Goal: Task Accomplishment & Management: Manage account settings

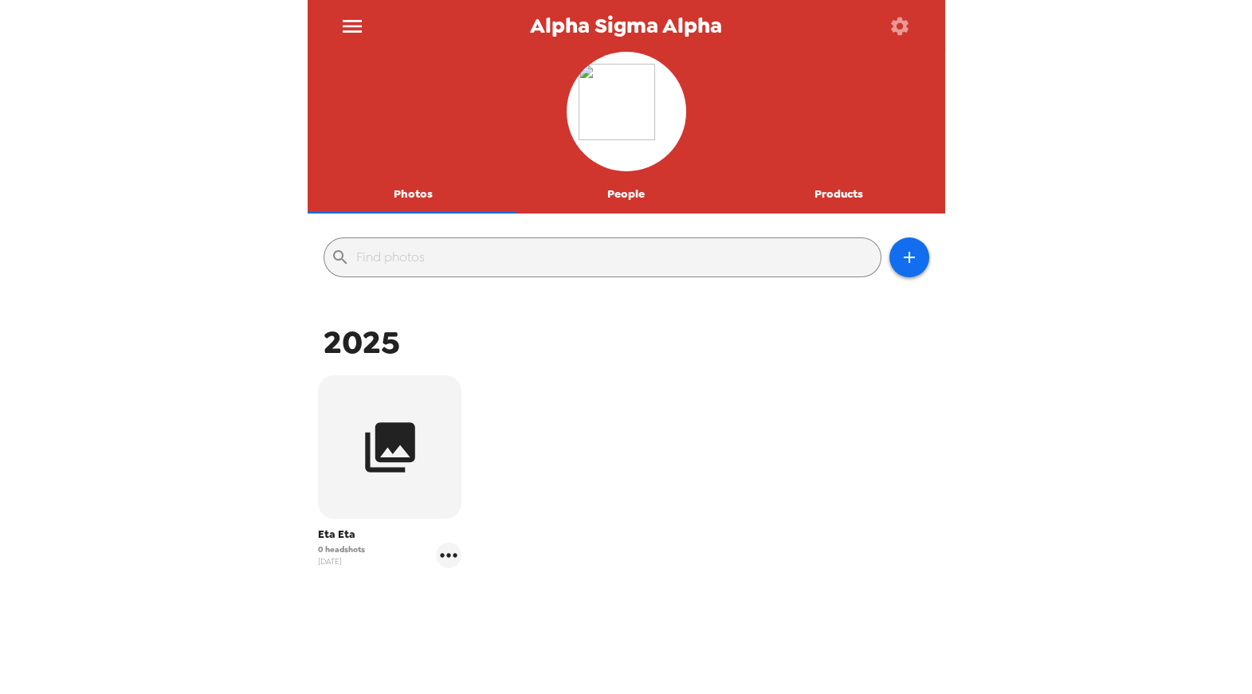
click at [896, 30] on icon "button" at bounding box center [900, 26] width 18 height 18
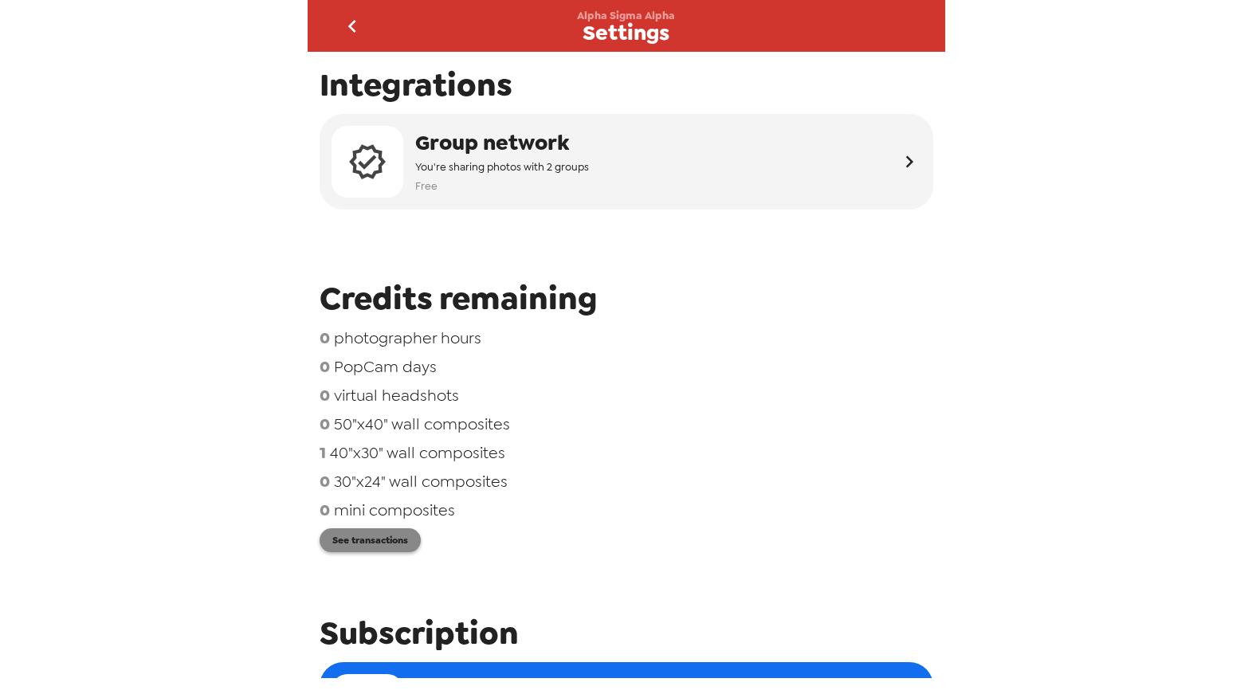
click at [366, 539] on button "See transactions" at bounding box center [369, 540] width 101 height 24
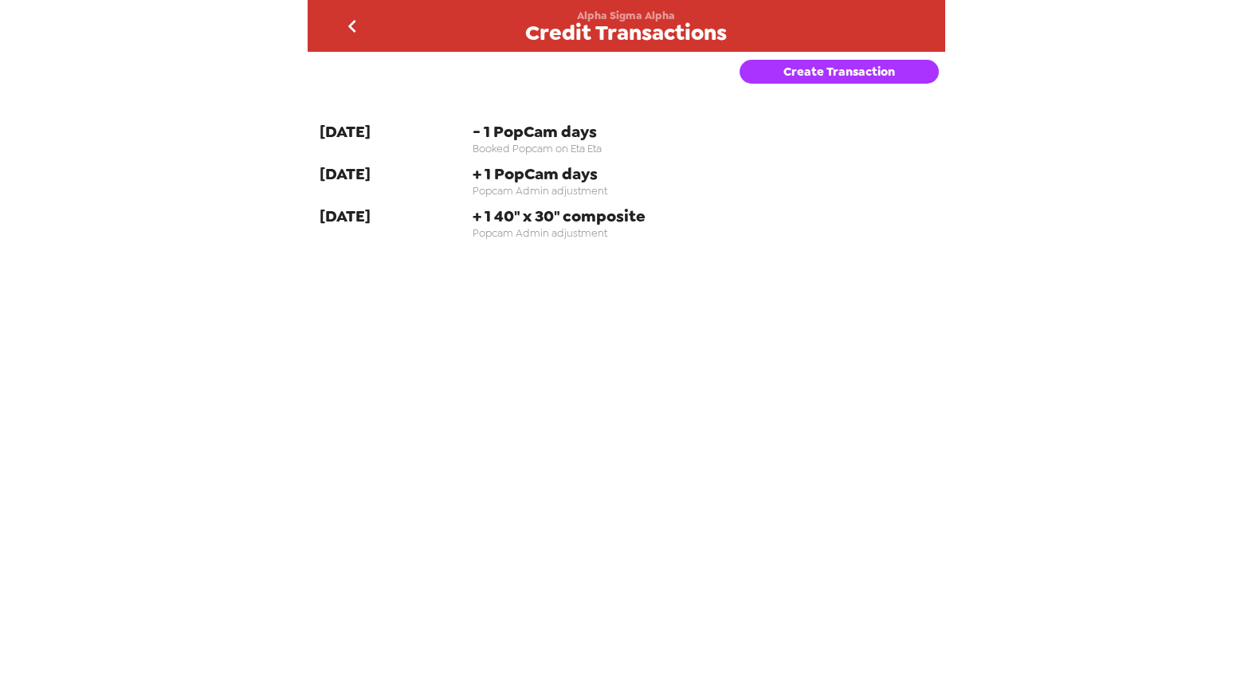
click at [820, 76] on button "Create Transaction" at bounding box center [838, 72] width 199 height 24
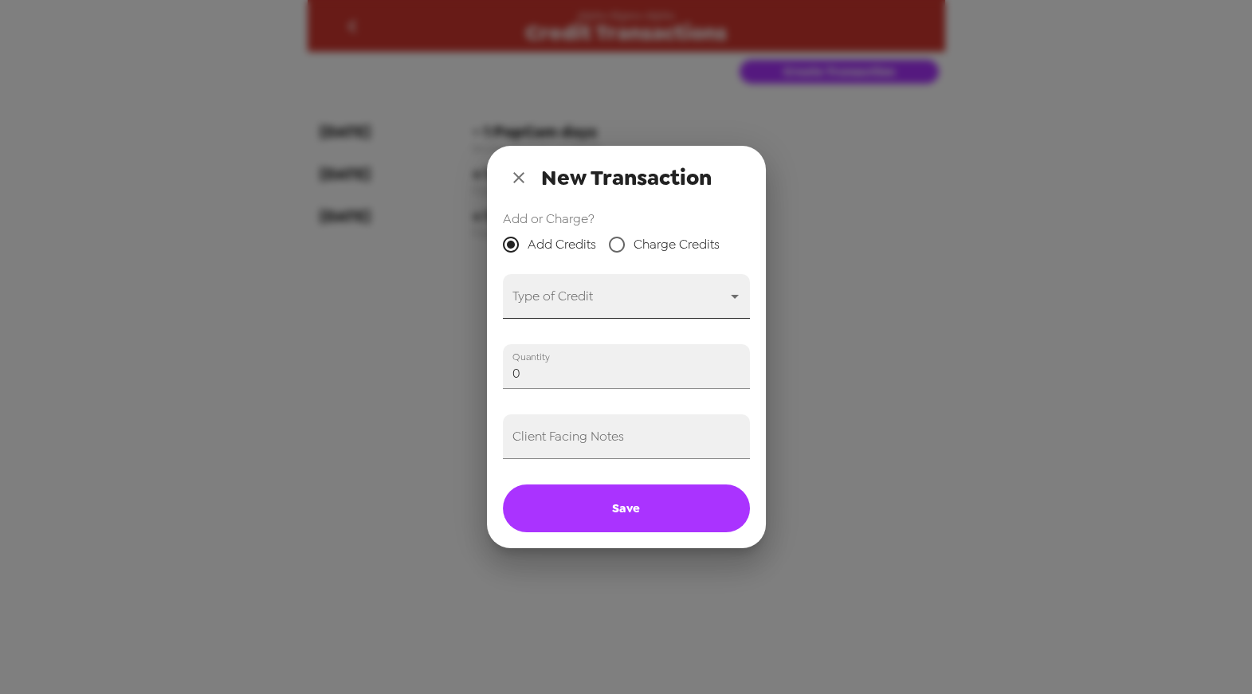
click at [639, 295] on body "Alpha Sigma Alpha Credit Transactions Create Transaction 9-24-25 - 1 PopCam day…" at bounding box center [626, 347] width 1252 height 694
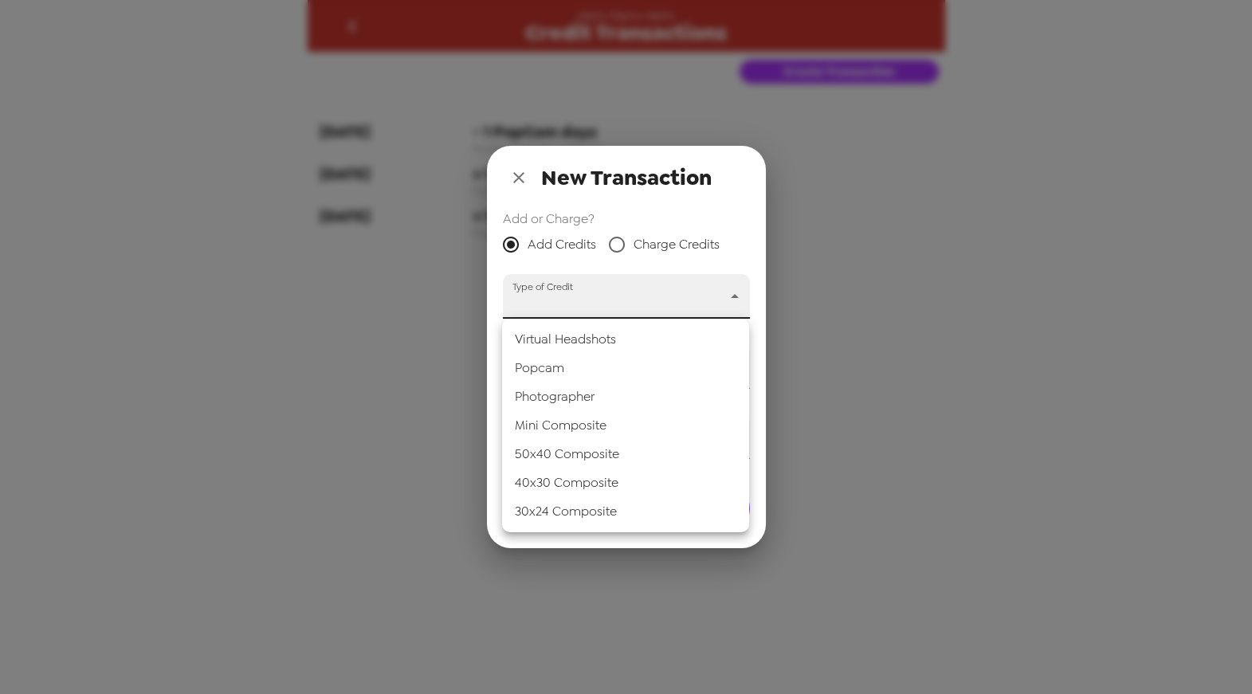
click at [606, 429] on li "Mini Composite" at bounding box center [625, 425] width 247 height 29
type input "mini_composite"
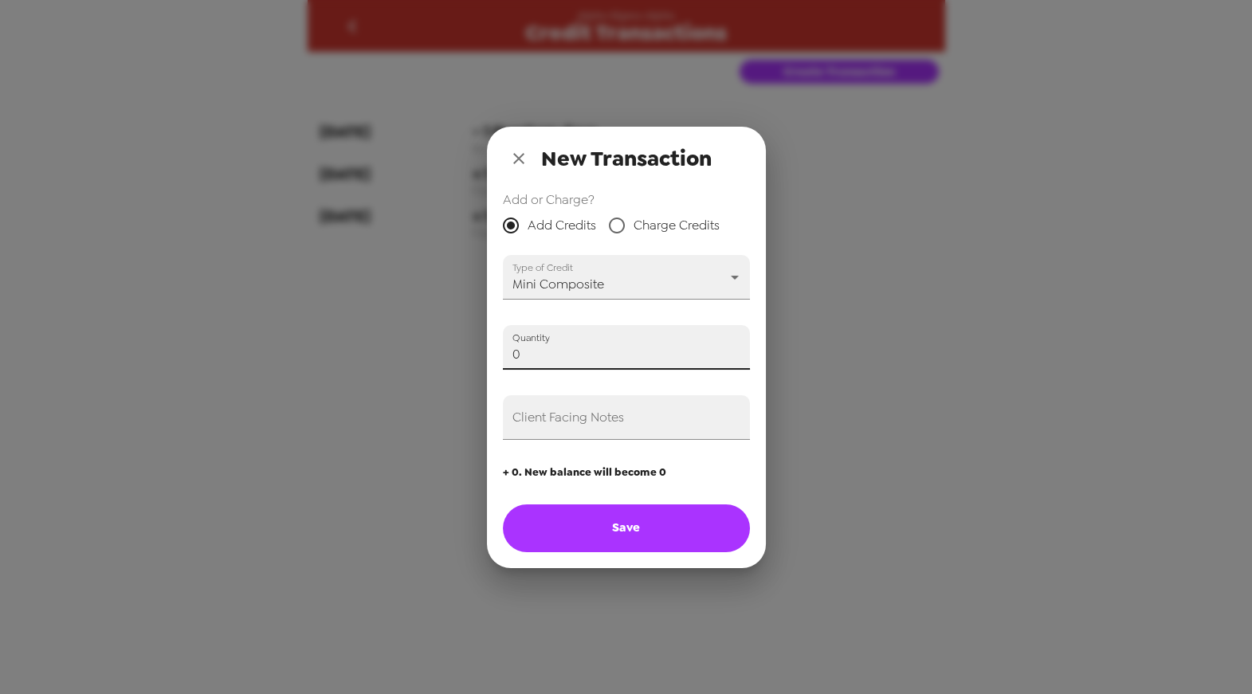
click at [543, 355] on input "0" at bounding box center [626, 347] width 247 height 45
click at [633, 527] on button "Save" at bounding box center [626, 528] width 247 height 48
type input "0"
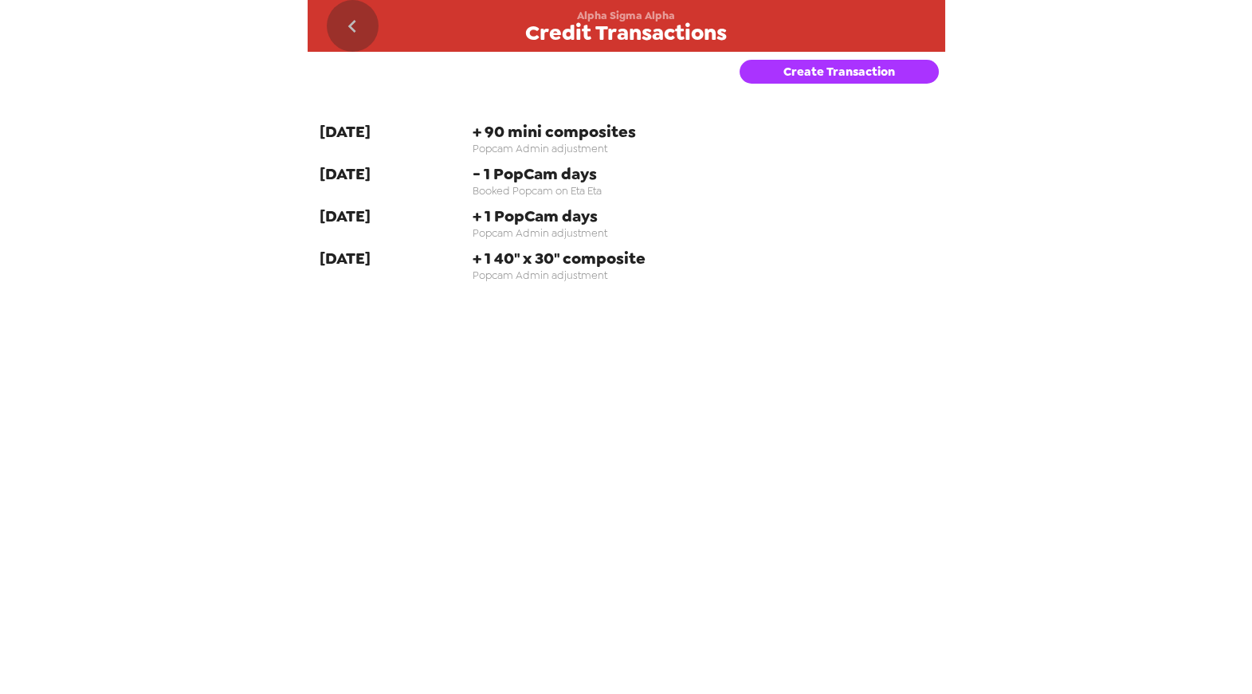
click at [366, 22] on button "go back" at bounding box center [353, 26] width 52 height 52
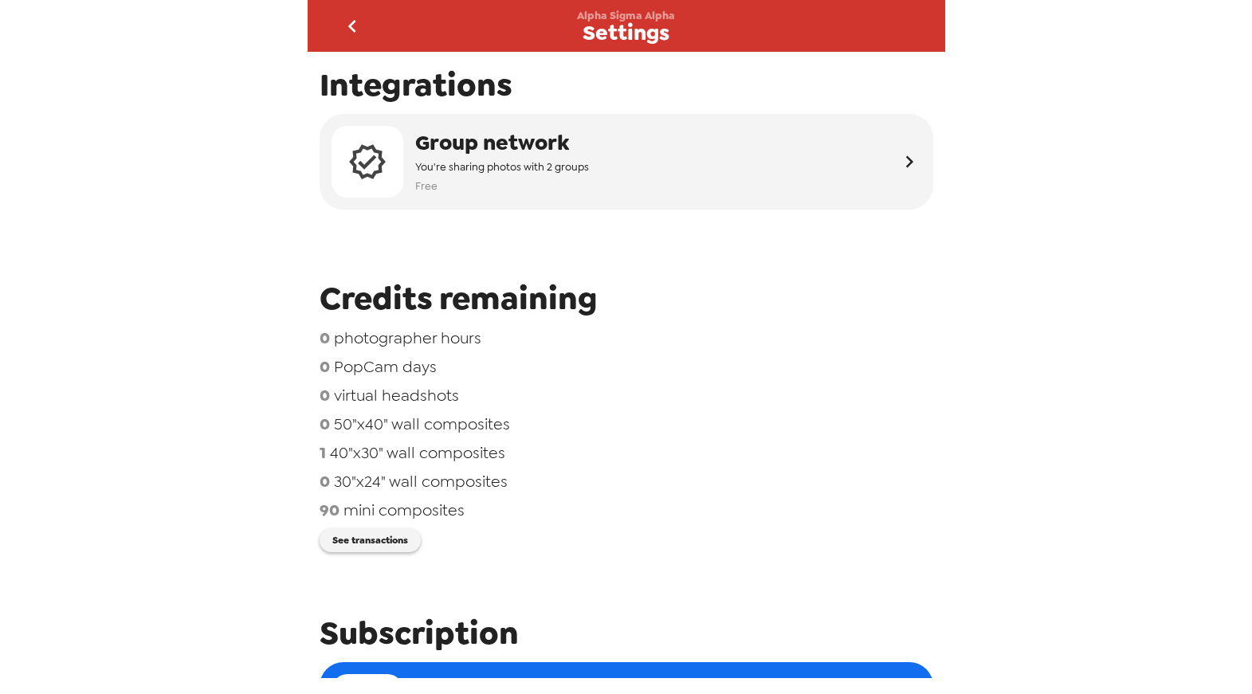
click at [415, 457] on span "40"x30" wall composites" at bounding box center [417, 452] width 175 height 21
click at [353, 26] on icon "go back" at bounding box center [351, 26] width 25 height 25
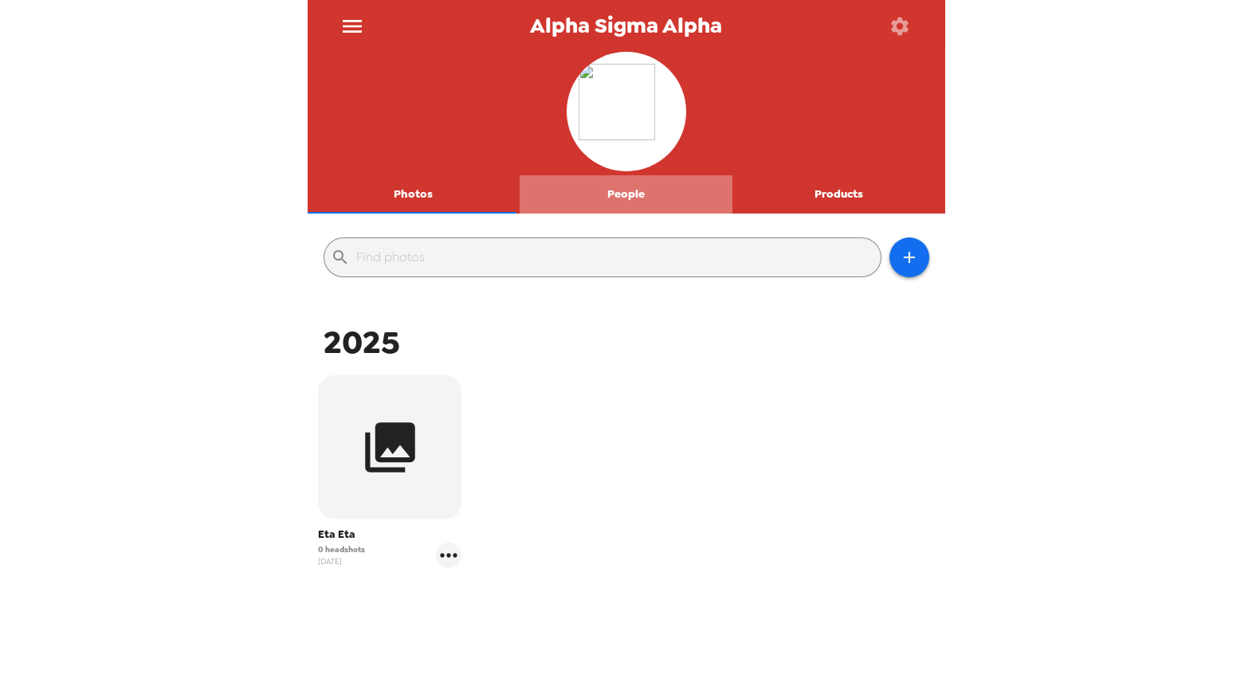
click at [630, 198] on button "People" at bounding box center [625, 194] width 213 height 38
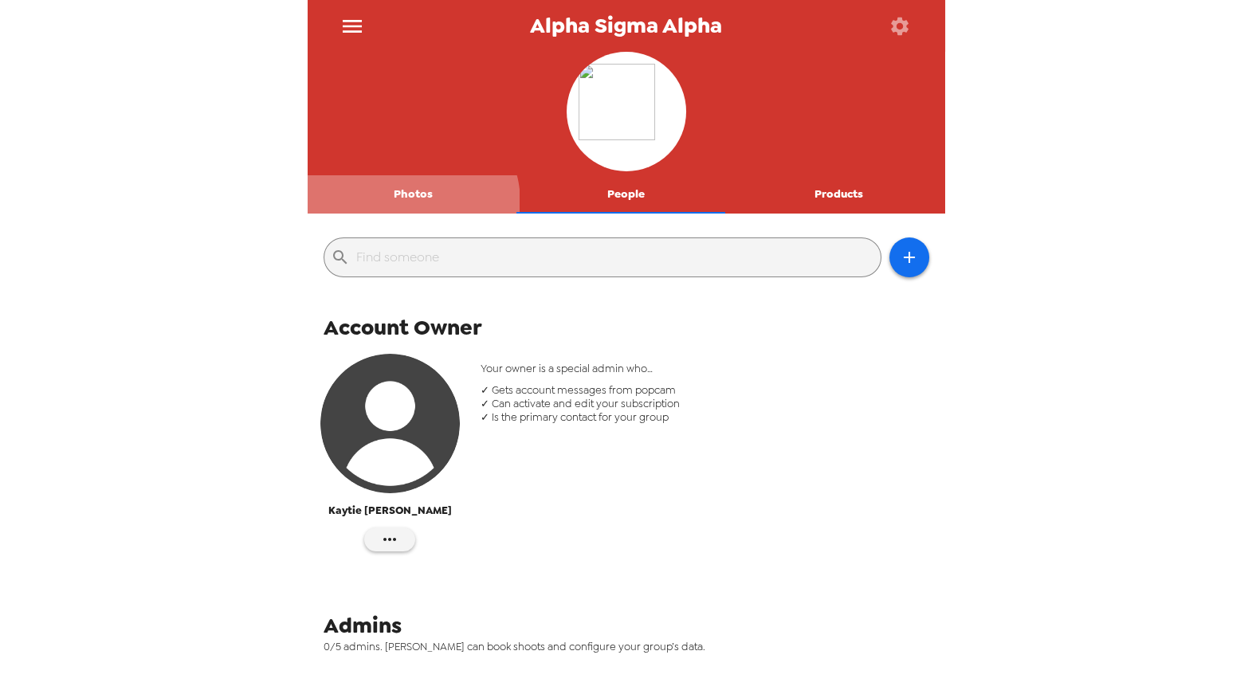
click at [409, 203] on button "Photos" at bounding box center [414, 194] width 213 height 38
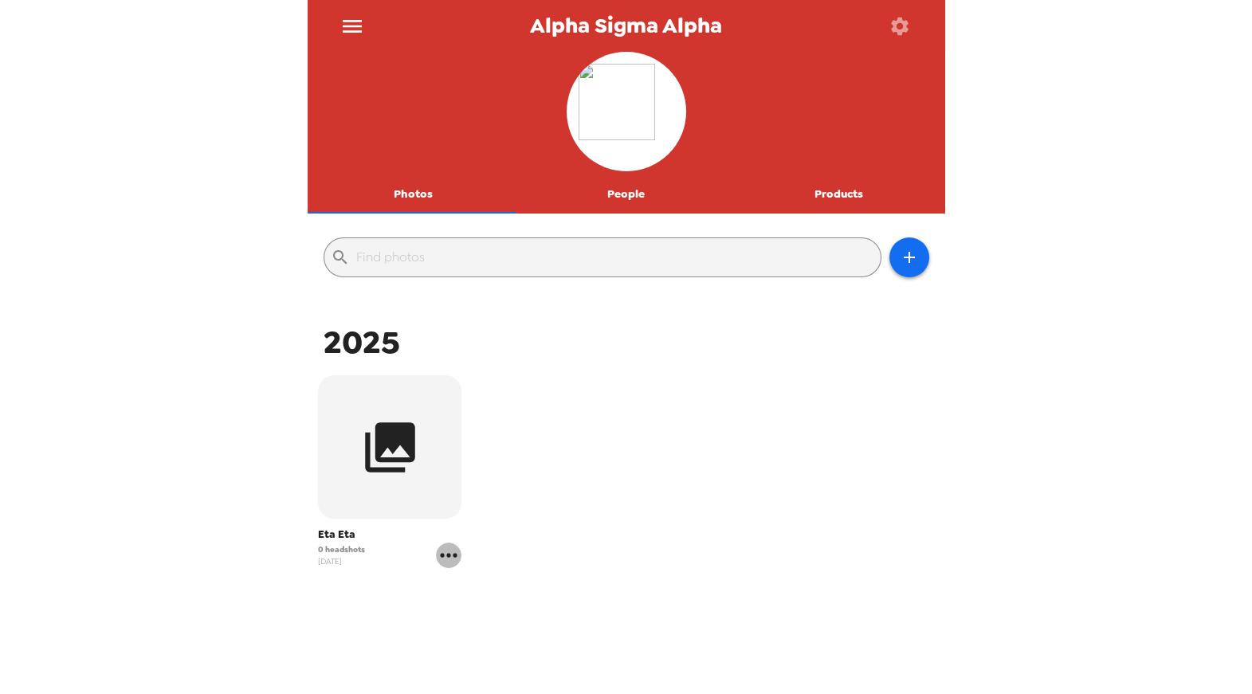
click at [446, 562] on icon "gallery menu" at bounding box center [448, 555] width 25 height 25
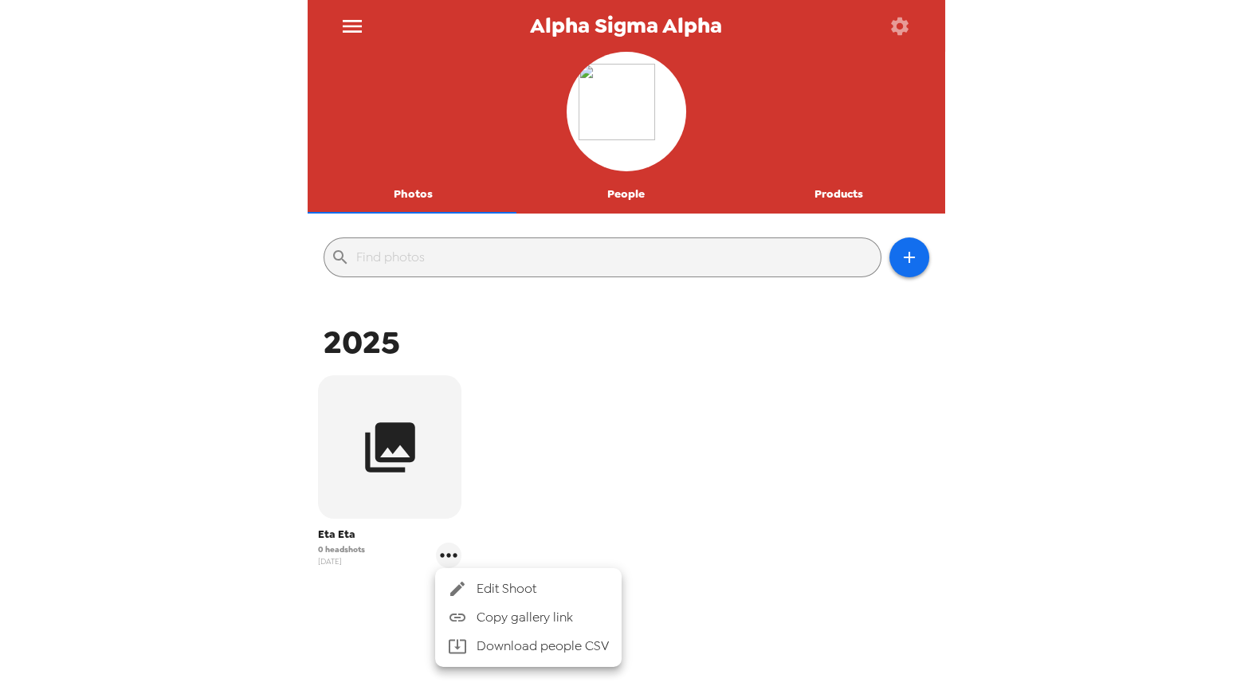
click at [519, 586] on span "Edit Shoot" at bounding box center [542, 588] width 132 height 19
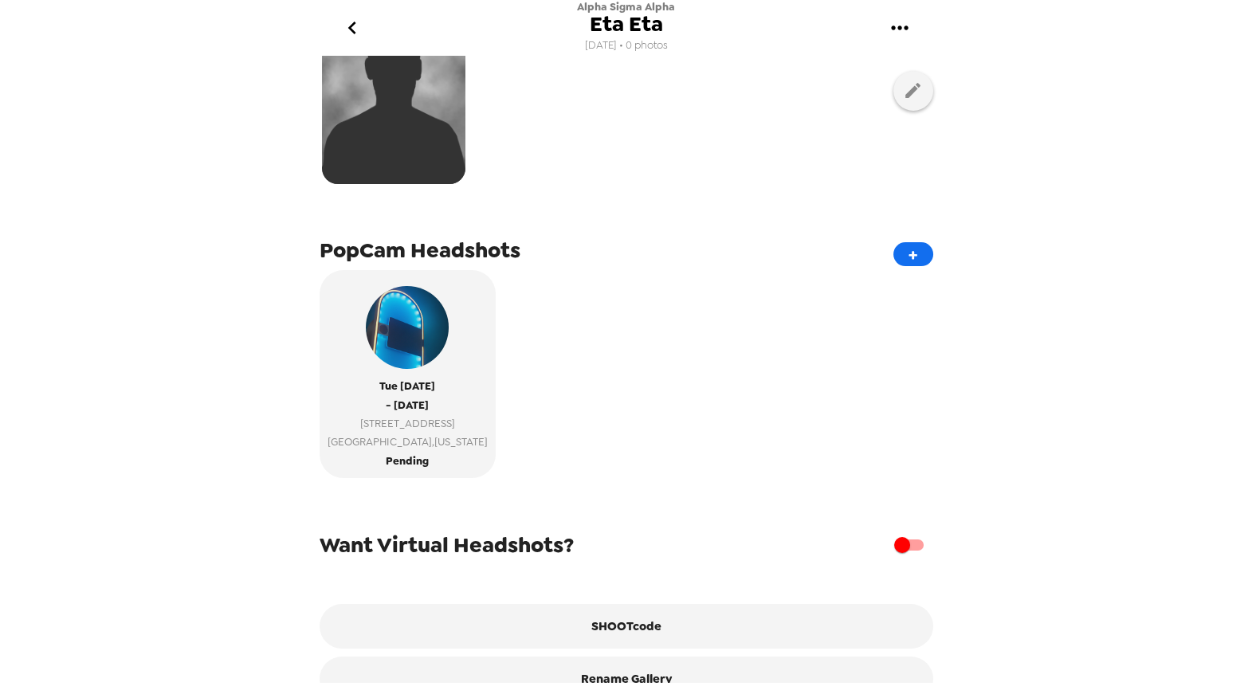
scroll to position [243, 0]
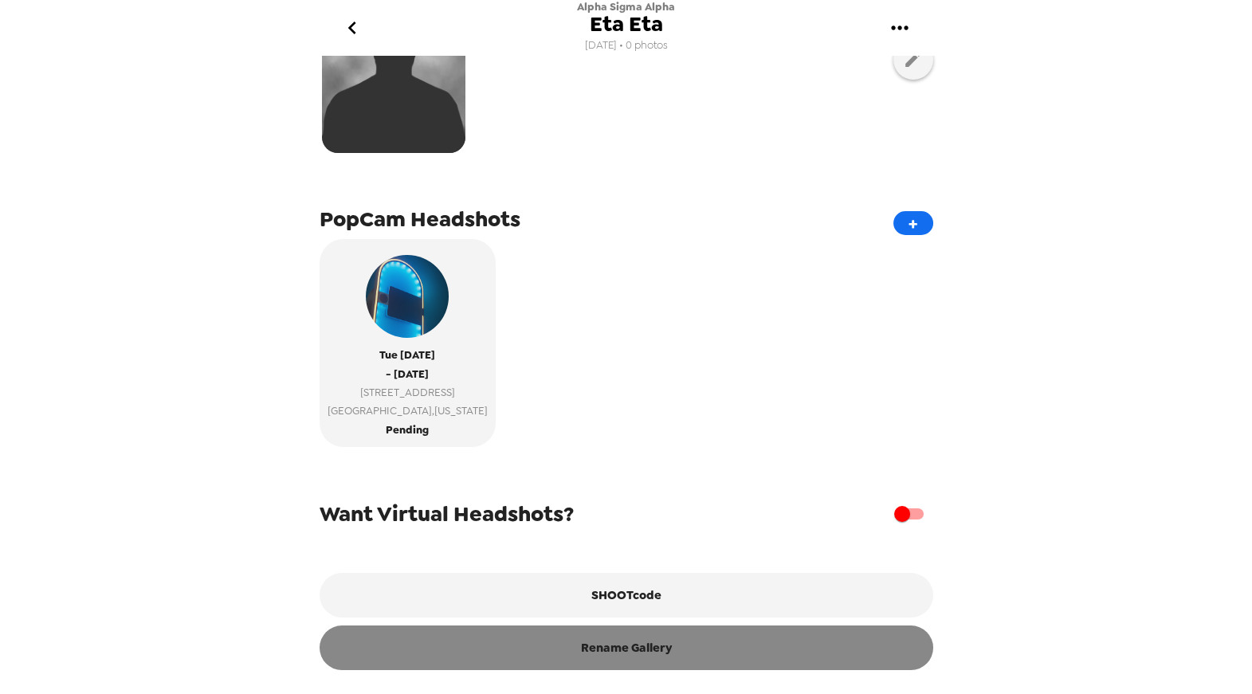
click at [568, 644] on button "Rename Gallery" at bounding box center [625, 647] width 613 height 45
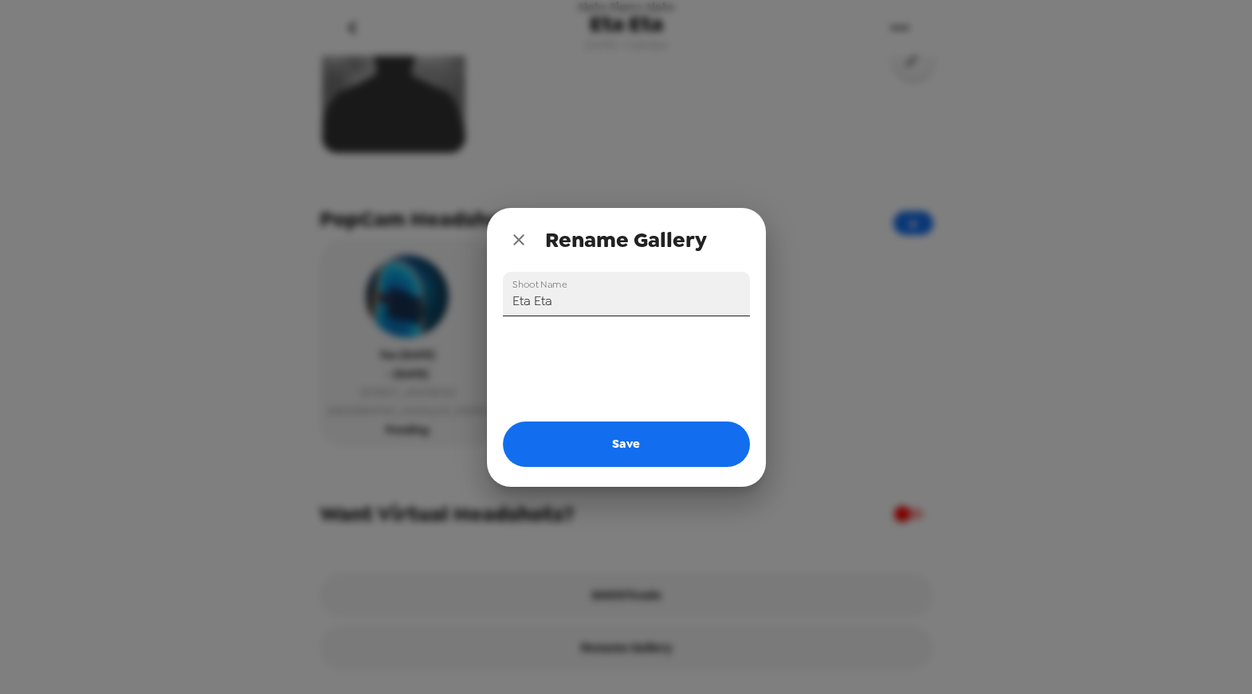
click at [550, 300] on input "Eta Eta" at bounding box center [626, 294] width 247 height 45
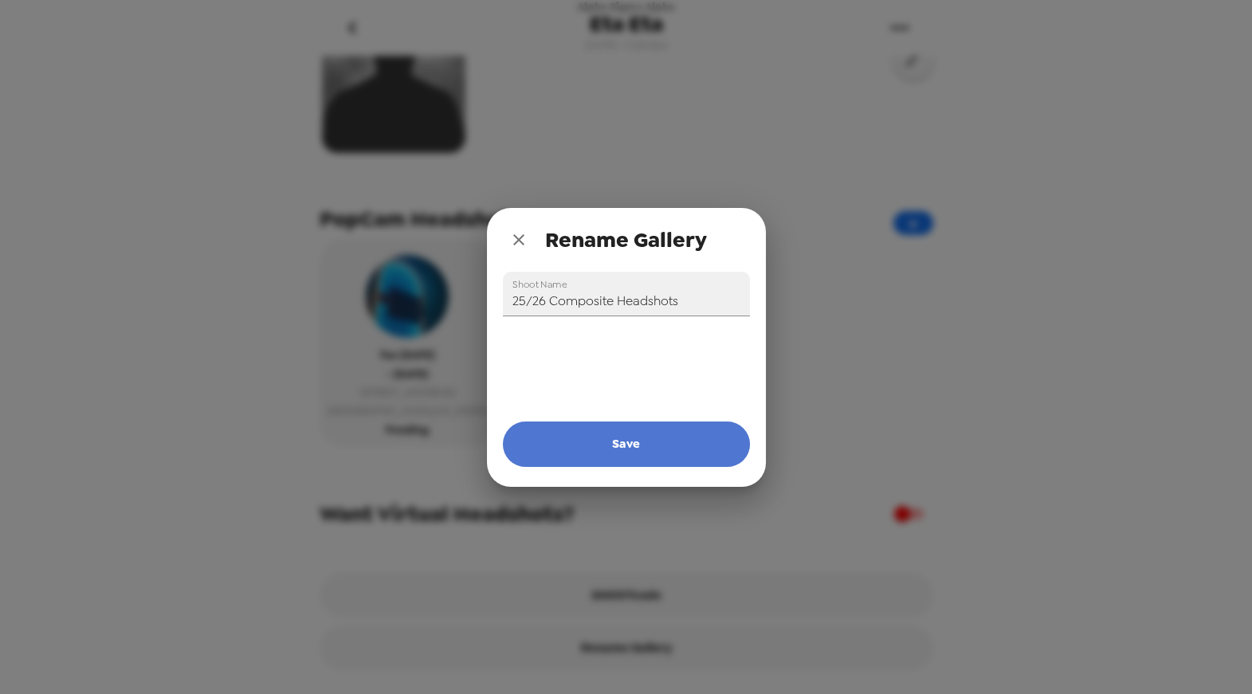
click at [604, 430] on button "Save" at bounding box center [626, 443] width 247 height 45
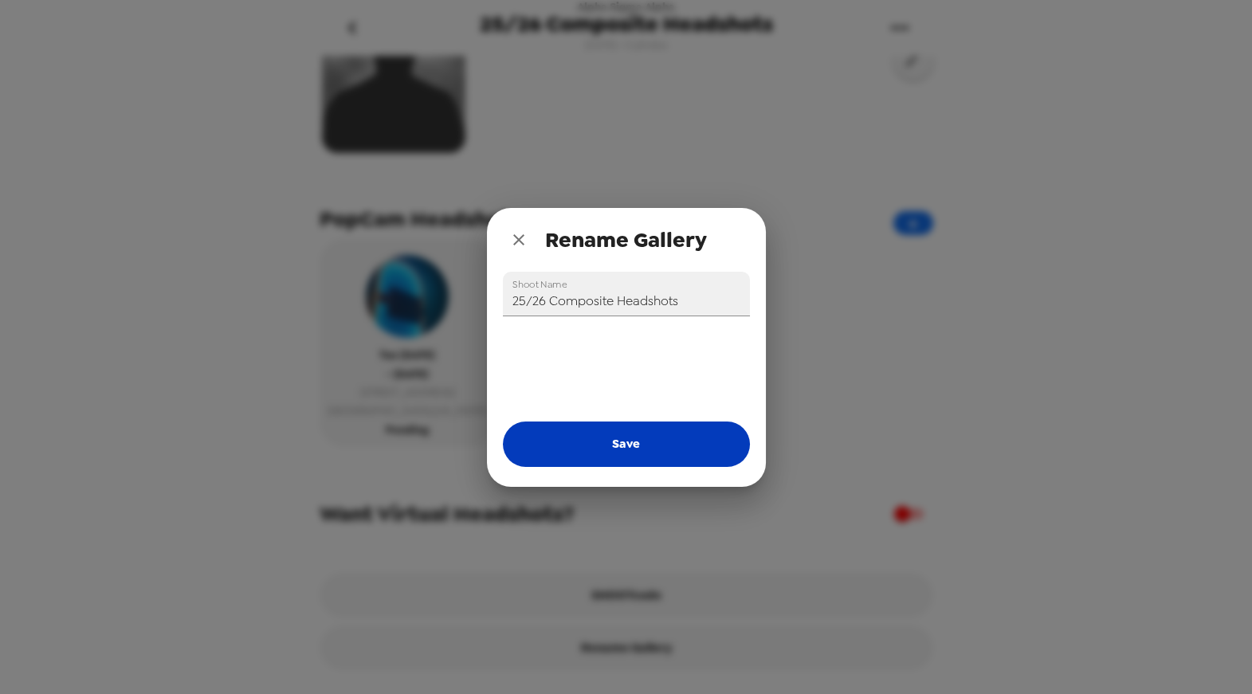
type input "Eta Eta"
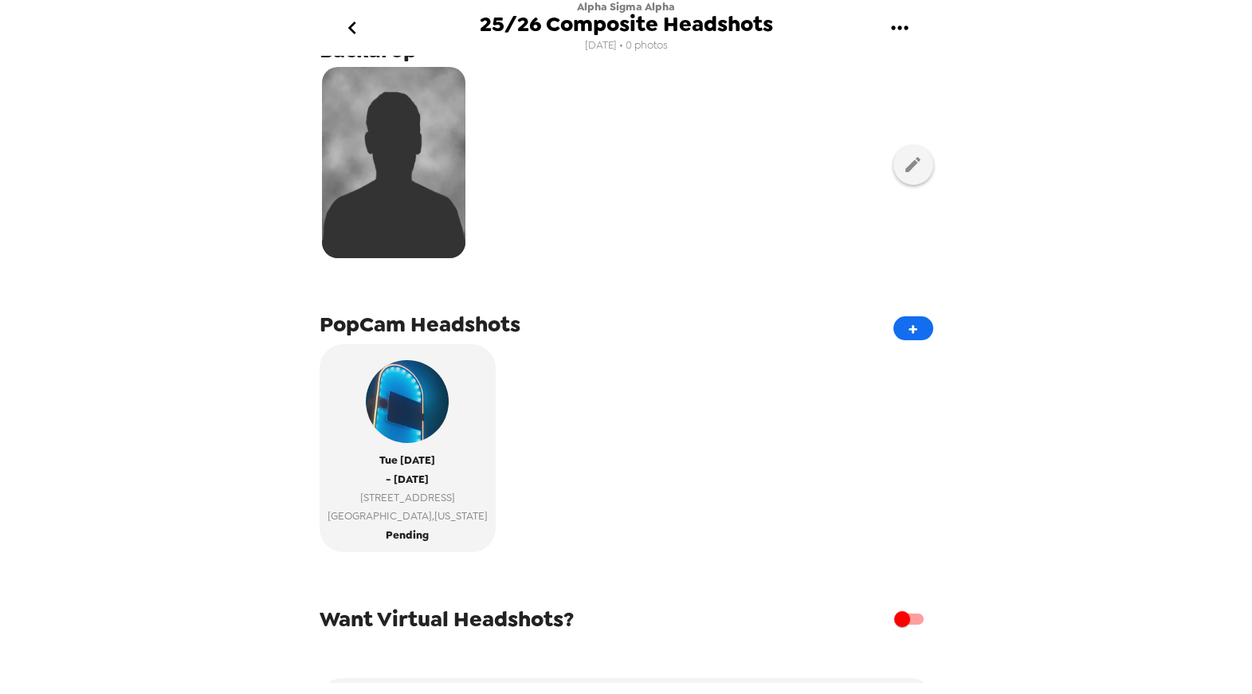
scroll to position [0, 0]
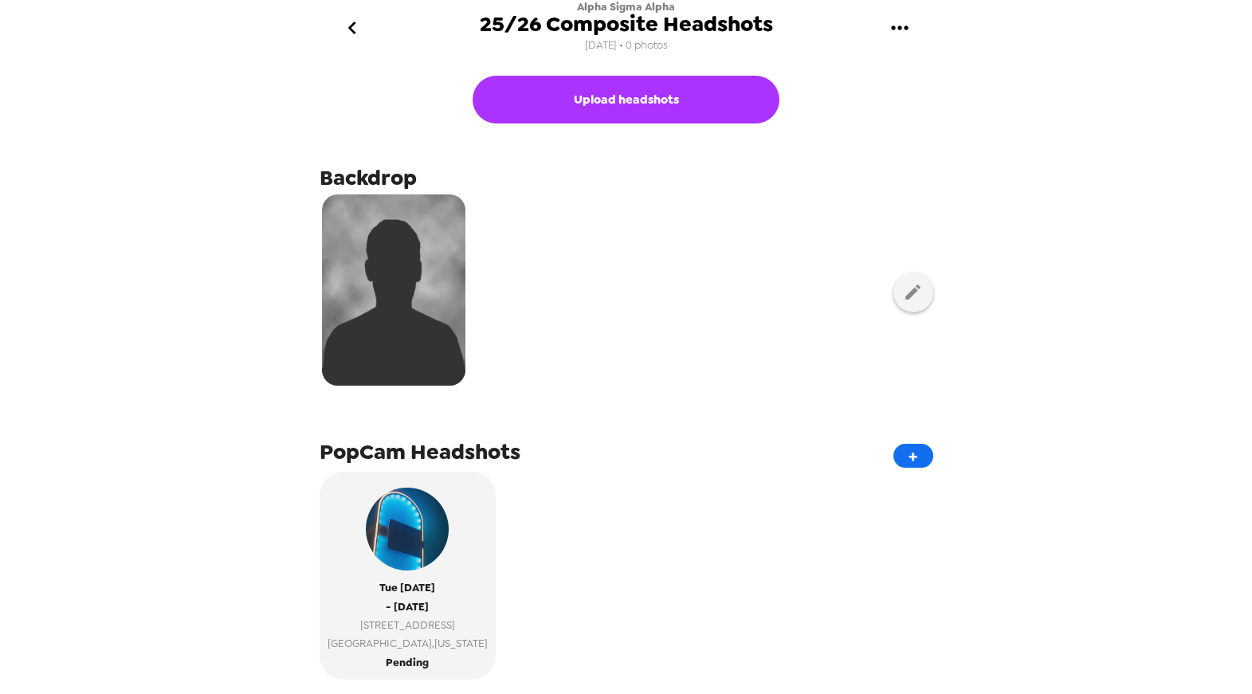
click at [355, 35] on icon "go back" at bounding box center [351, 27] width 25 height 25
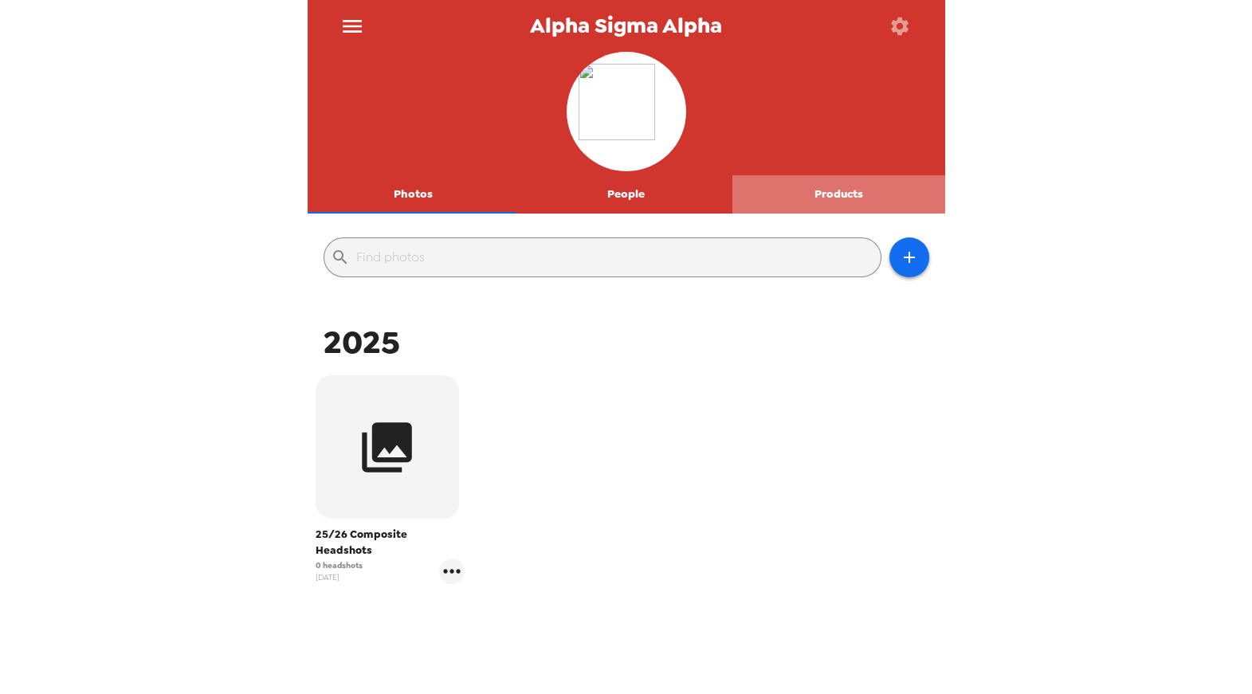
click at [846, 204] on button "Products" at bounding box center [838, 194] width 213 height 38
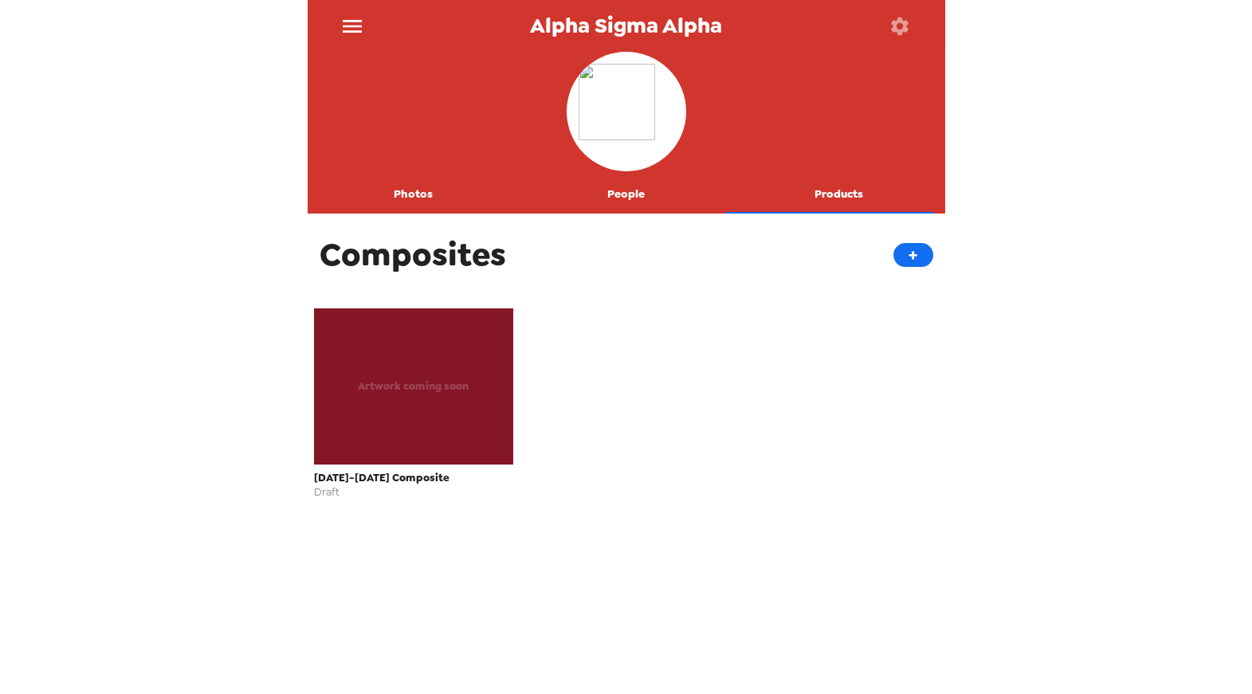
click at [404, 394] on span "Artwork coming soon" at bounding box center [413, 386] width 111 height 18
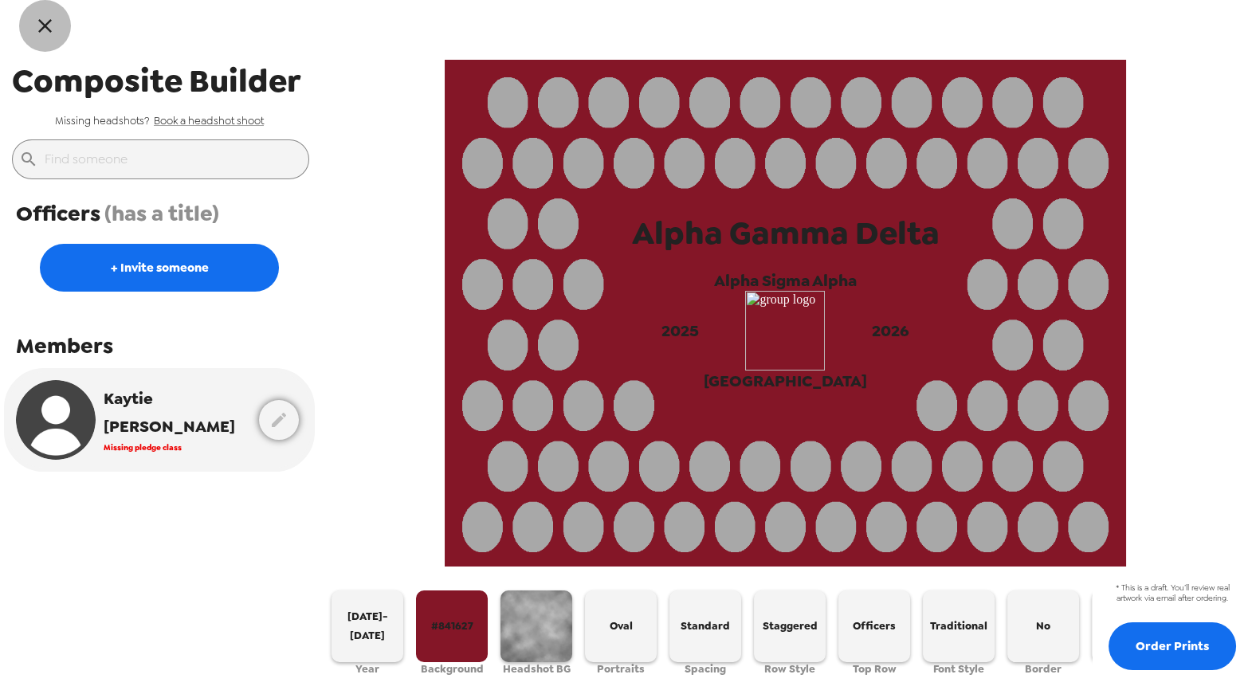
click at [39, 24] on icon "button" at bounding box center [44, 25] width 23 height 23
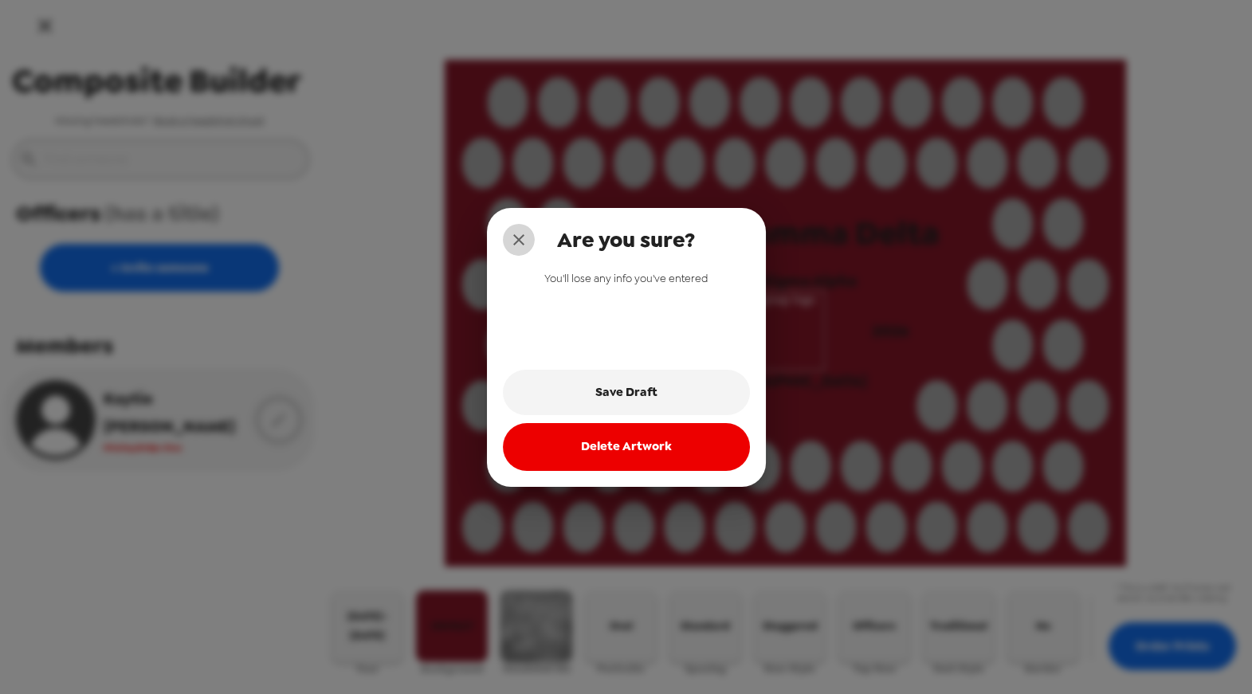
click at [515, 246] on icon "close" at bounding box center [518, 239] width 19 height 19
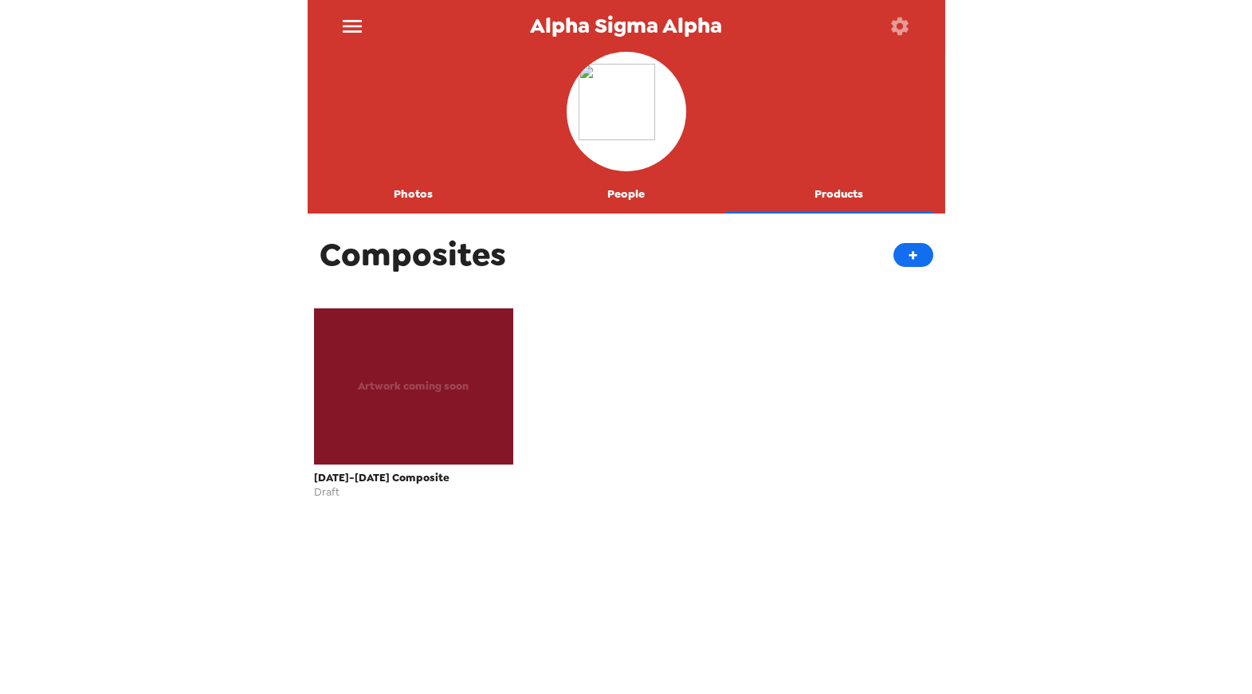
click at [366, 20] on button "menu" at bounding box center [353, 26] width 52 height 52
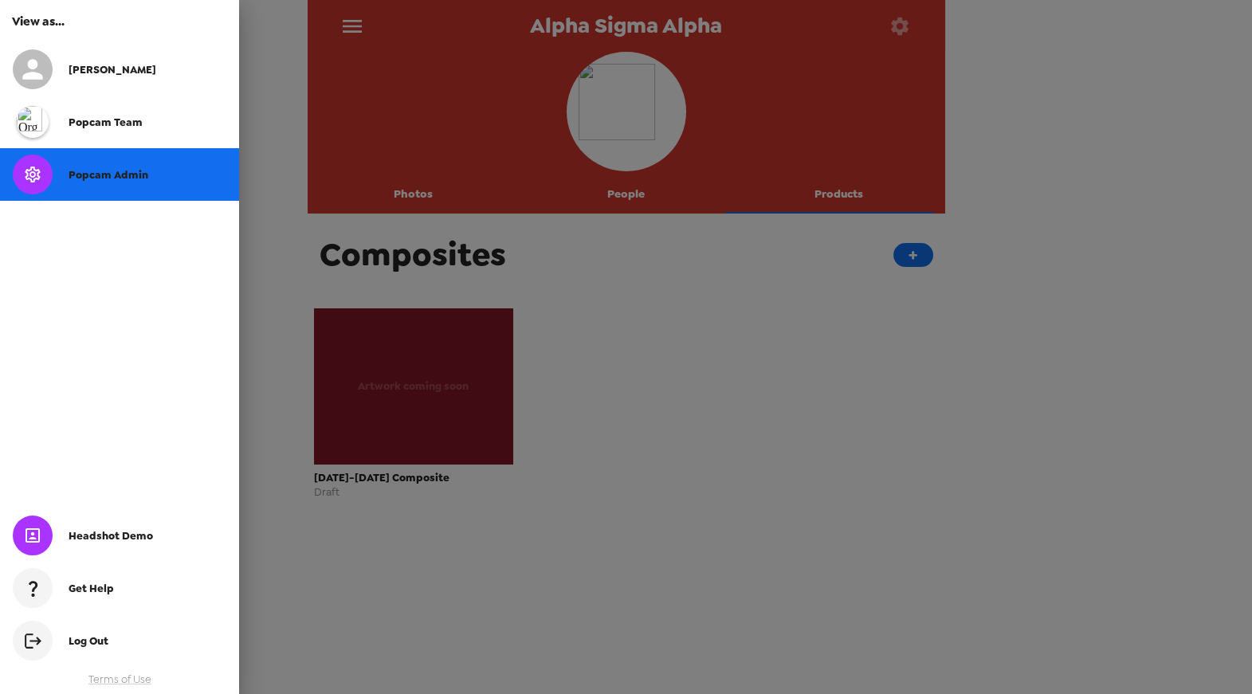
click at [279, 111] on div at bounding box center [626, 347] width 1252 height 694
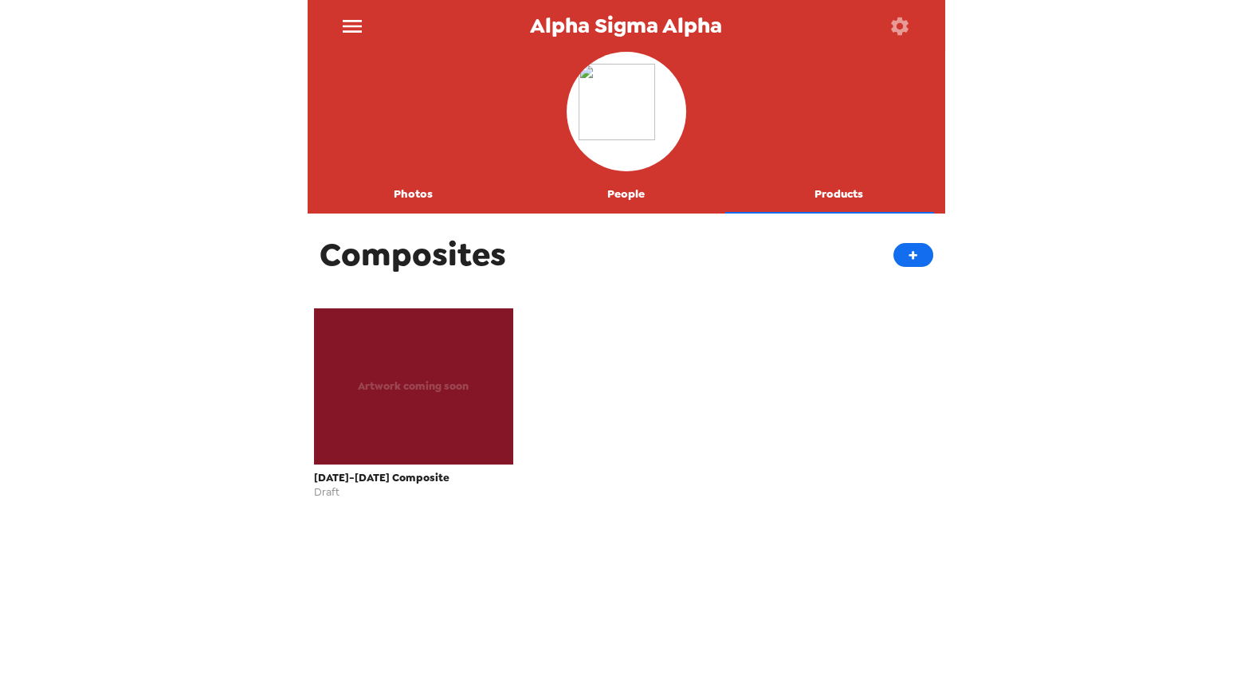
click at [813, 186] on button "Products" at bounding box center [838, 194] width 213 height 38
click at [909, 250] on button "+" at bounding box center [913, 255] width 40 height 24
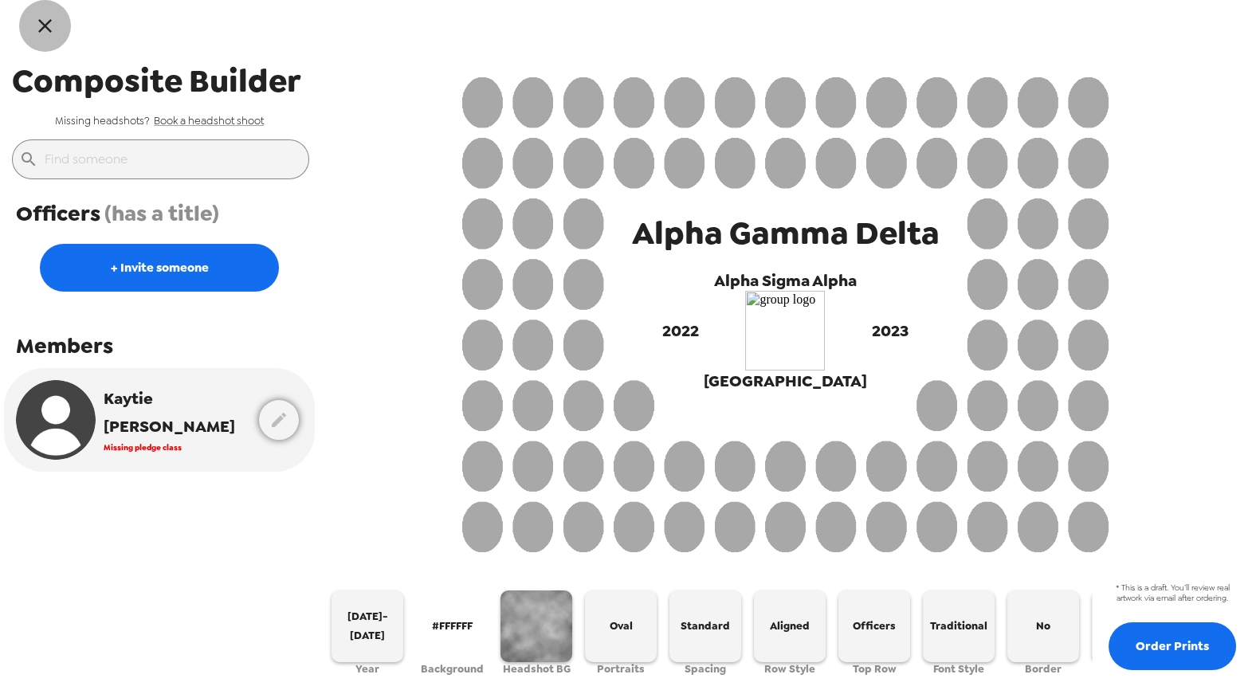
click at [58, 36] on button "button" at bounding box center [45, 26] width 52 height 52
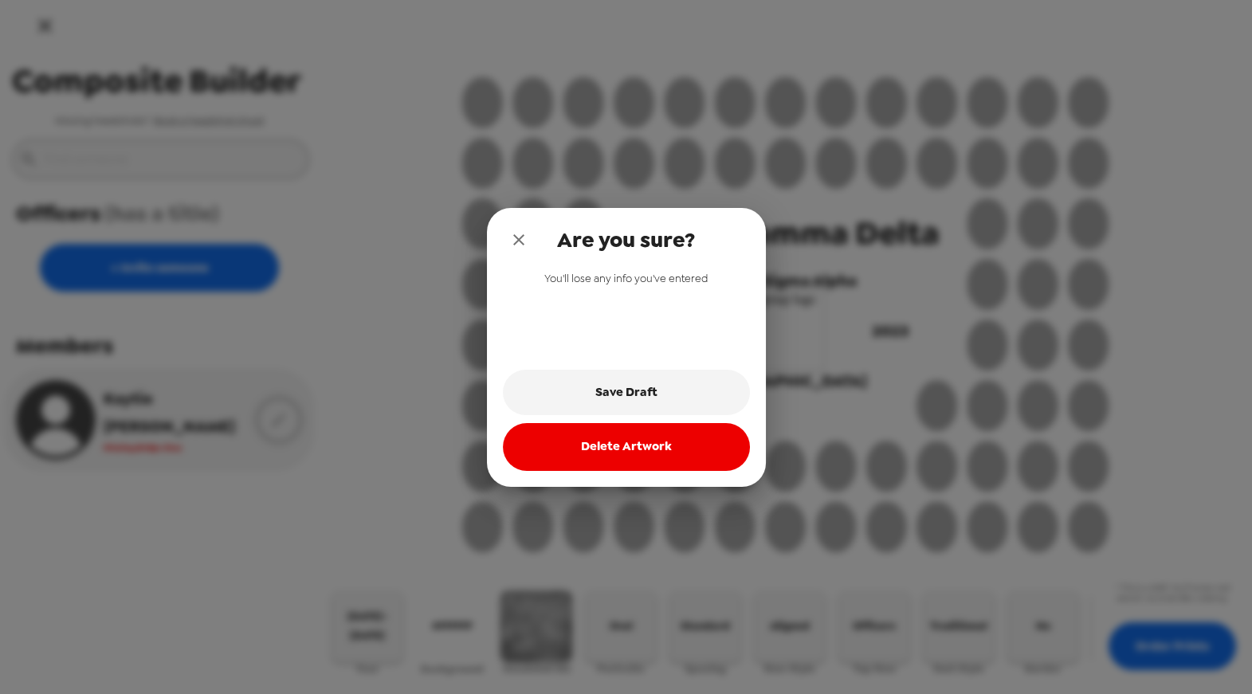
click at [506, 237] on button "close" at bounding box center [519, 240] width 32 height 32
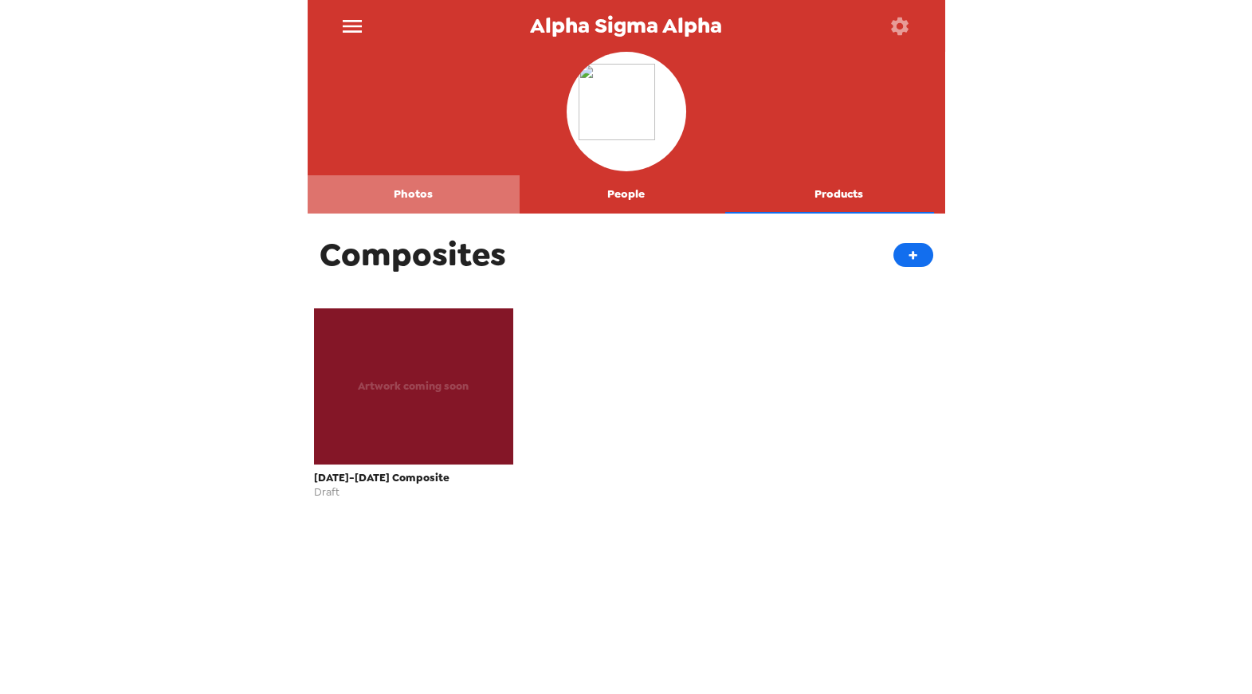
click at [437, 202] on button "Photos" at bounding box center [414, 194] width 213 height 38
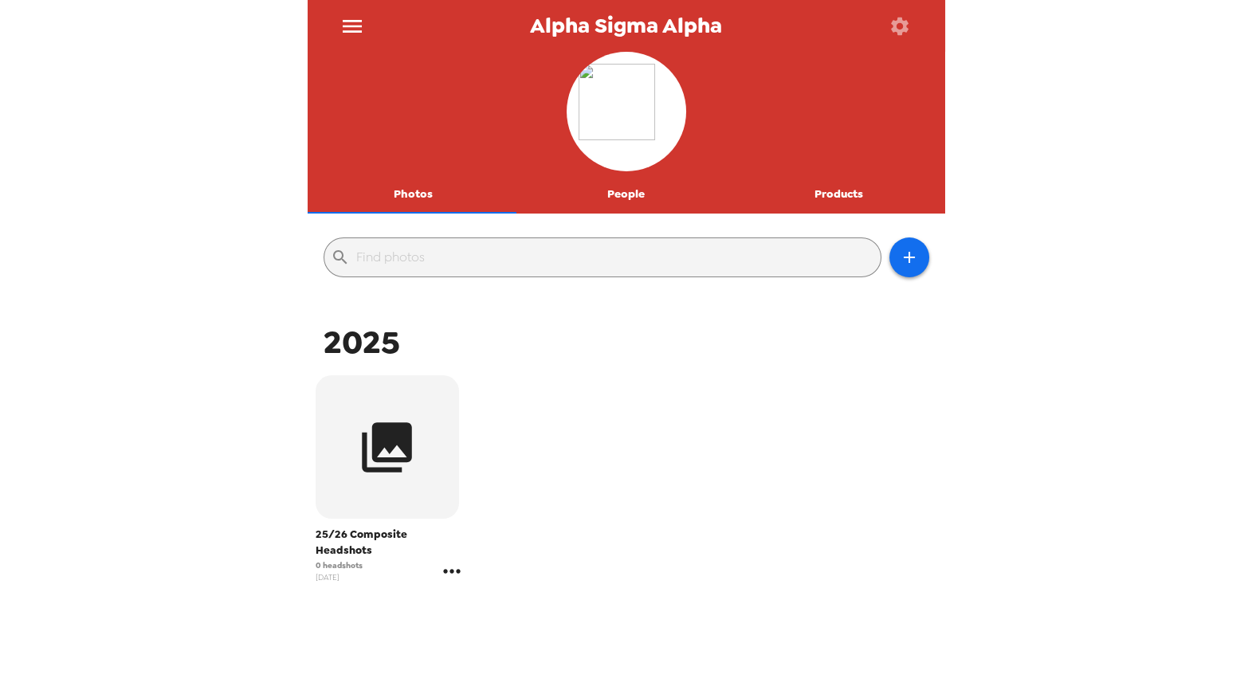
click at [460, 558] on icon "gallery menu" at bounding box center [451, 570] width 25 height 25
click at [515, 617] on span "Copy gallery link" at bounding box center [543, 617] width 132 height 19
click at [805, 194] on button "Products" at bounding box center [838, 194] width 213 height 38
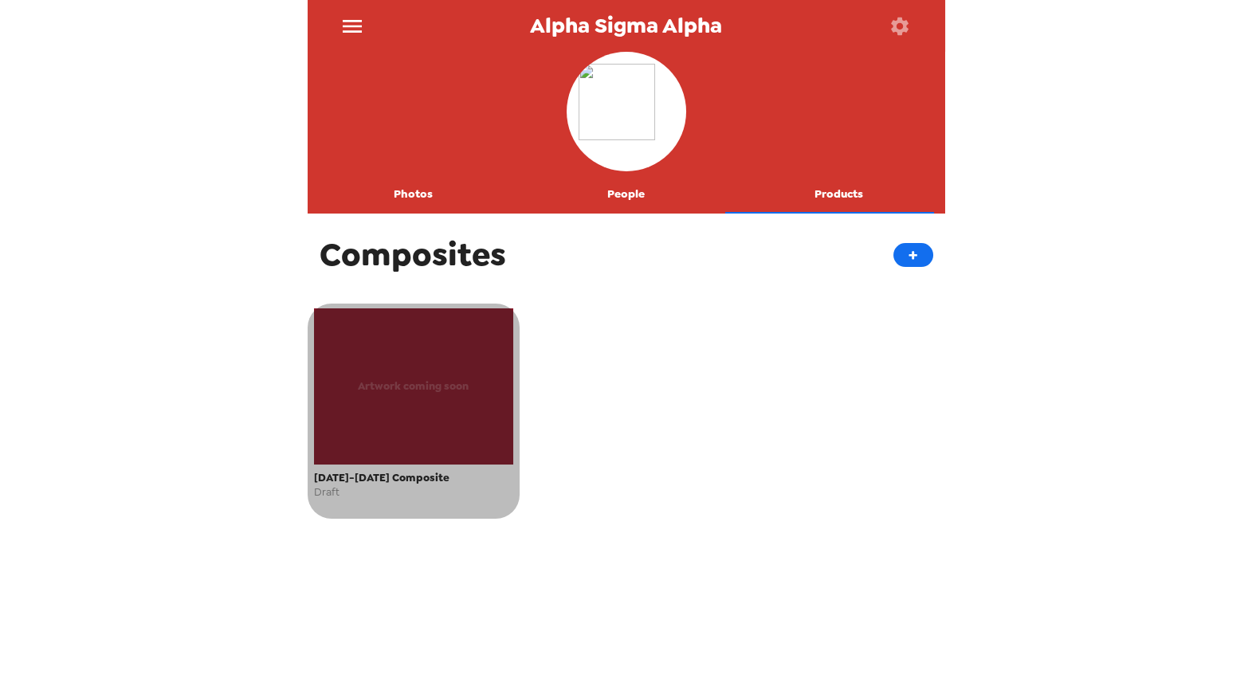
click at [411, 384] on span "Artwork coming soon" at bounding box center [413, 386] width 111 height 18
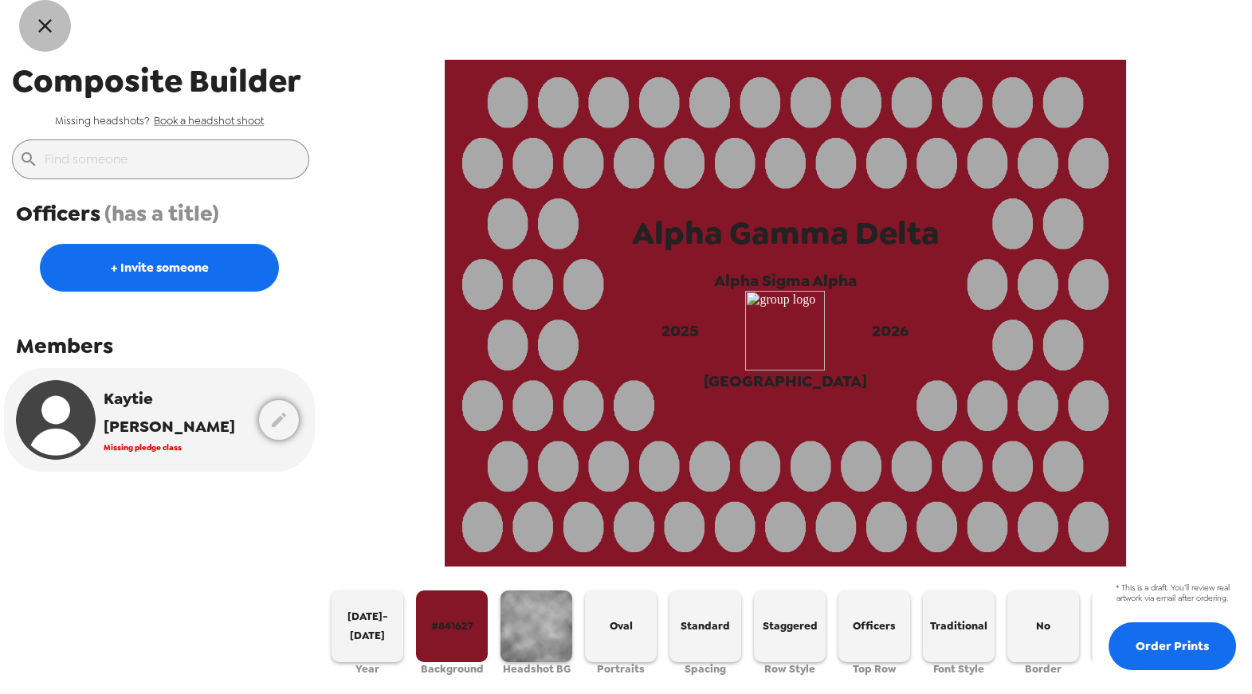
click at [45, 21] on icon "button" at bounding box center [44, 25] width 23 height 23
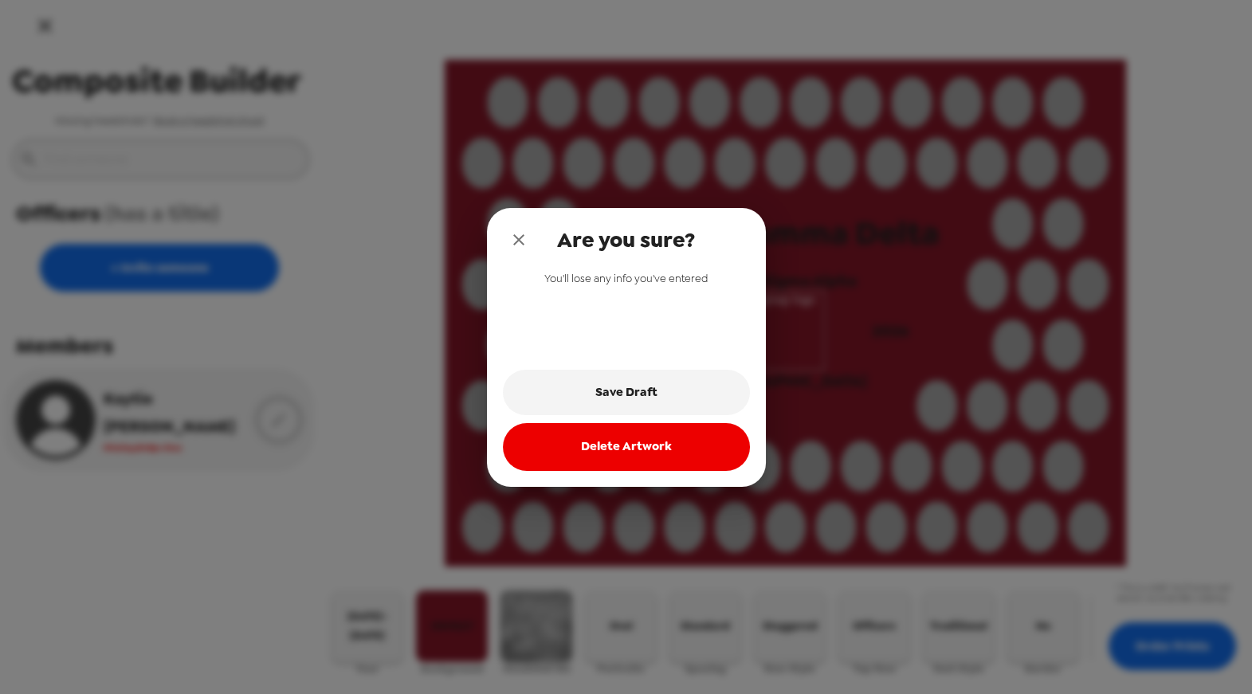
click at [512, 237] on icon "close" at bounding box center [518, 239] width 19 height 19
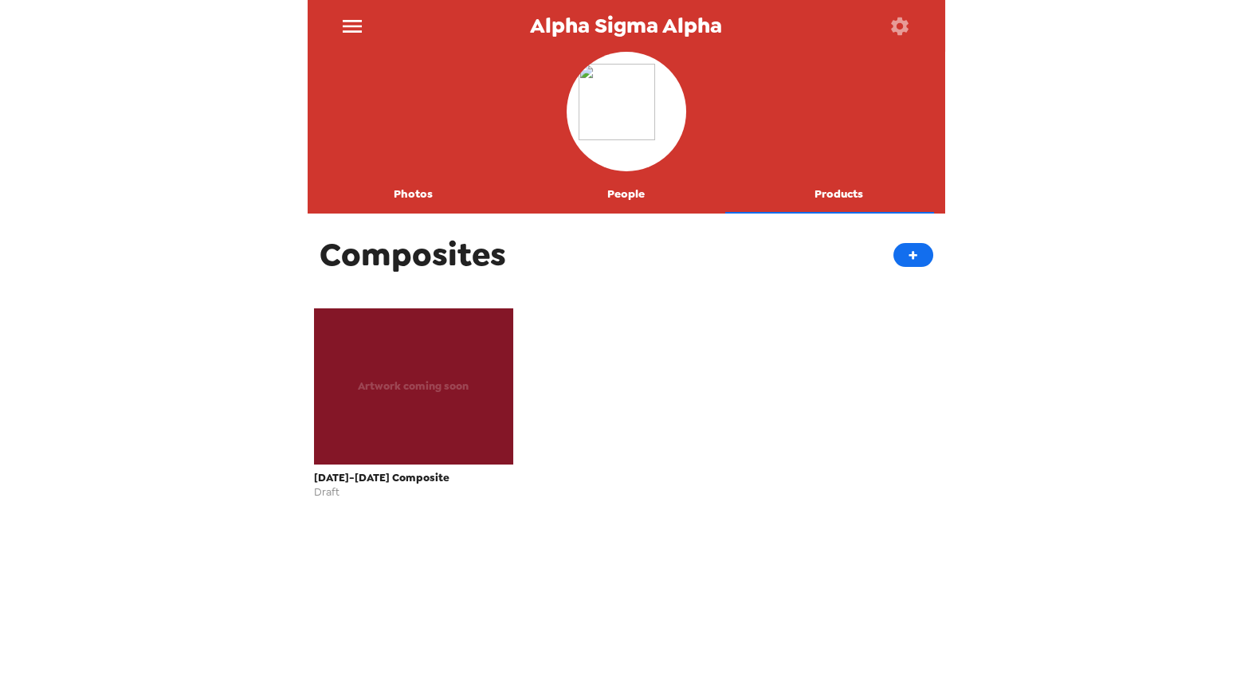
click at [731, 414] on div "Artwork coming soon 2025-2026 Composite Draft" at bounding box center [626, 411] width 637 height 215
click at [735, 253] on div "Composites +" at bounding box center [626, 254] width 637 height 66
click at [900, 250] on button "+" at bounding box center [913, 255] width 40 height 24
click at [642, 190] on button "People" at bounding box center [625, 194] width 213 height 38
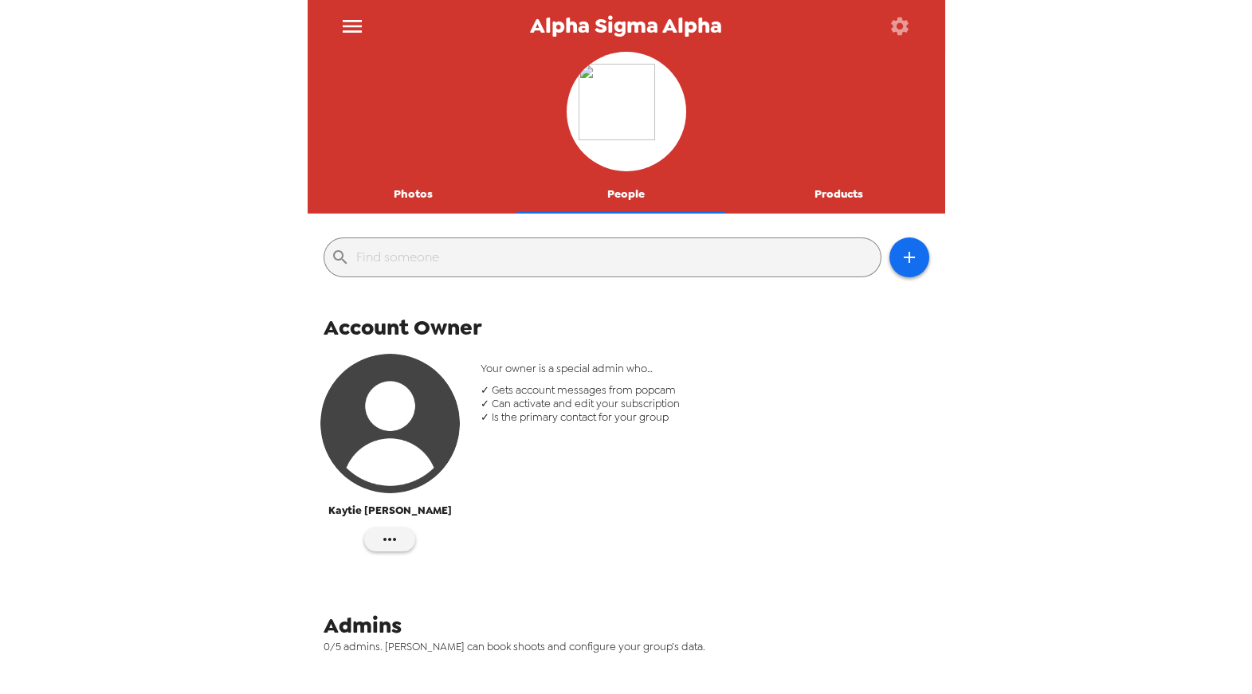
click at [413, 195] on button "Photos" at bounding box center [414, 194] width 213 height 38
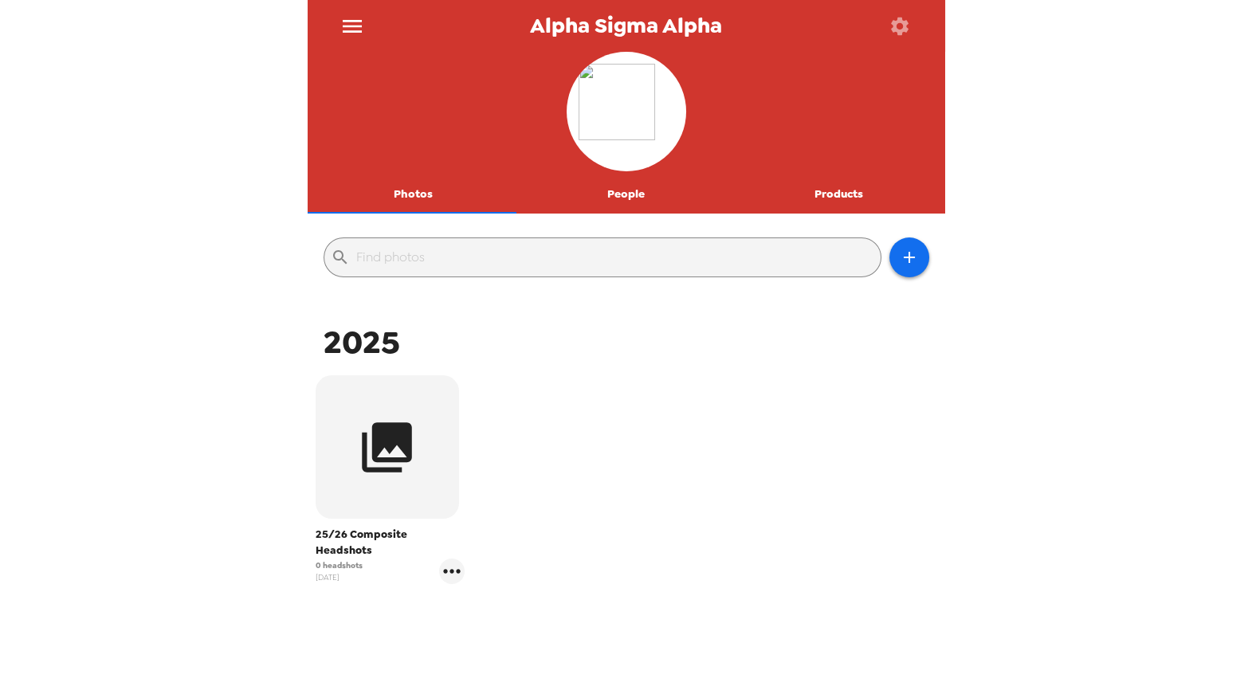
click at [407, 463] on icon "button" at bounding box center [387, 447] width 60 height 60
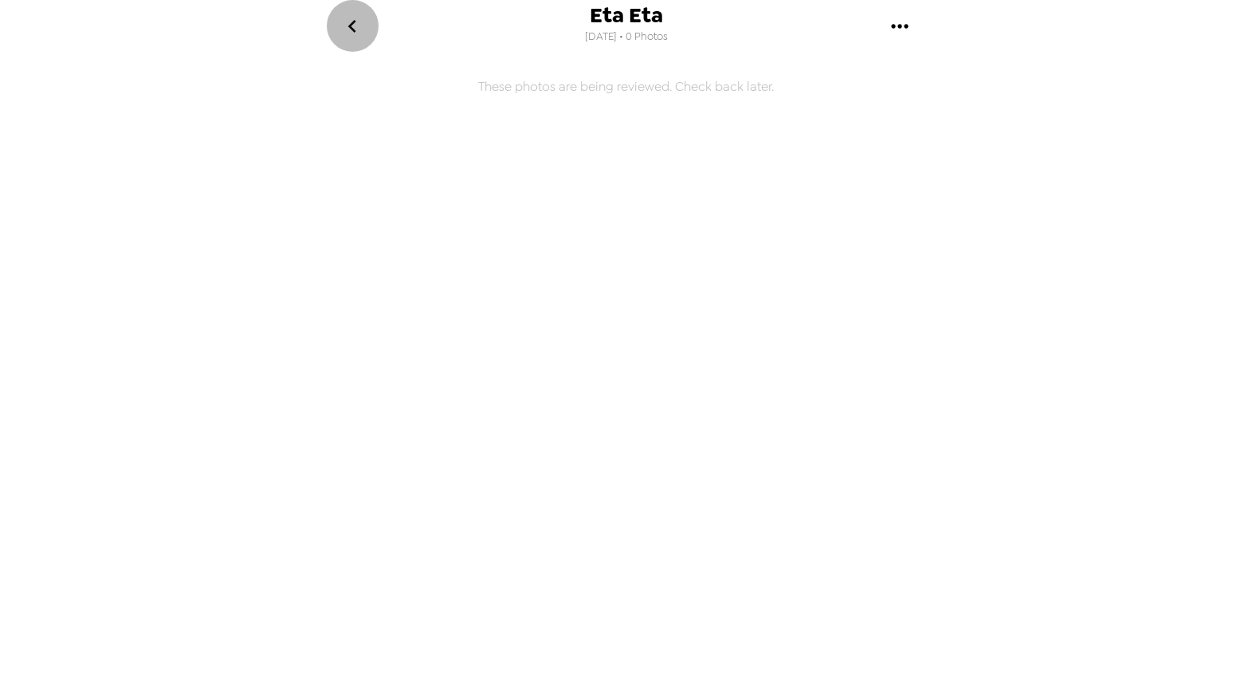
click at [359, 32] on icon "go back" at bounding box center [351, 26] width 25 height 25
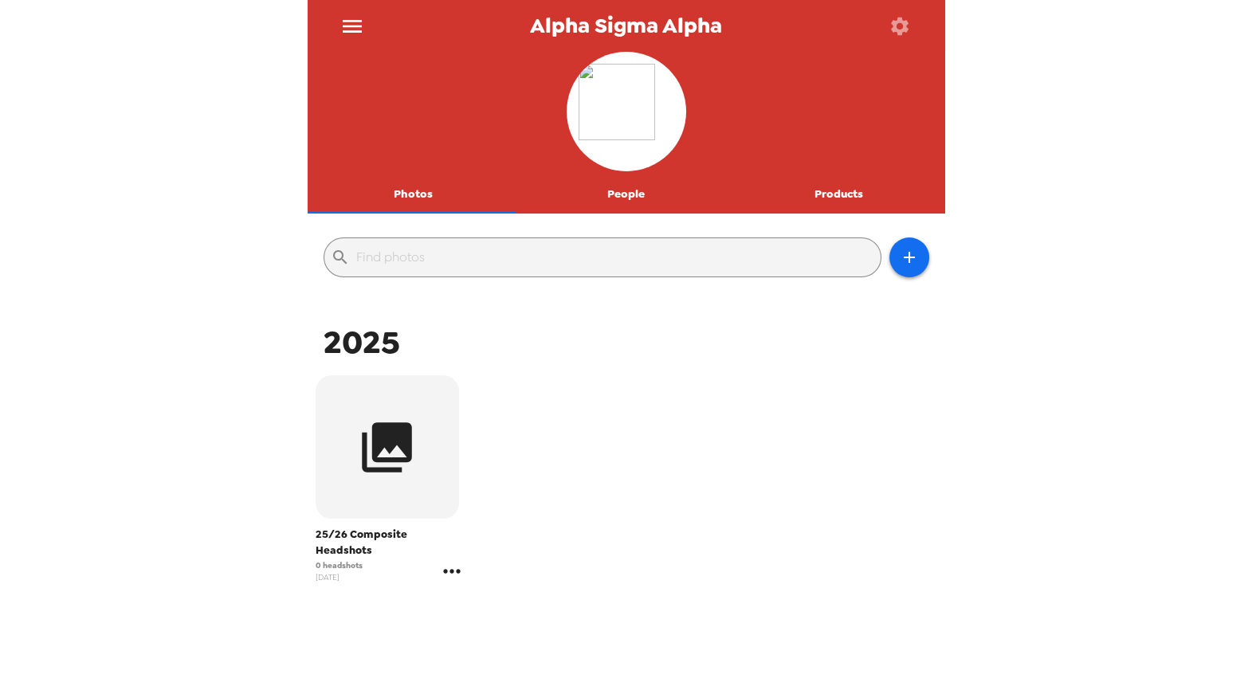
click at [456, 569] on icon "gallery menu" at bounding box center [451, 571] width 17 height 4
click at [552, 583] on span "Edit Shoot" at bounding box center [543, 588] width 132 height 19
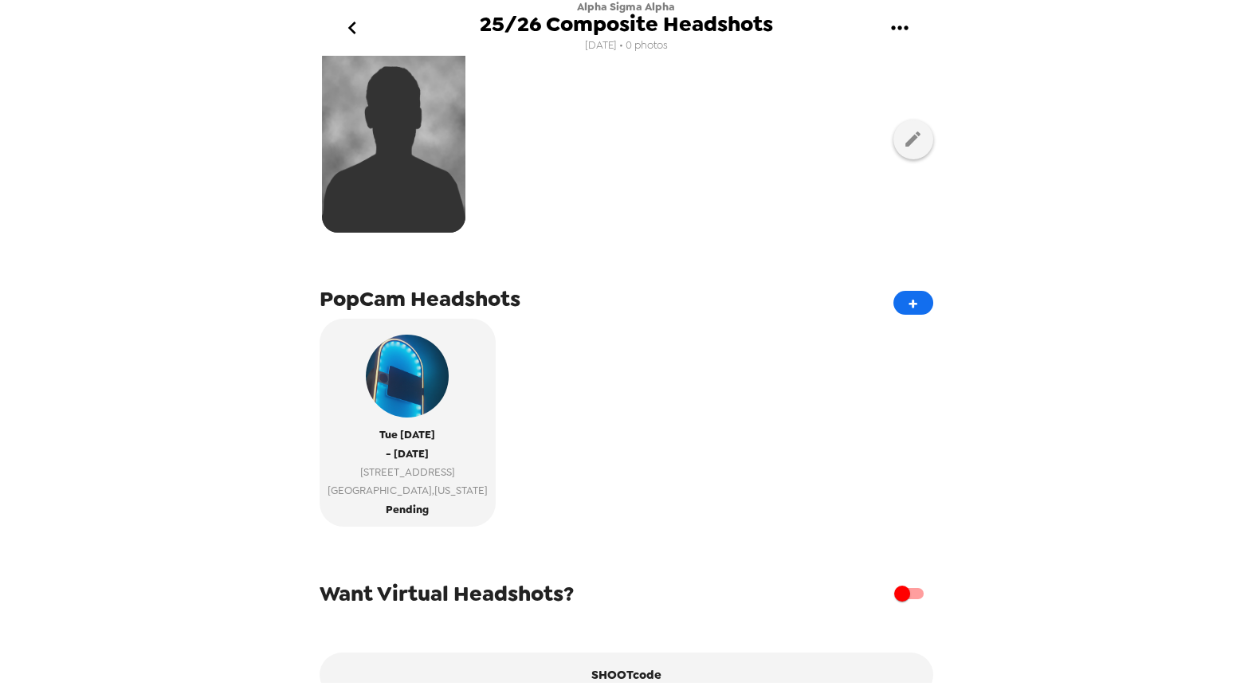
scroll to position [243, 0]
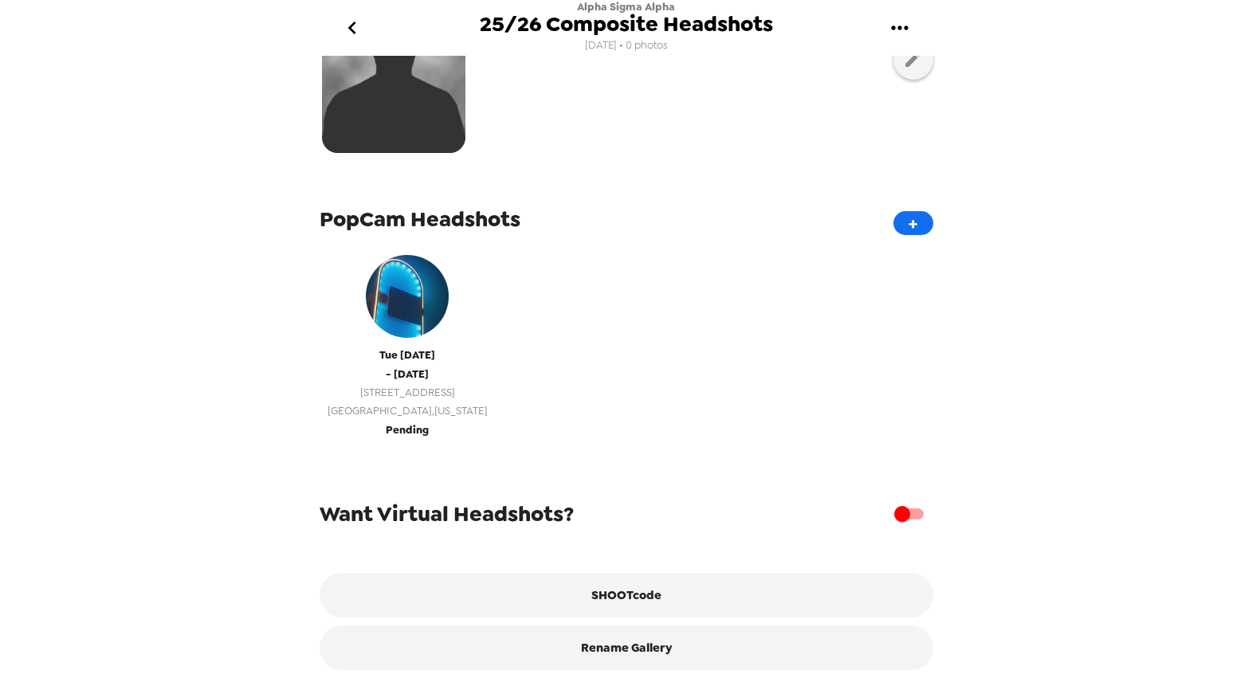
click at [386, 311] on img "button" at bounding box center [407, 296] width 83 height 83
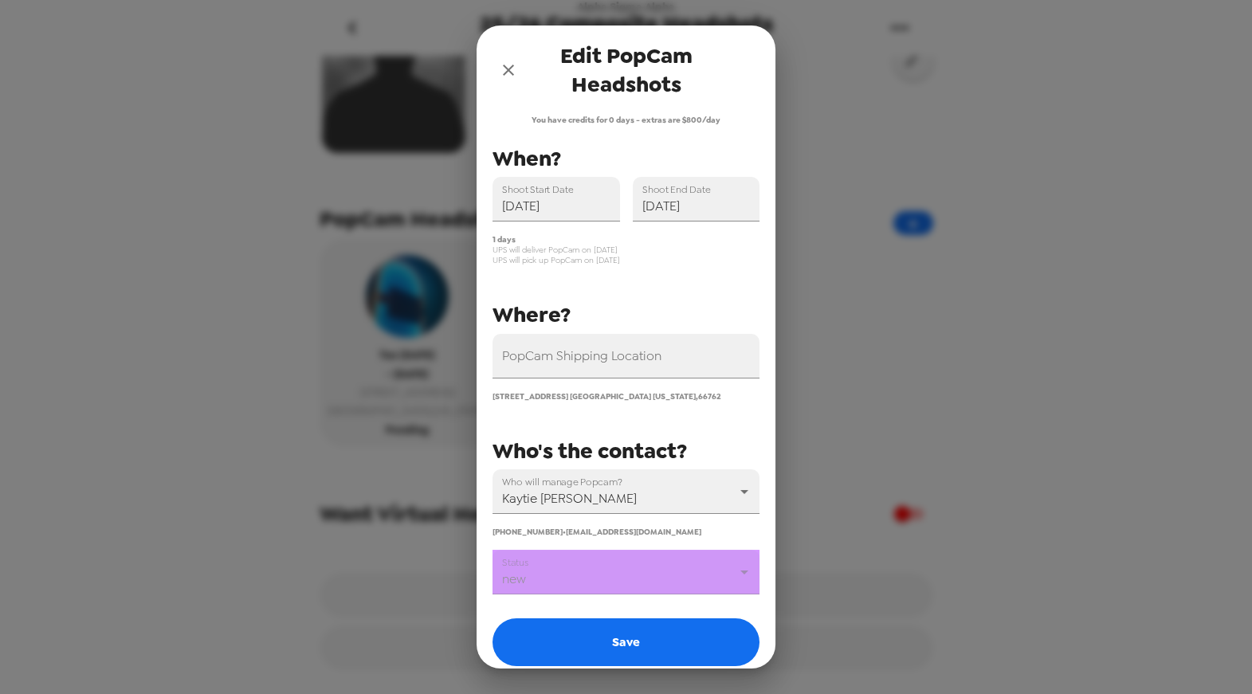
click at [507, 61] on icon "close" at bounding box center [508, 70] width 19 height 19
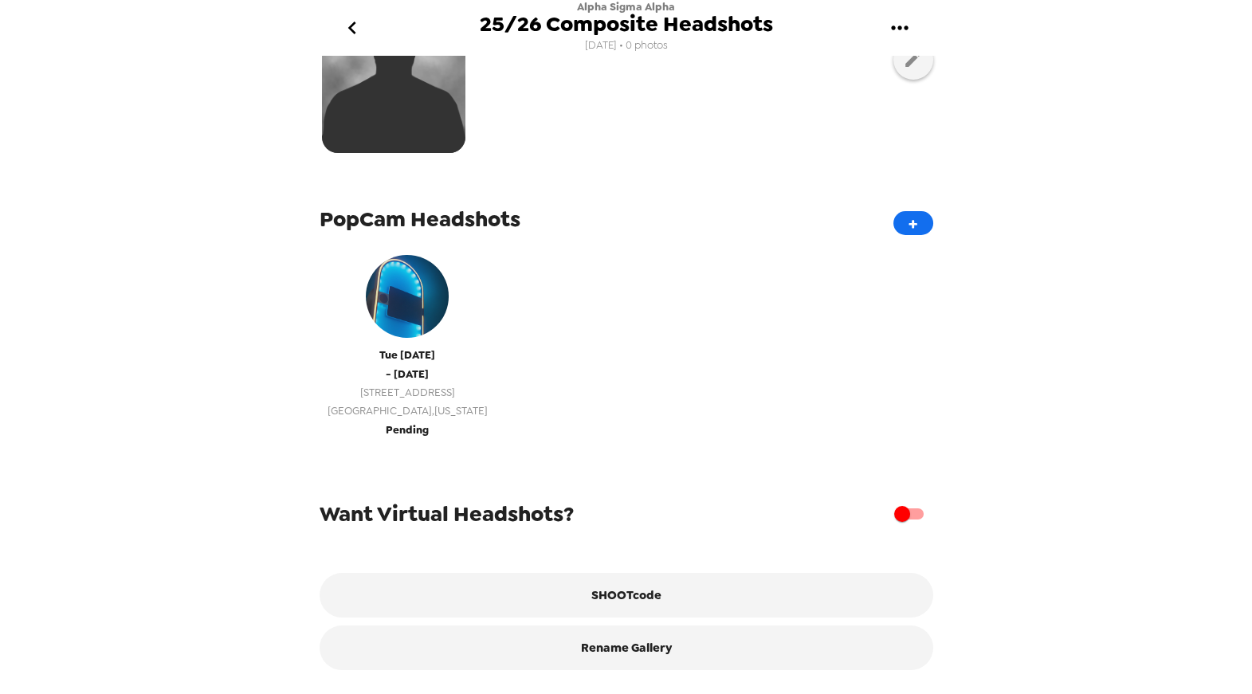
click at [371, 294] on img "button" at bounding box center [407, 296] width 83 height 83
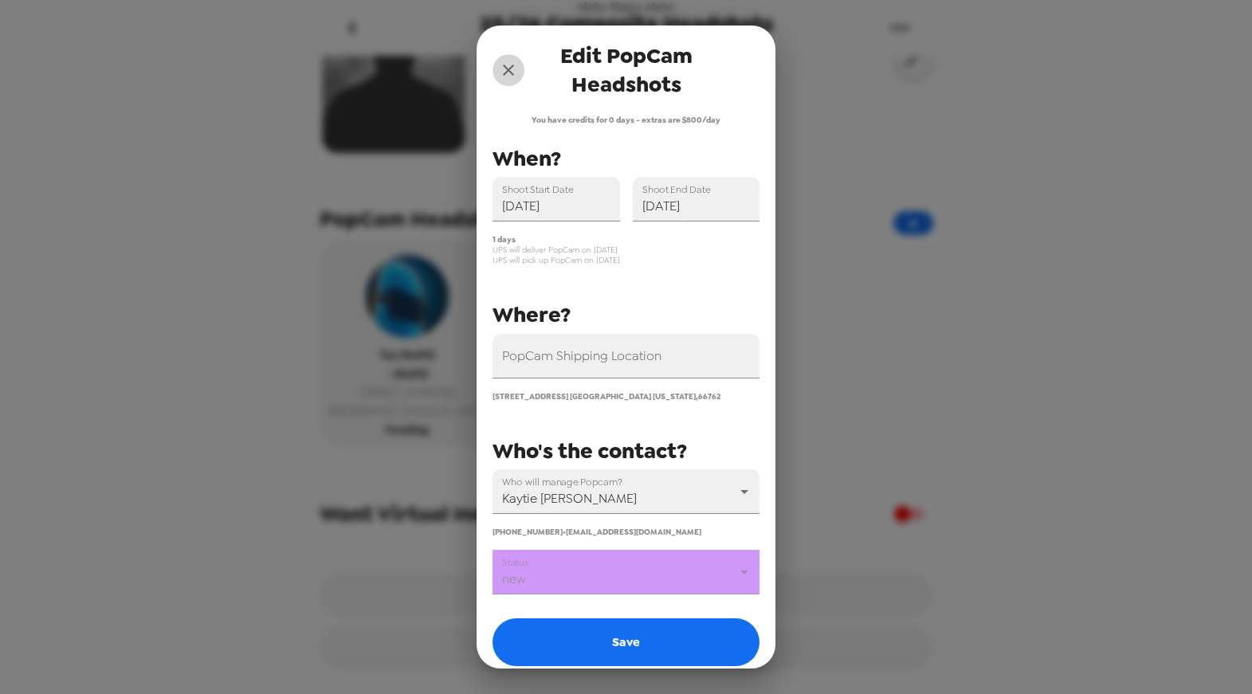
click at [510, 70] on icon "close" at bounding box center [508, 70] width 19 height 19
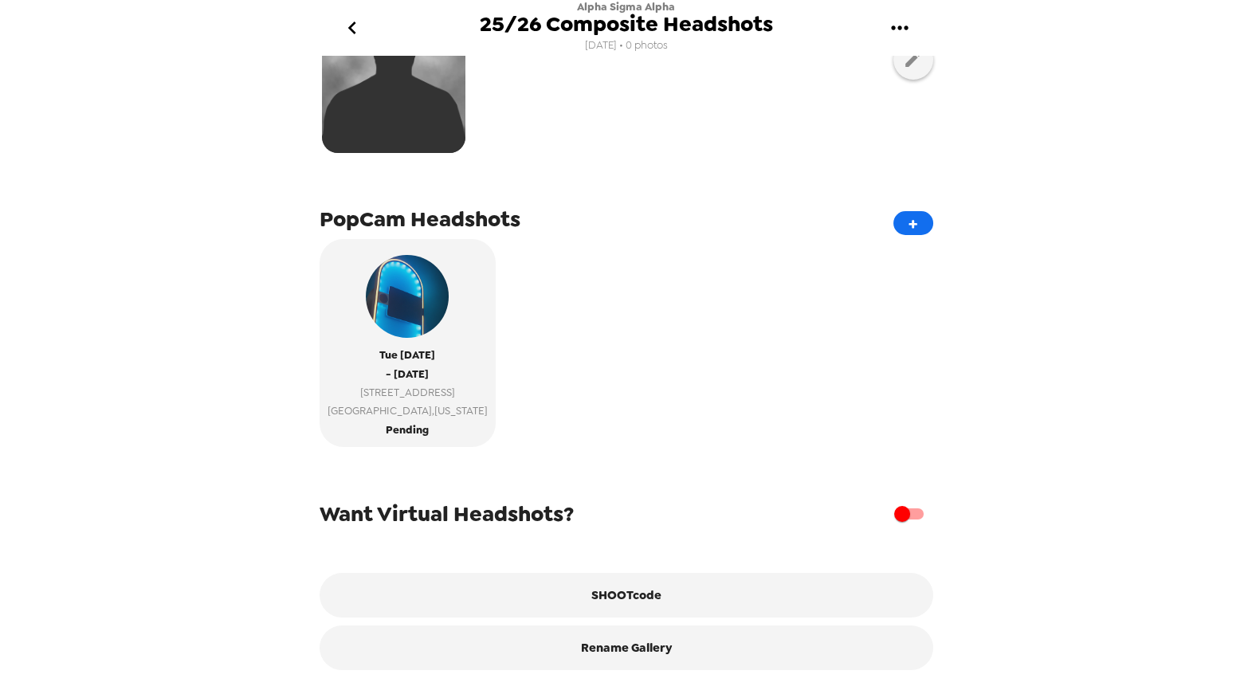
scroll to position [0, 0]
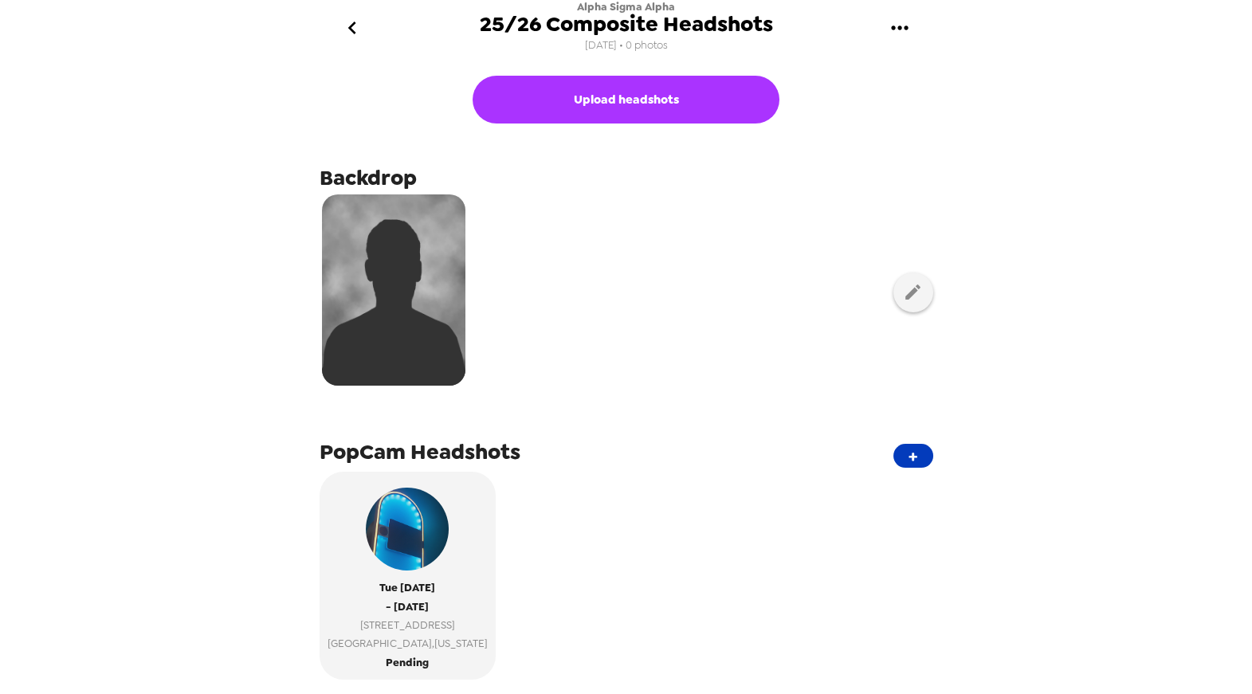
click at [895, 458] on button "+" at bounding box center [913, 456] width 40 height 24
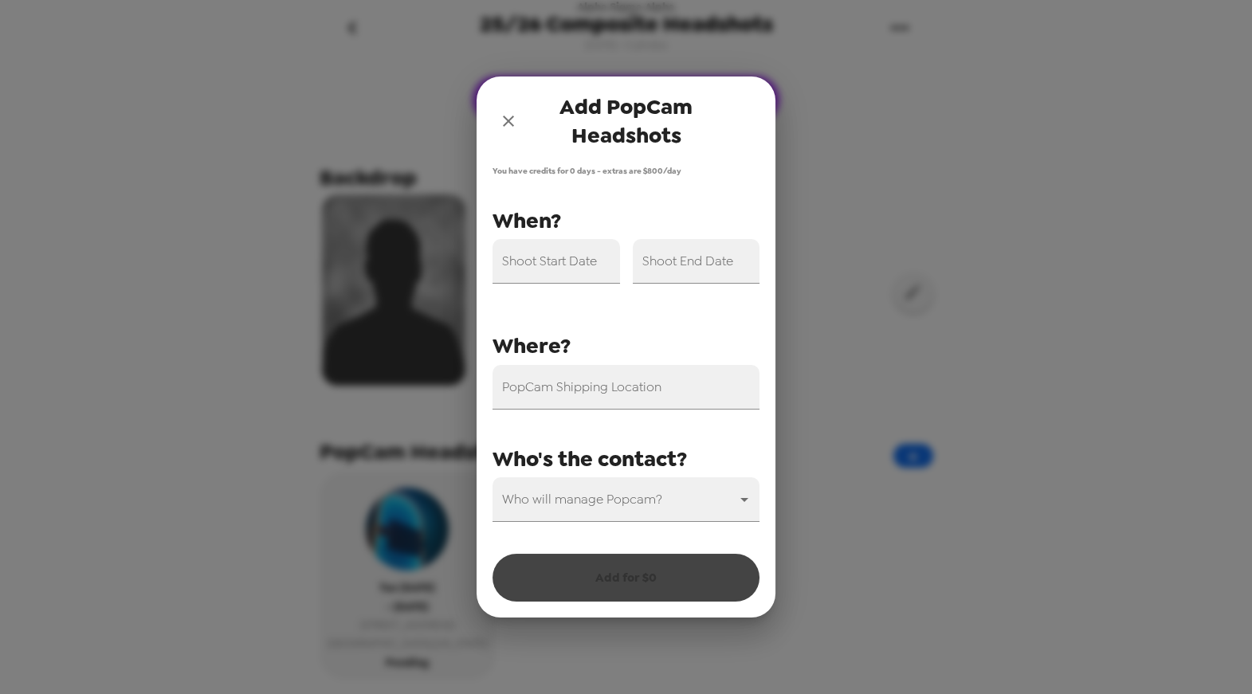
click at [502, 120] on icon "close" at bounding box center [508, 121] width 19 height 19
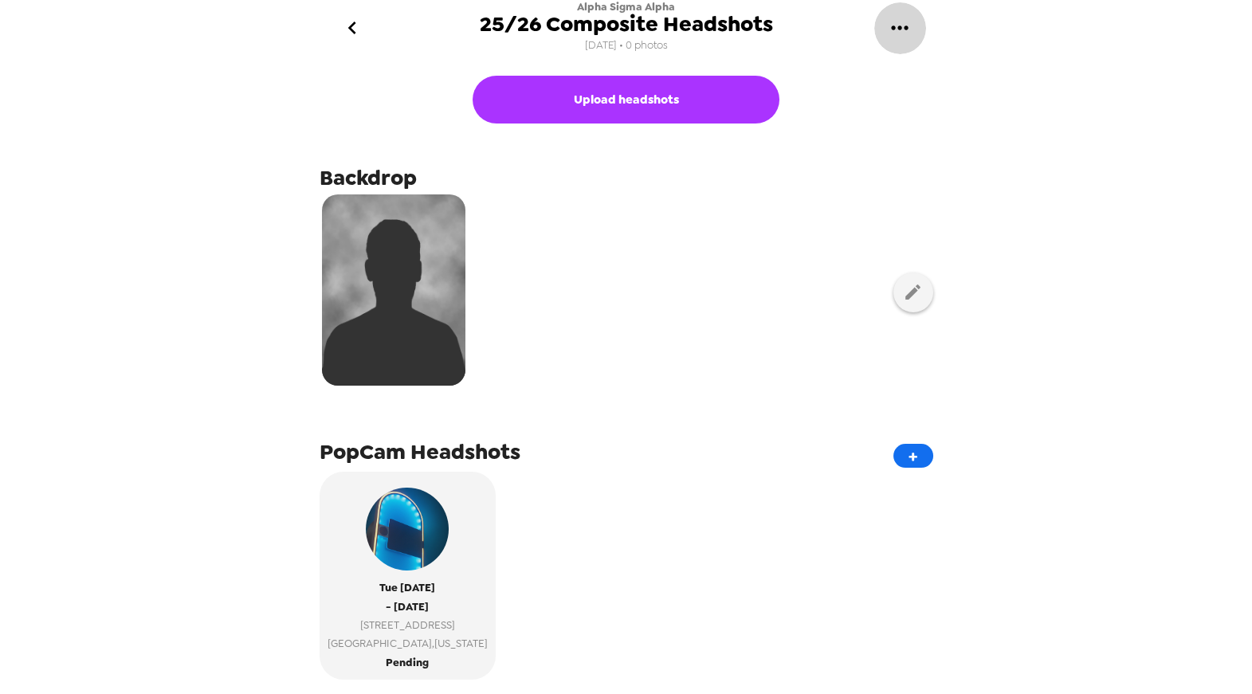
click at [891, 33] on icon "gallery menu" at bounding box center [899, 27] width 25 height 25
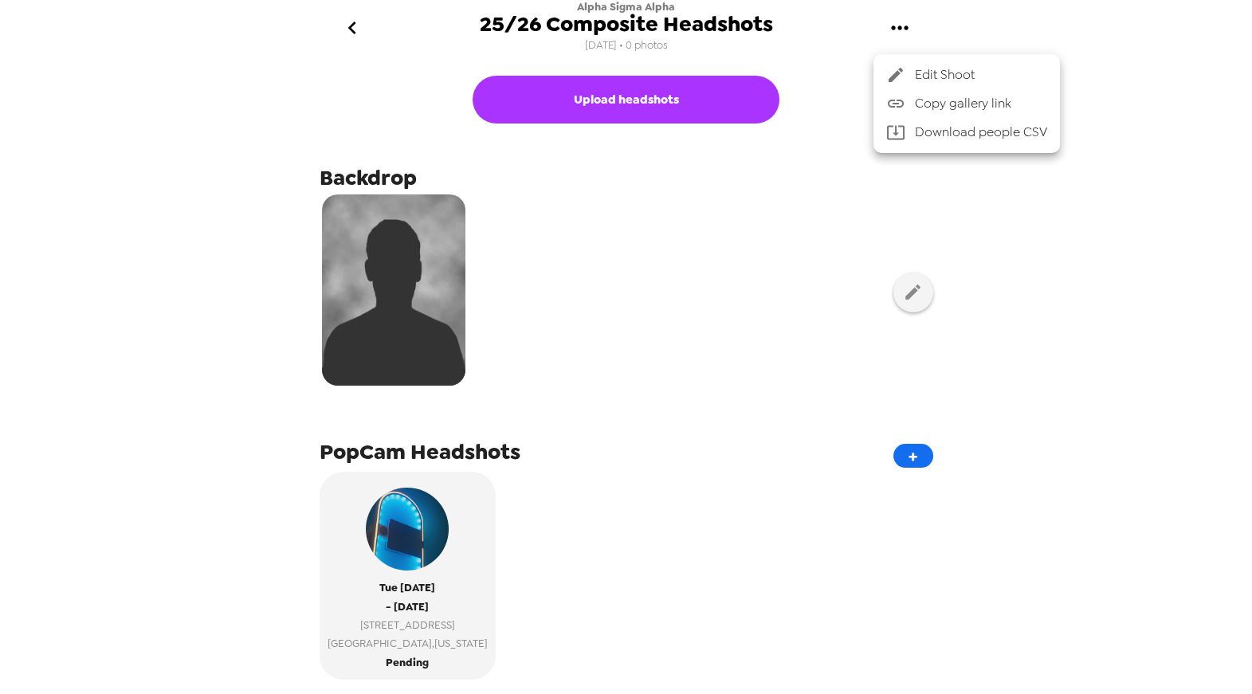
click at [342, 27] on div at bounding box center [626, 347] width 1252 height 694
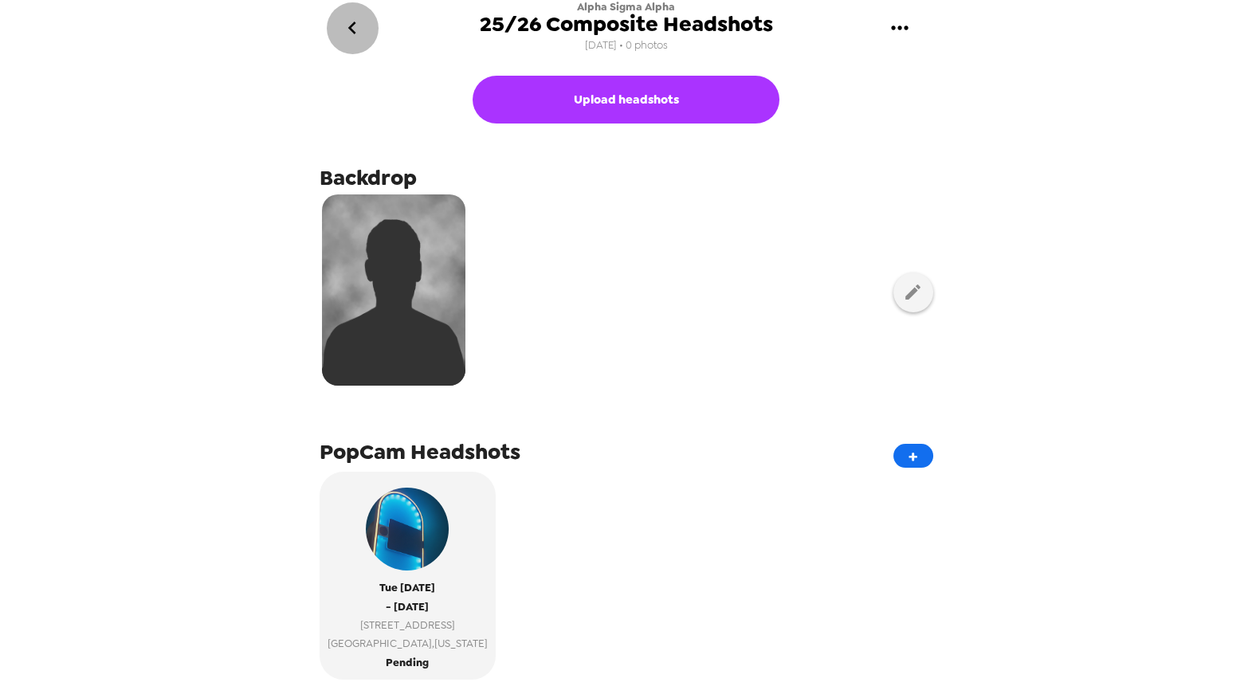
click at [351, 29] on icon "go back" at bounding box center [352, 28] width 8 height 13
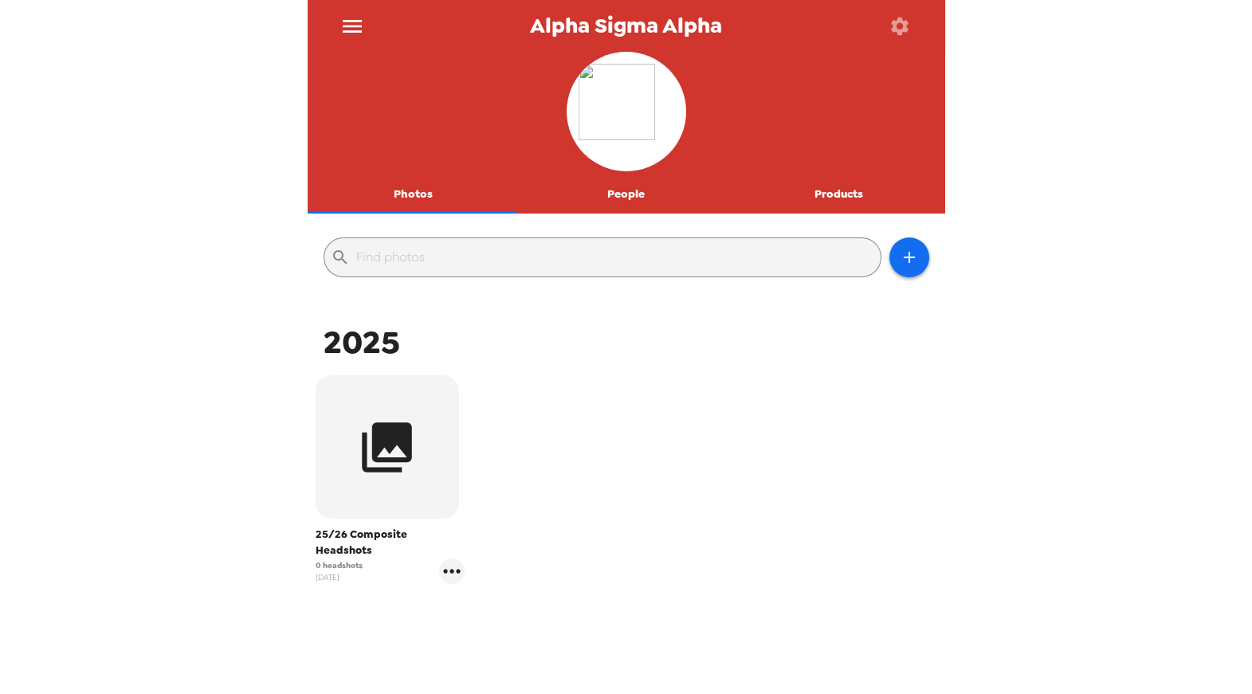
click at [825, 194] on button "Products" at bounding box center [838, 194] width 213 height 38
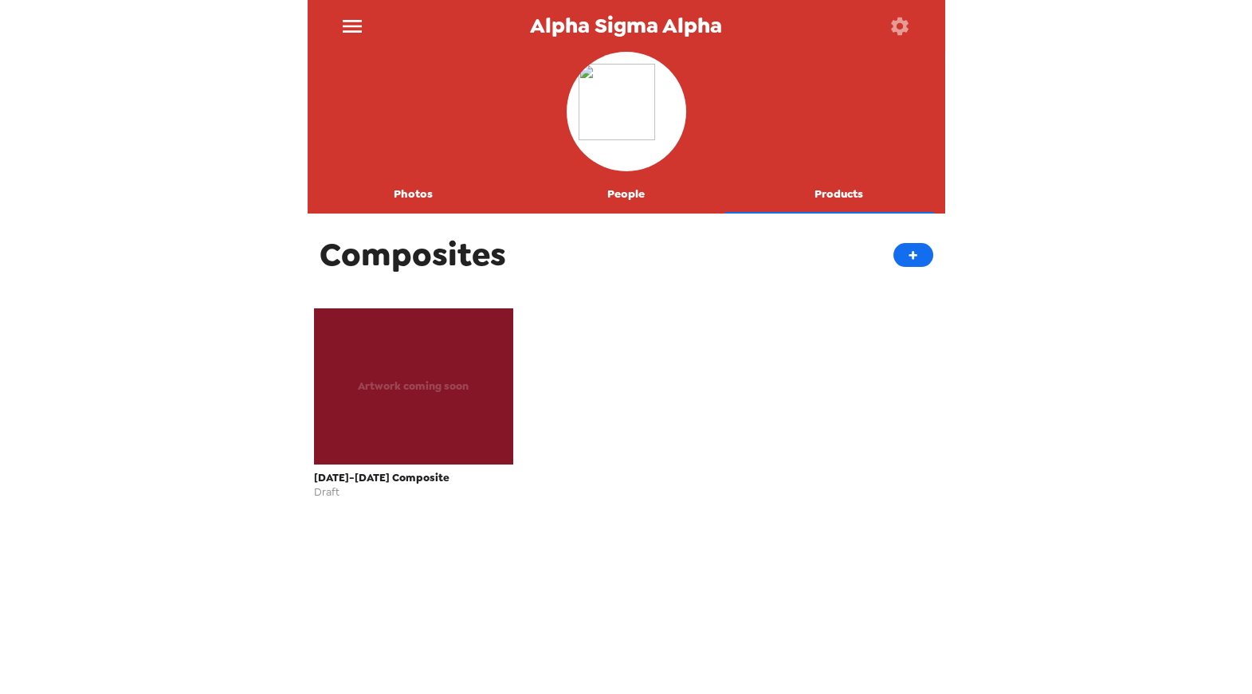
click at [358, 20] on icon "menu" at bounding box center [352, 26] width 19 height 13
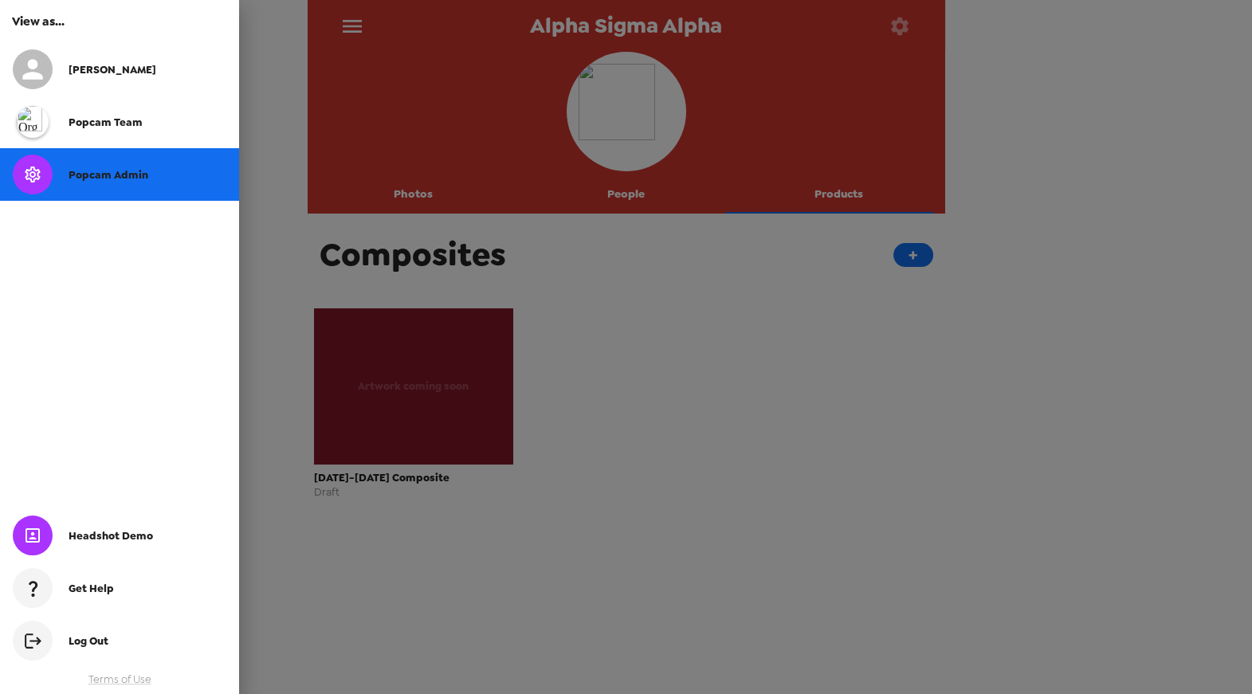
click at [358, 20] on div at bounding box center [626, 347] width 1252 height 694
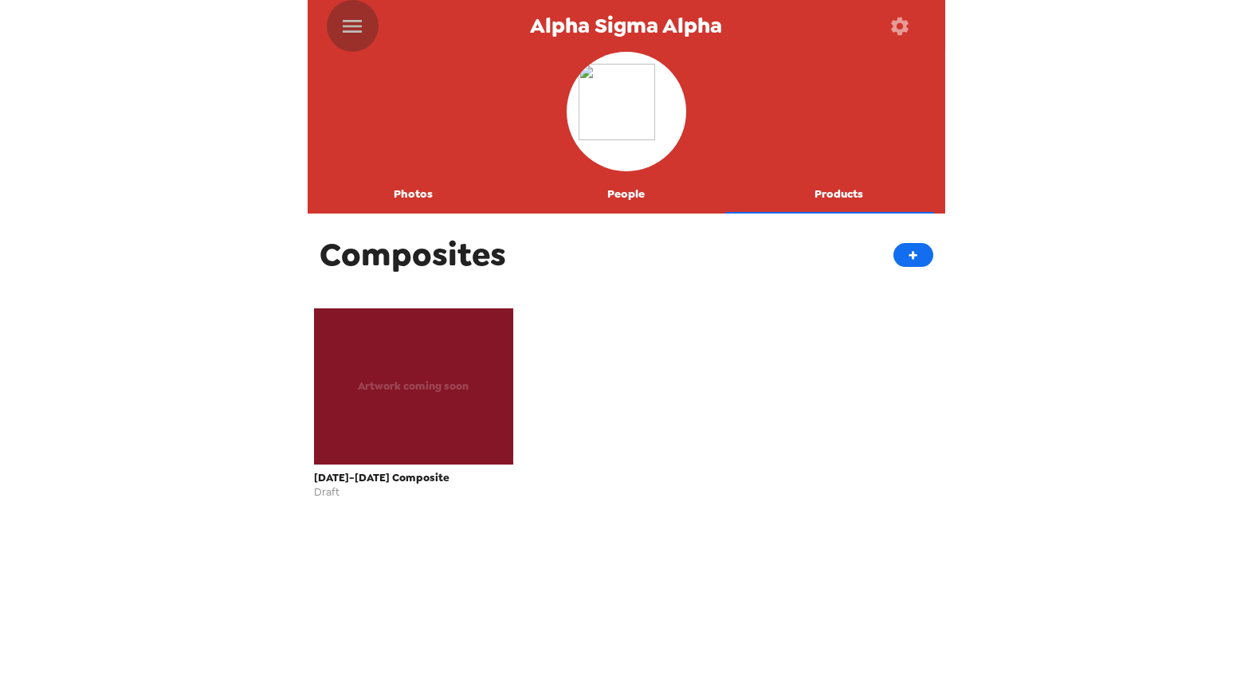
click at [355, 22] on icon "menu" at bounding box center [351, 26] width 25 height 25
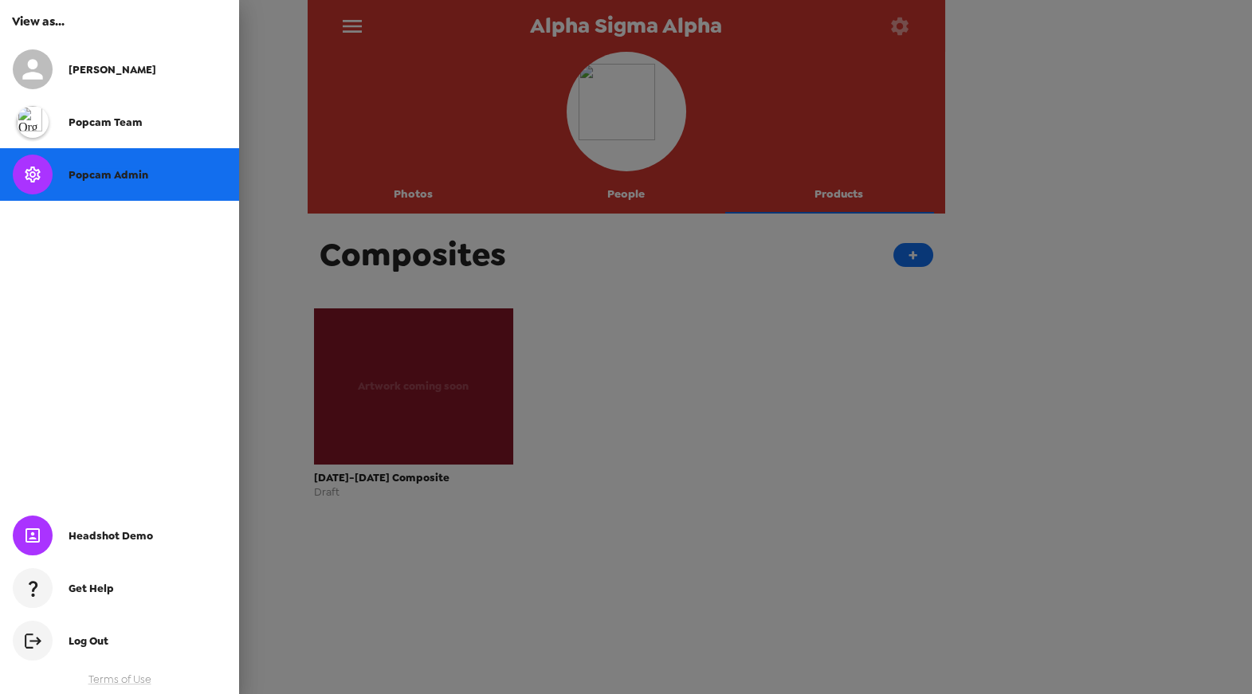
click at [61, 168] on div at bounding box center [41, 175] width 56 height 40
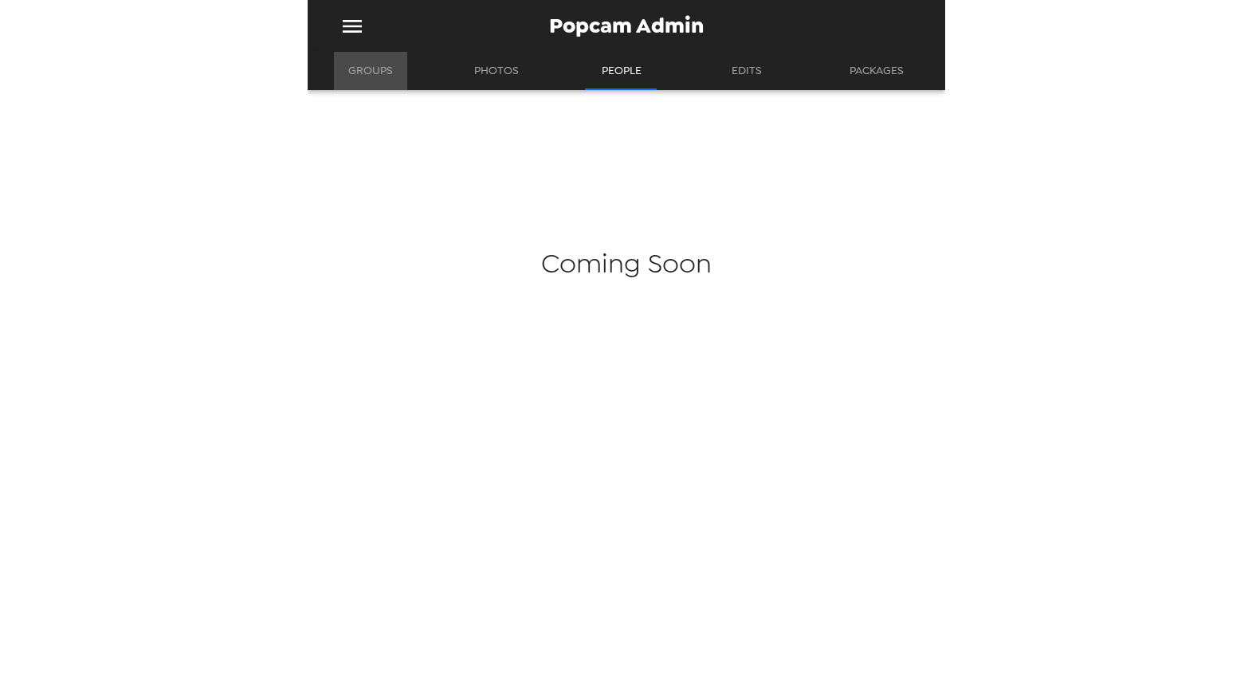
click at [367, 69] on button "Groups" at bounding box center [370, 71] width 73 height 38
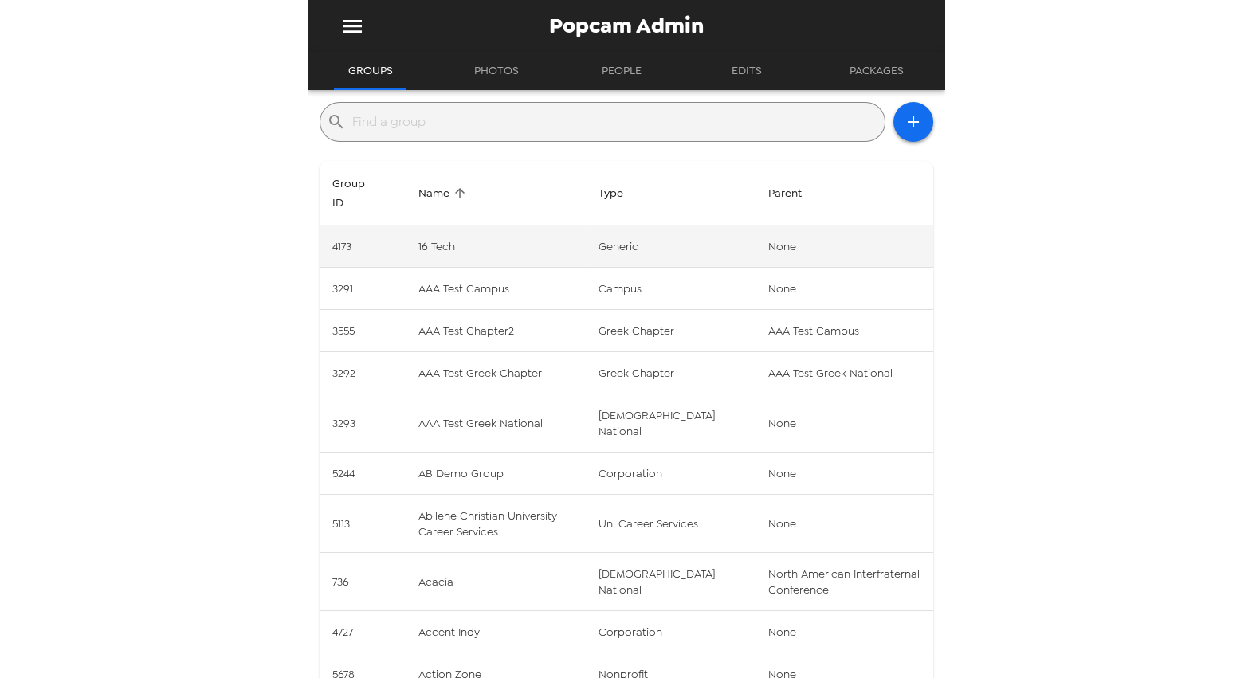
click at [476, 240] on td "16 Tech" at bounding box center [496, 246] width 180 height 42
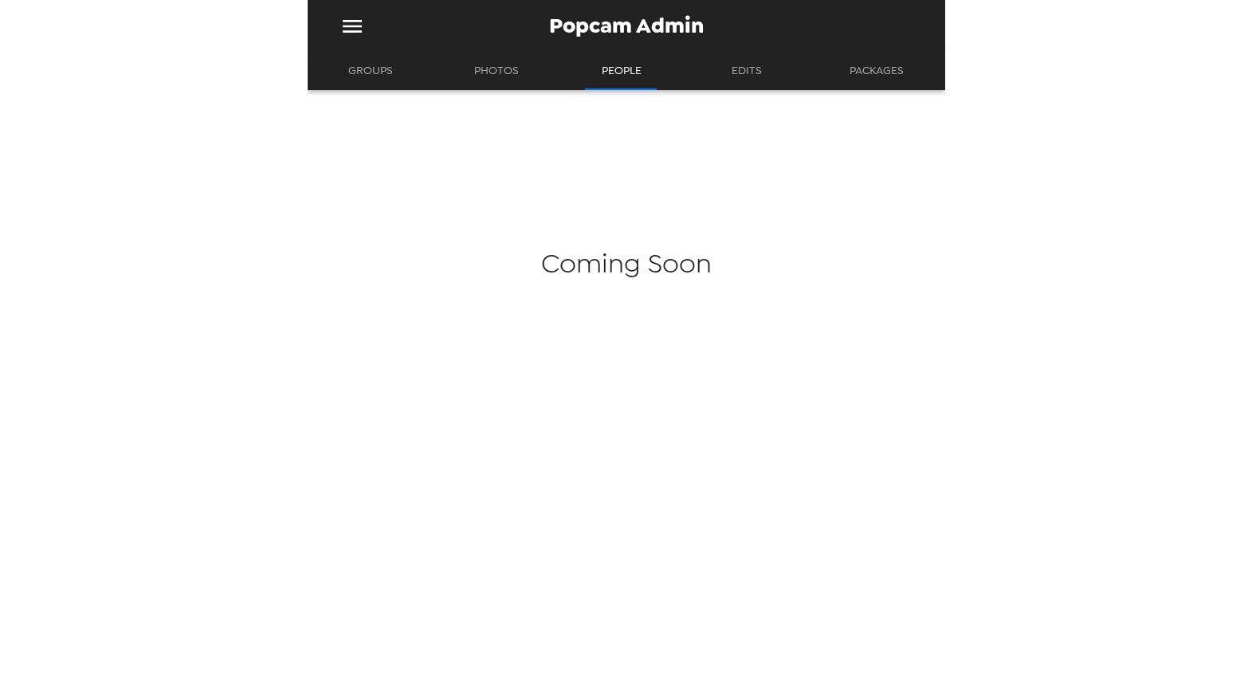
click at [379, 73] on button "Groups" at bounding box center [370, 71] width 73 height 38
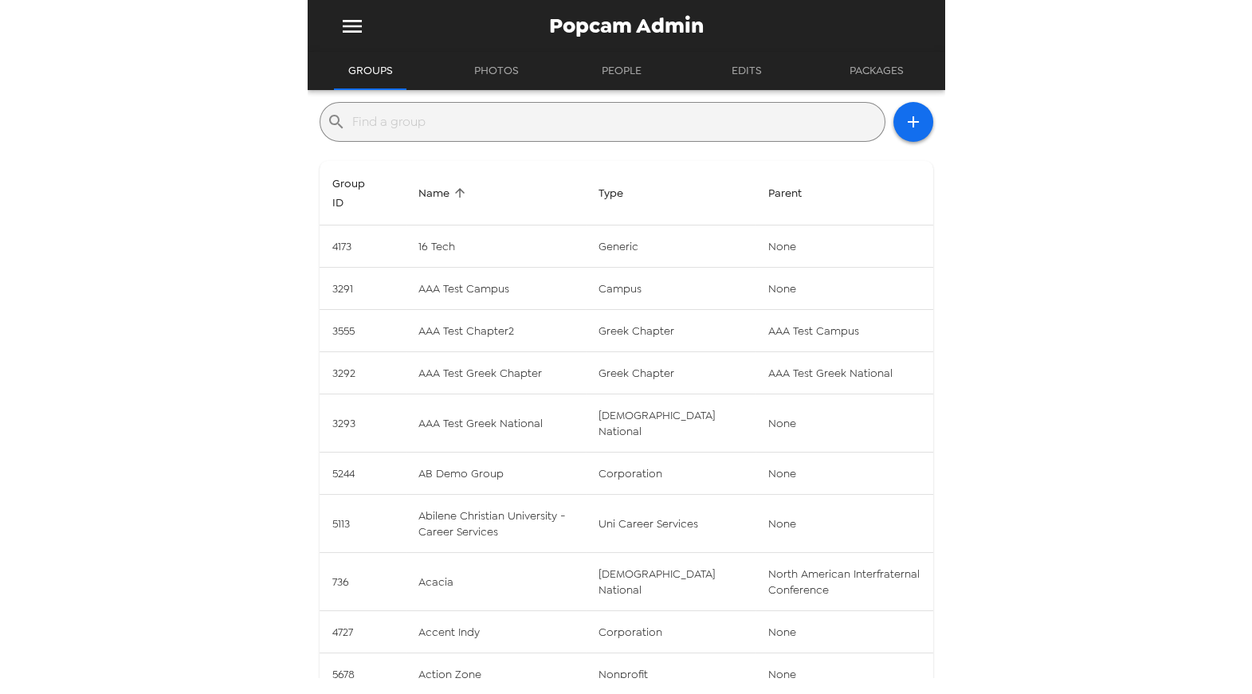
click at [599, 110] on input "text" at bounding box center [615, 121] width 526 height 25
type input "Alpha Sigma Alpha"
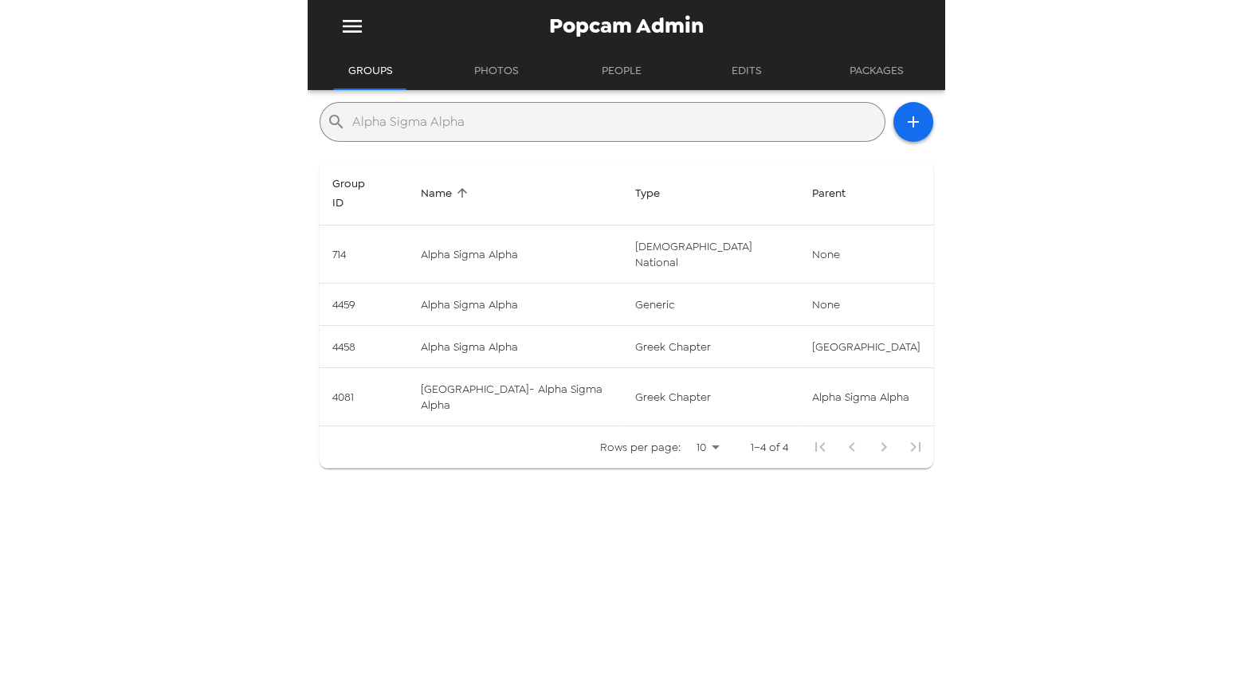
click at [207, 458] on div "Popcam Admin Groups Photos People Edits Packages ​ Alpha Sigma Alpha Group ID N…" at bounding box center [626, 347] width 1252 height 694
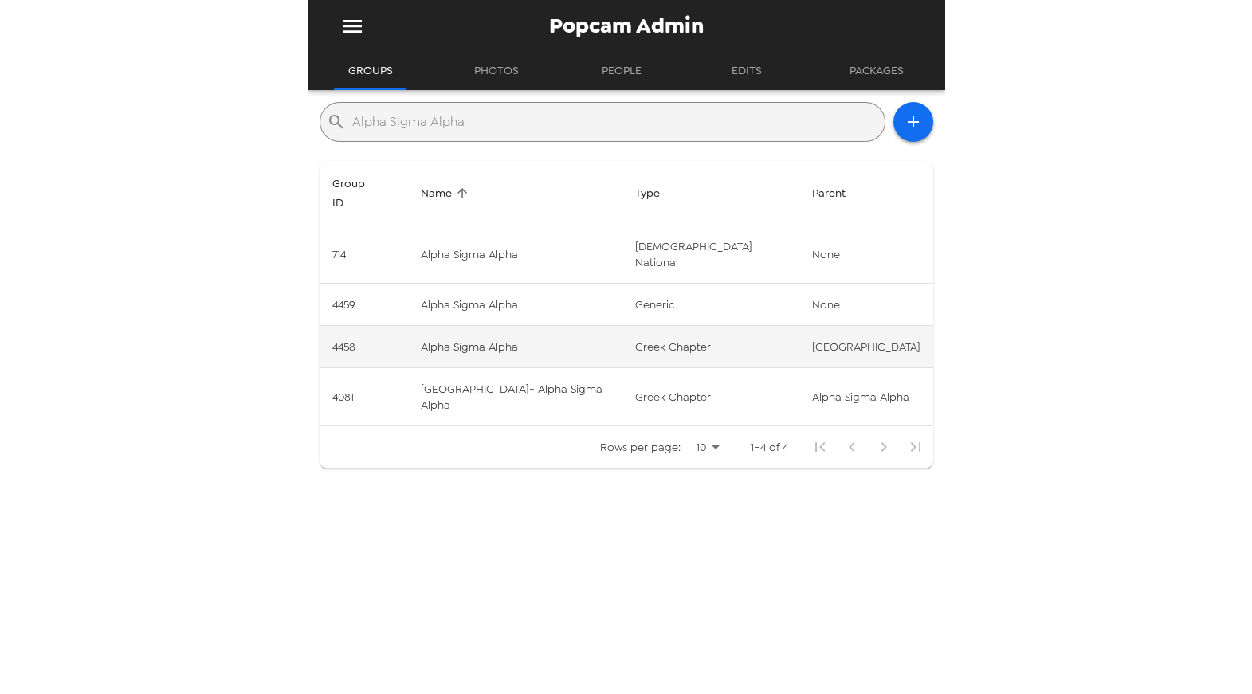
click at [486, 326] on td "Alpha Sigma Alpha" at bounding box center [515, 347] width 214 height 42
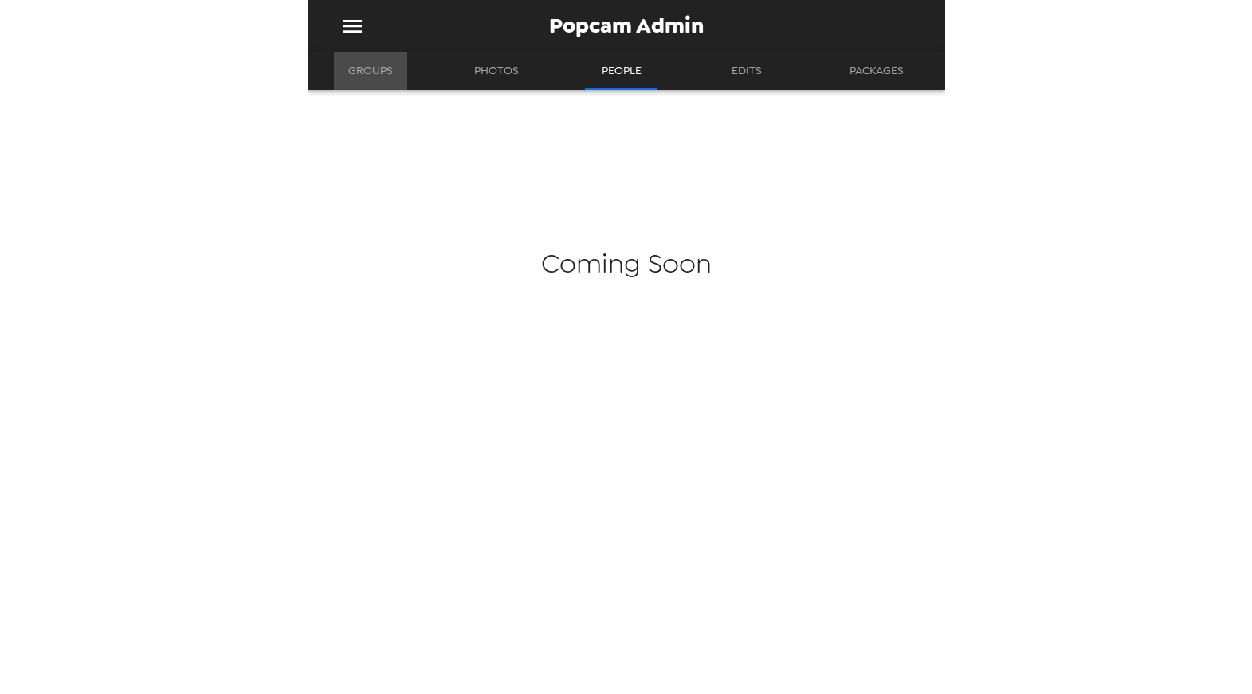
drag, startPoint x: 339, startPoint y: 59, endPoint x: 403, endPoint y: 64, distance: 64.7
click at [343, 61] on button "Groups" at bounding box center [370, 71] width 73 height 38
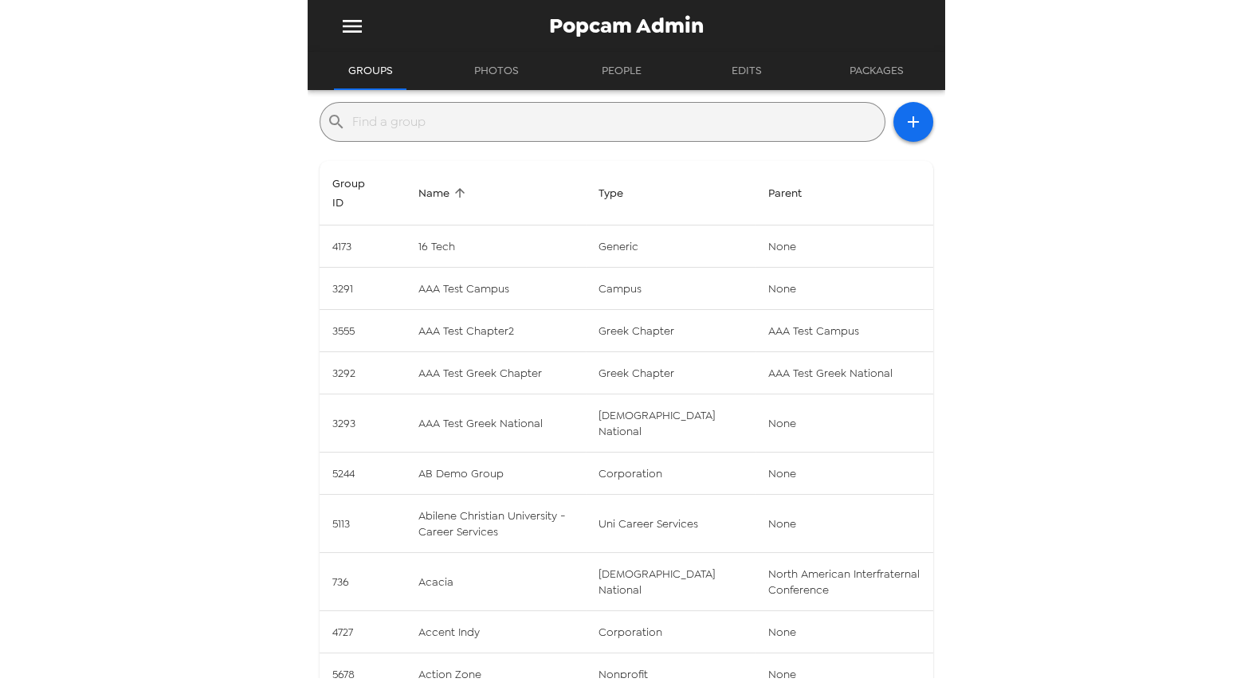
click at [417, 123] on input "text" at bounding box center [615, 121] width 526 height 25
type input "Alpha Sigma Alpha"
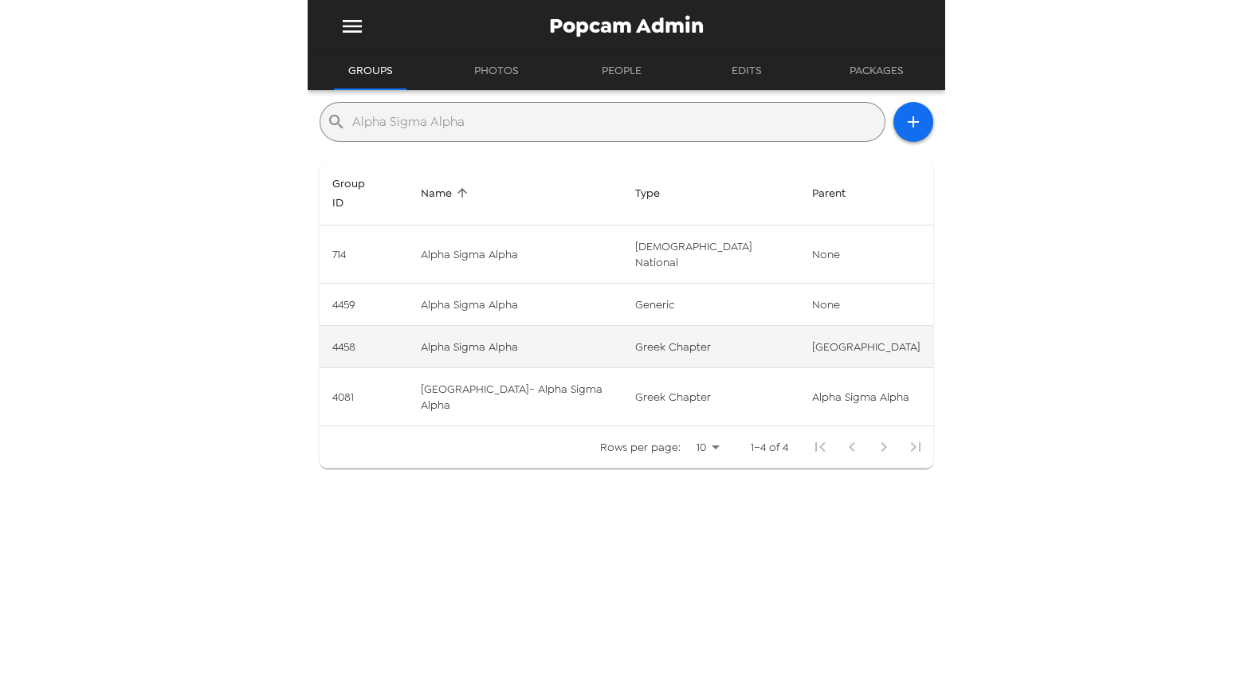
click at [496, 326] on td "Alpha Sigma Alpha" at bounding box center [515, 347] width 214 height 42
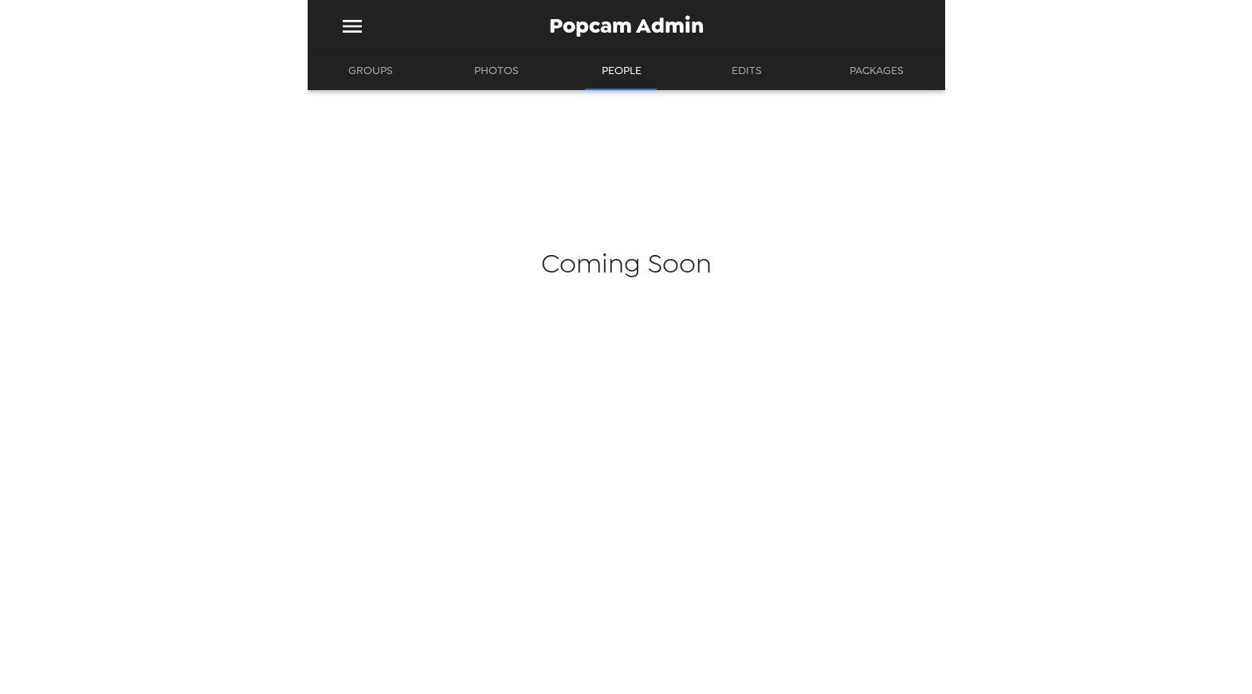
drag, startPoint x: 344, startPoint y: 63, endPoint x: 366, endPoint y: 71, distance: 22.9
click at [344, 64] on button "Groups" at bounding box center [370, 71] width 73 height 38
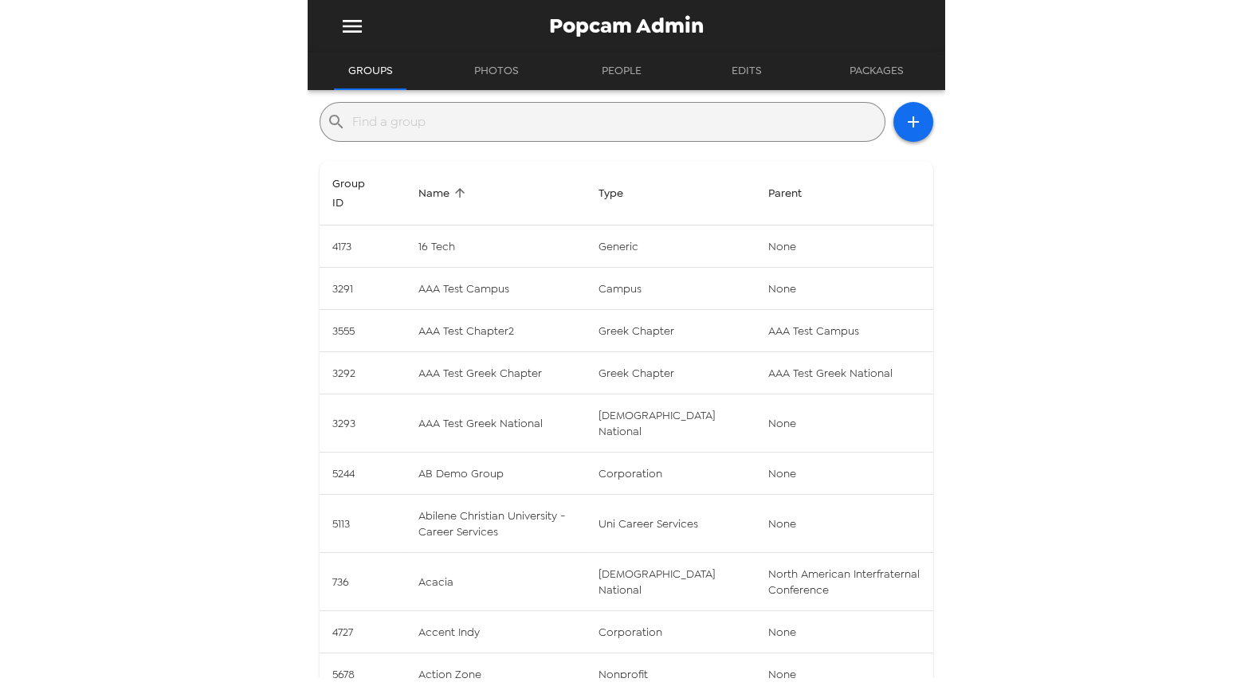
click at [492, 121] on input "text" at bounding box center [615, 121] width 526 height 25
paste input "Alpha Sigma Alpha"
click at [496, 119] on input "text" at bounding box center [615, 121] width 526 height 25
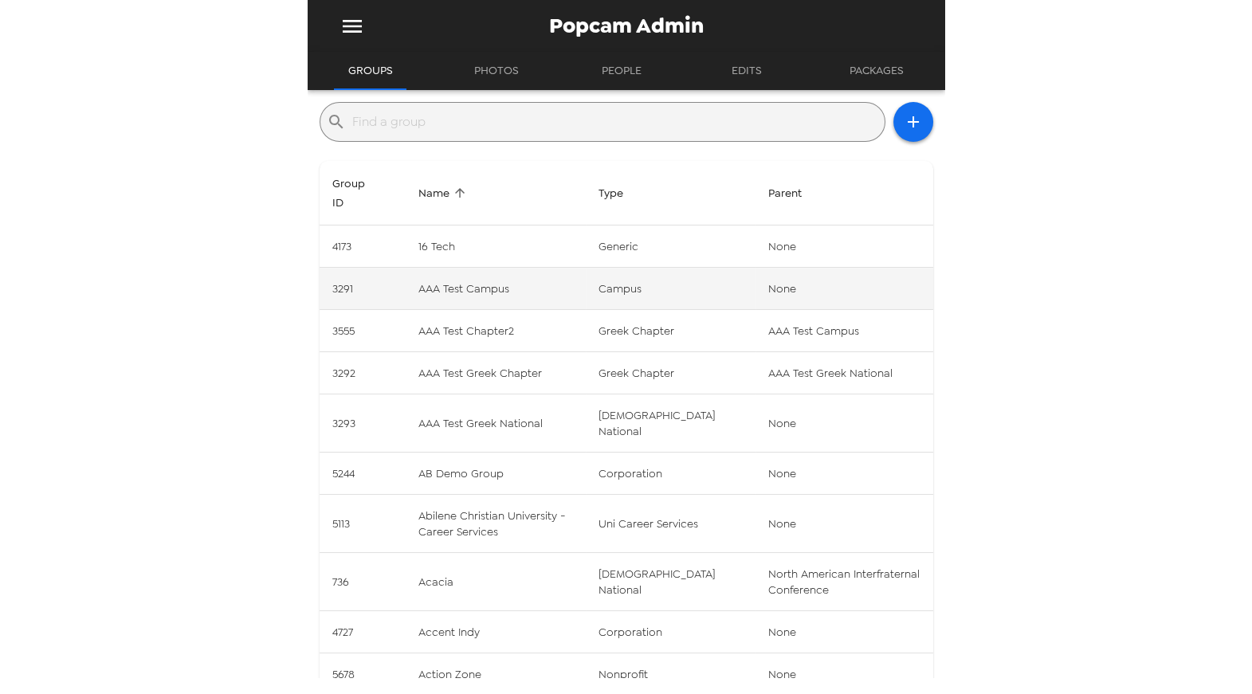
type input "Alpha Sigma Alpha"
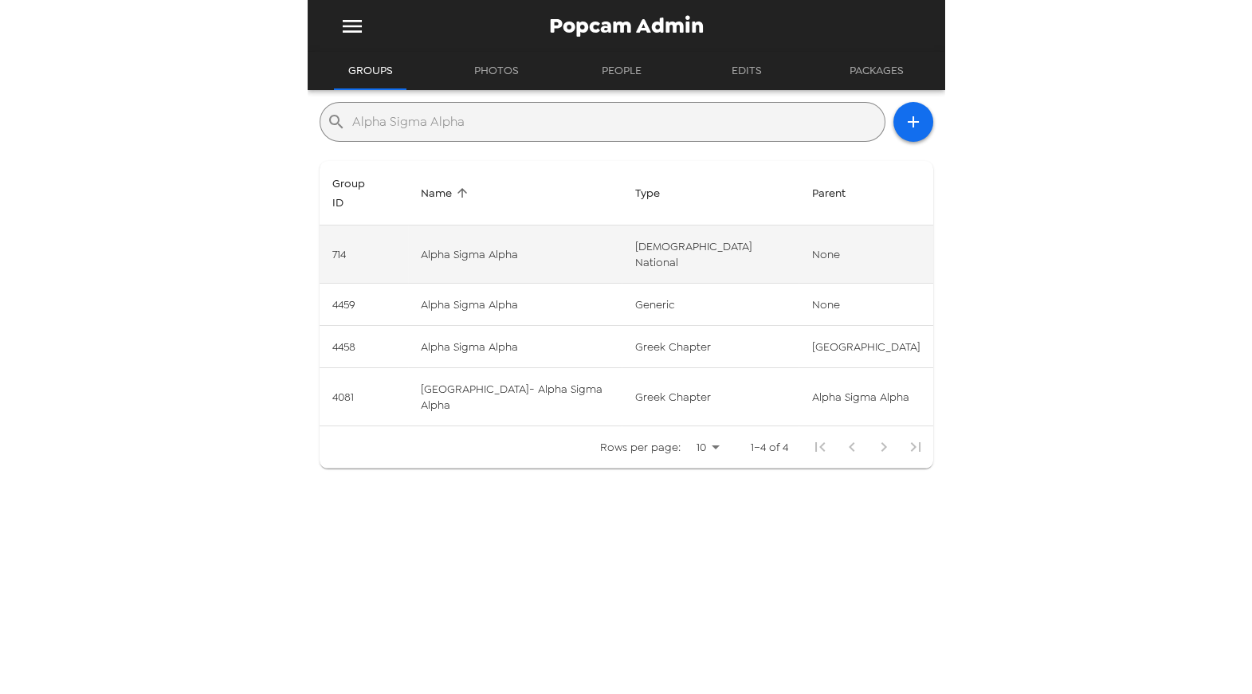
click at [507, 234] on td "Alpha Sigma Alpha" at bounding box center [515, 254] width 214 height 58
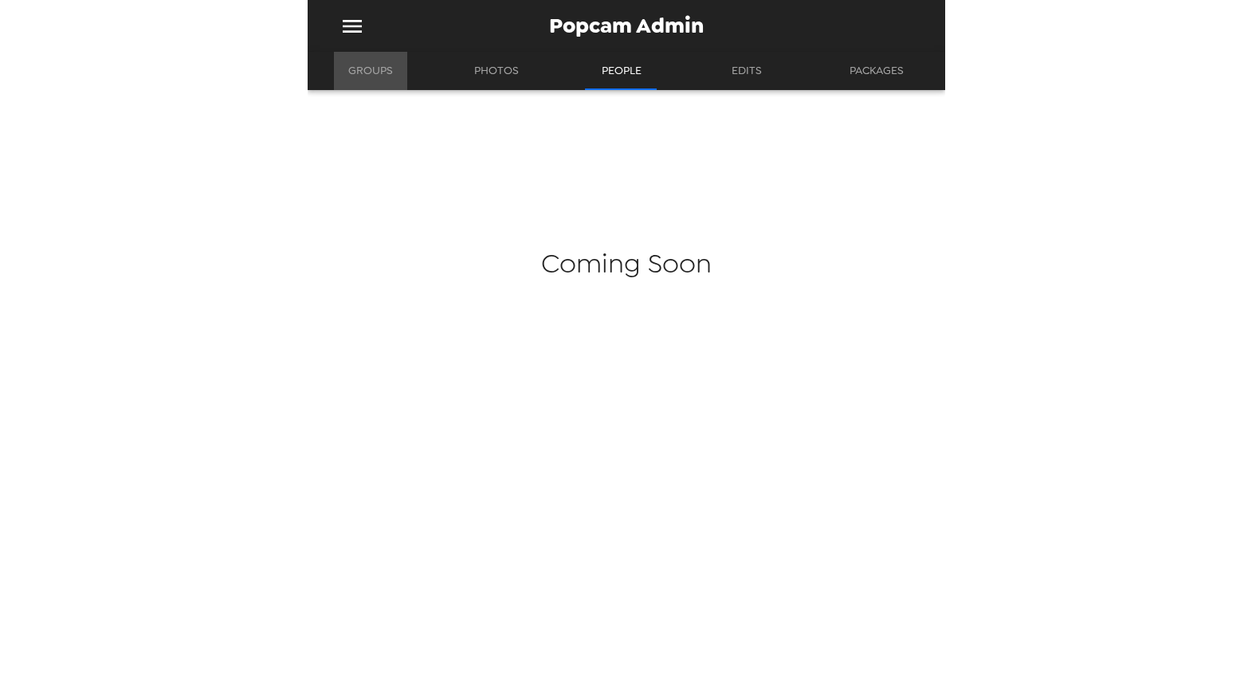
click at [387, 84] on button "Groups" at bounding box center [370, 71] width 73 height 38
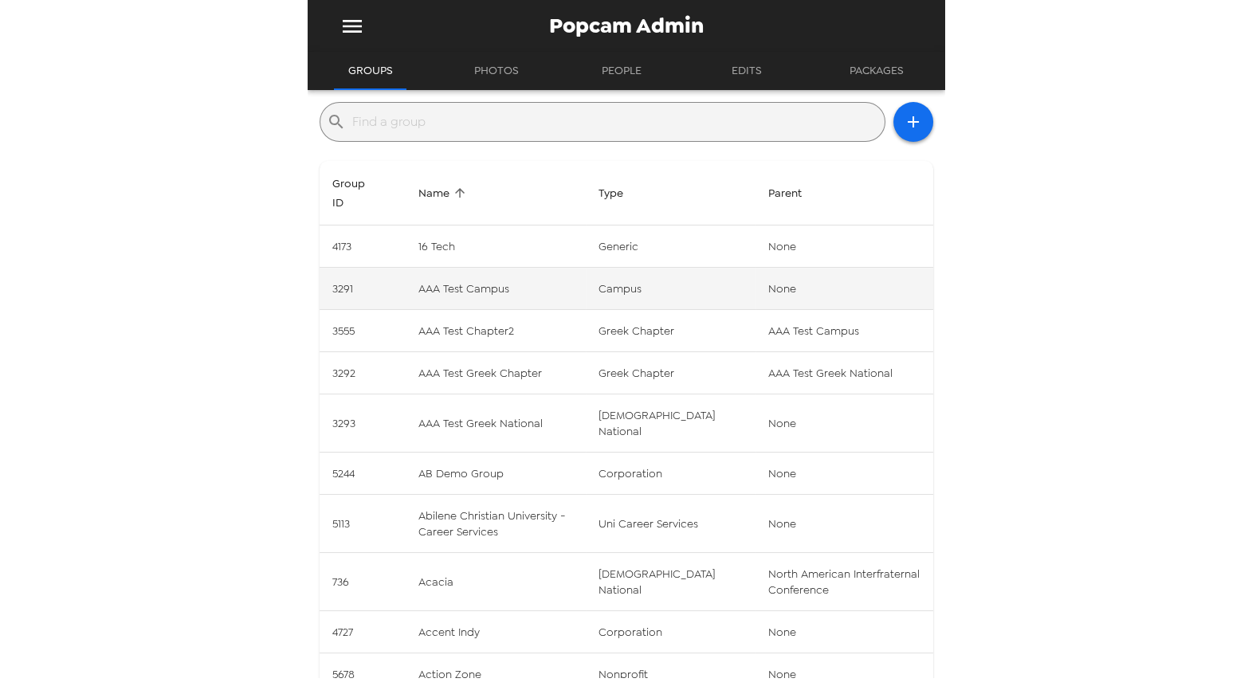
drag, startPoint x: 506, startPoint y: 114, endPoint x: 617, endPoint y: 277, distance: 197.8
click at [617, 277] on div "​ Group ID Name Type Parent 4173 16 Tech generic None 3291 AAA Test Campus camp…" at bounding box center [625, 432] width 613 height 660
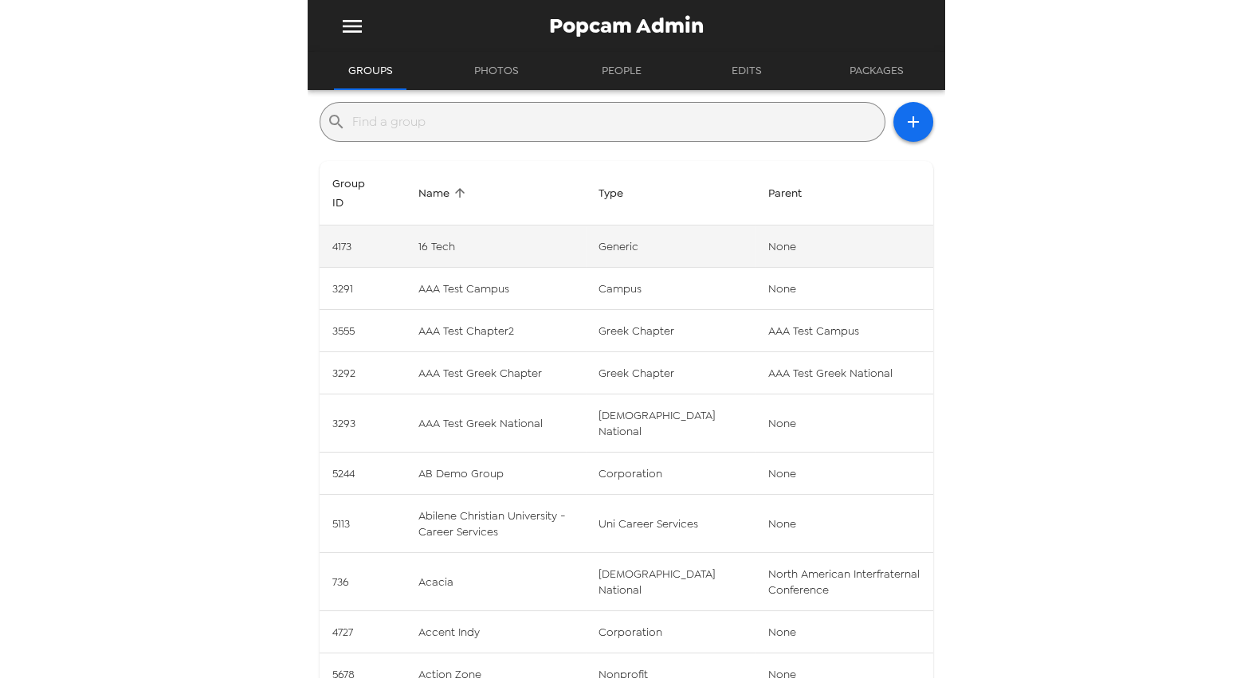
type input "Alpha Sigma Alpha"
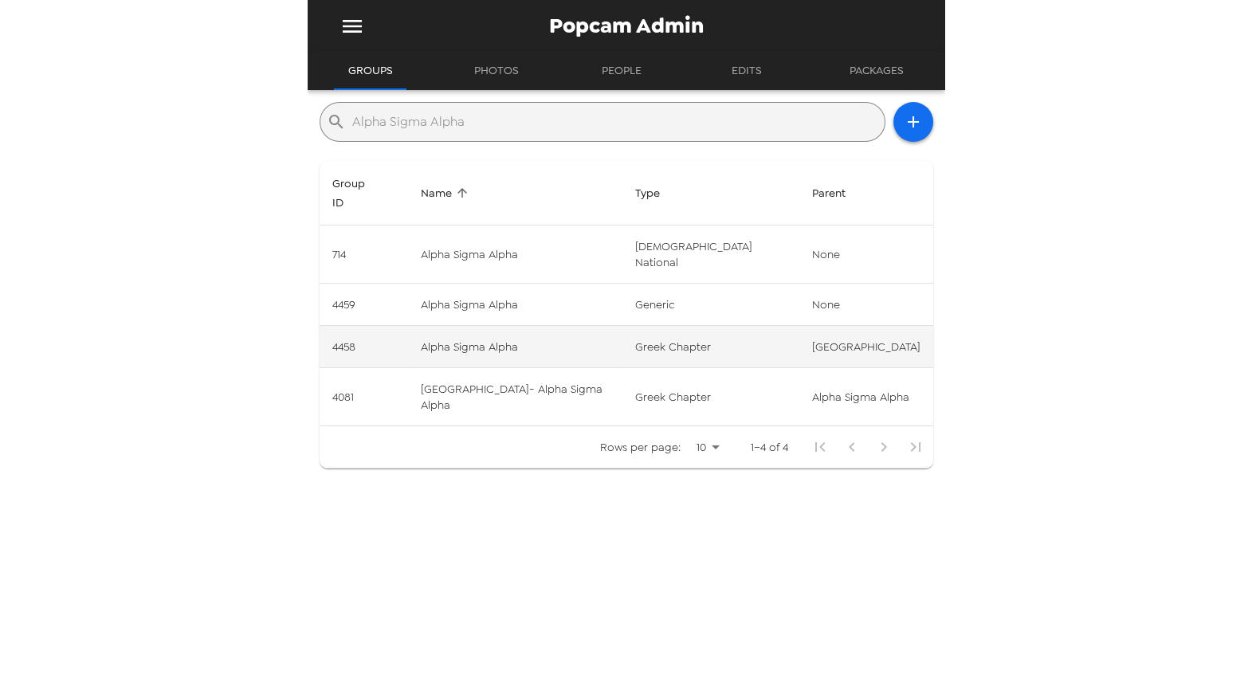
click at [570, 326] on td "Alpha Sigma Alpha" at bounding box center [515, 347] width 214 height 42
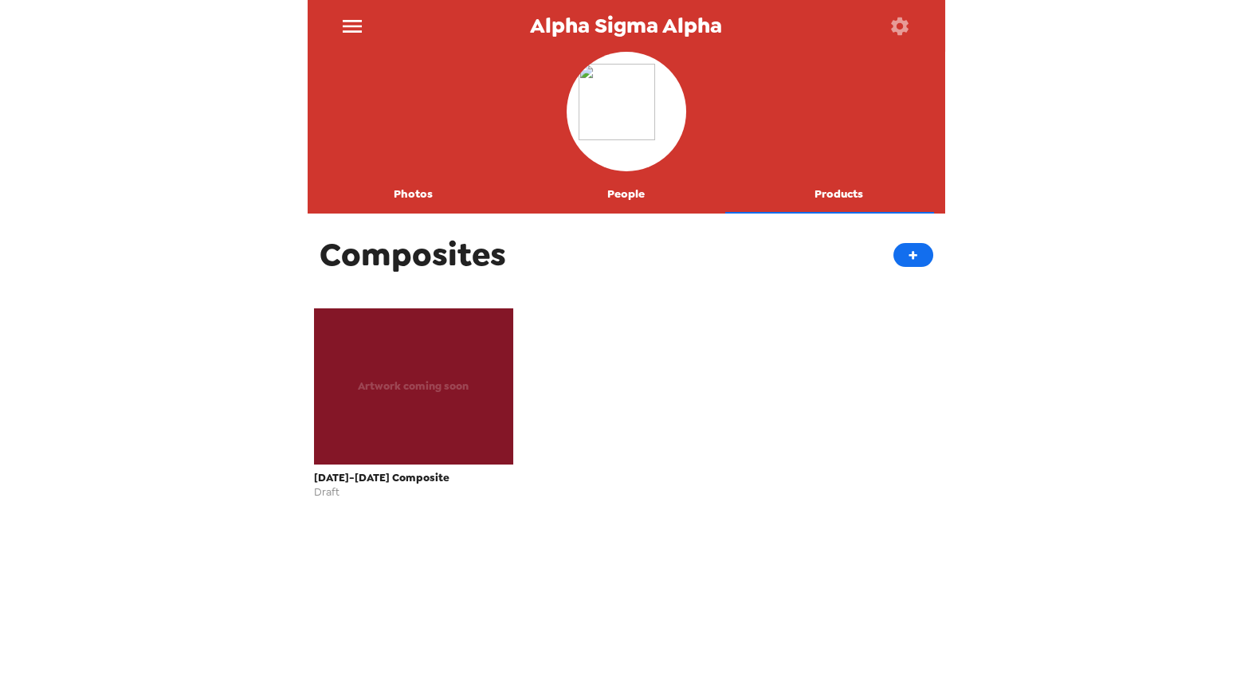
click at [899, 19] on icon "button" at bounding box center [900, 26] width 18 height 18
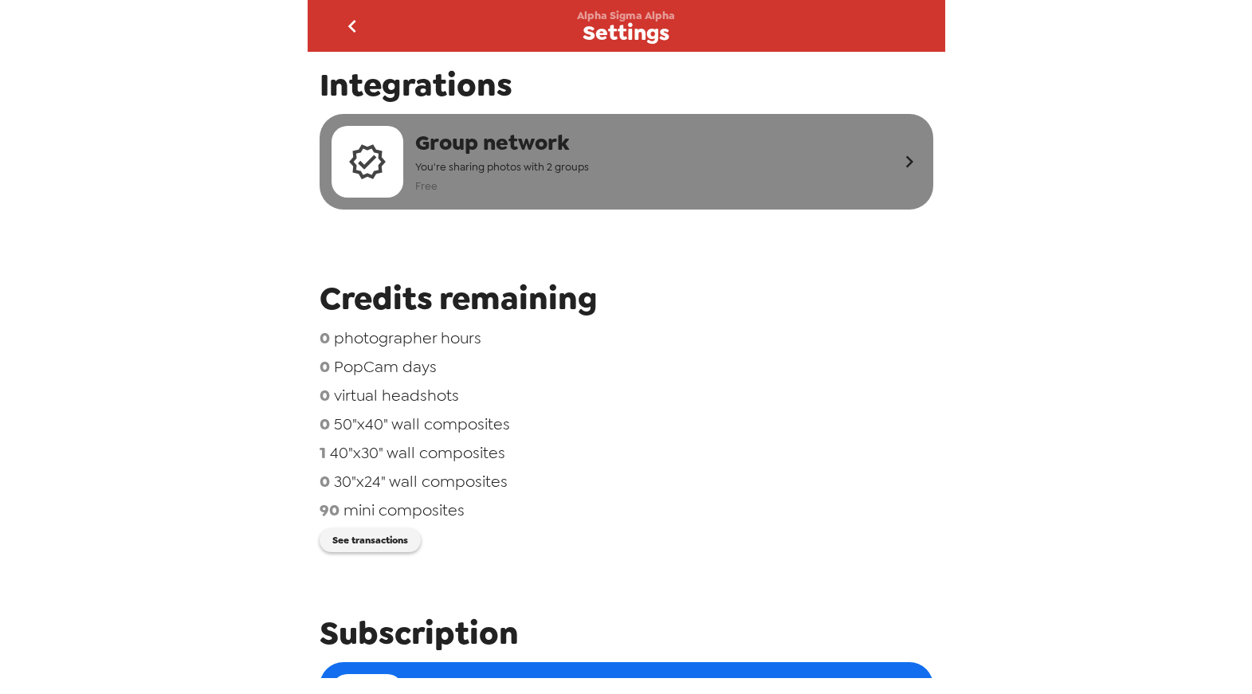
click at [743, 170] on div "Group network You're sharing photos with 2 groups Free" at bounding box center [614, 162] width 566 height 72
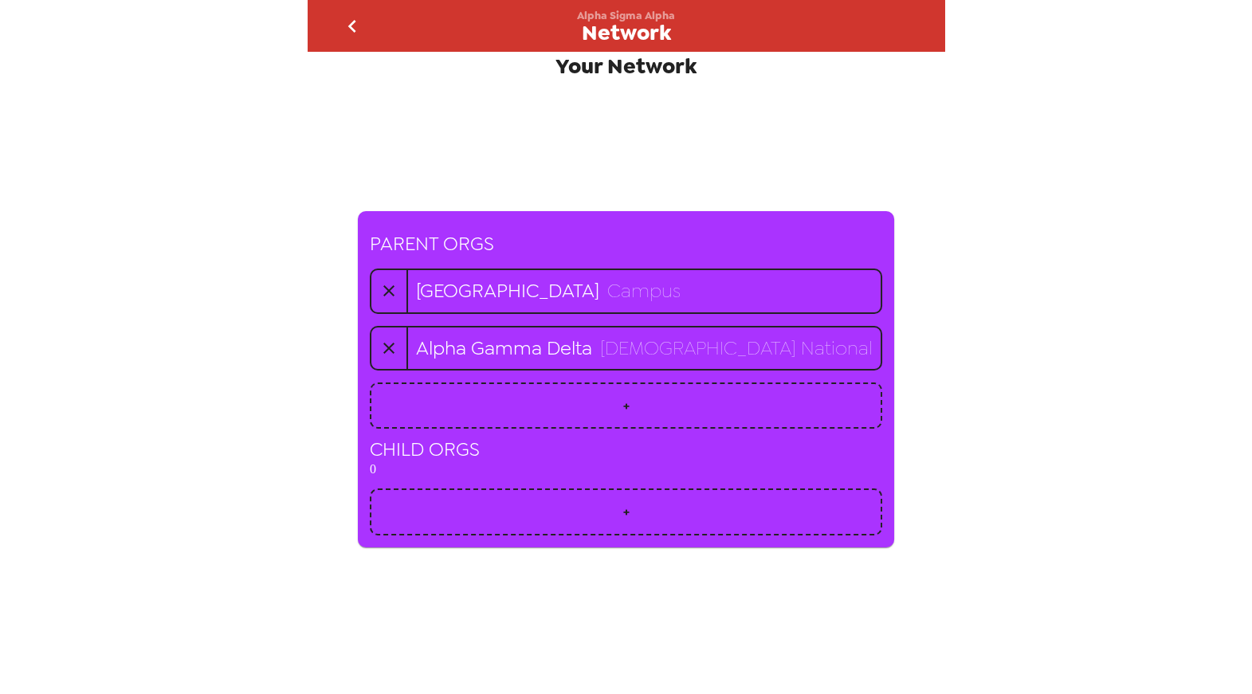
click at [351, 23] on icon "go back" at bounding box center [352, 26] width 8 height 13
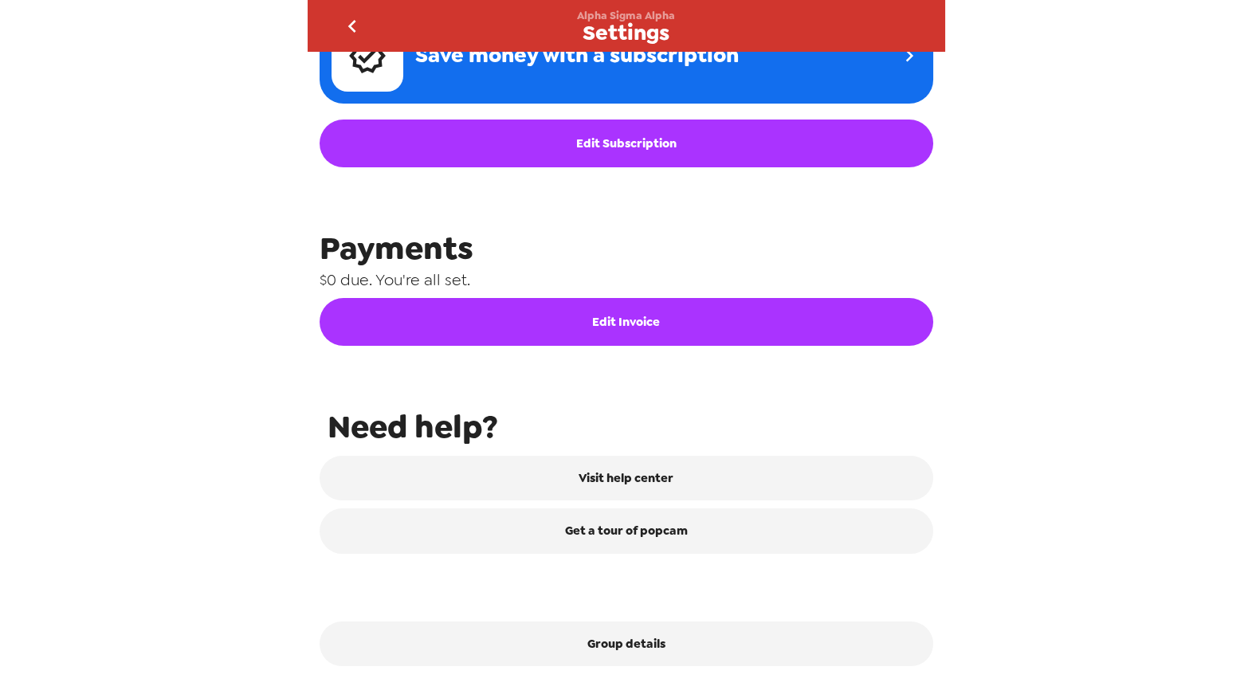
scroll to position [656, 0]
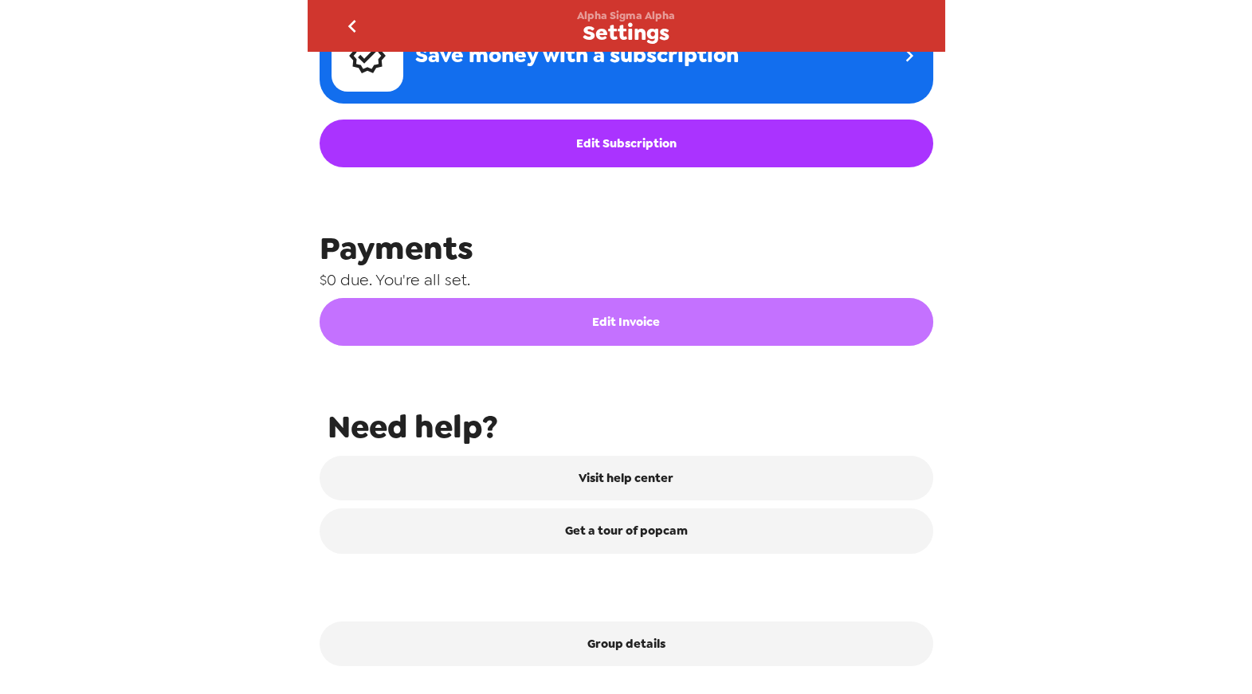
click at [626, 325] on button "Edit Invoice" at bounding box center [625, 322] width 613 height 48
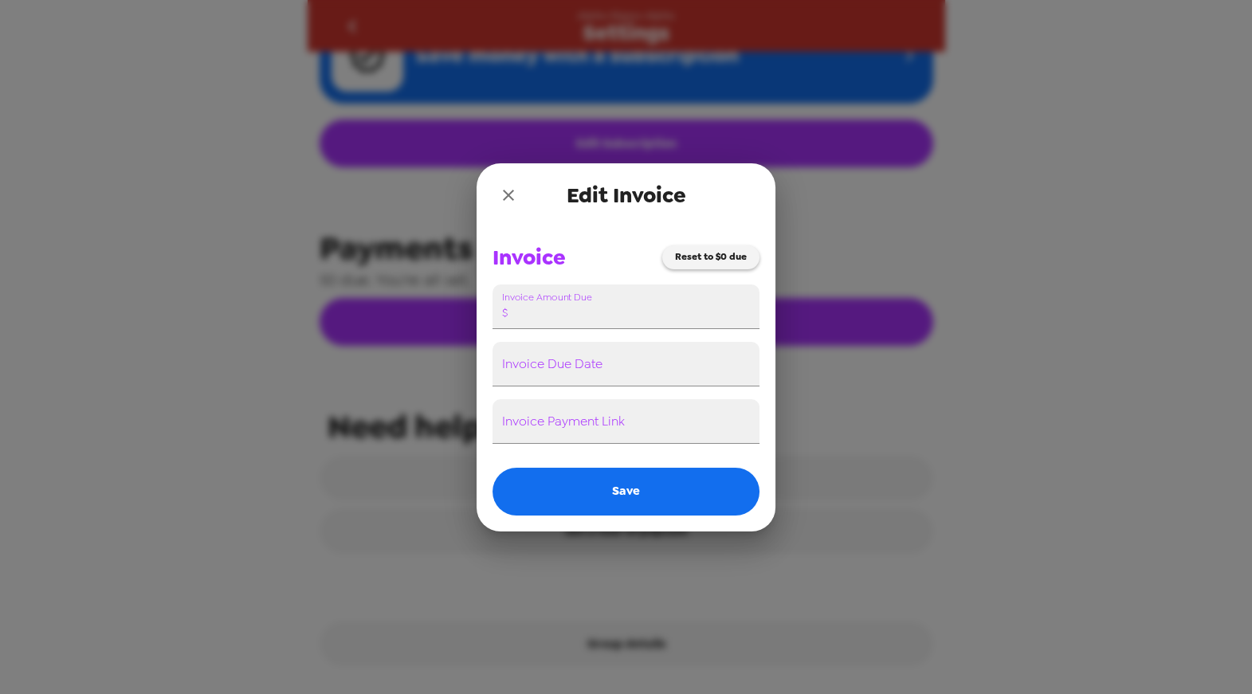
click at [512, 193] on icon "close" at bounding box center [508, 195] width 19 height 19
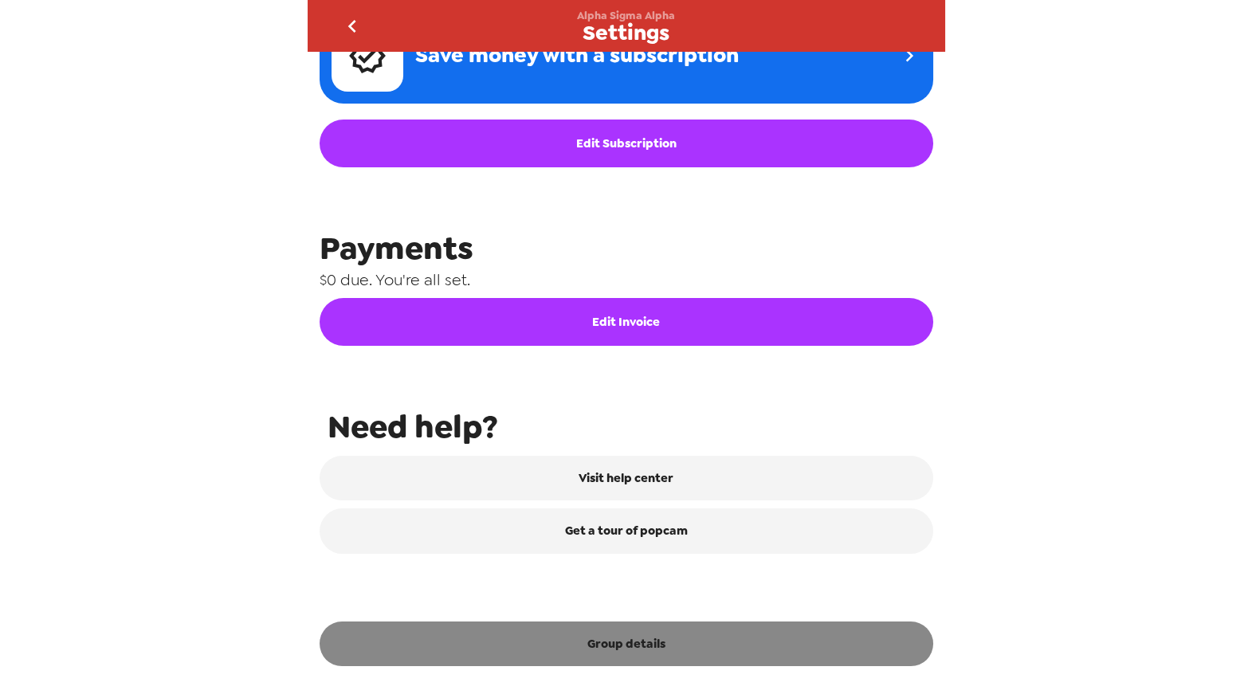
click at [676, 655] on button "Group details" at bounding box center [625, 643] width 613 height 45
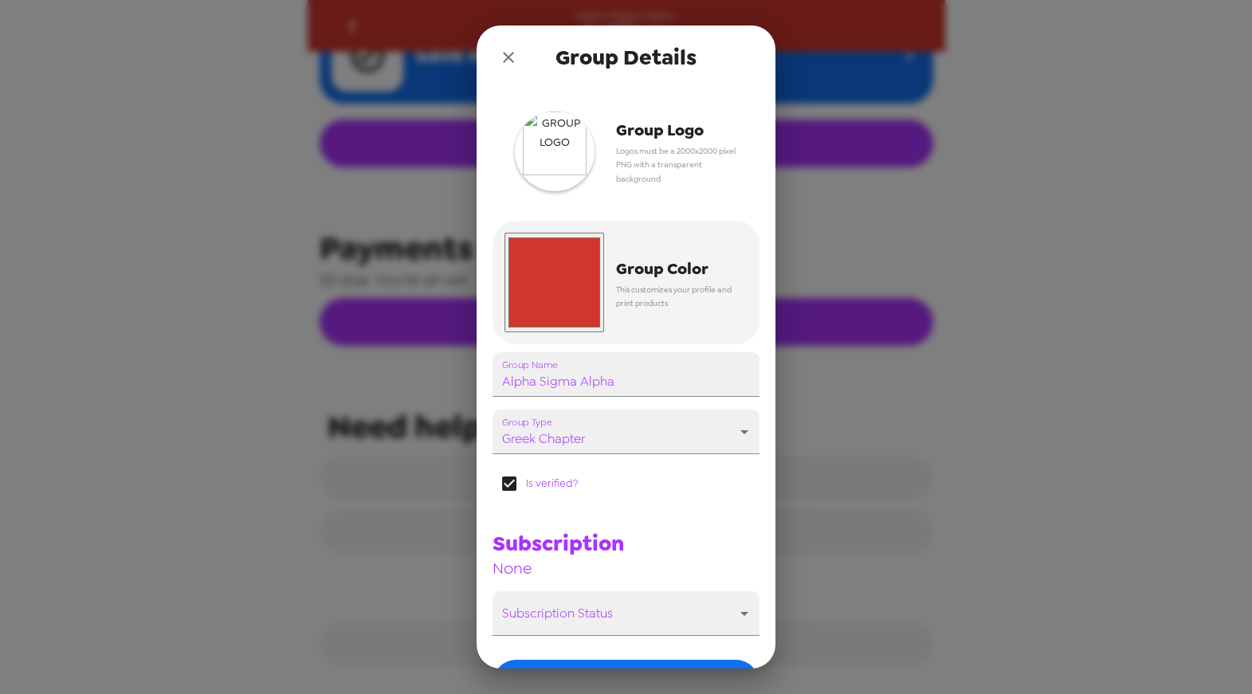
drag, startPoint x: 515, startPoint y: 64, endPoint x: 528, endPoint y: 118, distance: 55.7
click at [515, 64] on icon "close" at bounding box center [508, 57] width 19 height 19
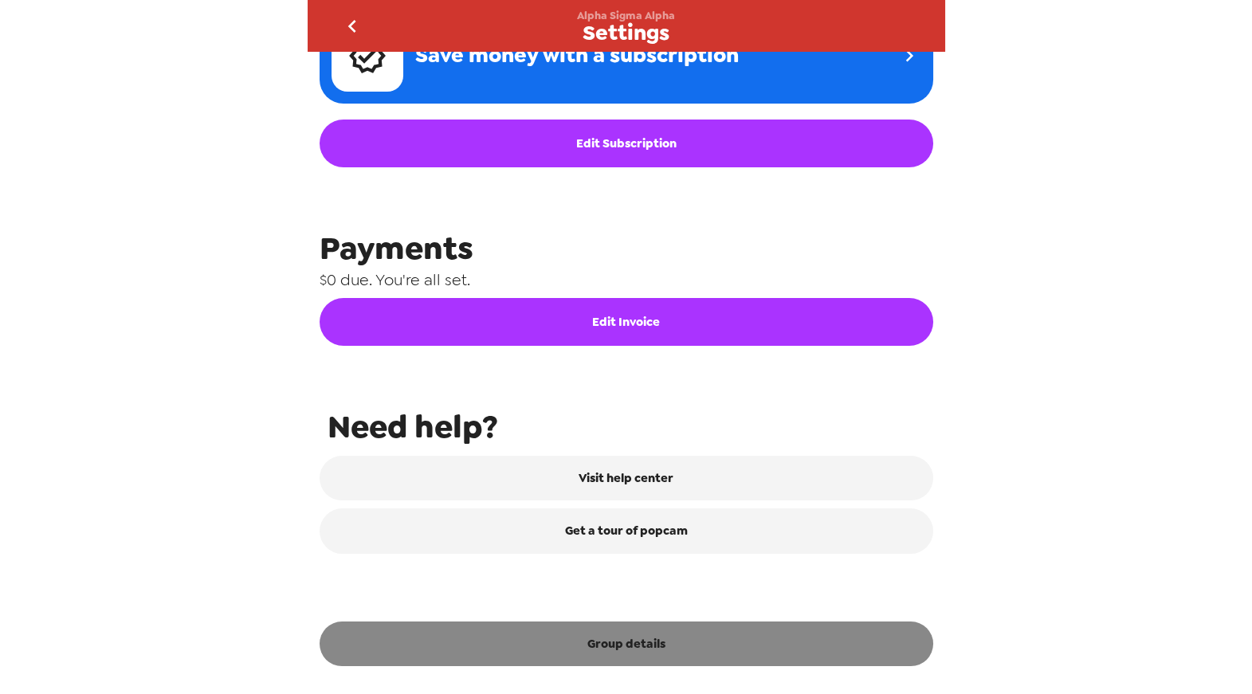
click at [727, 652] on button "Group details" at bounding box center [625, 643] width 613 height 45
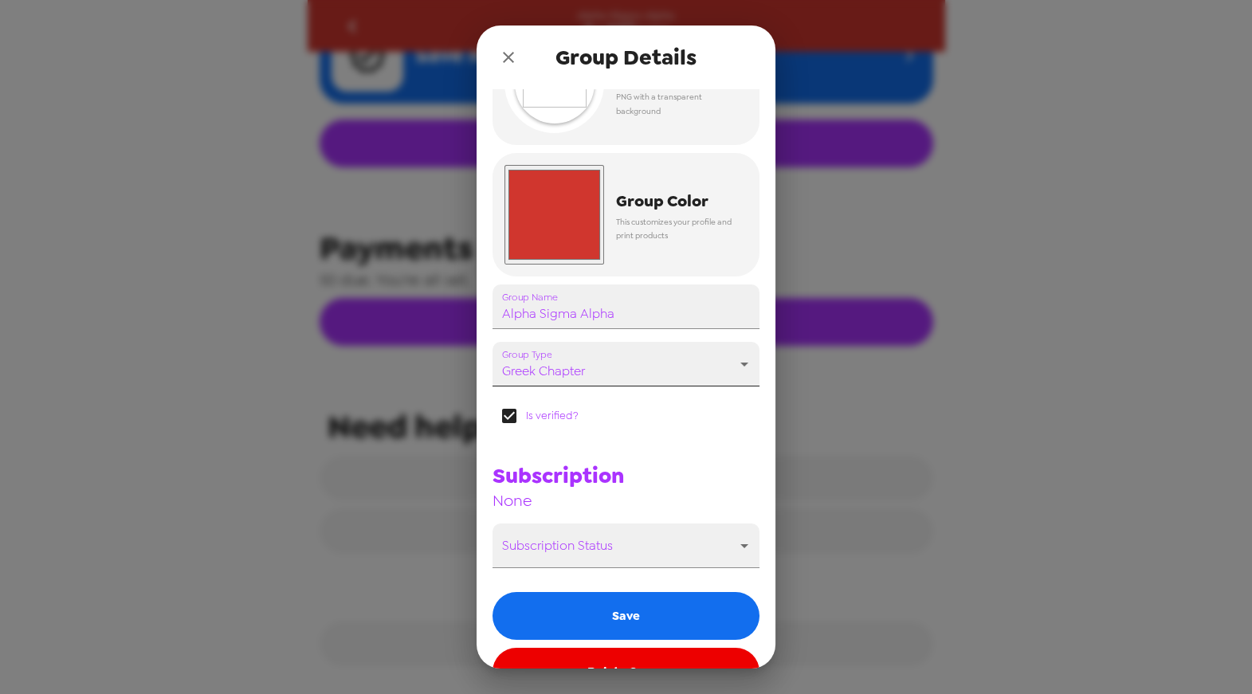
scroll to position [110, 0]
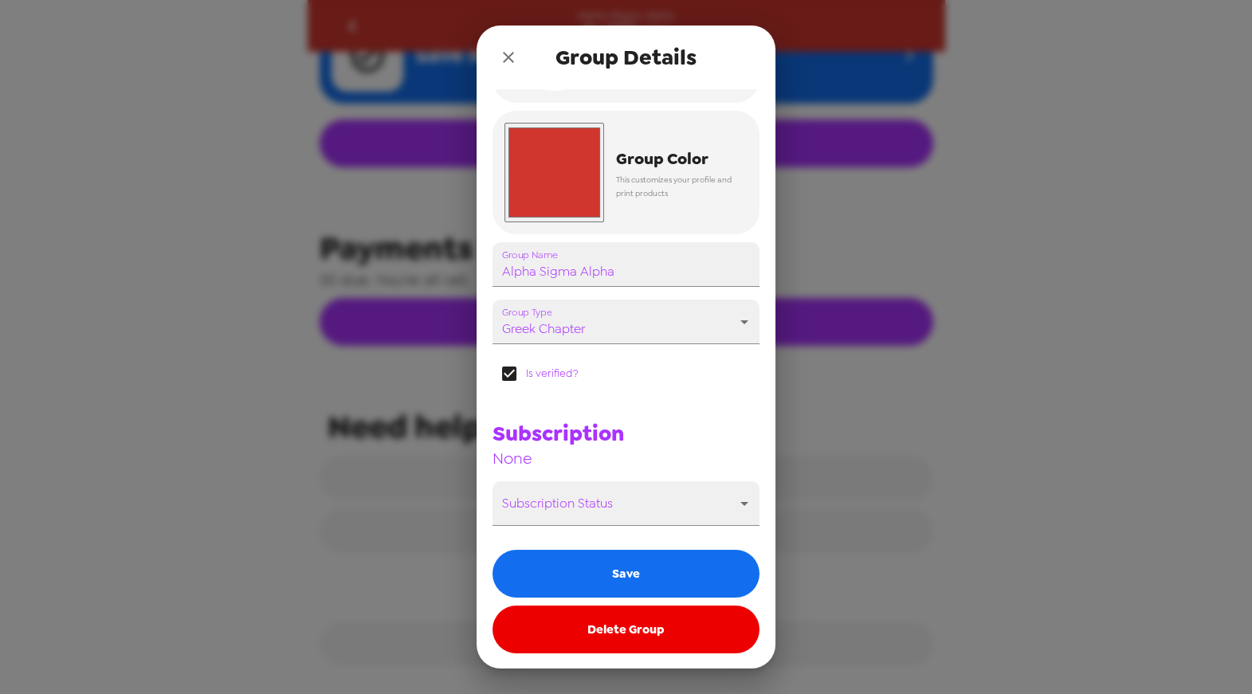
click at [505, 61] on icon "close" at bounding box center [508, 57] width 19 height 19
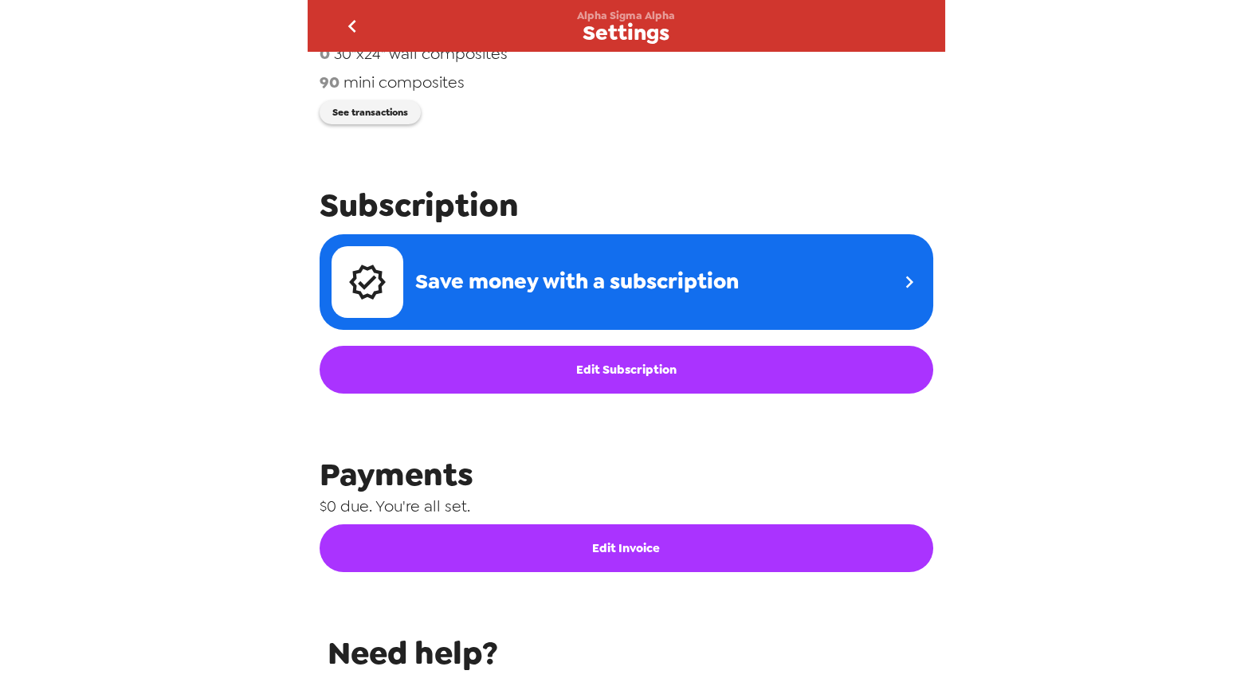
scroll to position [0, 0]
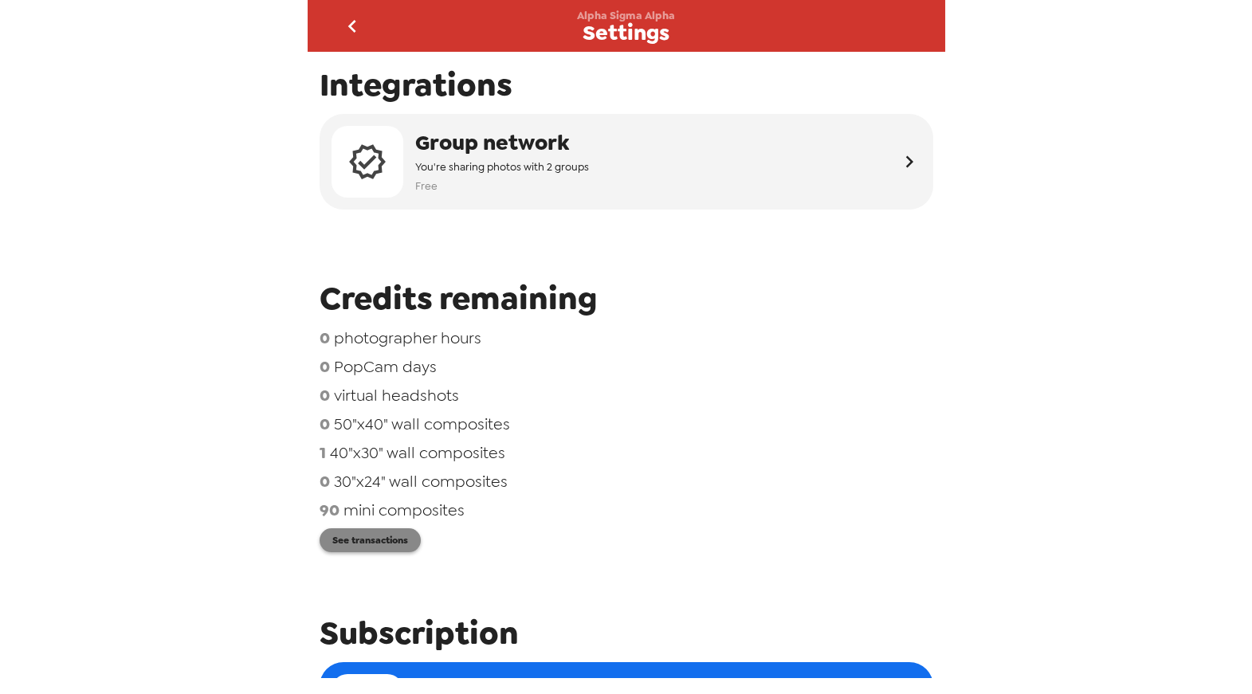
click at [390, 548] on button "See transactions" at bounding box center [369, 540] width 101 height 24
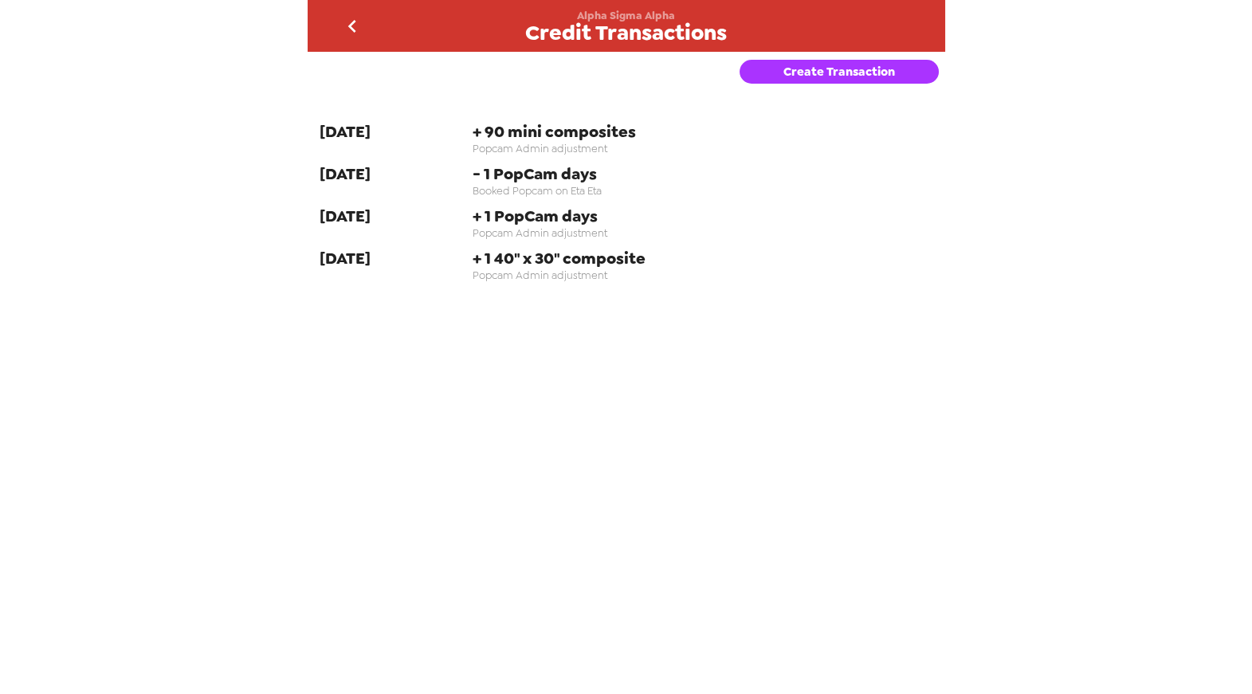
click at [794, 76] on button "Create Transaction" at bounding box center [838, 72] width 199 height 24
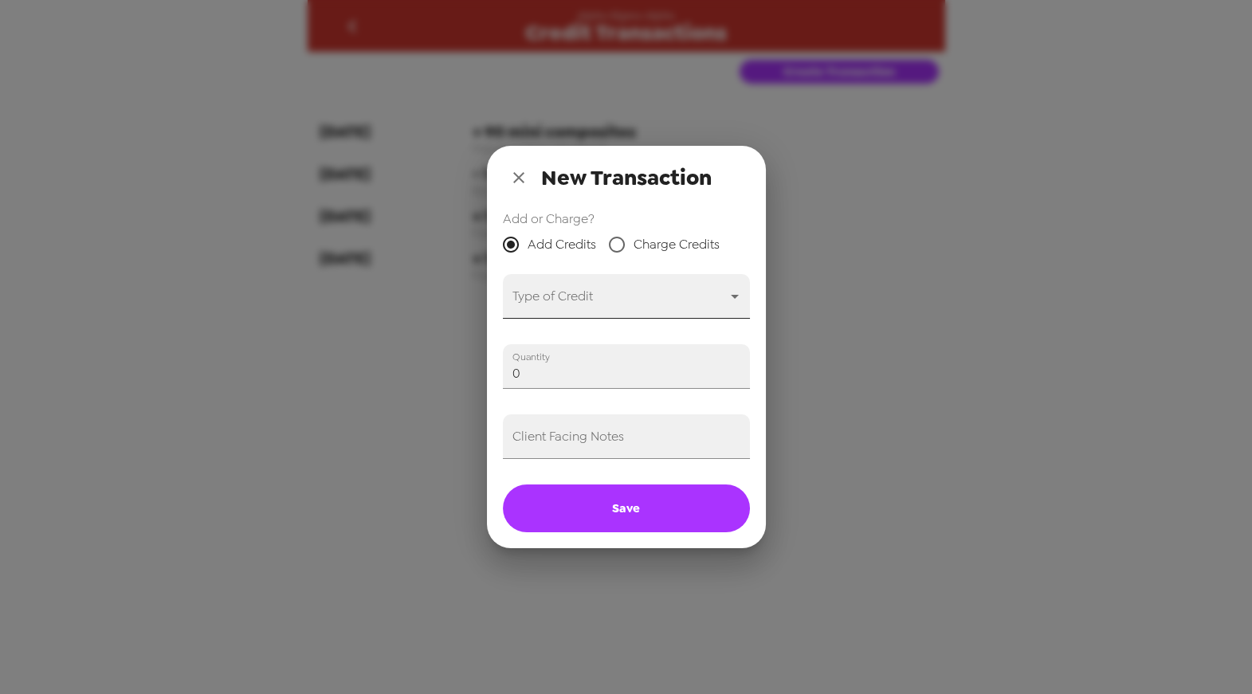
click at [730, 299] on body "Alpha Sigma Alpha Credit Transactions Create Transaction 9-24-25 + 90 mini comp…" at bounding box center [626, 347] width 1252 height 694
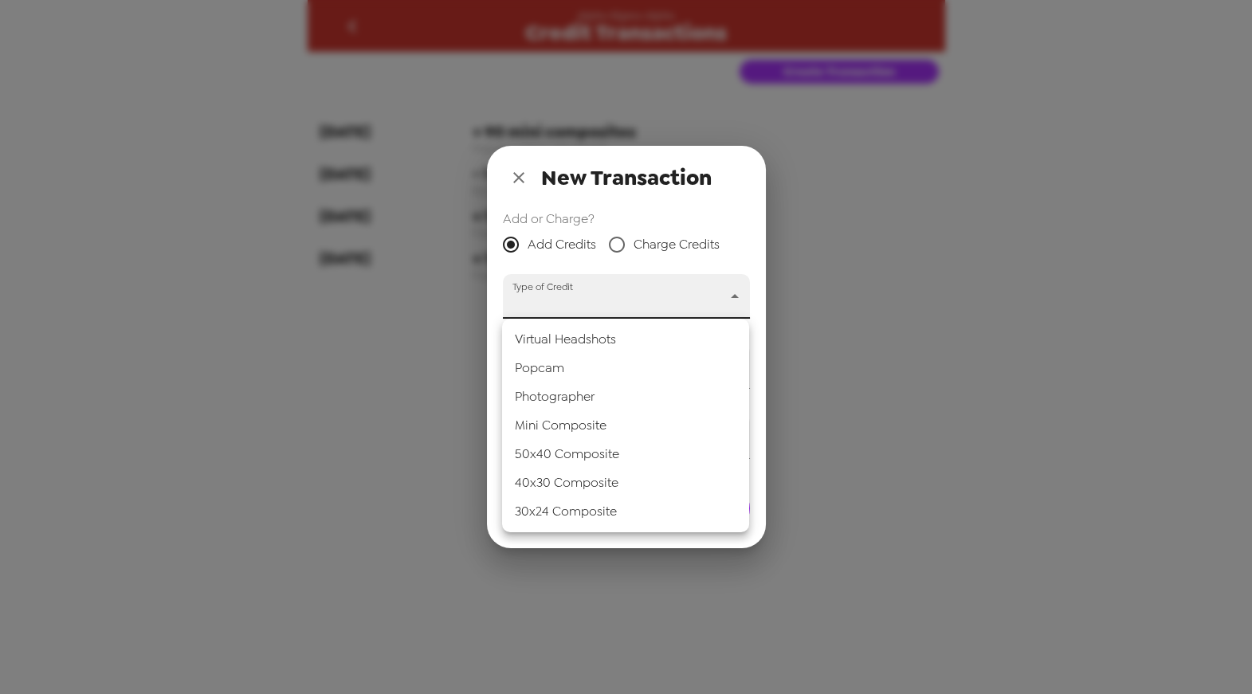
click at [516, 178] on div at bounding box center [626, 347] width 1252 height 694
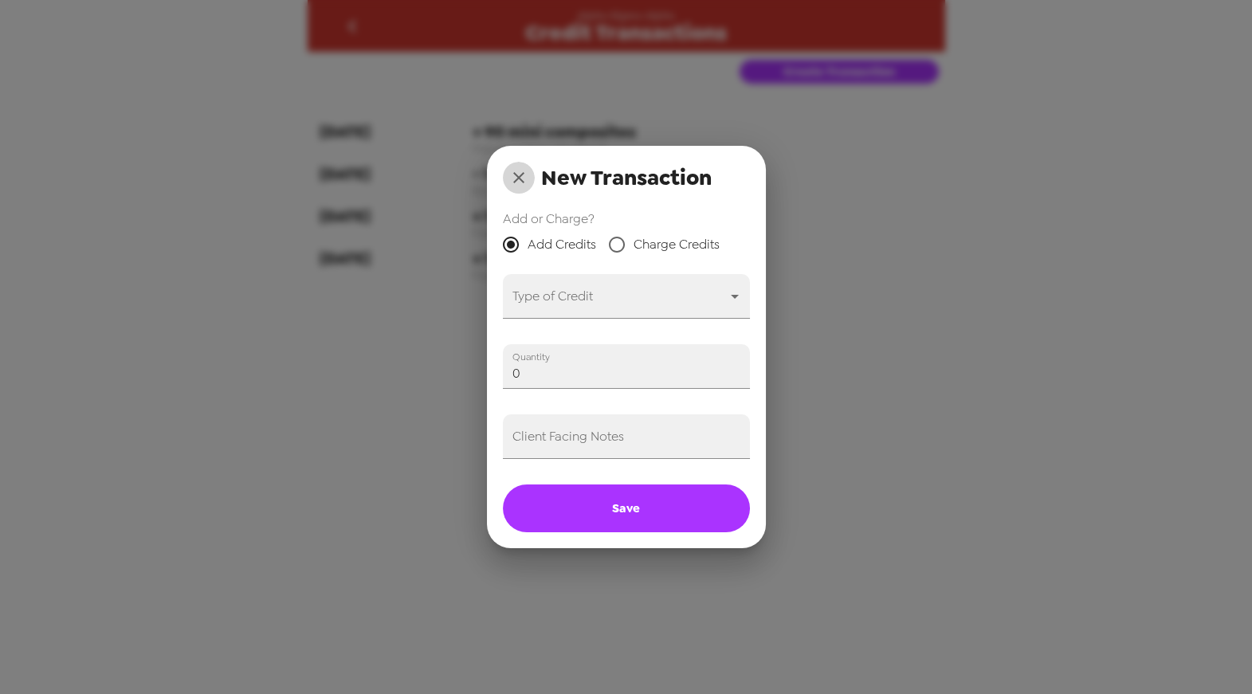
click at [516, 178] on icon "close" at bounding box center [518, 177] width 19 height 19
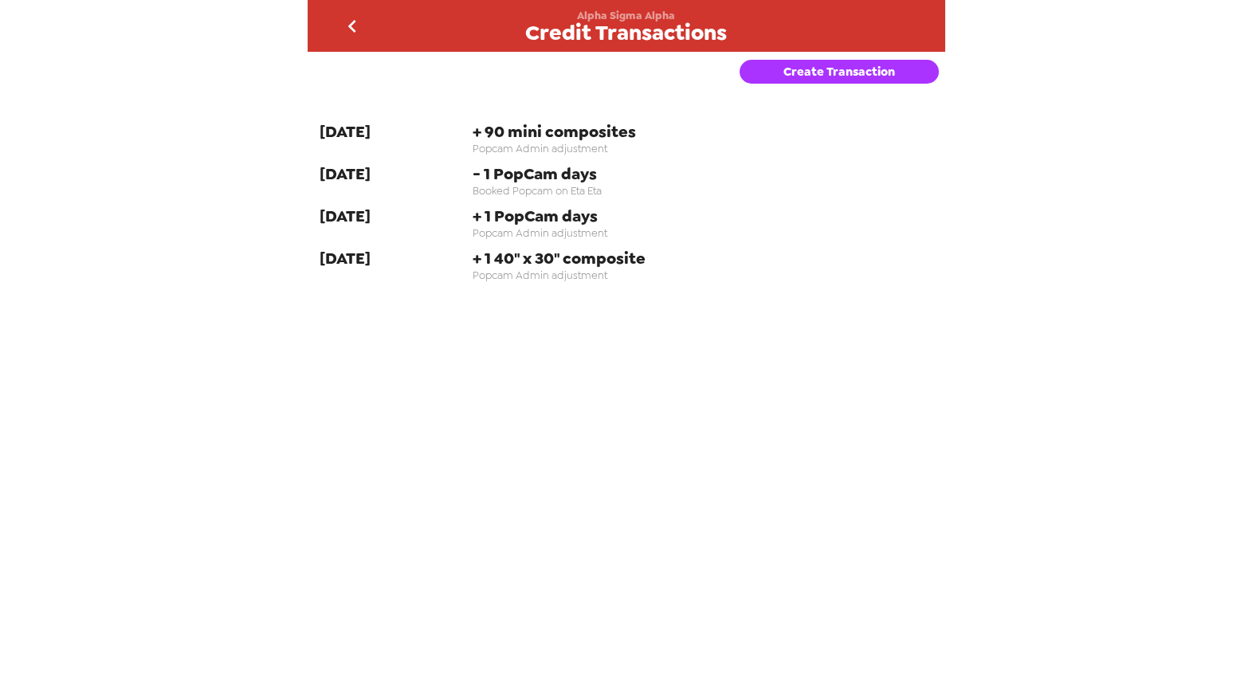
click at [353, 14] on icon "go back" at bounding box center [351, 26] width 25 height 25
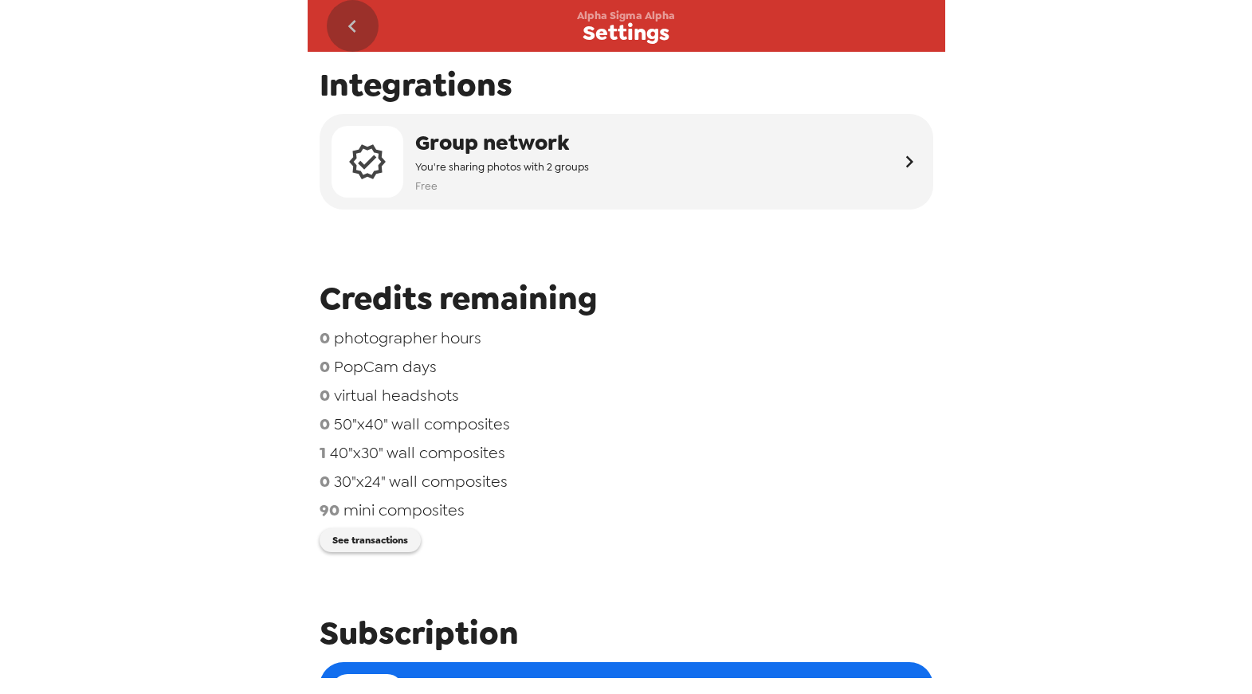
click at [351, 33] on icon "go back" at bounding box center [351, 26] width 25 height 25
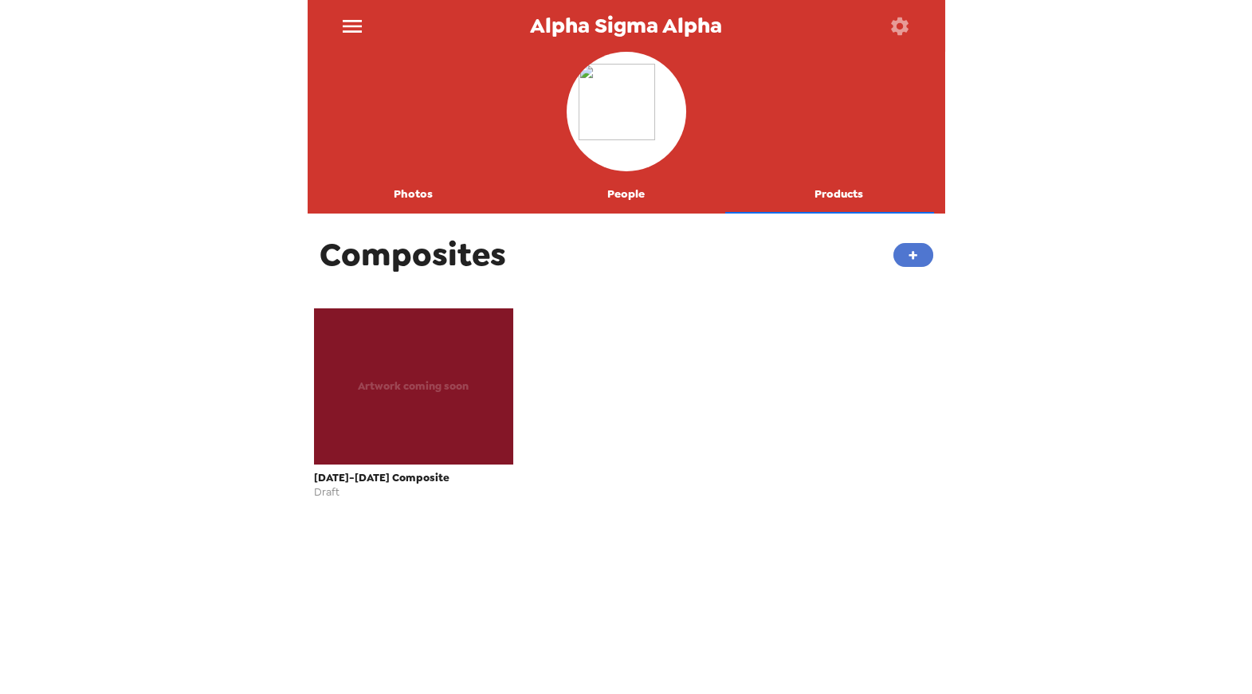
click at [912, 256] on button "+" at bounding box center [913, 255] width 40 height 24
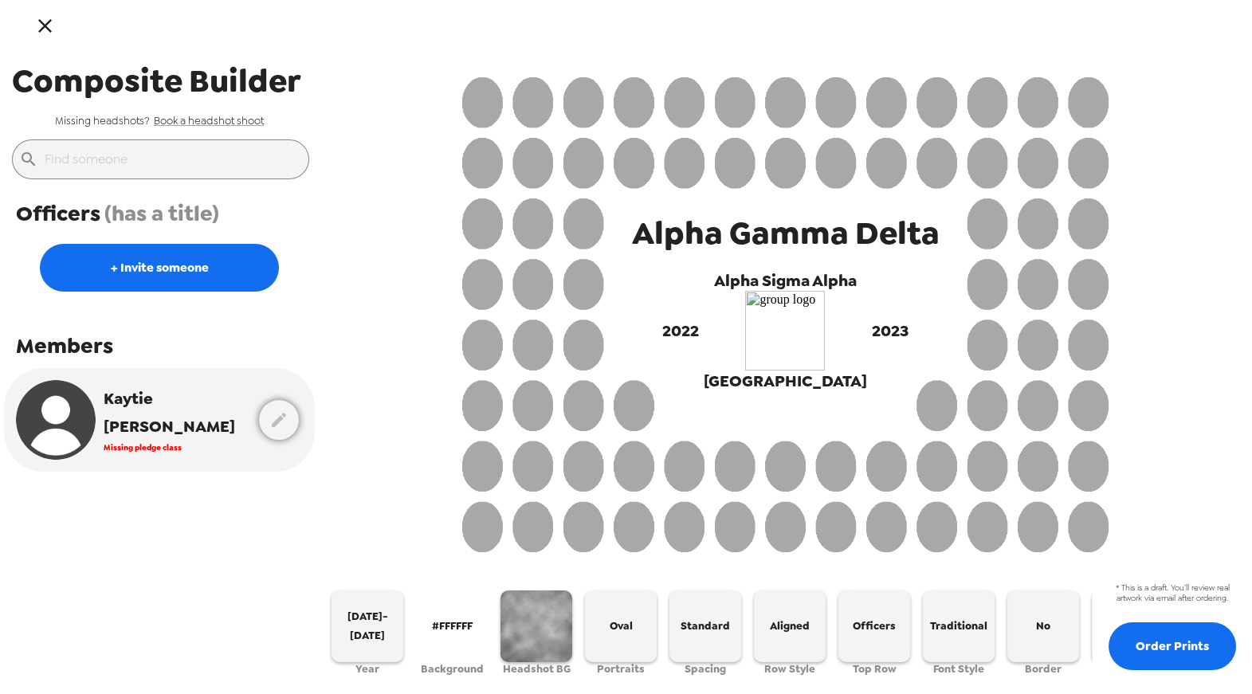
click at [48, 25] on icon "button" at bounding box center [44, 25] width 23 height 23
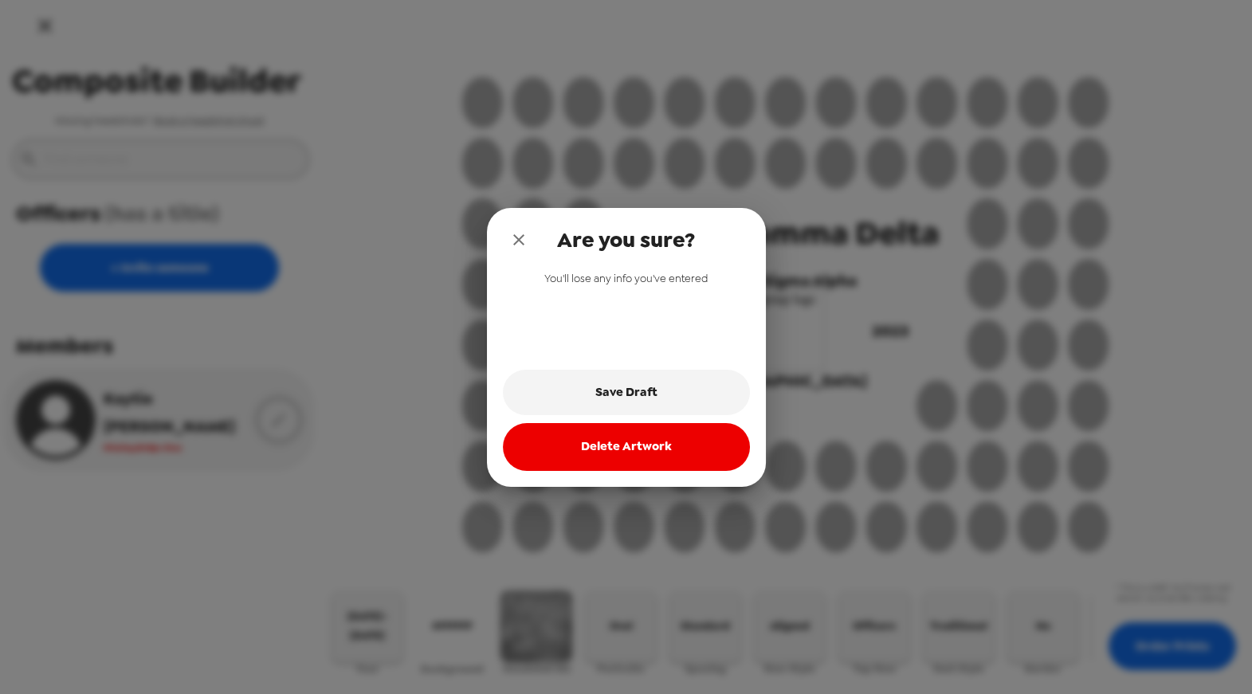
click at [522, 237] on icon "close" at bounding box center [518, 239] width 19 height 19
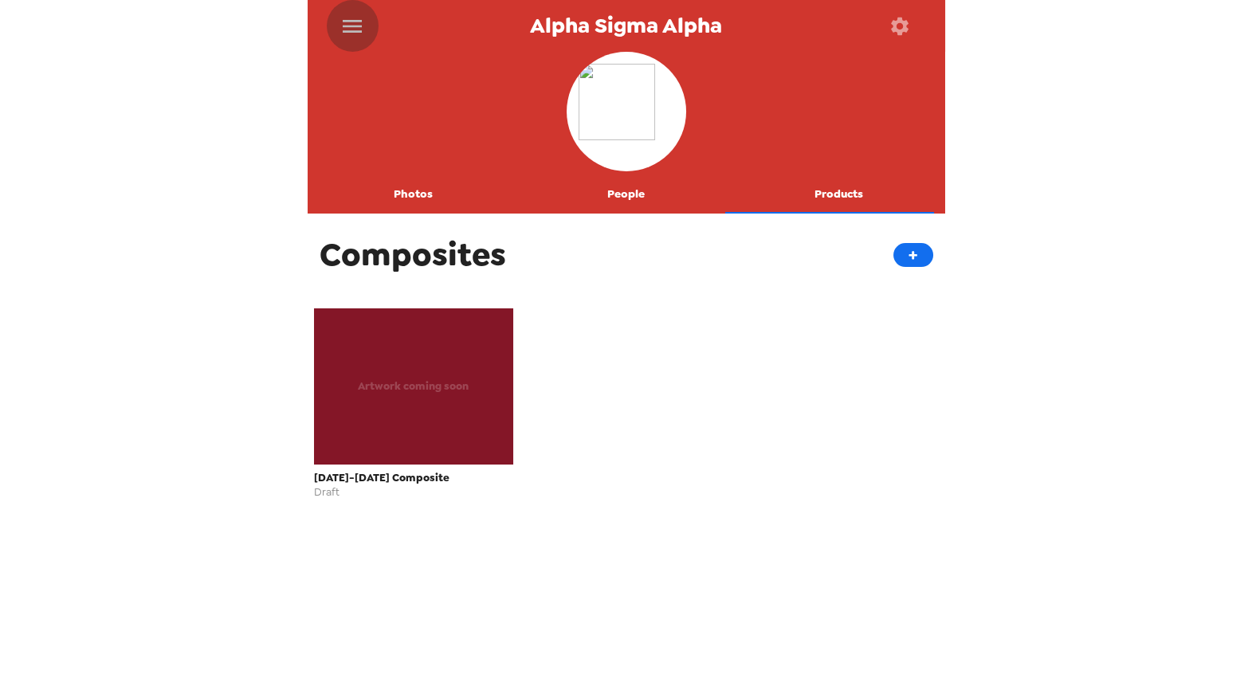
click at [355, 24] on icon "menu" at bounding box center [351, 26] width 25 height 25
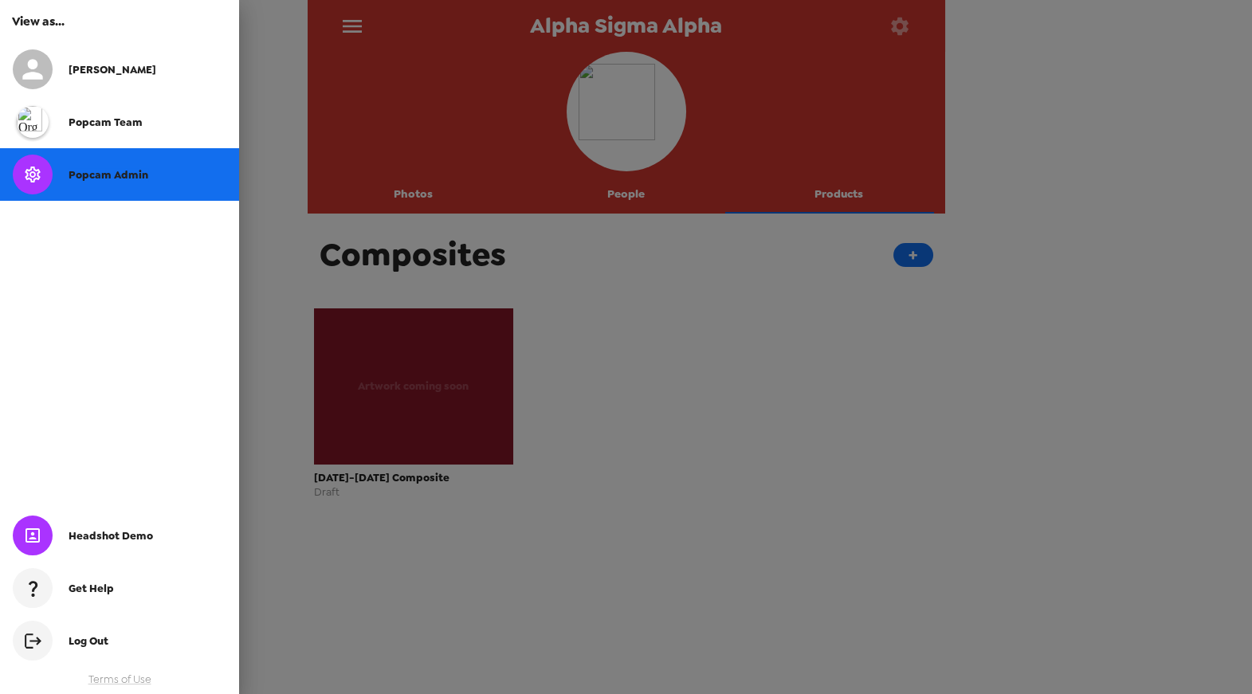
click at [135, 182] on div "Popcam Admin" at bounding box center [119, 174] width 239 height 53
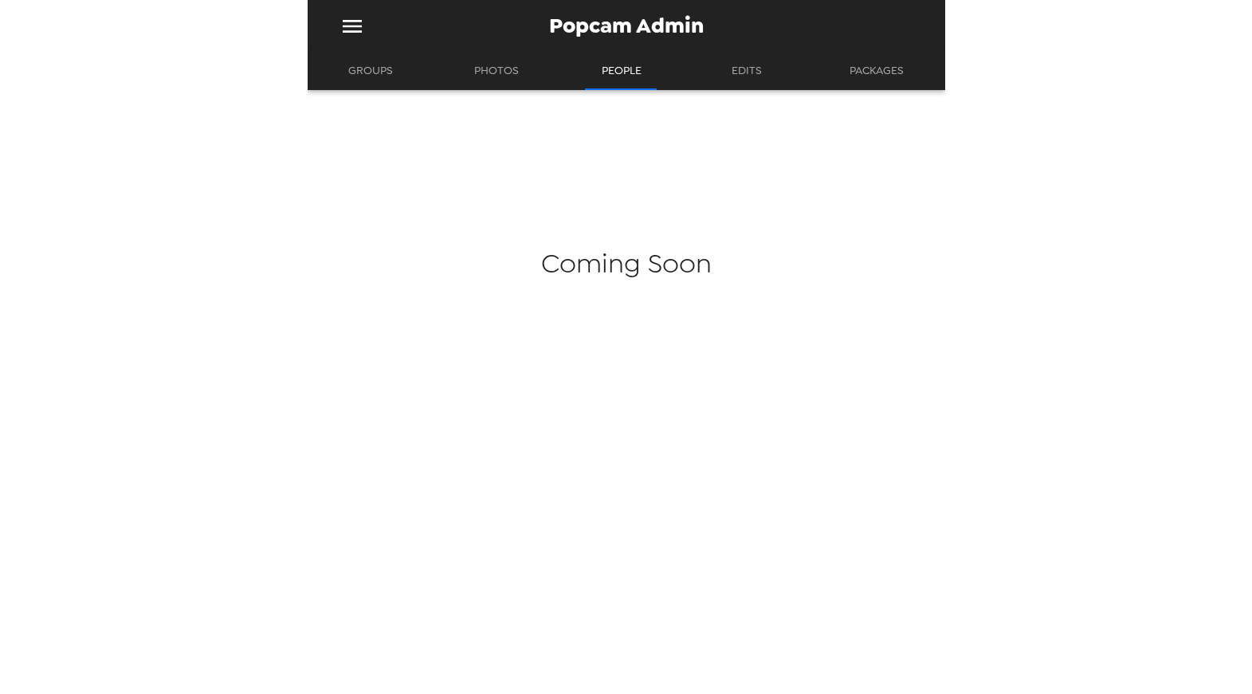
click at [367, 75] on button "Groups" at bounding box center [370, 71] width 73 height 38
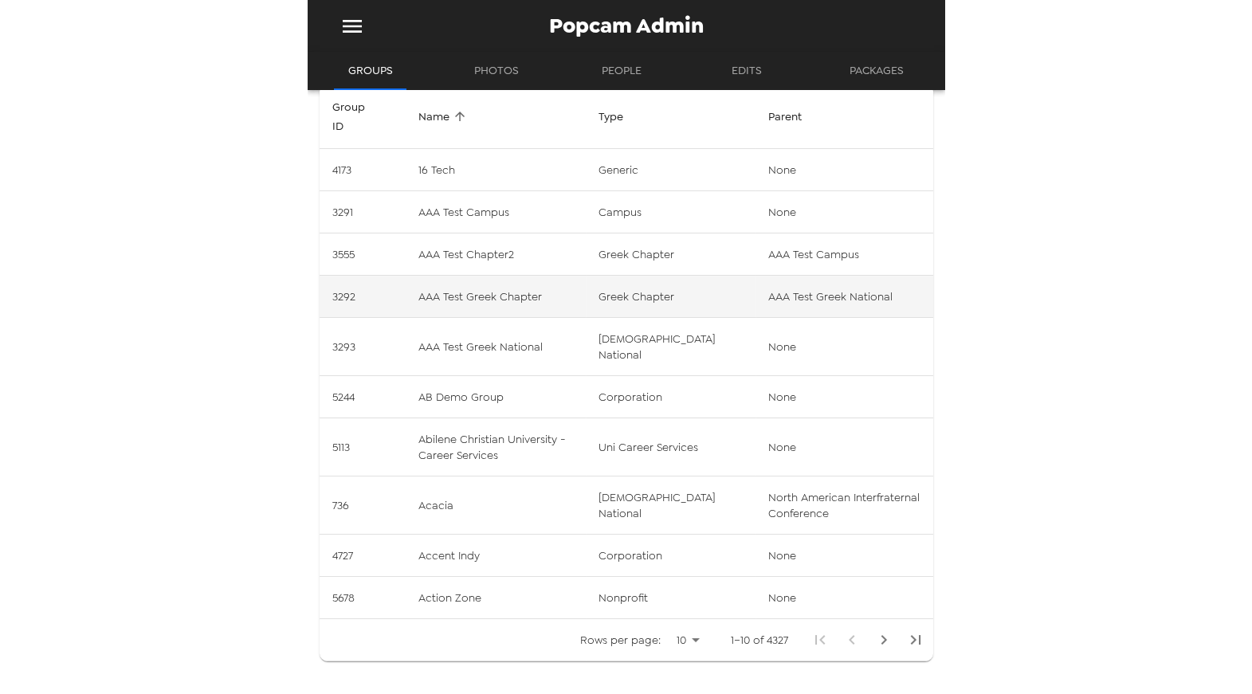
scroll to position [79, 0]
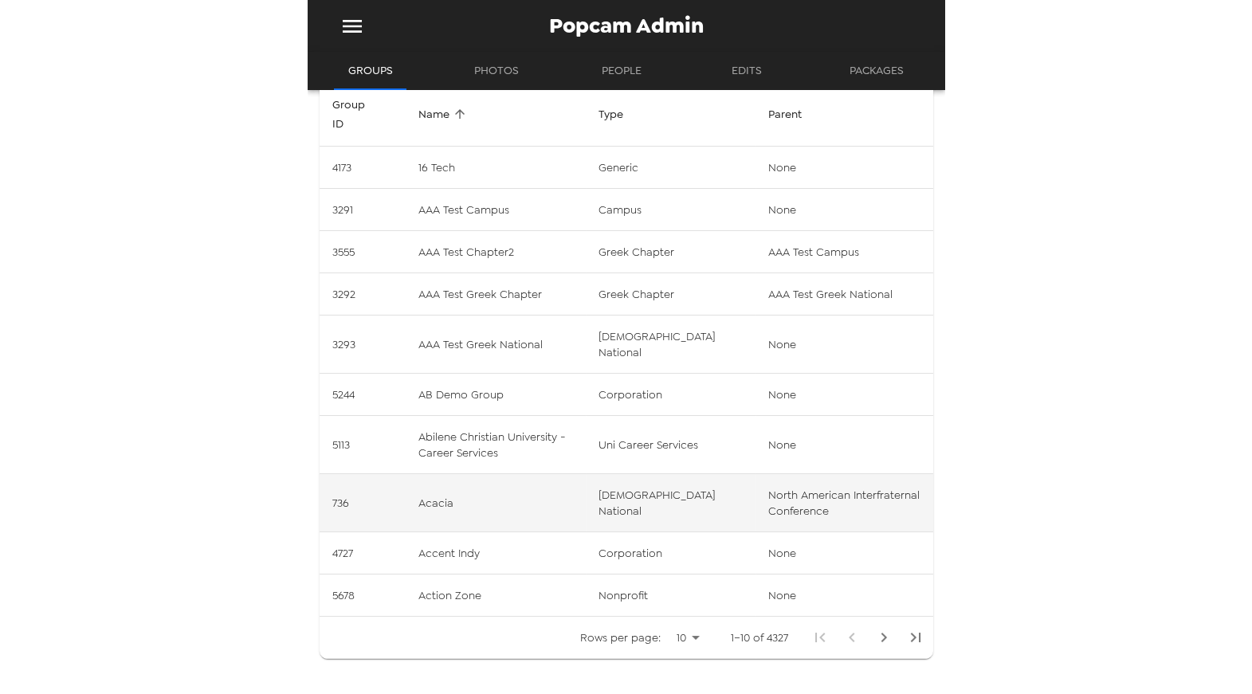
click at [531, 489] on td "Acacia" at bounding box center [496, 503] width 180 height 58
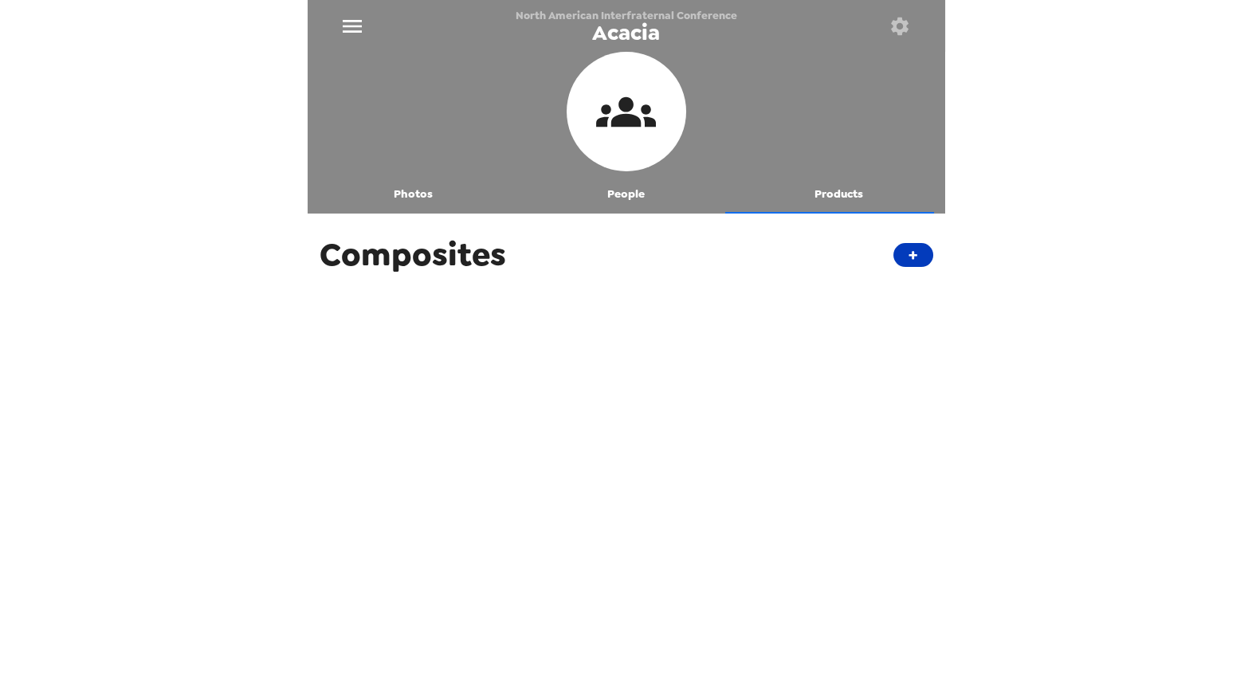
click at [906, 253] on button "+" at bounding box center [913, 255] width 40 height 24
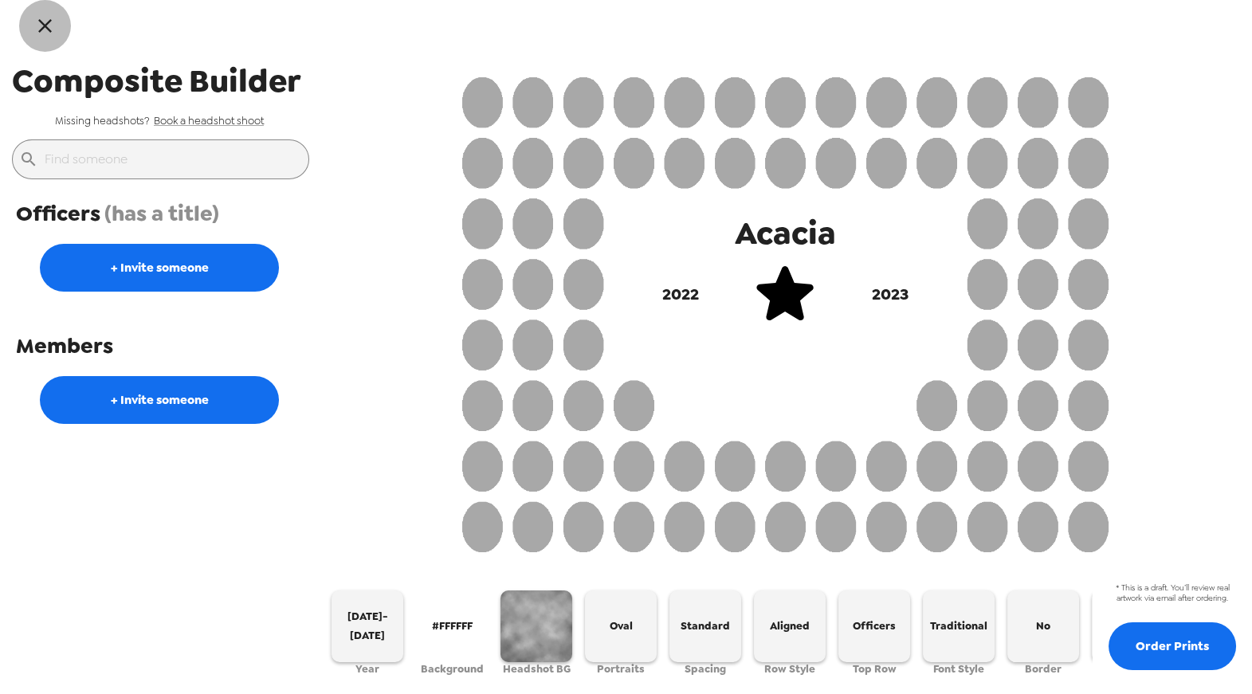
click at [53, 26] on icon "button" at bounding box center [44, 25] width 23 height 23
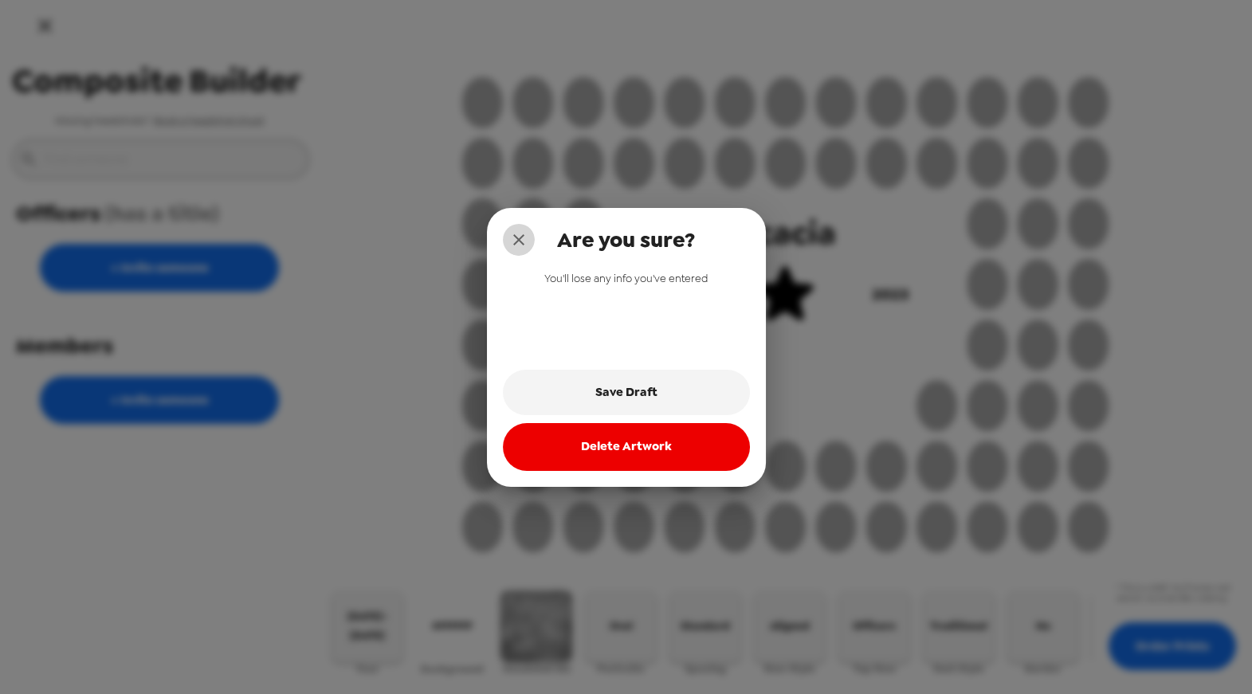
click at [519, 234] on icon "close" at bounding box center [518, 239] width 19 height 19
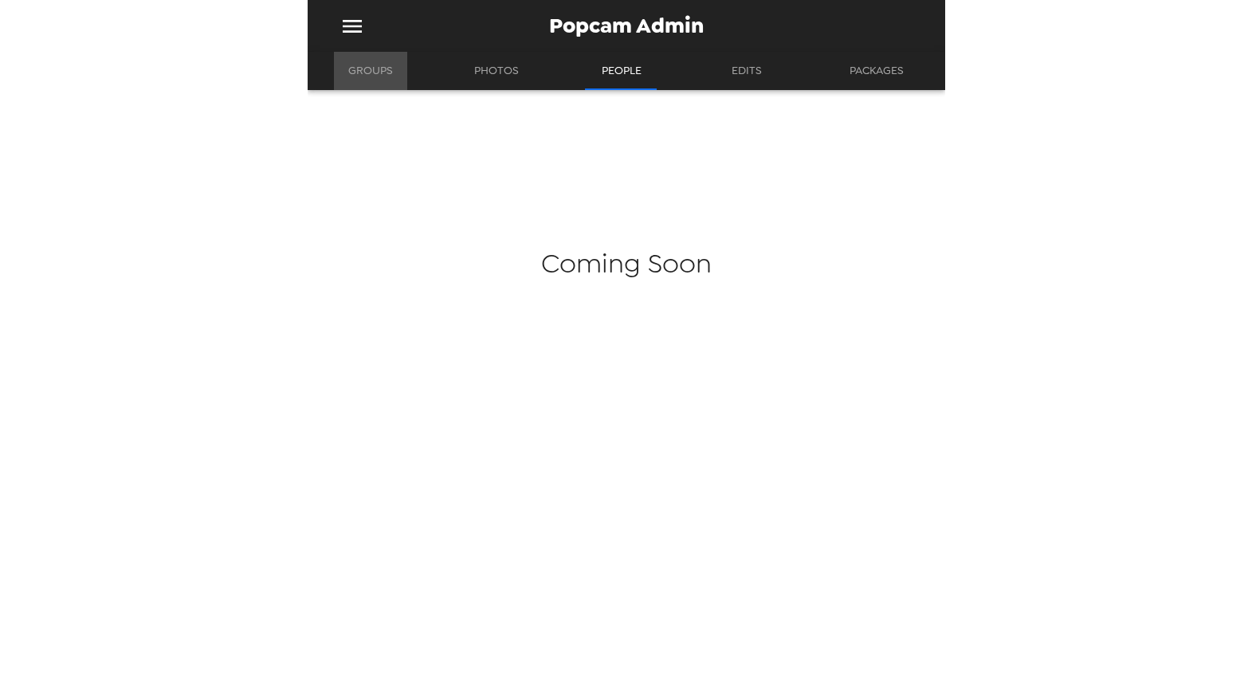
click at [378, 70] on button "Groups" at bounding box center [370, 71] width 73 height 38
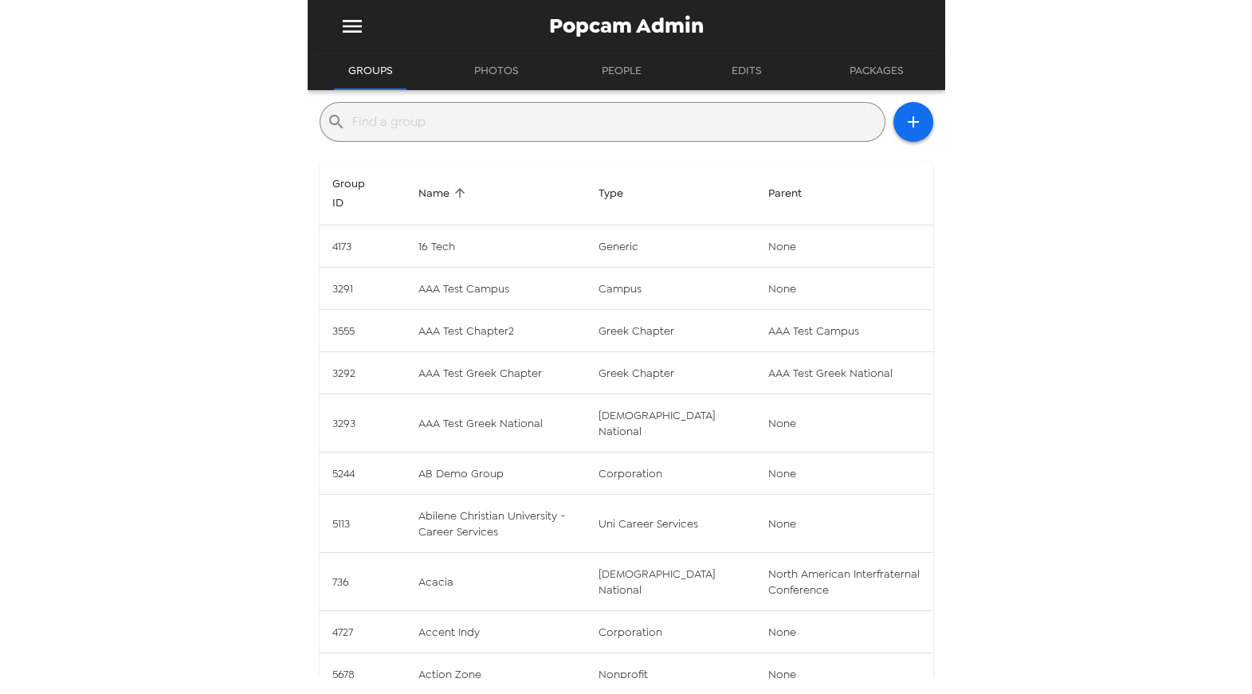
click at [606, 119] on input "text" at bounding box center [615, 121] width 526 height 25
click at [521, 123] on input "text" at bounding box center [615, 121] width 526 height 25
paste input "Alpha Sigma Alpha"
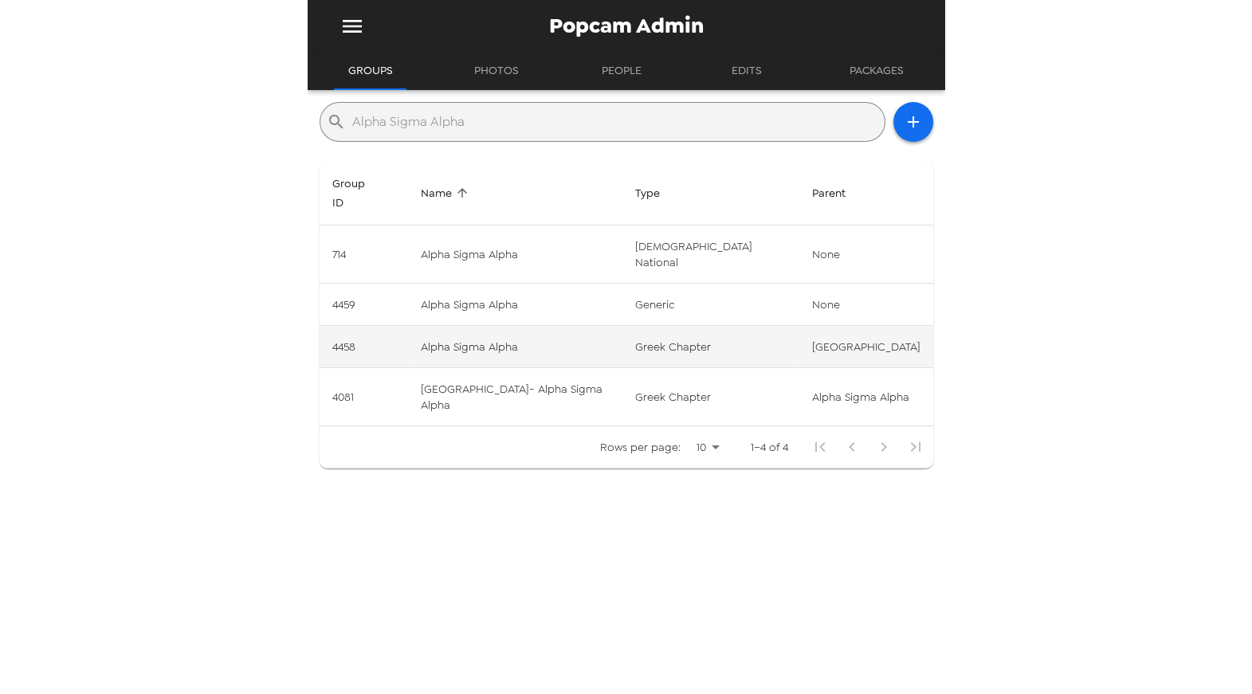
type input "Alpha Sigma Alpha"
click at [371, 326] on td "4458" at bounding box center [363, 347] width 89 height 42
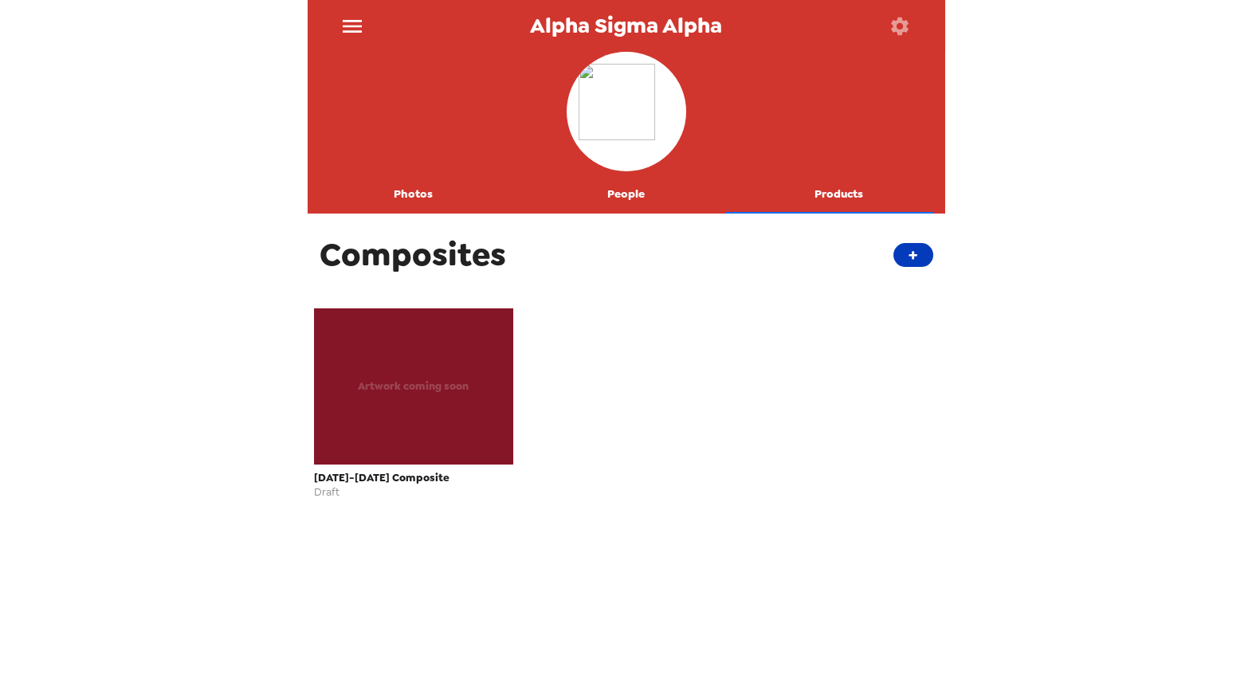
click at [901, 253] on button "+" at bounding box center [913, 255] width 40 height 24
click at [695, 336] on div "Artwork coming soon 2025-2026 Composite Draft" at bounding box center [626, 411] width 637 height 215
click at [719, 322] on div "Artwork coming soon 2025-2026 Composite Draft" at bounding box center [626, 411] width 637 height 215
click at [844, 390] on div "Artwork coming soon 2025-2026 Composite Draft" at bounding box center [626, 411] width 637 height 215
click at [413, 190] on button "Photos" at bounding box center [414, 194] width 213 height 38
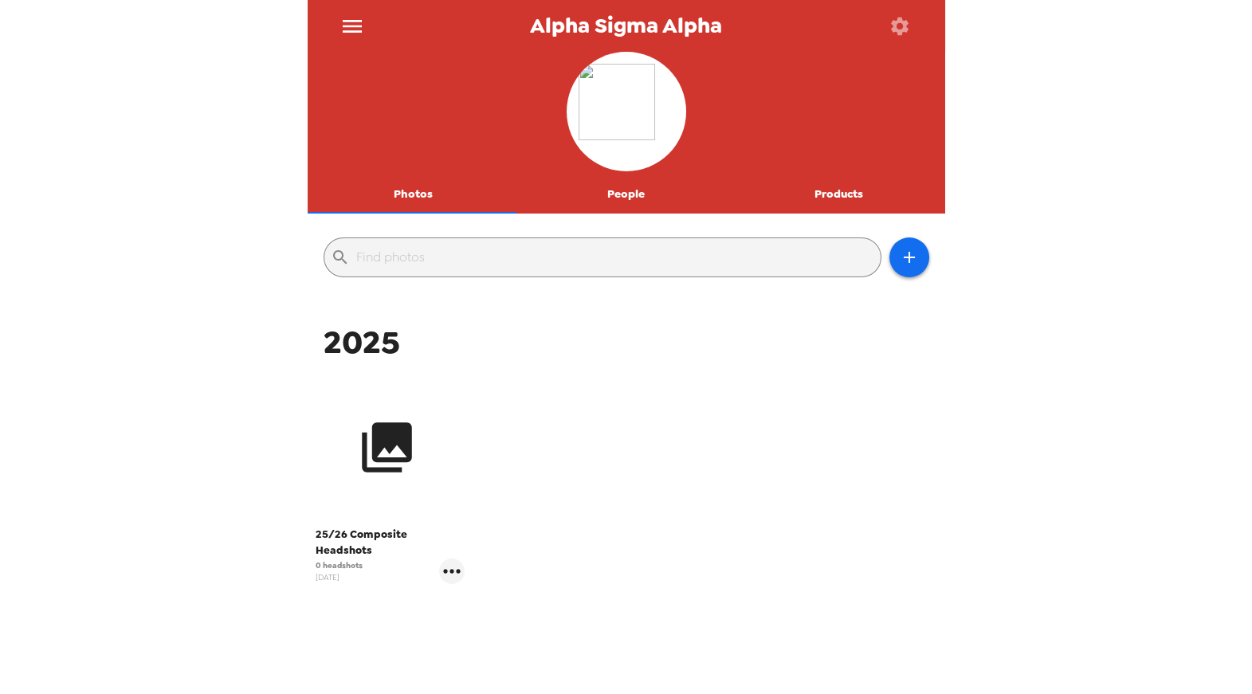
click at [429, 445] on button "button" at bounding box center [386, 446] width 143 height 143
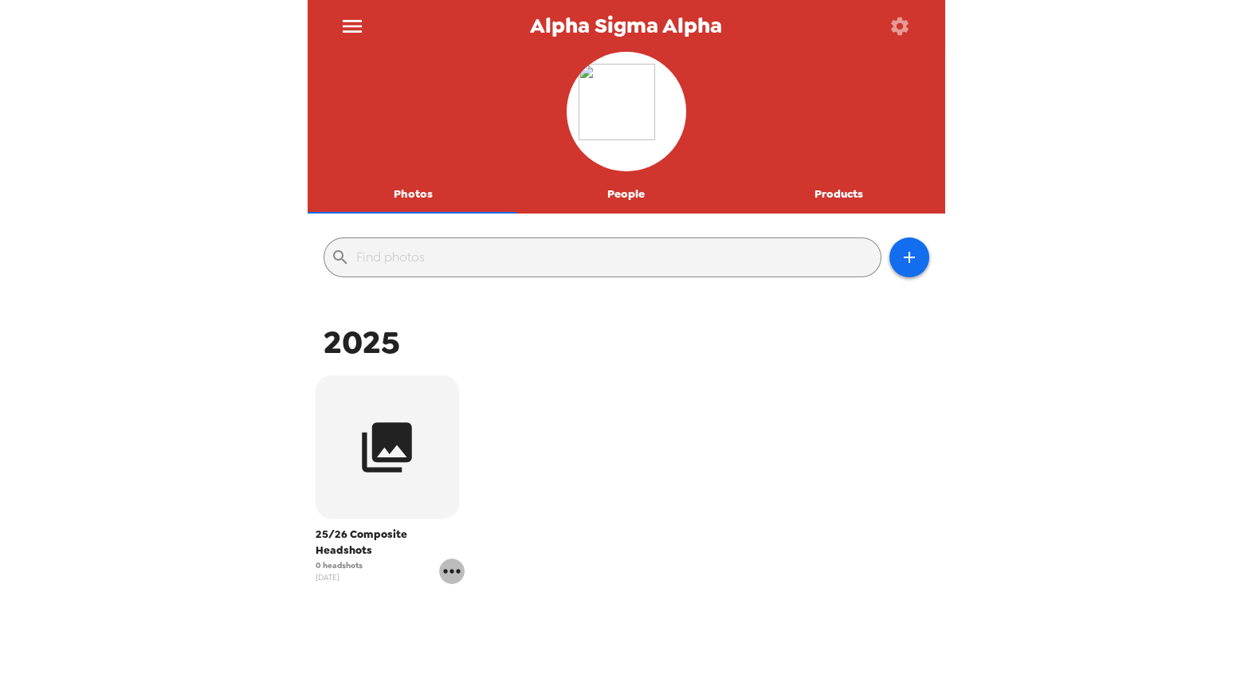
click at [449, 558] on icon "gallery menu" at bounding box center [451, 570] width 25 height 25
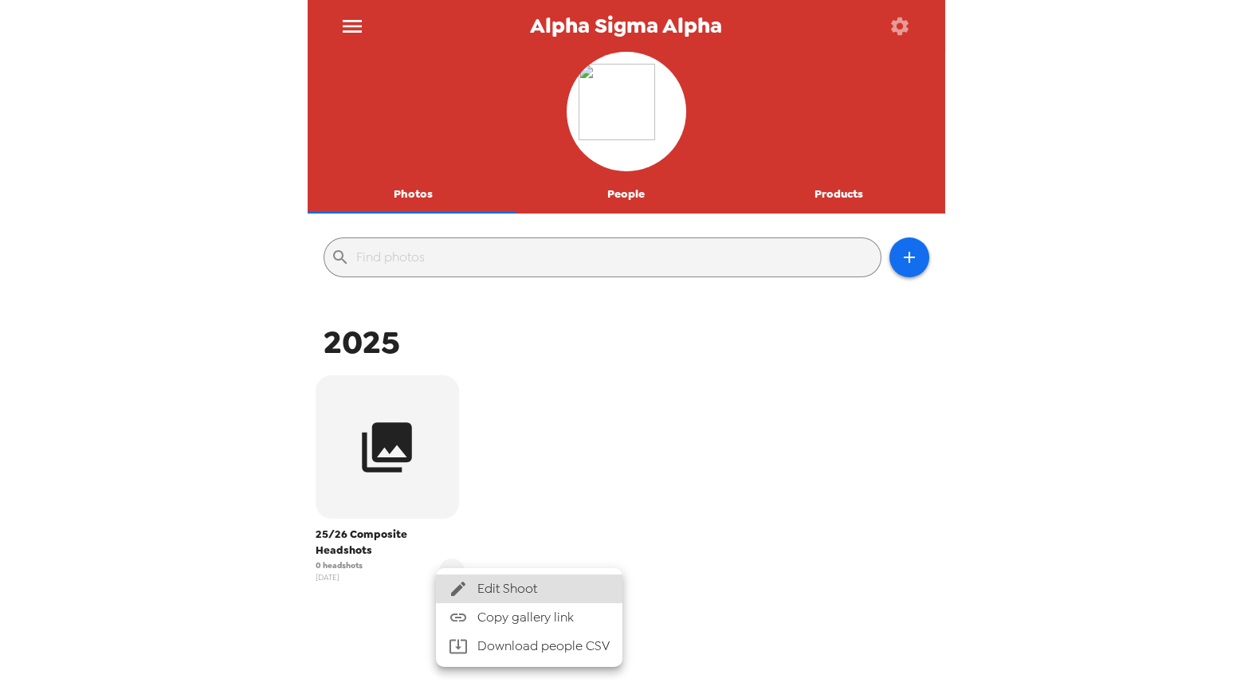
click at [384, 462] on div at bounding box center [626, 347] width 1252 height 694
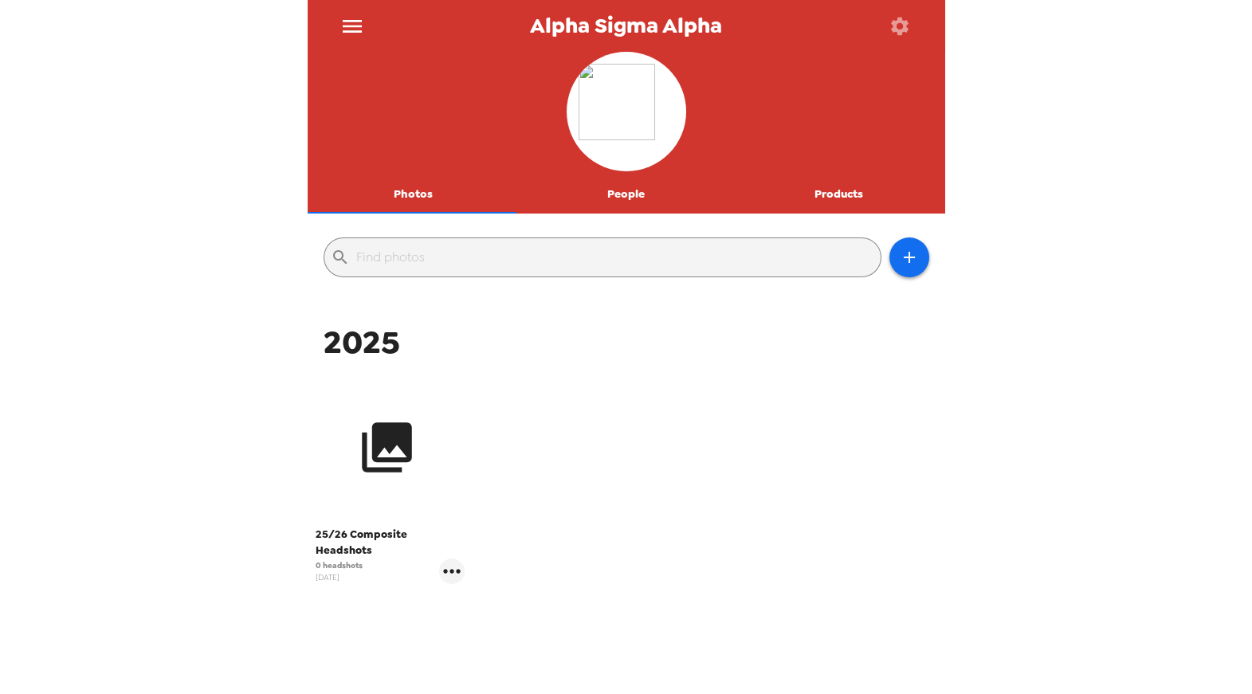
click at [420, 444] on button "button" at bounding box center [386, 446] width 143 height 143
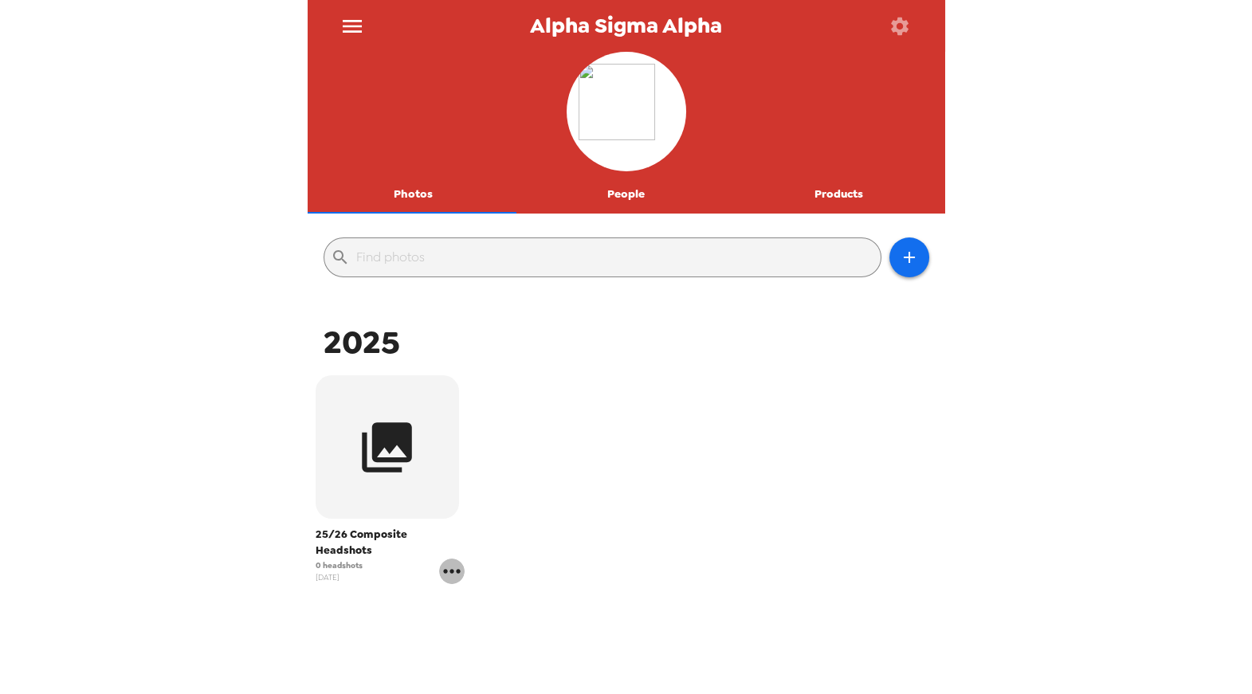
click at [447, 558] on icon "gallery menu" at bounding box center [451, 570] width 25 height 25
click at [492, 594] on span "Edit Shoot" at bounding box center [543, 588] width 132 height 19
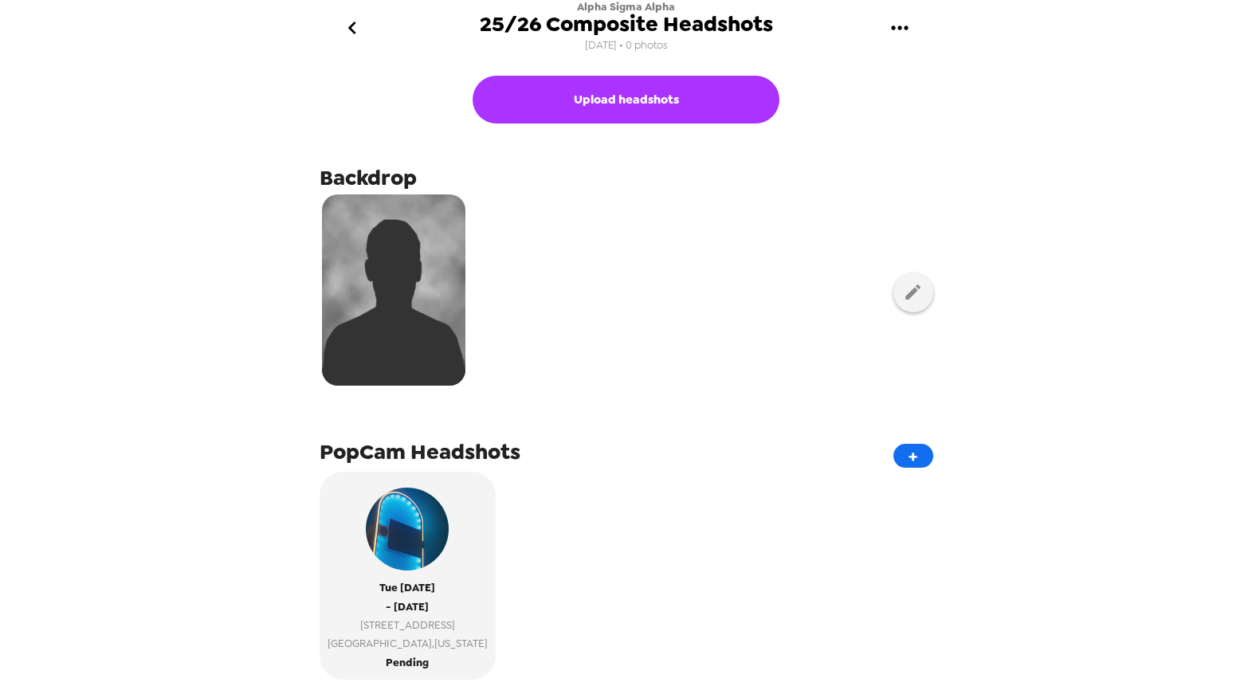
click at [908, 26] on icon "gallery menu" at bounding box center [899, 27] width 25 height 25
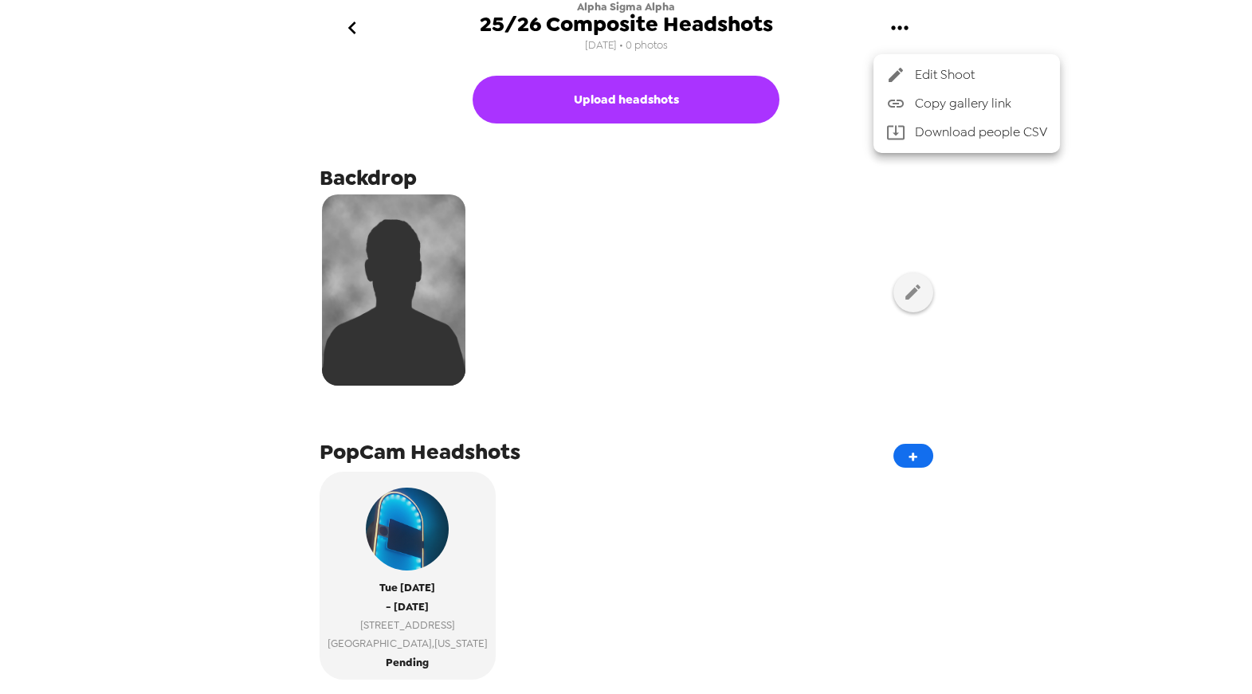
click at [731, 334] on div at bounding box center [626, 347] width 1252 height 694
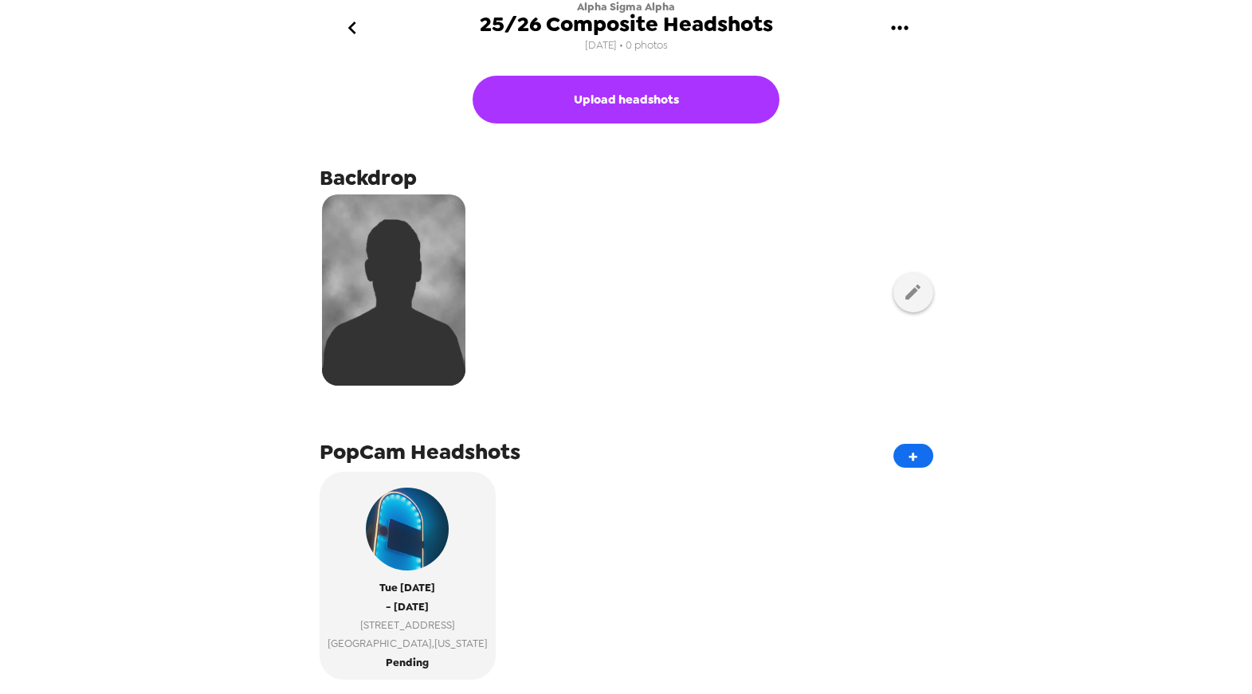
scroll to position [243, 0]
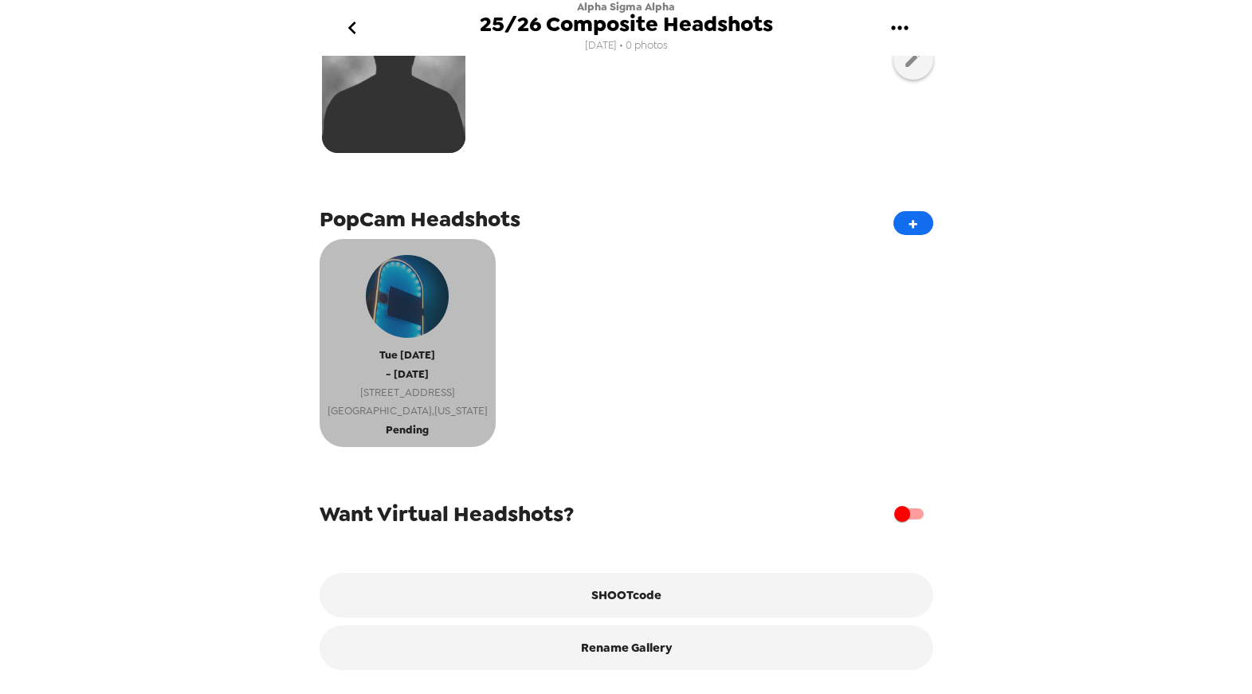
click at [419, 346] on span "Tue 10/14/25" at bounding box center [407, 355] width 56 height 18
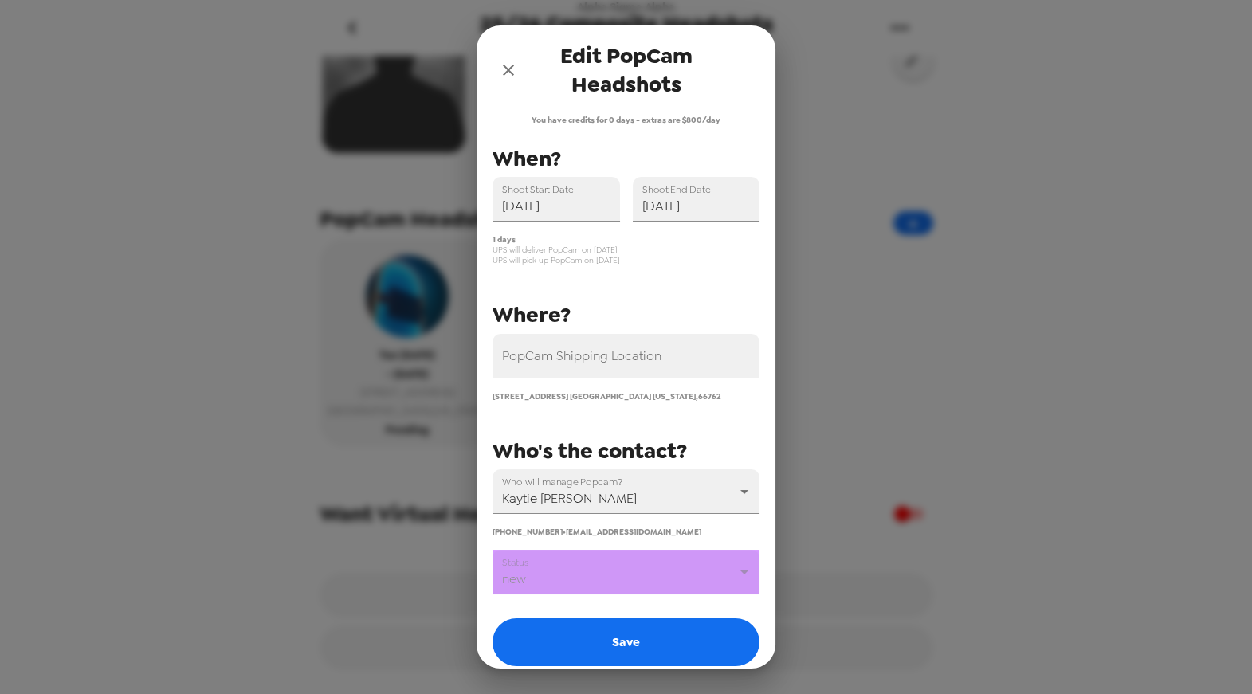
click at [510, 84] on button "close" at bounding box center [508, 70] width 32 height 32
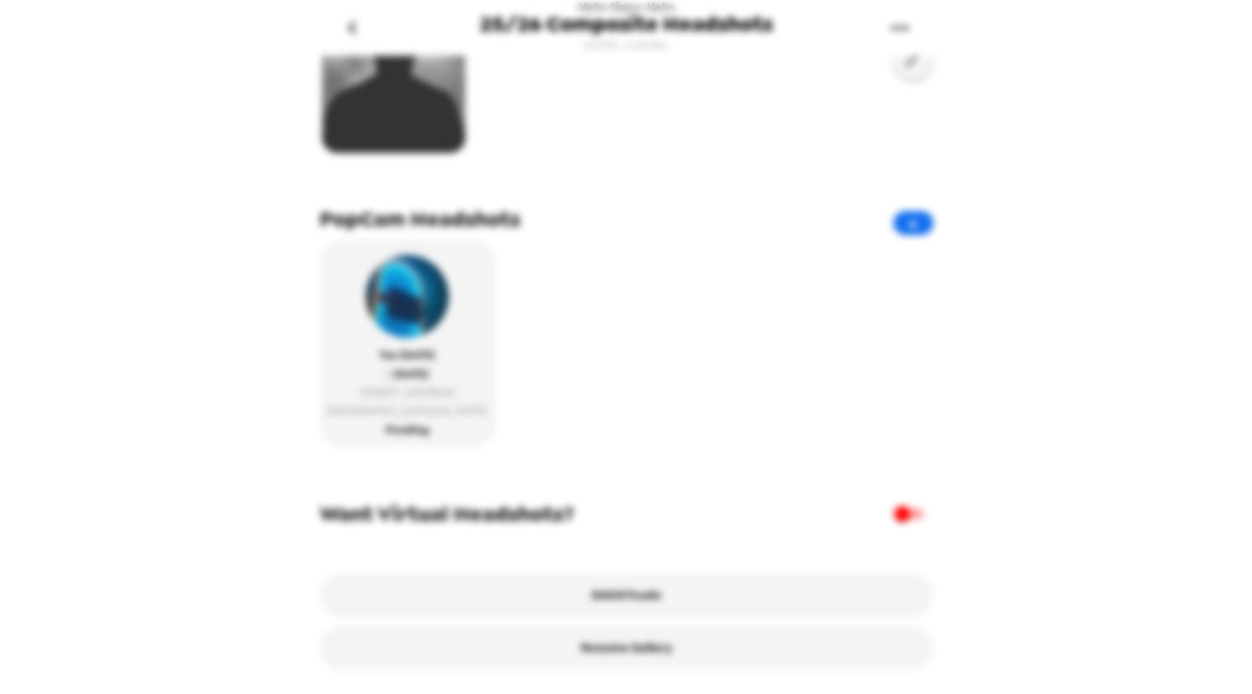
click at [508, 75] on div at bounding box center [625, 59] width 613 height 200
click at [353, 33] on icon "go back" at bounding box center [352, 28] width 8 height 13
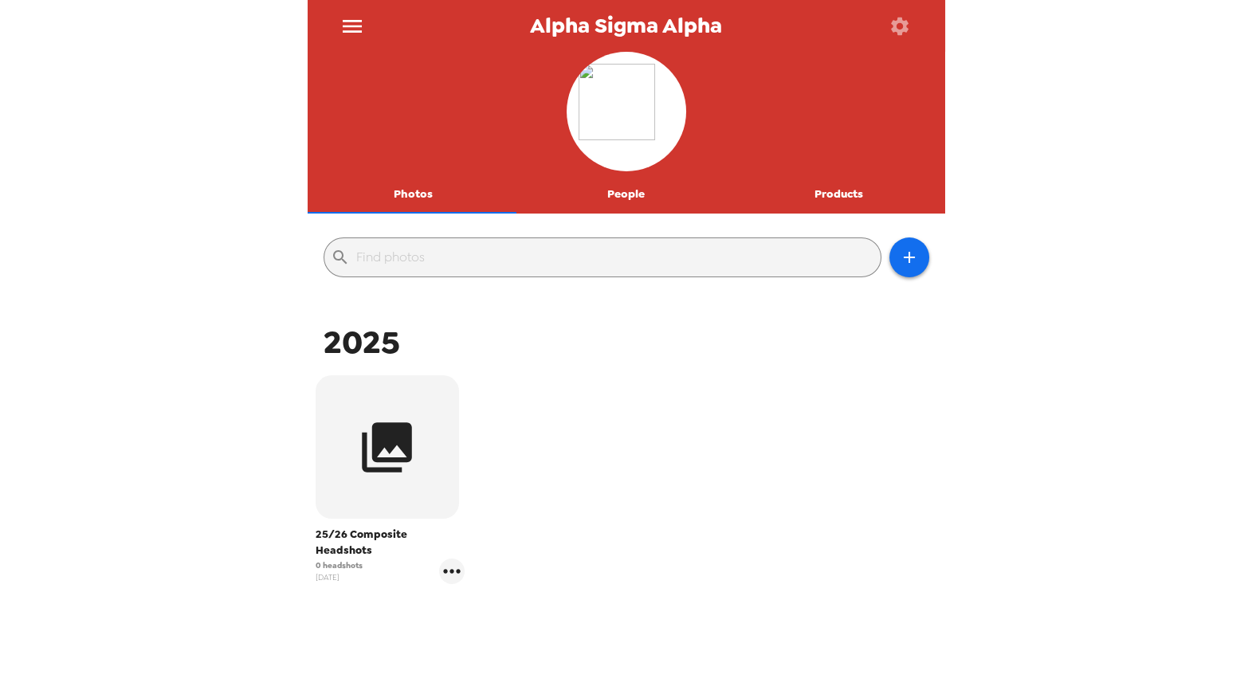
click at [355, 31] on icon "menu" at bounding box center [352, 26] width 19 height 13
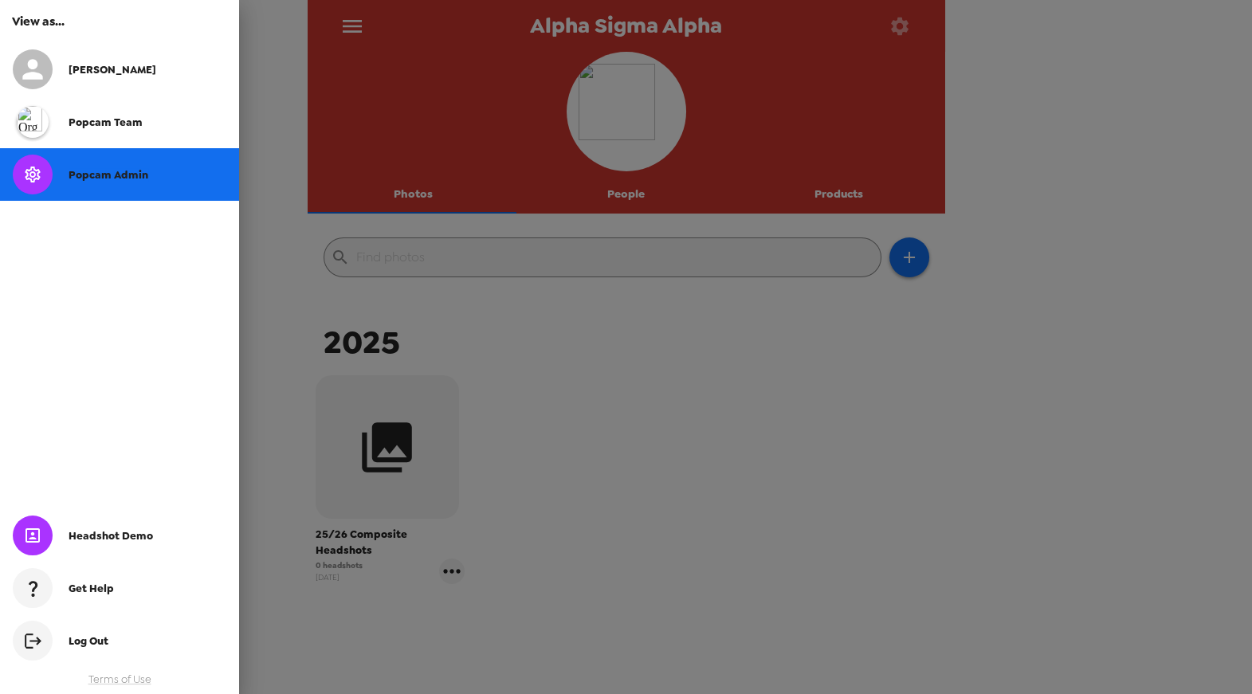
click at [118, 160] on div "Popcam Admin" at bounding box center [119, 174] width 239 height 53
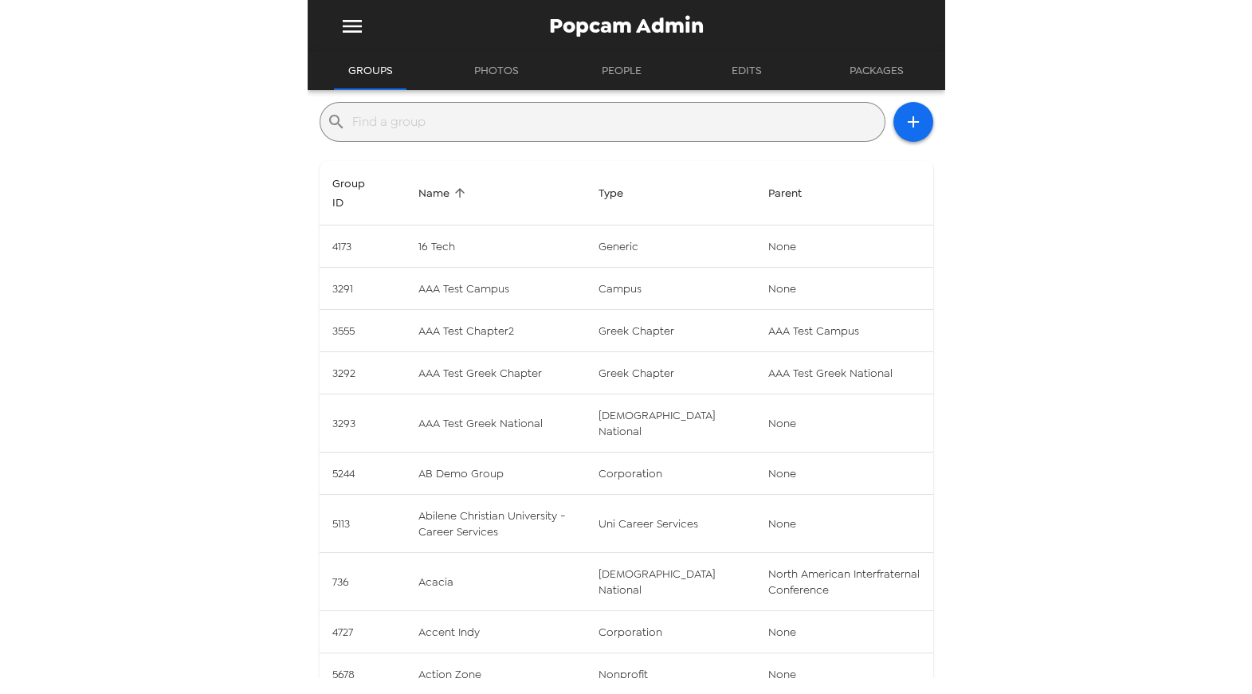
click at [467, 125] on input "text" at bounding box center [615, 121] width 526 height 25
paste input "Pennsylvania Theta"
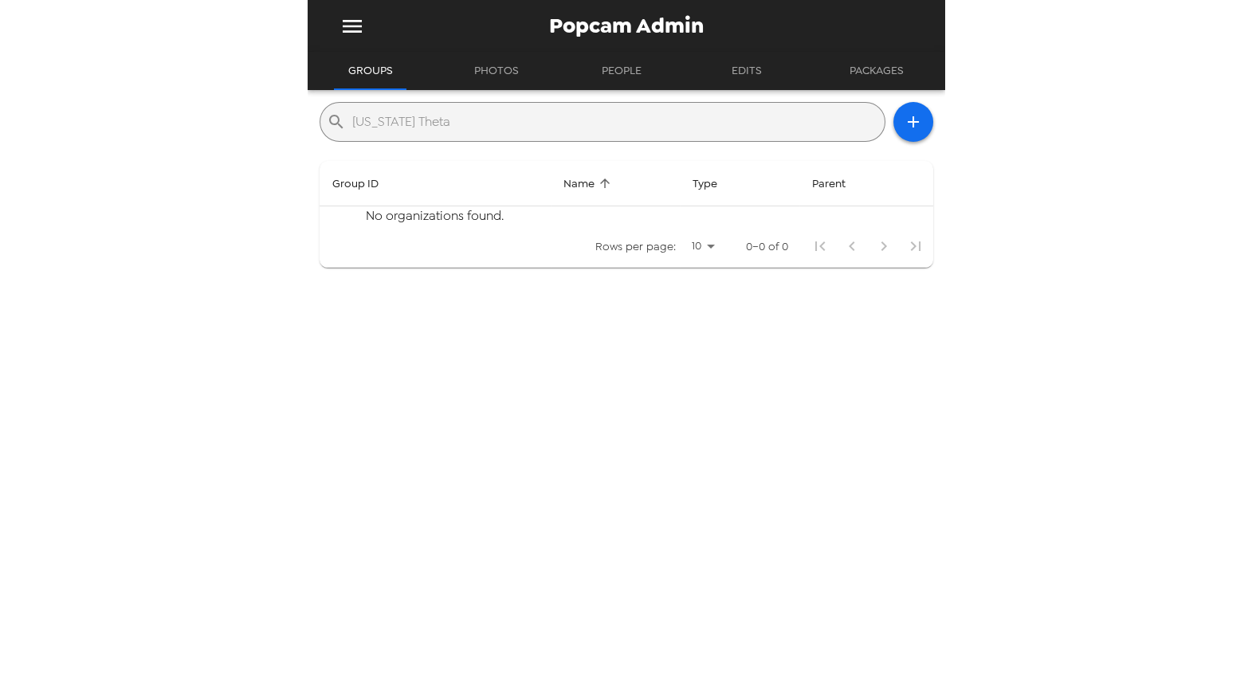
click at [468, 122] on input "Pennsylvania Theta" at bounding box center [615, 121] width 526 height 25
click at [469, 122] on input "Pennsylvania Theta" at bounding box center [615, 121] width 526 height 25
click at [471, 122] on input "Pennsylvania Theta" at bounding box center [615, 121] width 526 height 25
paste input "Phi Kappa Psi"
click at [471, 123] on input "Pennsylvania Theta Phi Kappa Psi" at bounding box center [615, 121] width 526 height 25
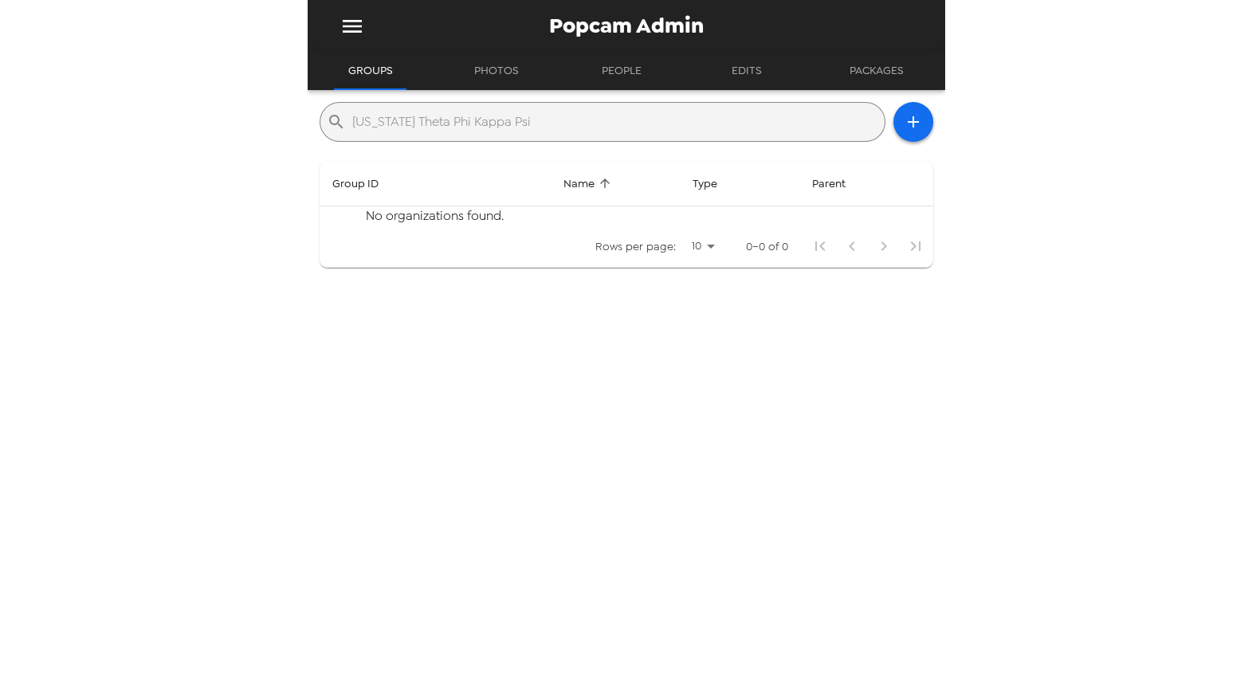
click at [471, 123] on input "Pennsylvania Theta Phi Kappa Psi" at bounding box center [615, 121] width 526 height 25
paste input "text"
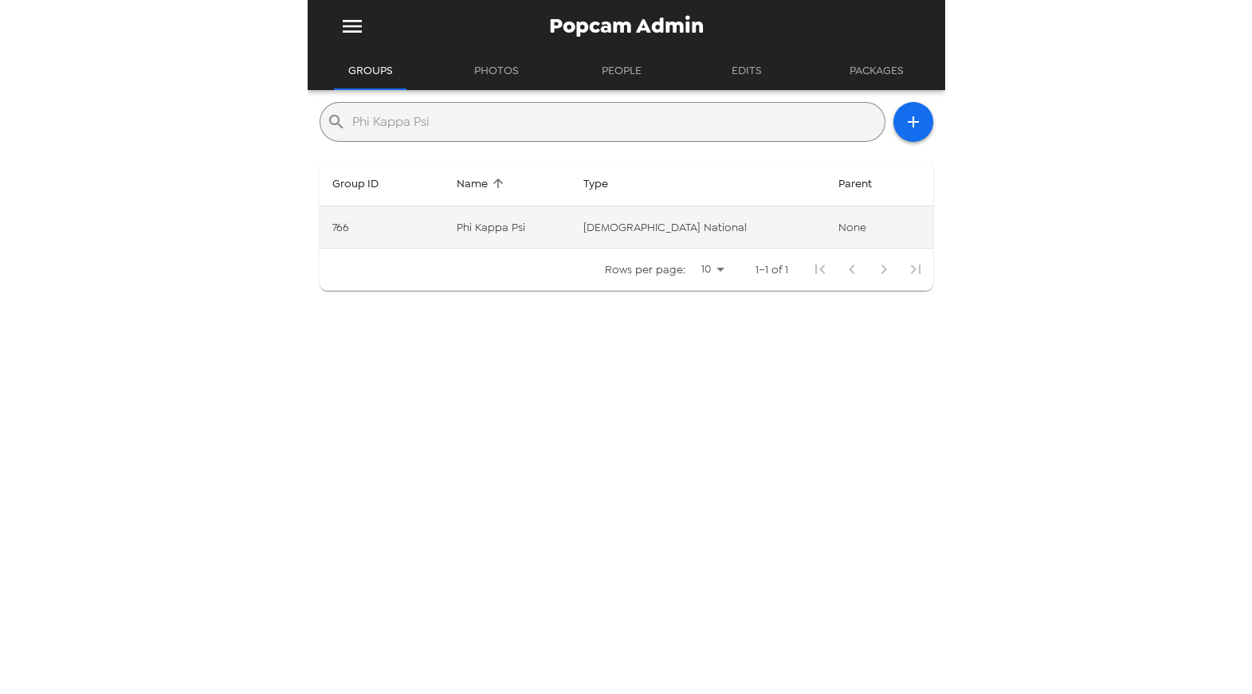
type input "Phi Kappa Psi"
click at [444, 233] on td "766" at bounding box center [381, 227] width 124 height 42
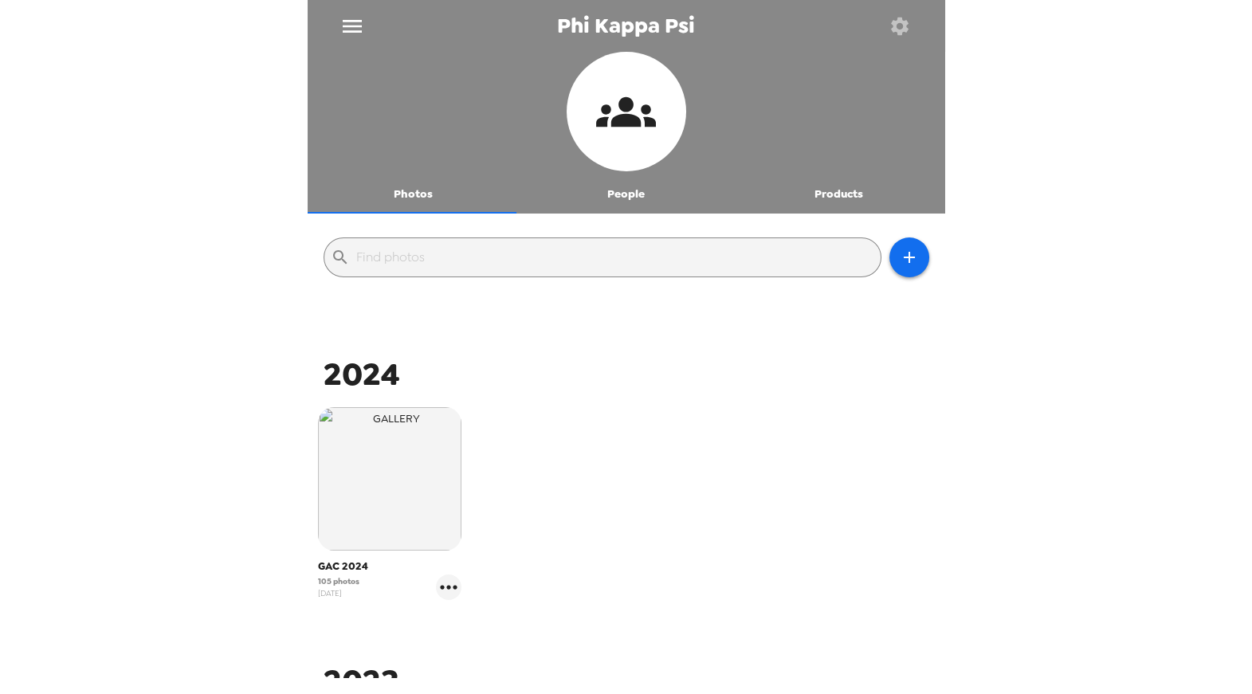
click at [348, 23] on icon "menu" at bounding box center [351, 26] width 25 height 25
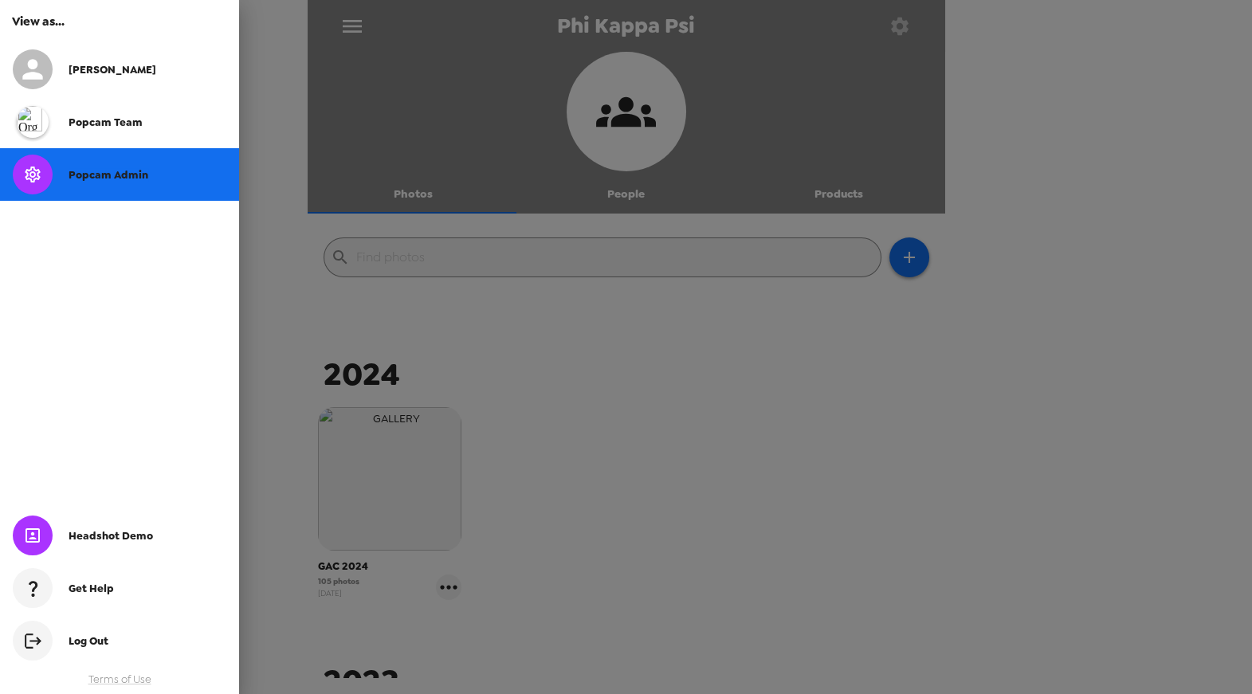
click at [138, 173] on span "Popcam Admin" at bounding box center [109, 175] width 80 height 14
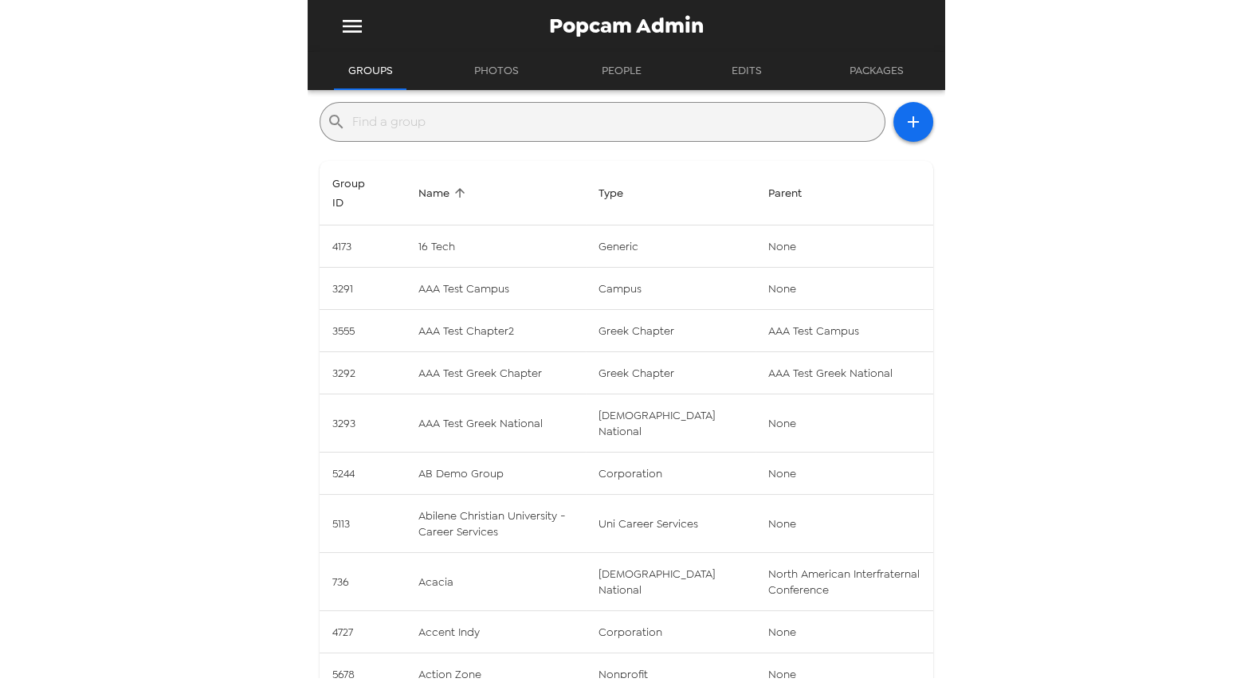
click at [633, 113] on input "text" at bounding box center [615, 121] width 526 height 25
click at [483, 104] on div "​" at bounding box center [602, 122] width 566 height 40
click at [475, 120] on input "text" at bounding box center [615, 121] width 526 height 25
paste input "Phi Kappa Psi"
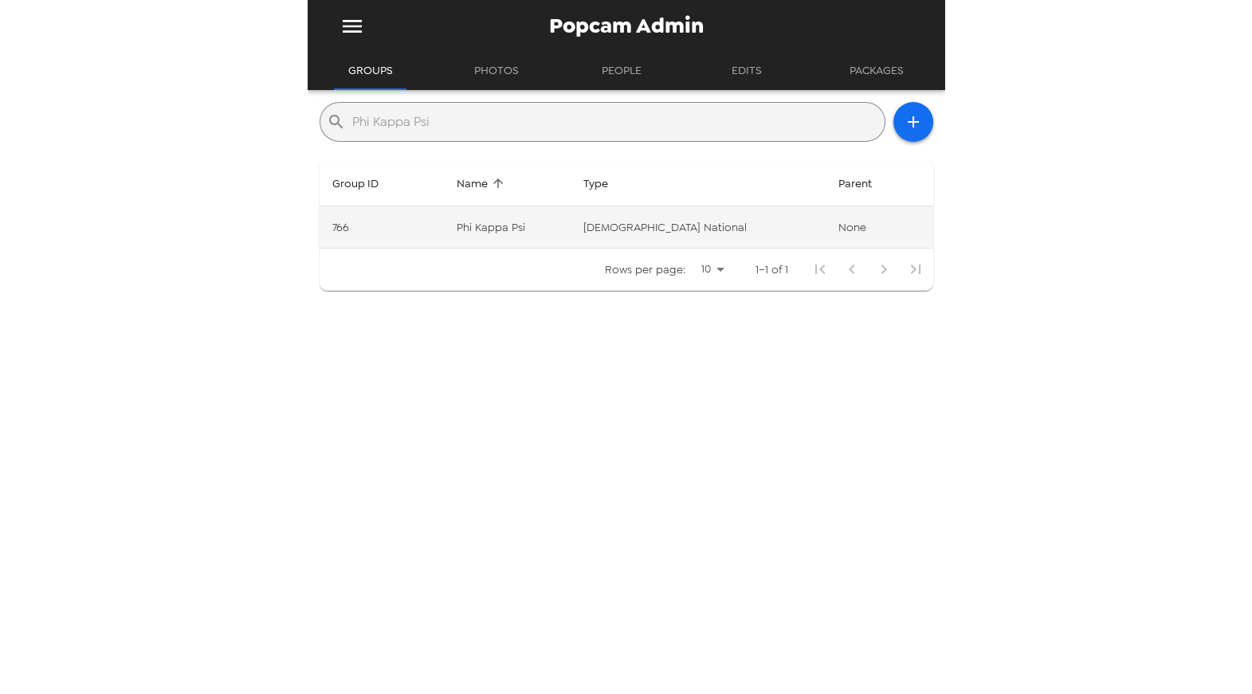
type input "Phi Kappa Psi"
click at [522, 225] on td "Phi Kappa Psi" at bounding box center [507, 227] width 127 height 42
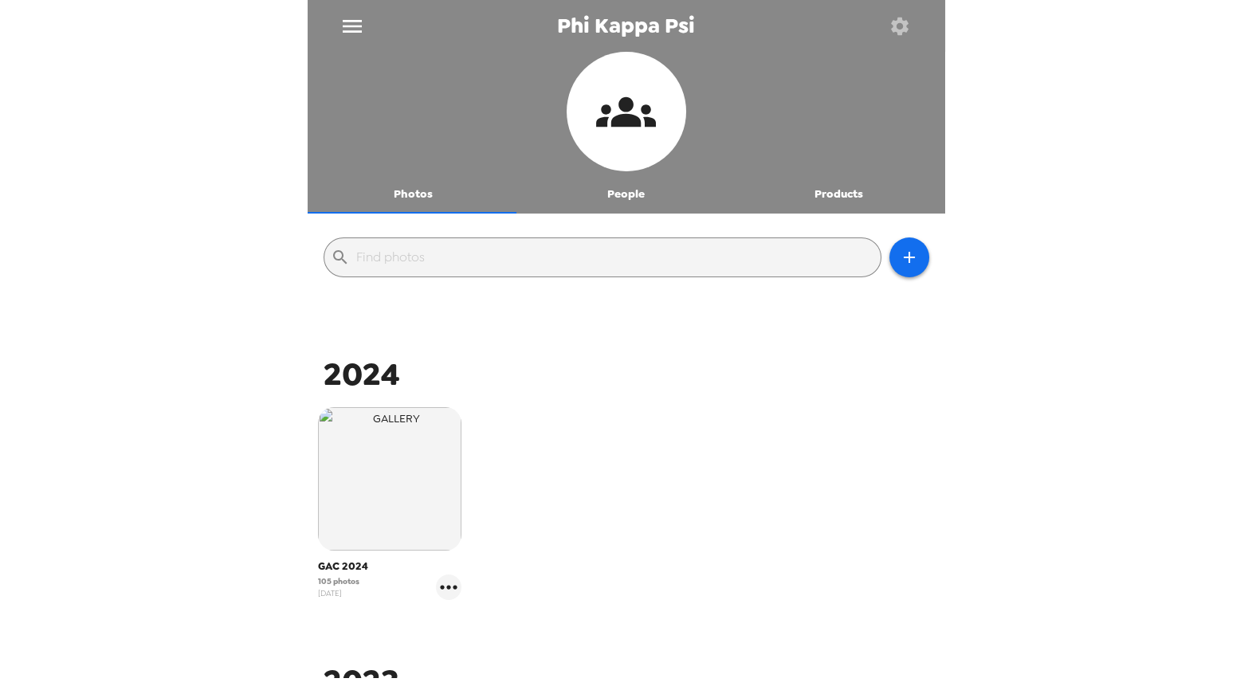
click at [887, 33] on button "button" at bounding box center [900, 26] width 52 height 52
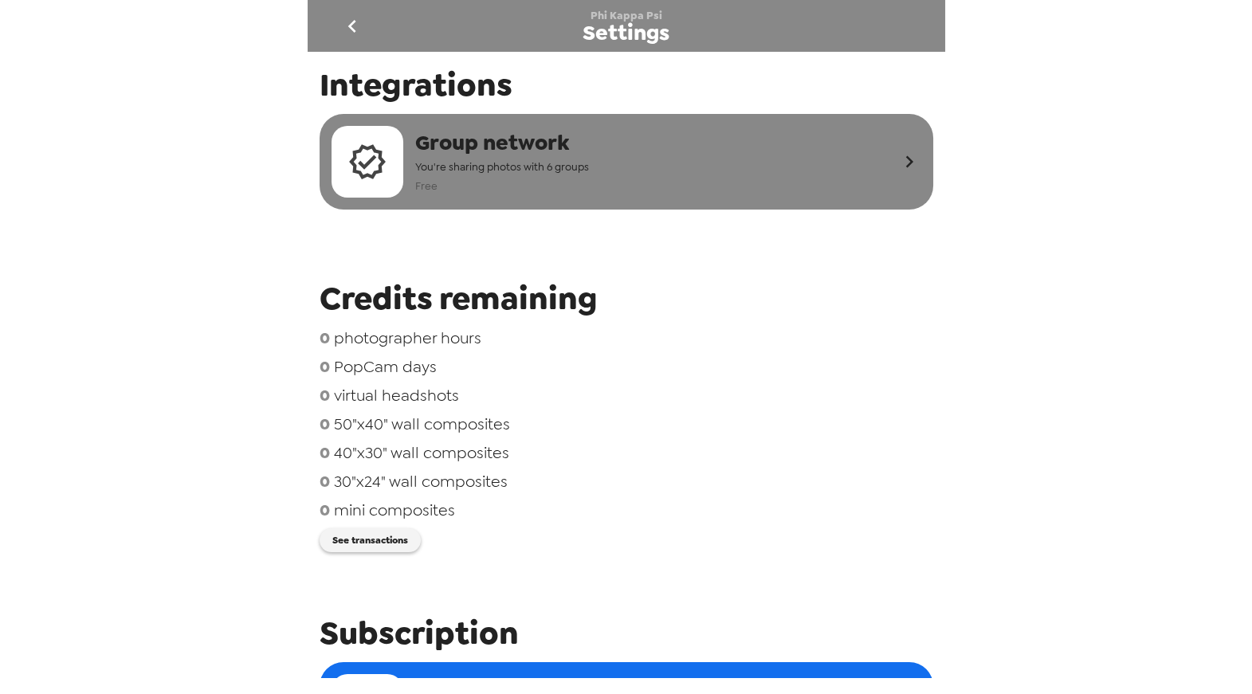
click at [616, 143] on div "Group network You're sharing photos with 6 groups Free" at bounding box center [614, 162] width 566 height 72
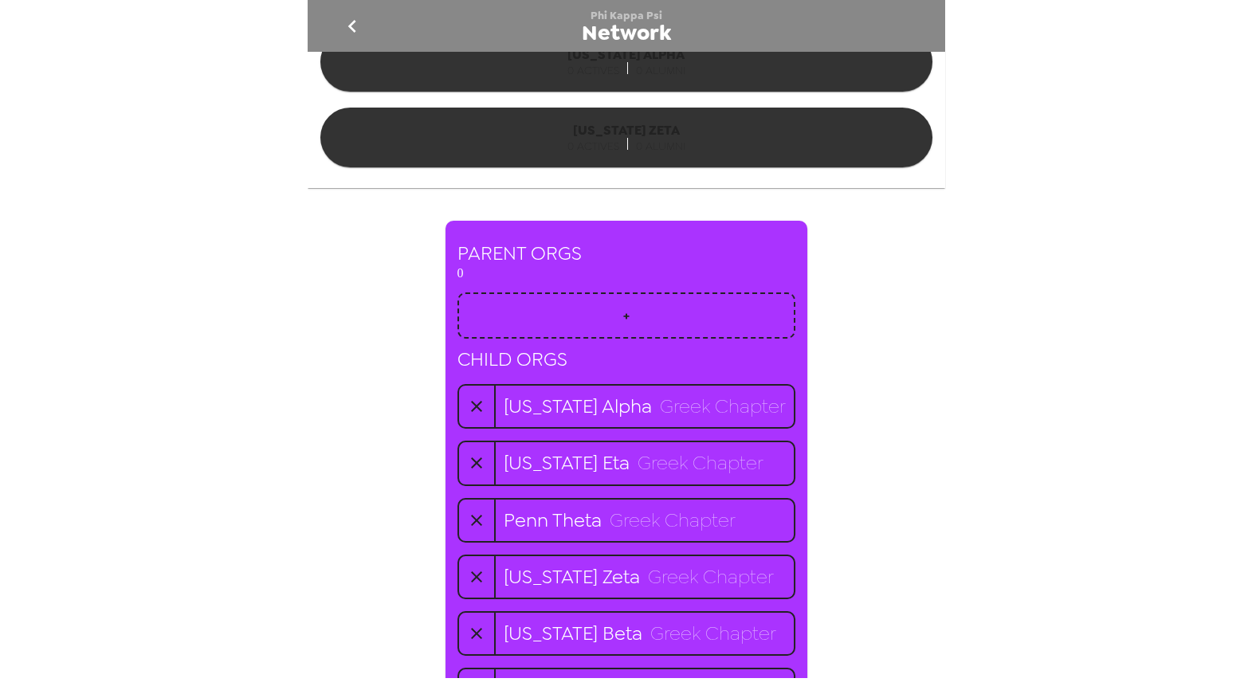
click at [355, 22] on icon "go back" at bounding box center [351, 26] width 25 height 25
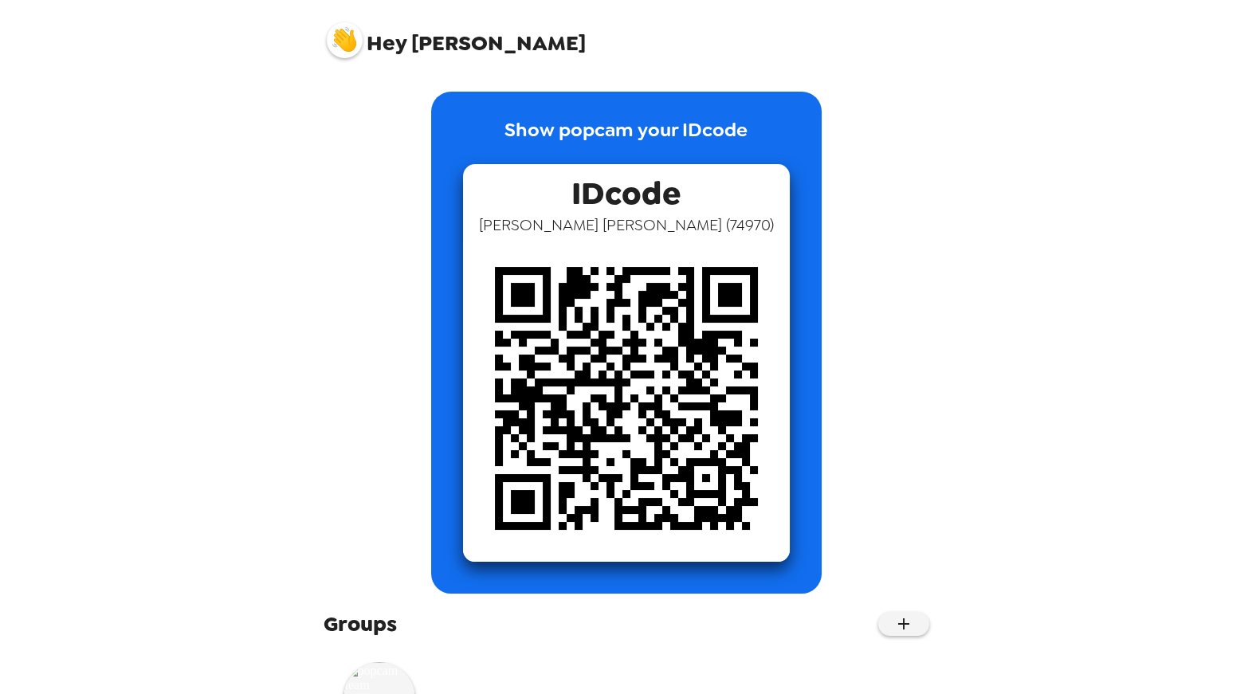
click at [348, 38] on img at bounding box center [345, 40] width 36 height 36
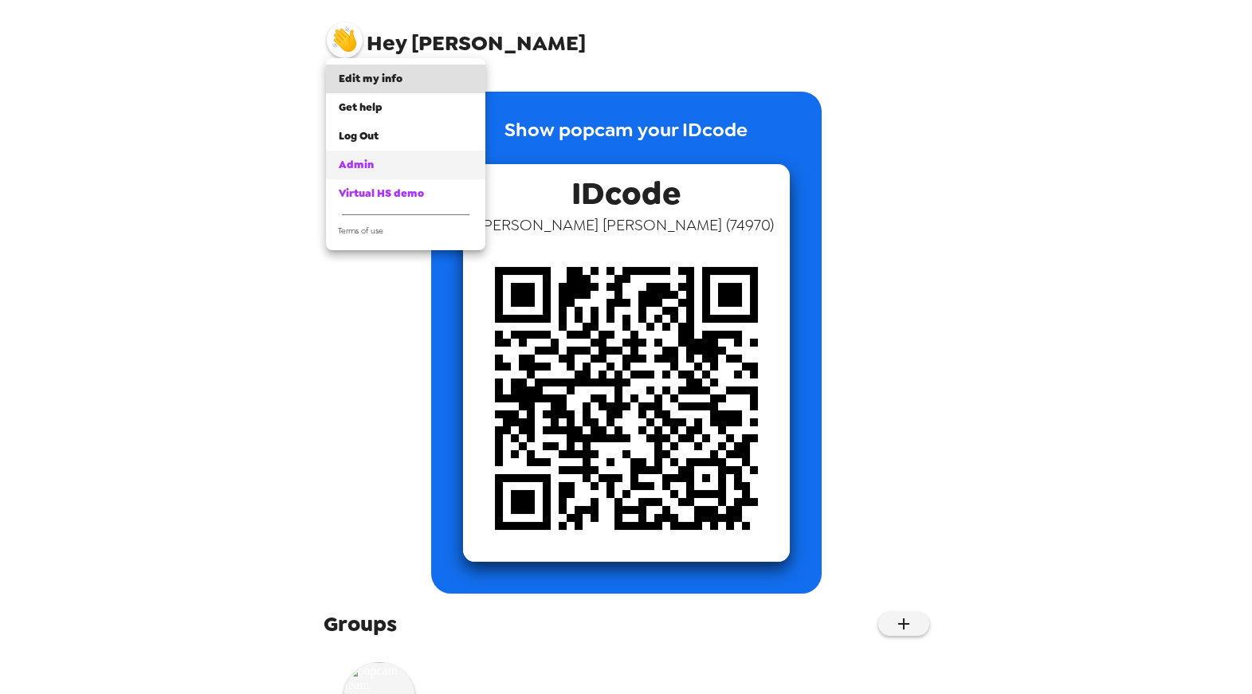
click at [360, 158] on span "Admin" at bounding box center [356, 165] width 35 height 14
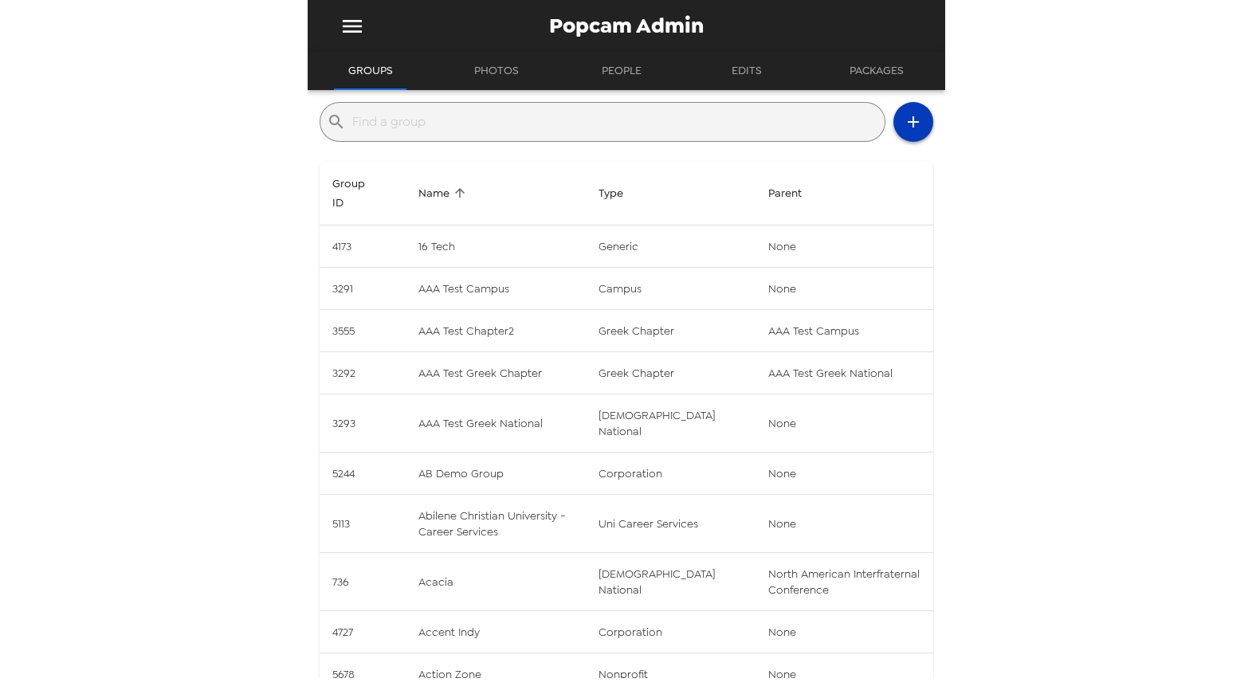
click at [904, 134] on button "button" at bounding box center [913, 122] width 40 height 40
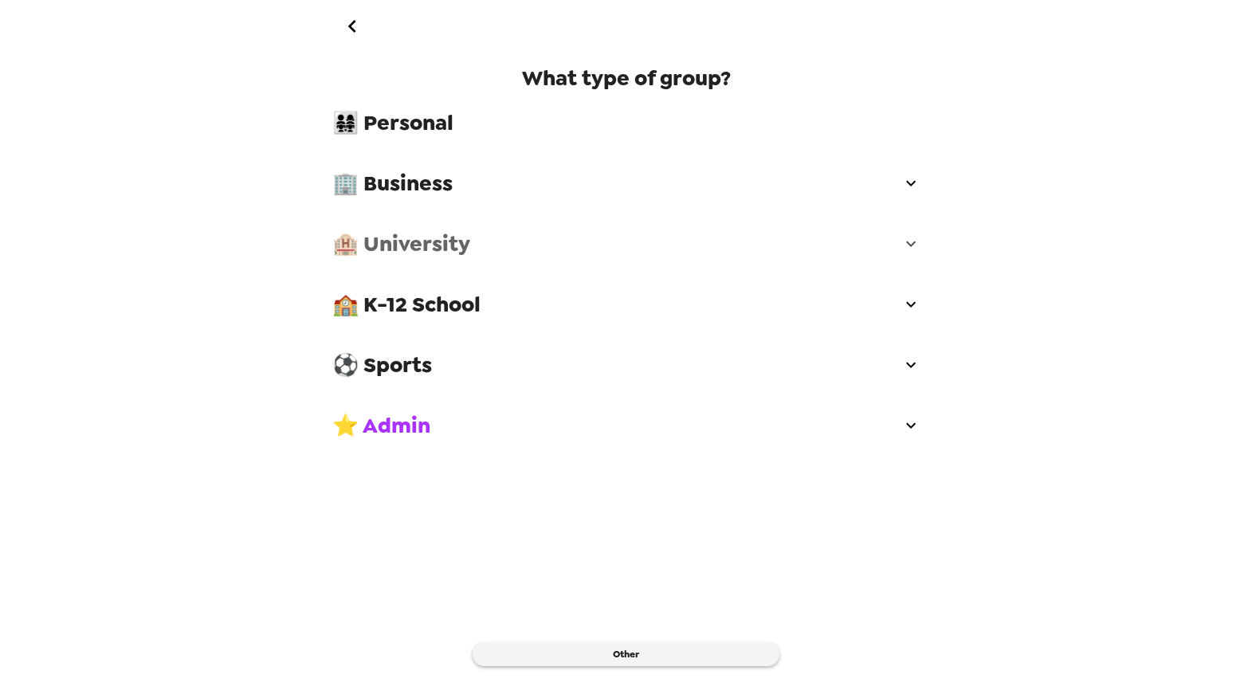
click at [456, 232] on span "🏨 University" at bounding box center [616, 243] width 569 height 29
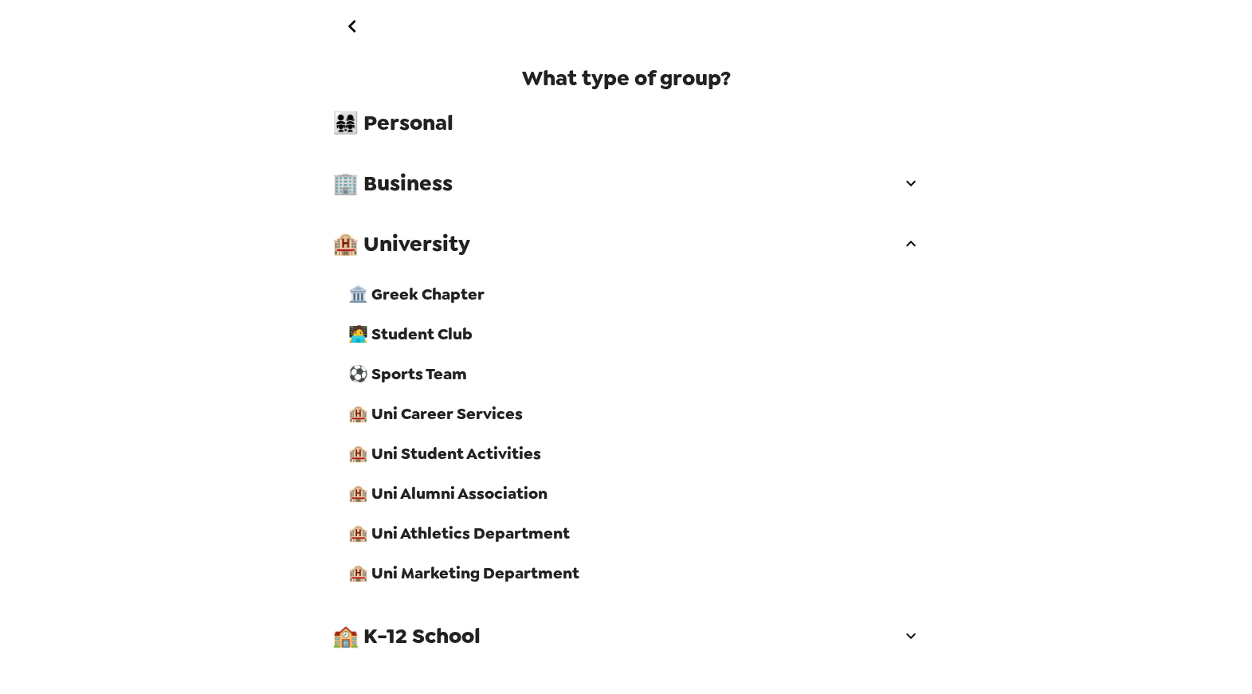
click at [450, 287] on span "🏛️ Greek Chapter" at bounding box center [634, 294] width 572 height 21
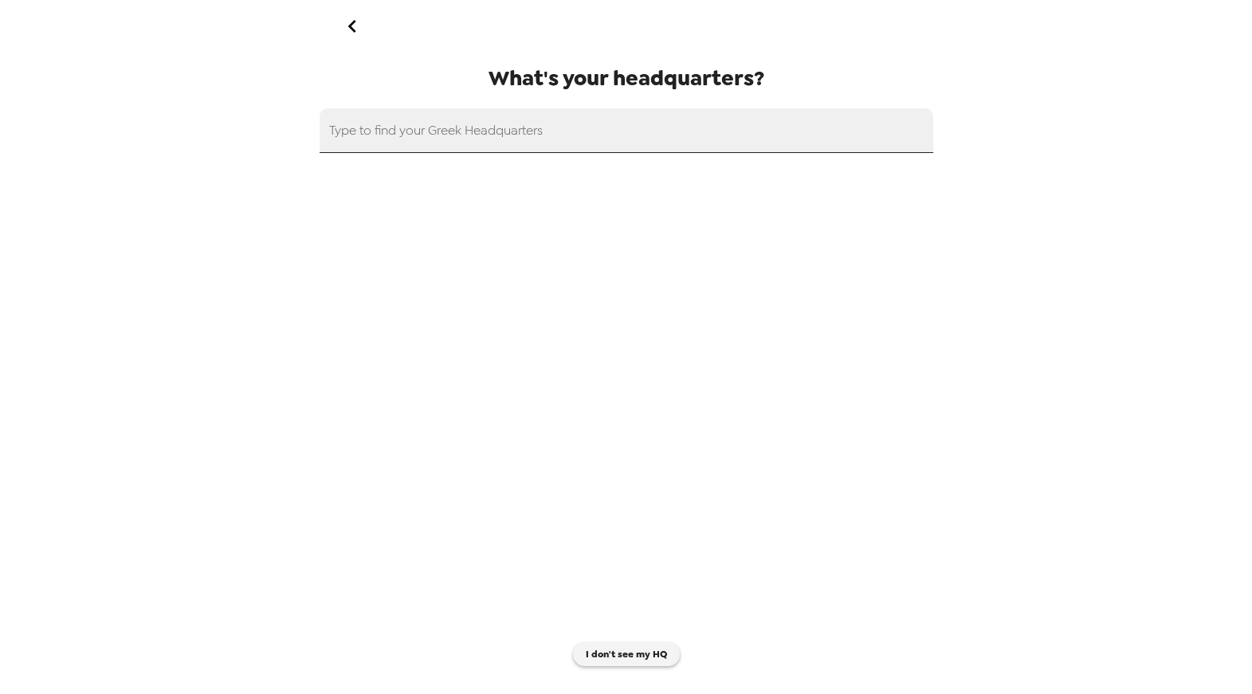
click at [504, 150] on input "text" at bounding box center [625, 130] width 613 height 45
paste input "[GEOGRAPHIC_DATA]"
click at [409, 136] on input "[GEOGRAPHIC_DATA]" at bounding box center [625, 130] width 613 height 45
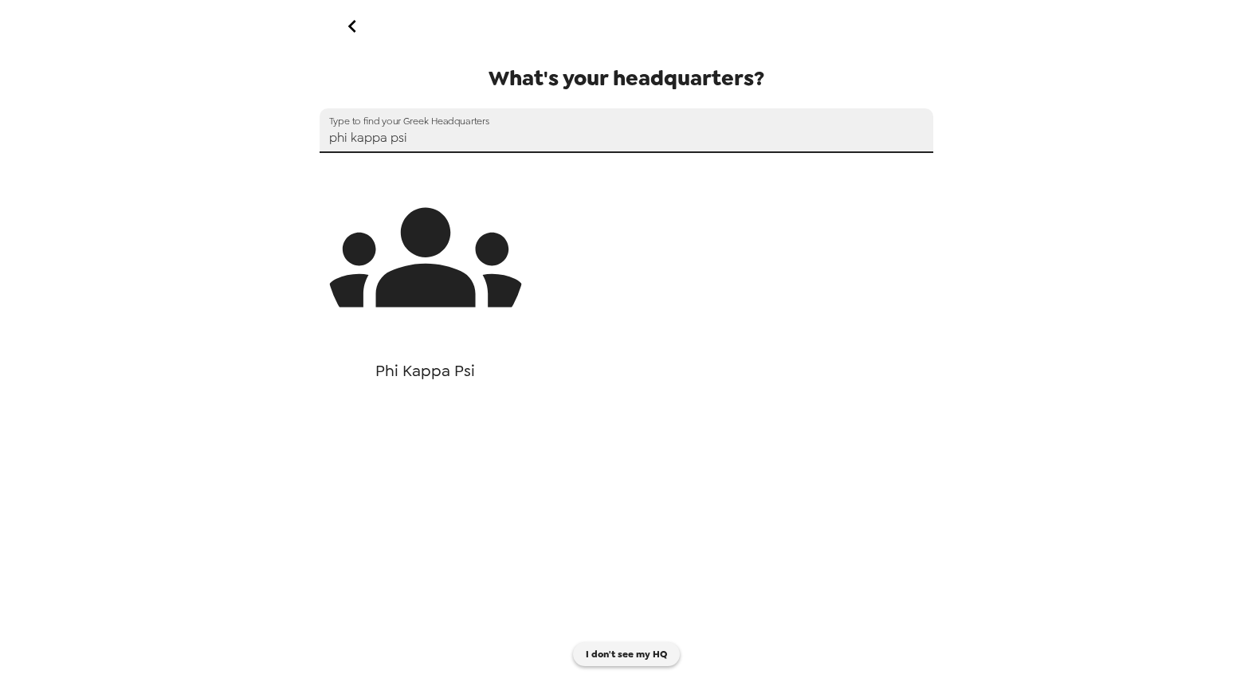
type input "phi kappa psi"
click at [434, 276] on icon "button" at bounding box center [425, 258] width 199 height 100
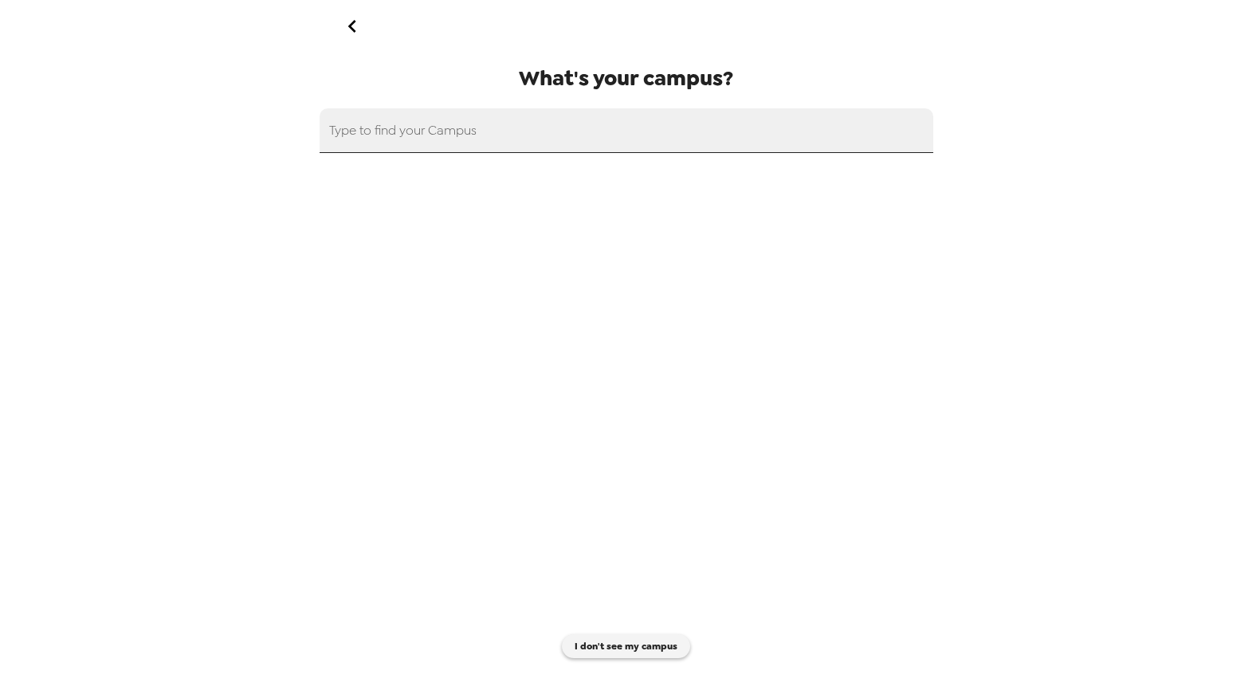
click at [531, 136] on input "text" at bounding box center [625, 130] width 613 height 45
paste input "[GEOGRAPHIC_DATA]"
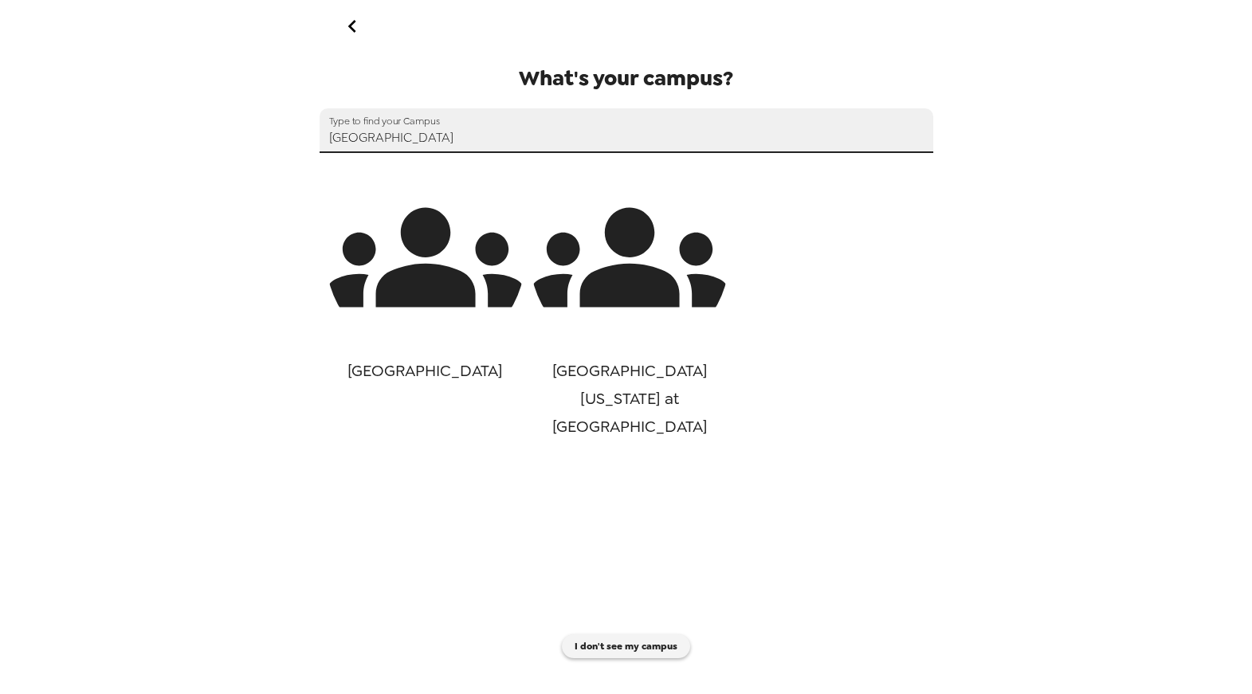
type input "[GEOGRAPHIC_DATA]"
click at [466, 253] on icon "button" at bounding box center [425, 257] width 199 height 199
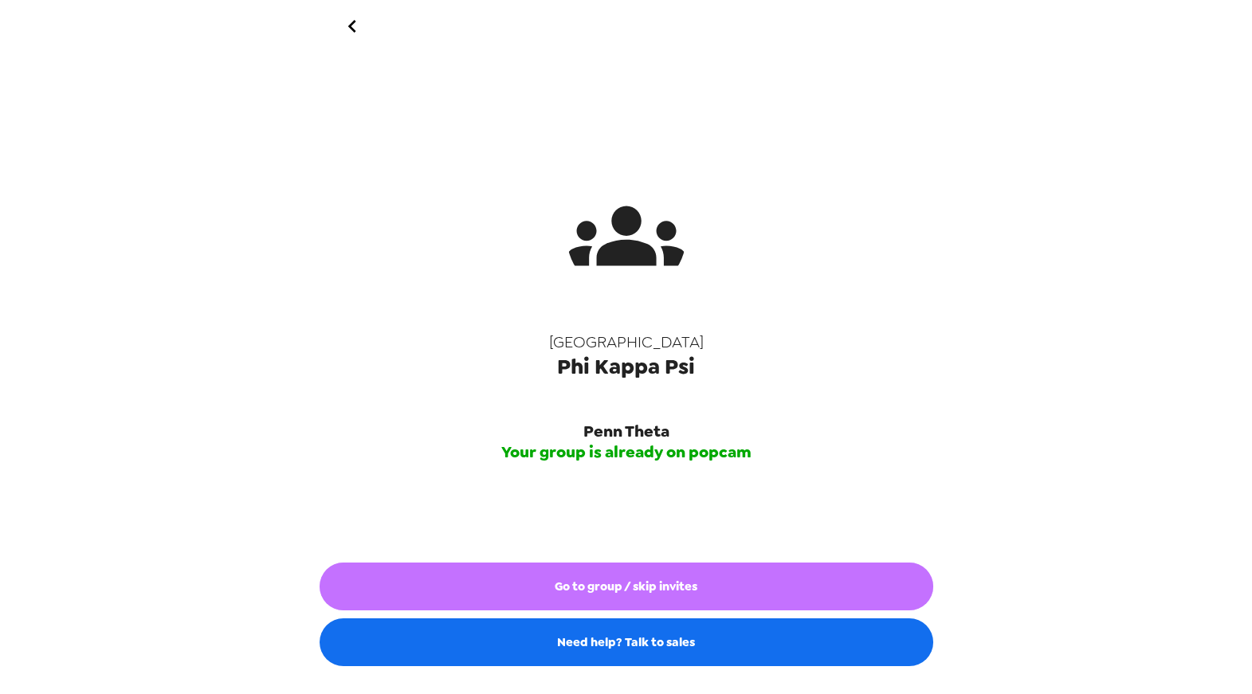
click at [676, 595] on button "Go to group / skip invites" at bounding box center [625, 586] width 613 height 48
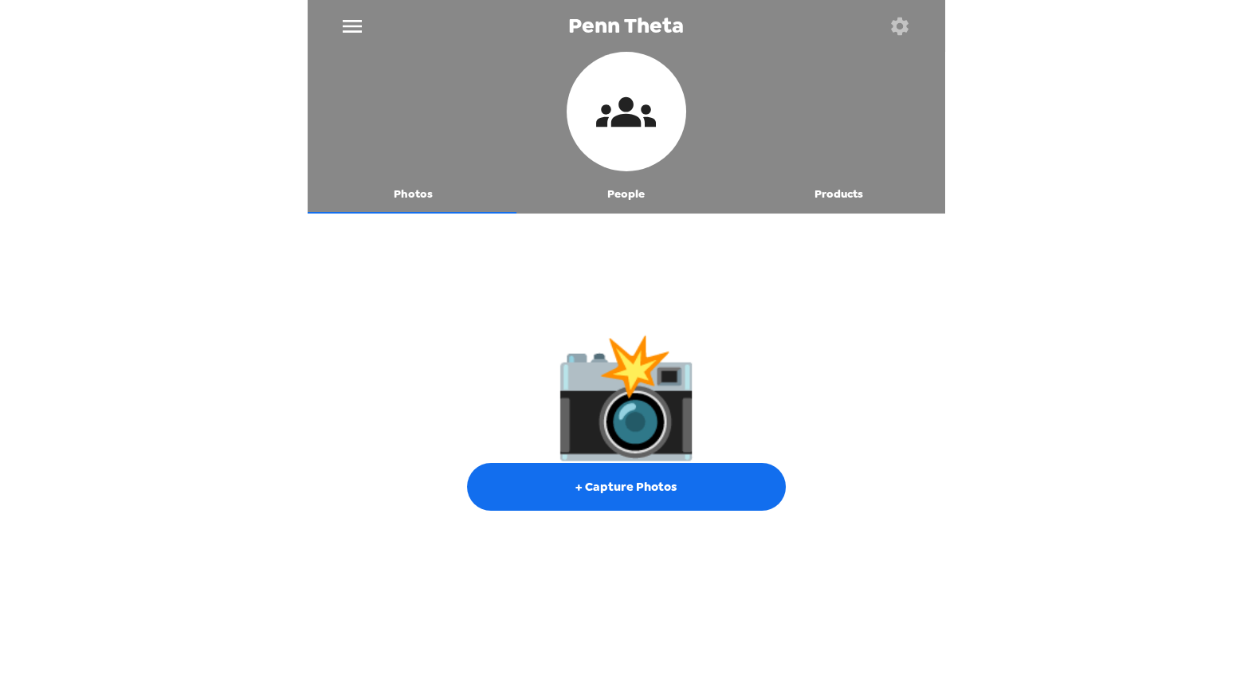
click at [225, 370] on div "Penn Theta Photos People Products 📸 + Capture Photos" at bounding box center [626, 347] width 1252 height 694
click at [911, 36] on button "button" at bounding box center [900, 26] width 52 height 52
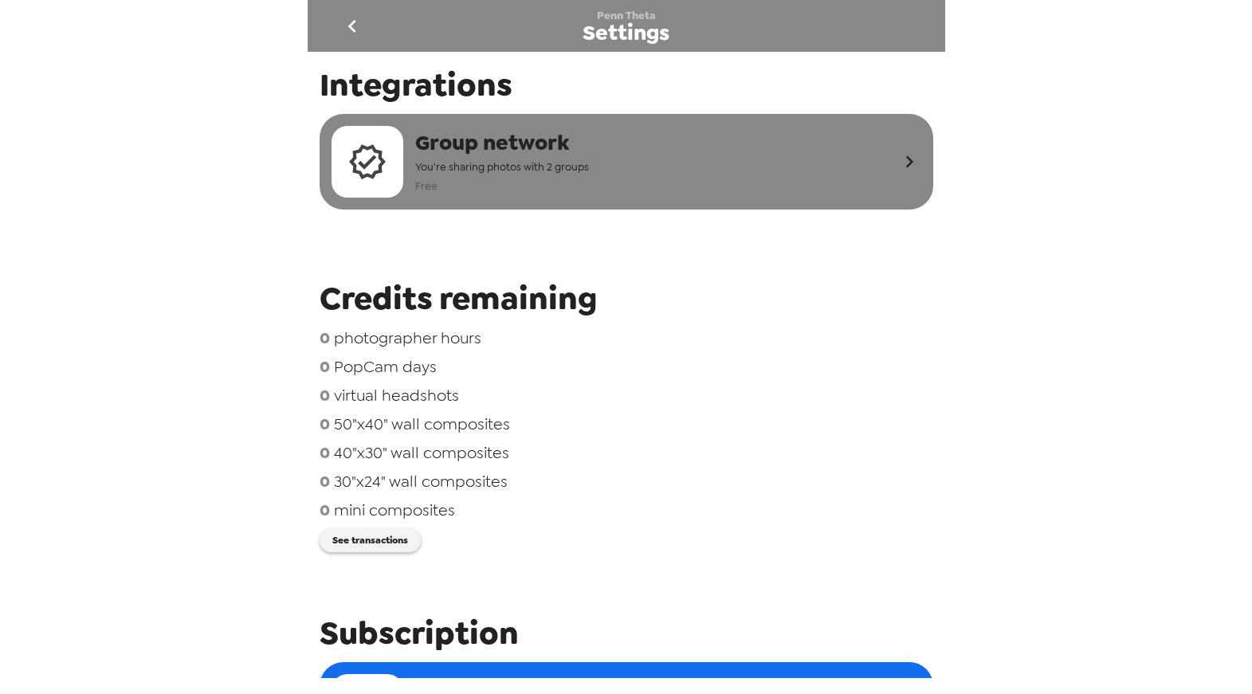
click at [716, 169] on div "Group network You're sharing photos with 2 groups Free" at bounding box center [614, 162] width 566 height 72
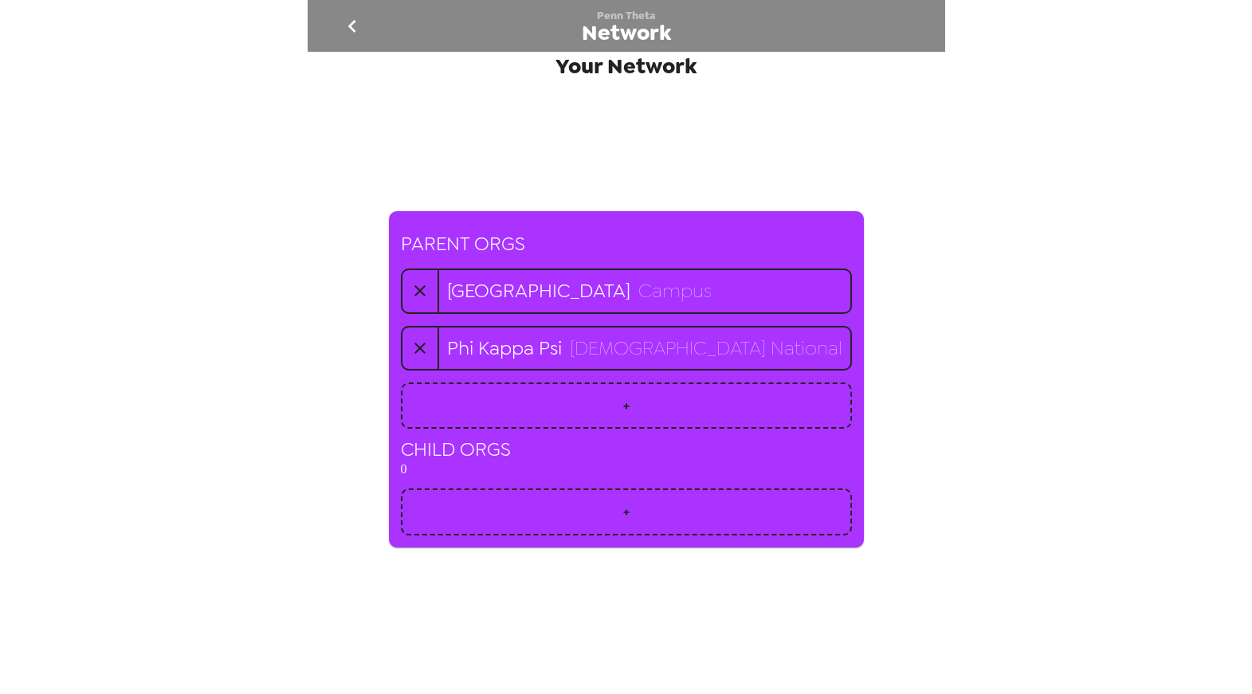
click at [351, 26] on icon "go back" at bounding box center [352, 26] width 8 height 13
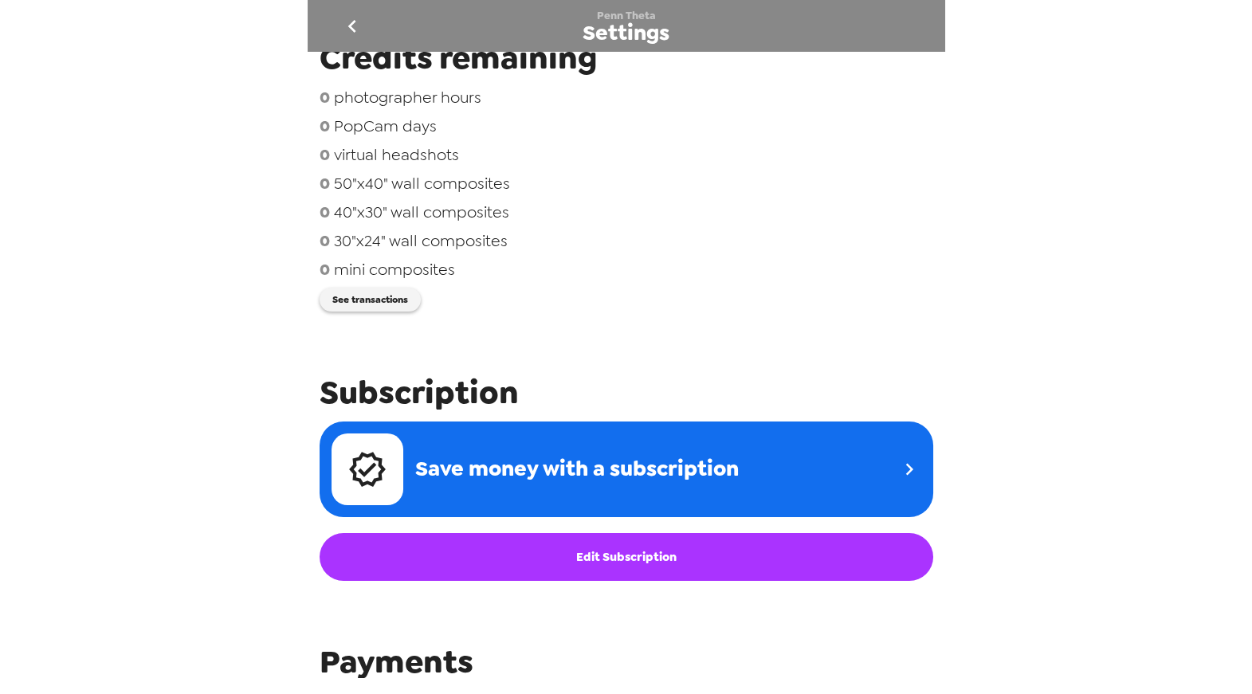
scroll to position [656, 0]
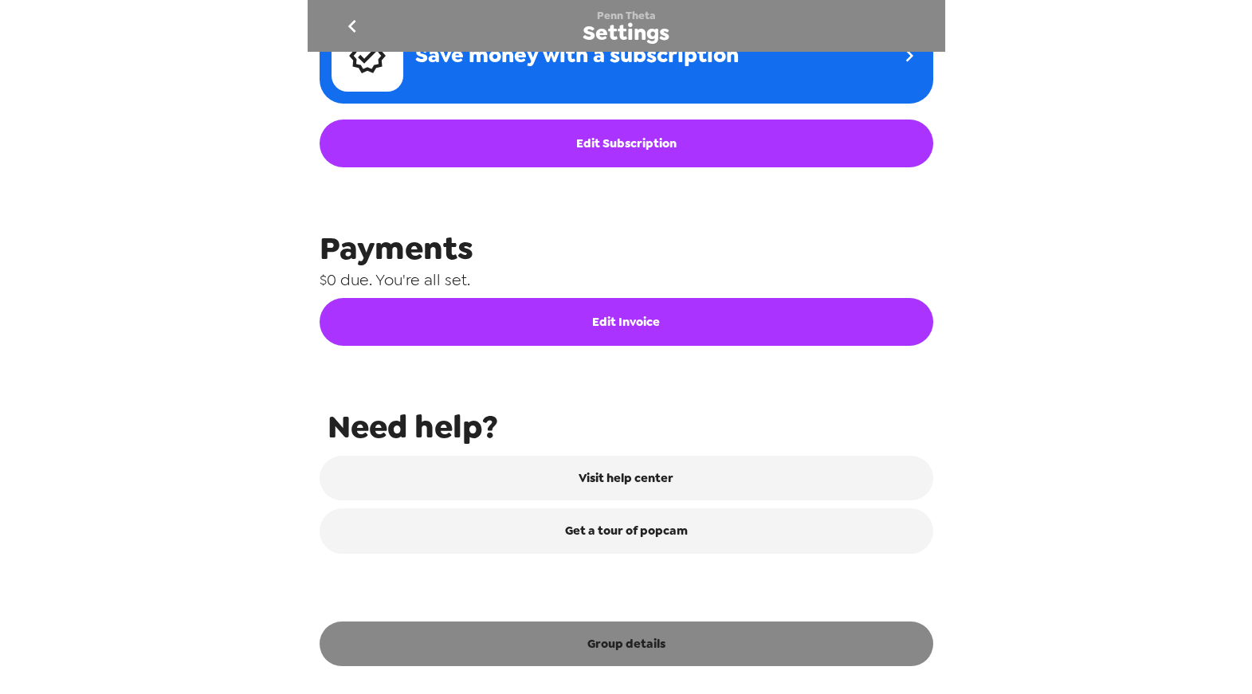
click at [661, 645] on button "Group details" at bounding box center [625, 643] width 613 height 45
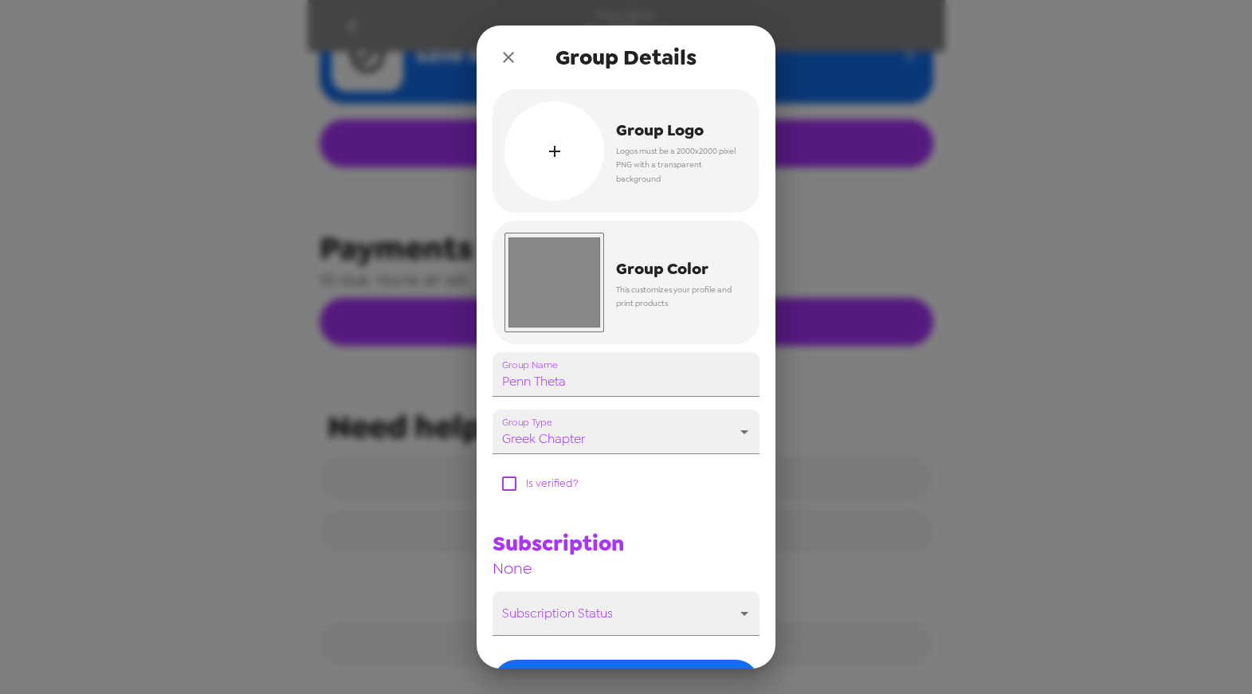
click at [517, 482] on input "checkbox" at bounding box center [508, 483] width 33 height 33
checkbox input "true"
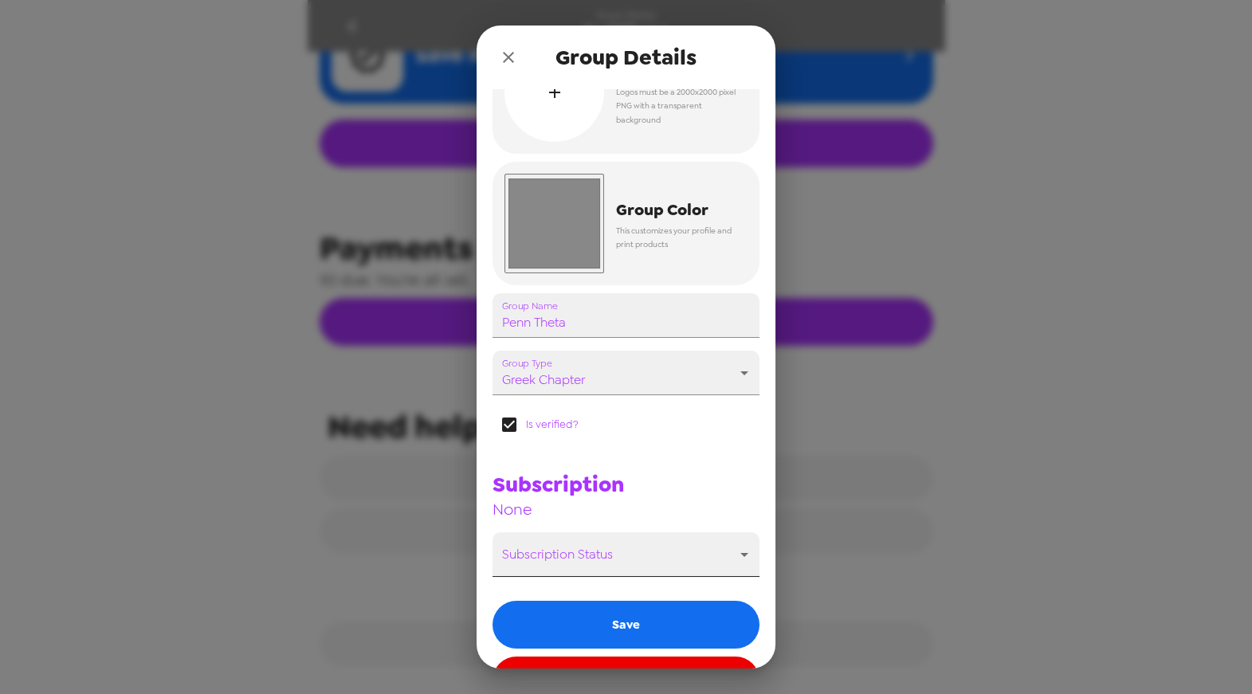
scroll to position [110, 0]
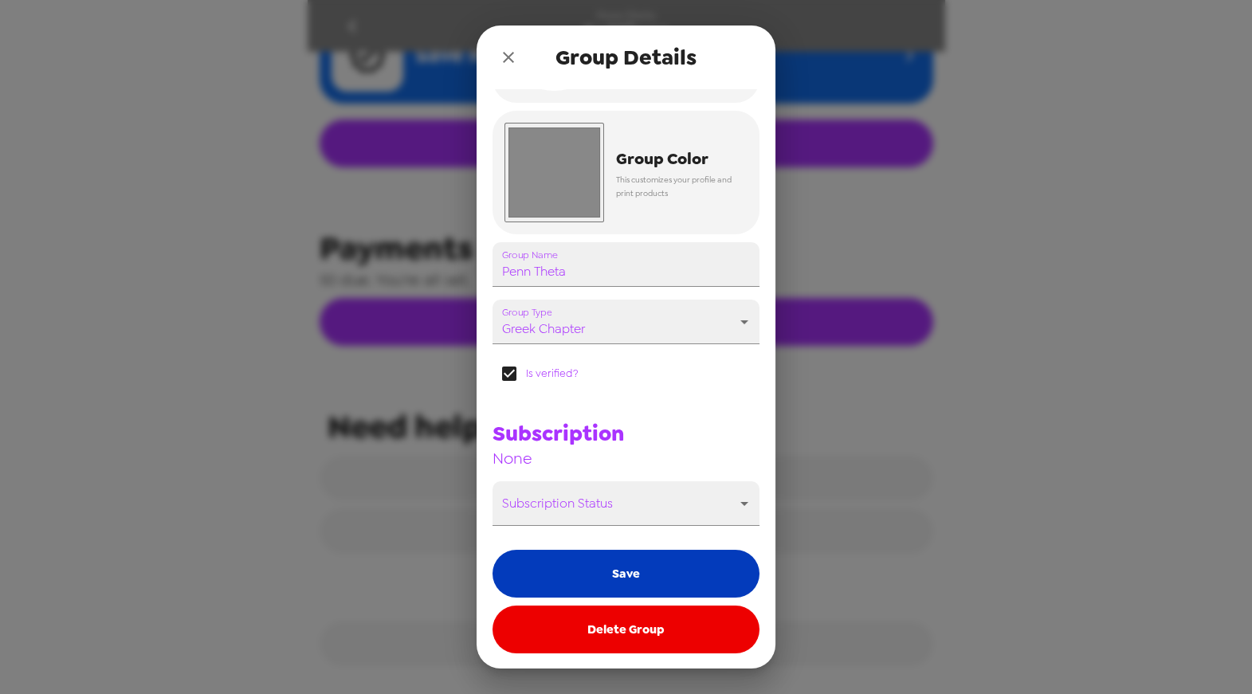
click at [666, 574] on button "Save" at bounding box center [625, 574] width 267 height 48
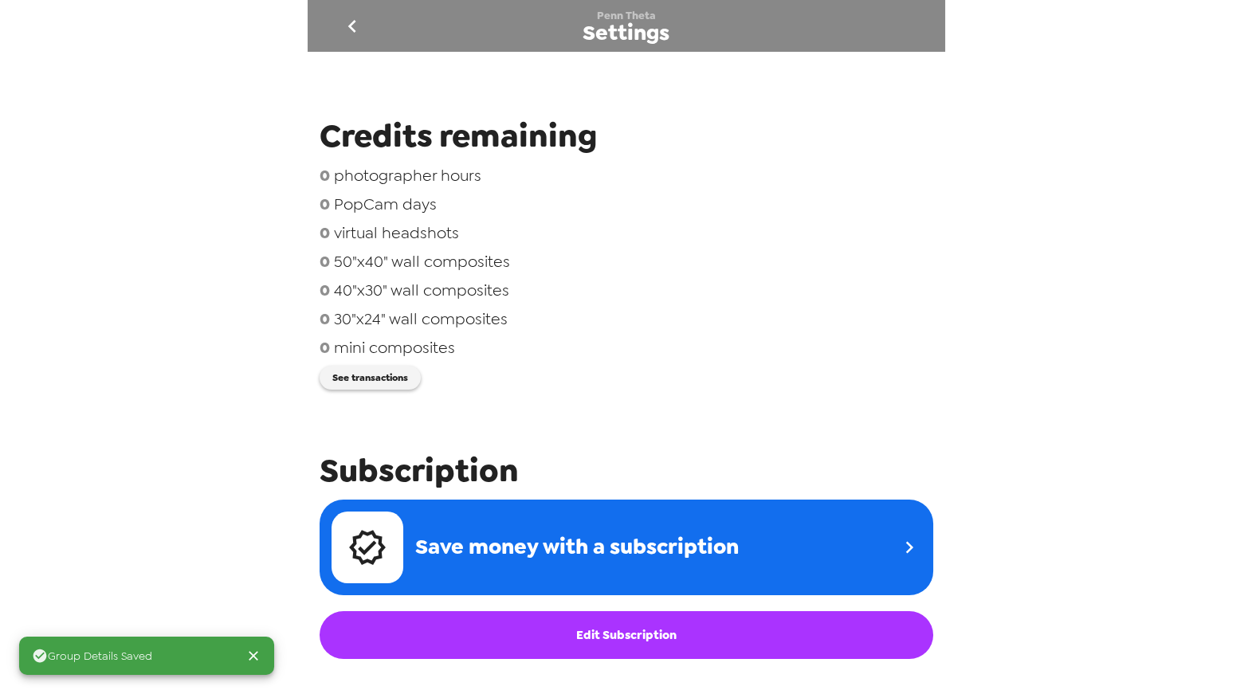
scroll to position [0, 0]
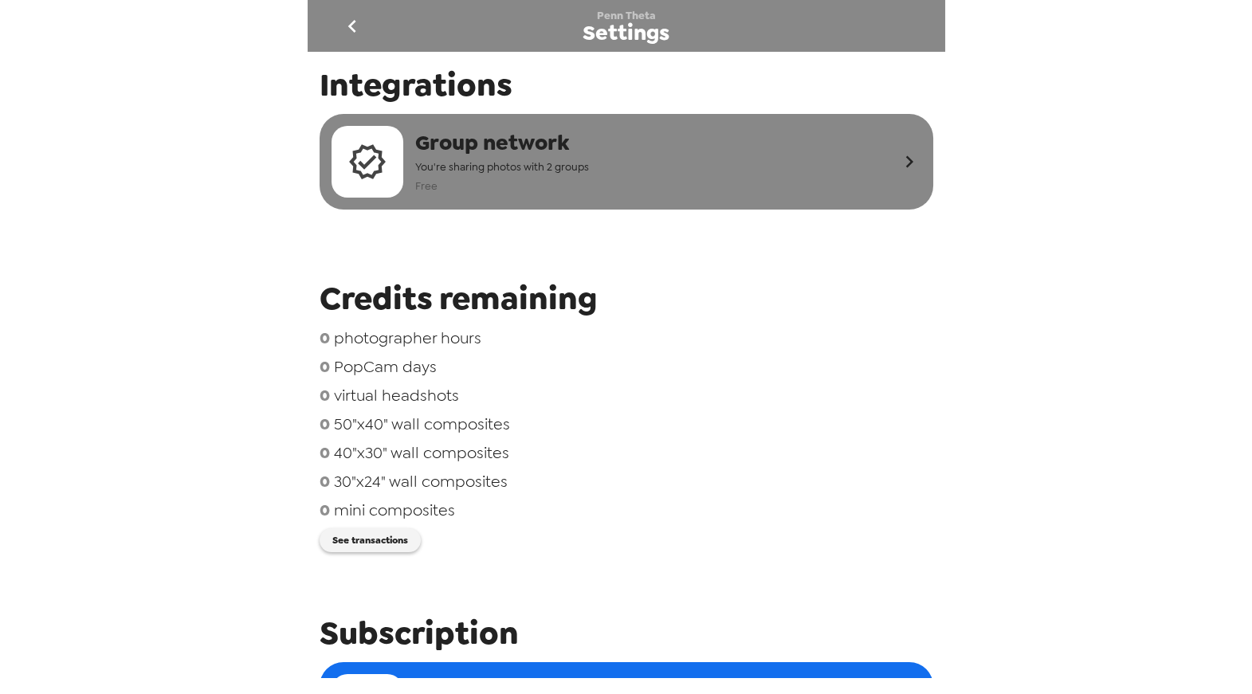
click at [726, 147] on div "Group network You're sharing photos with 2 groups Free" at bounding box center [614, 162] width 566 height 72
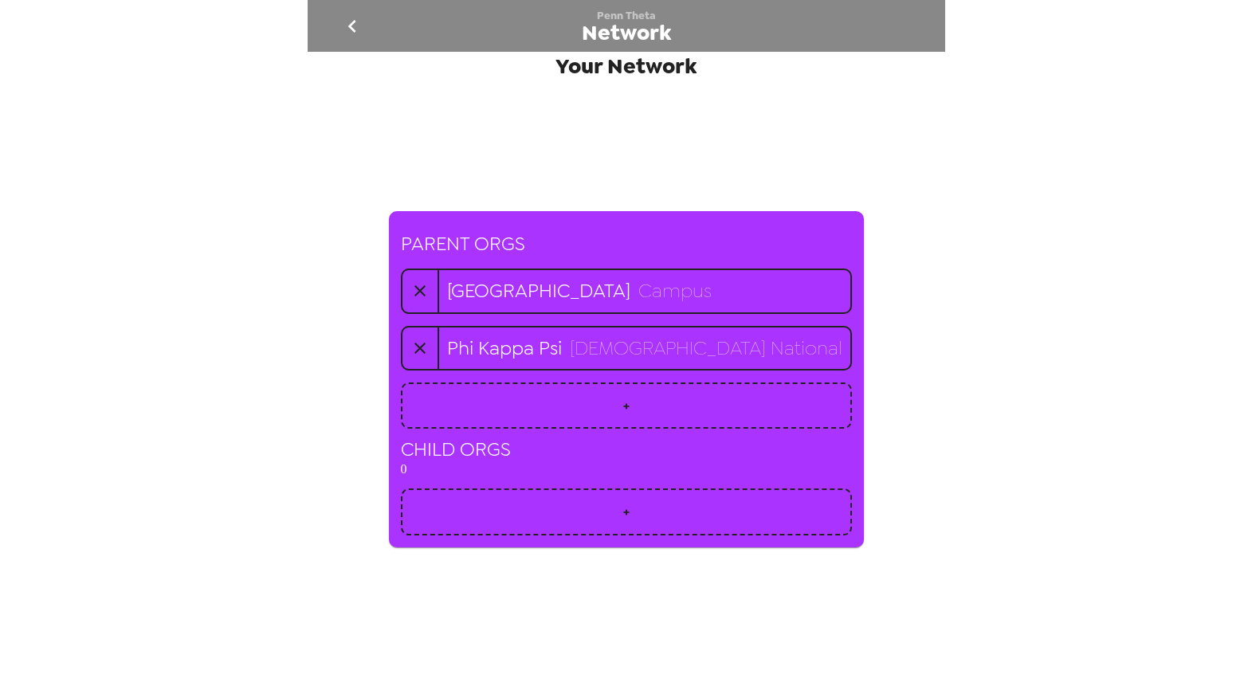
click at [348, 28] on icon "go back" at bounding box center [351, 26] width 25 height 25
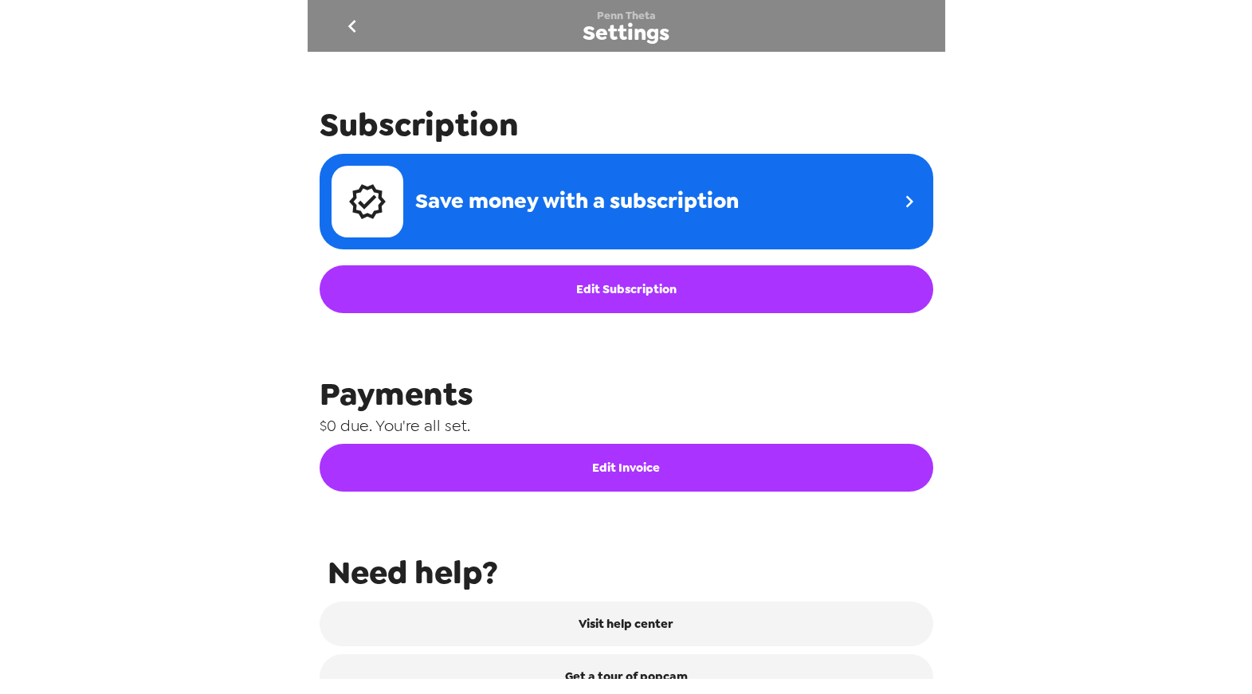
scroll to position [656, 0]
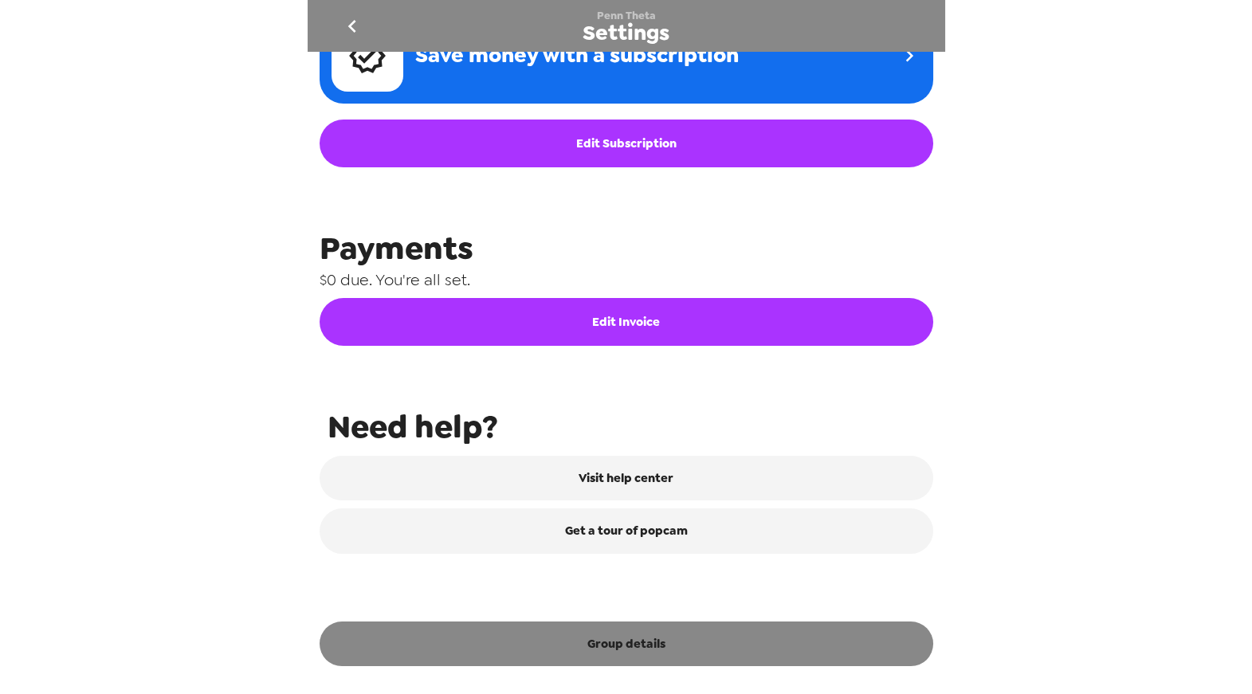
click at [645, 653] on button "Group details" at bounding box center [625, 643] width 613 height 45
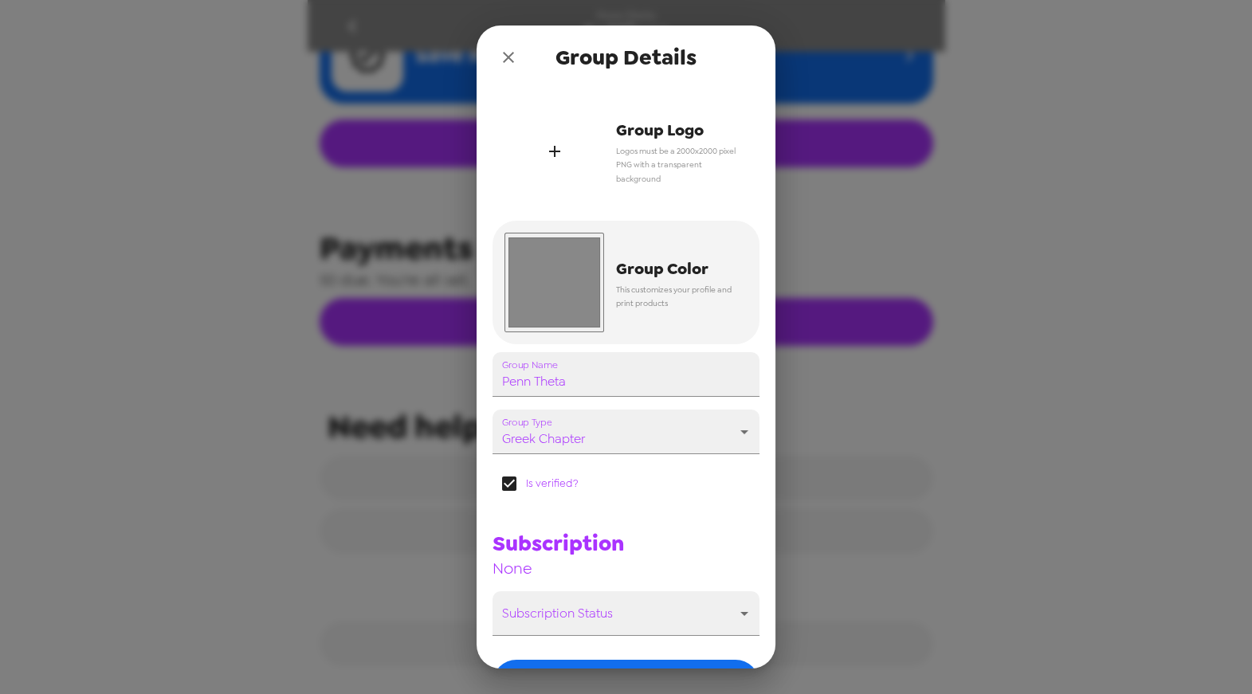
click at [548, 135] on div "button" at bounding box center [554, 151] width 100 height 100
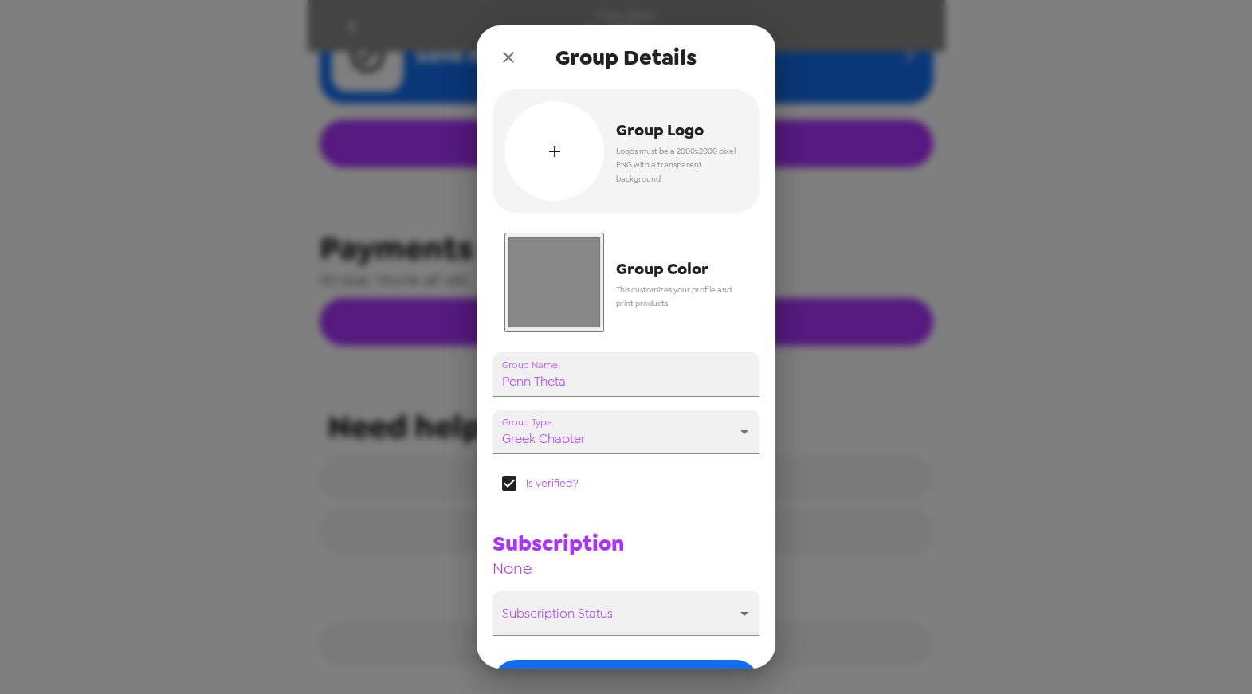
click at [562, 269] on input "#888888" at bounding box center [554, 283] width 100 height 100
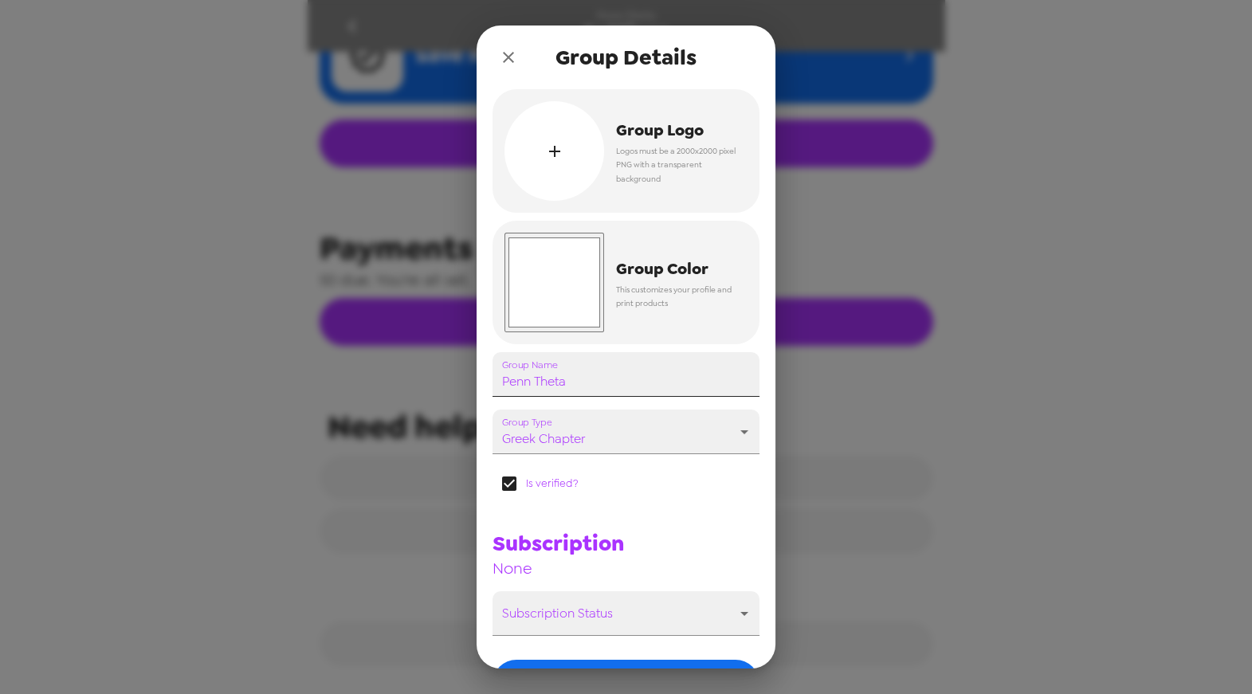
type input "#ffffff"
click at [733, 376] on input "Penn Theta" at bounding box center [625, 374] width 267 height 45
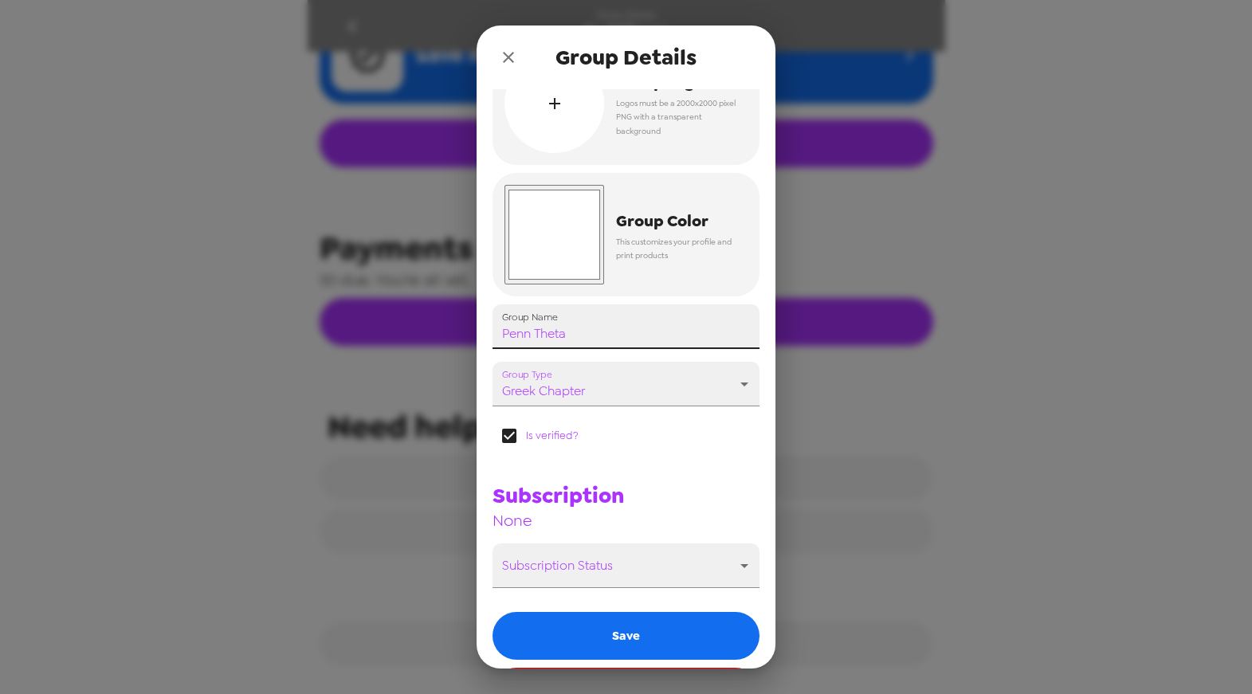
scroll to position [110, 0]
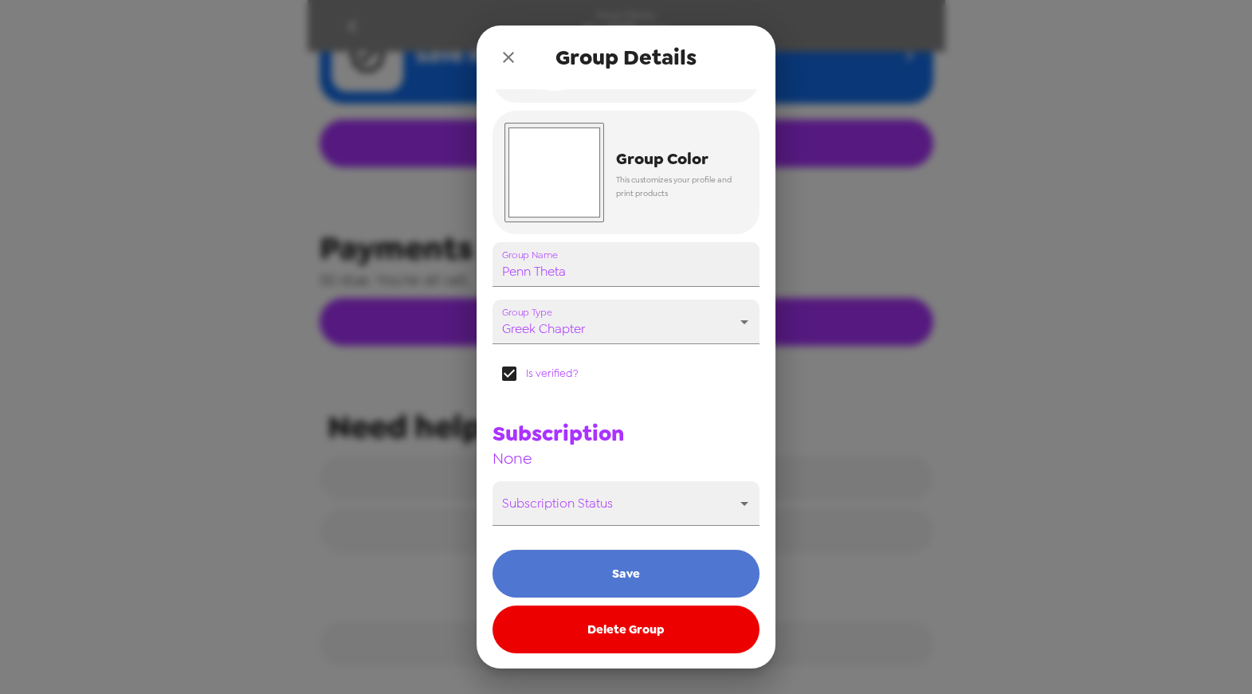
click at [643, 577] on button "Save" at bounding box center [625, 574] width 267 height 48
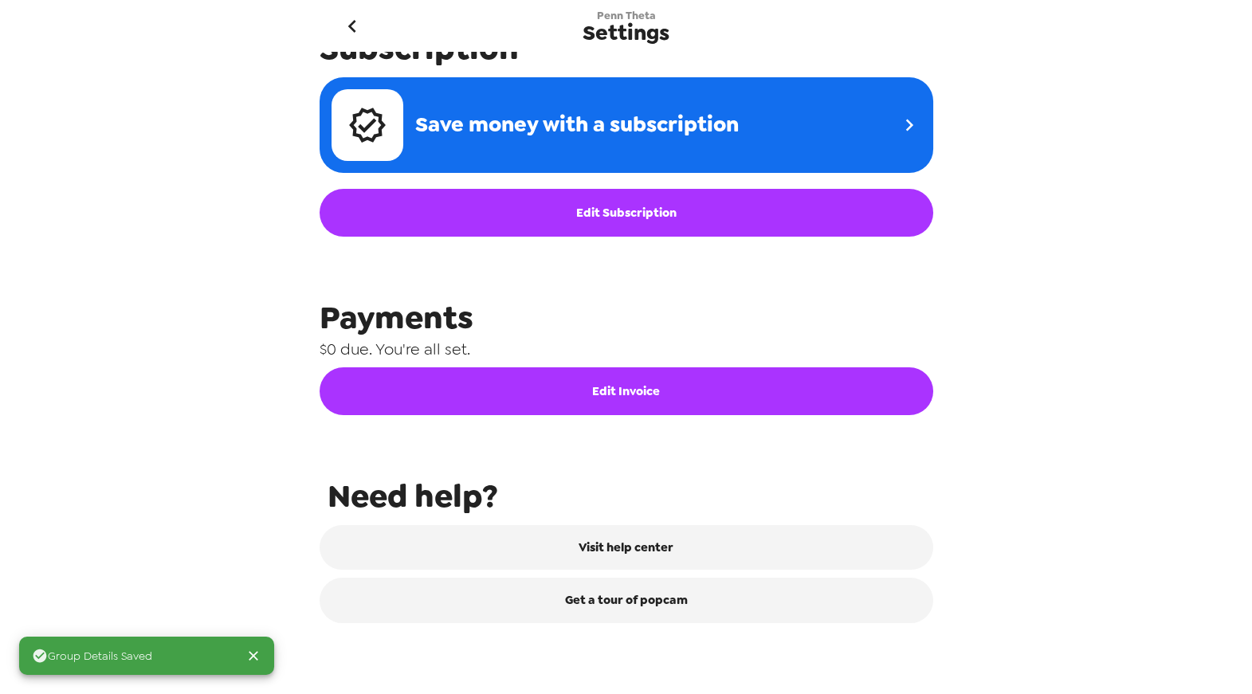
scroll to position [0, 0]
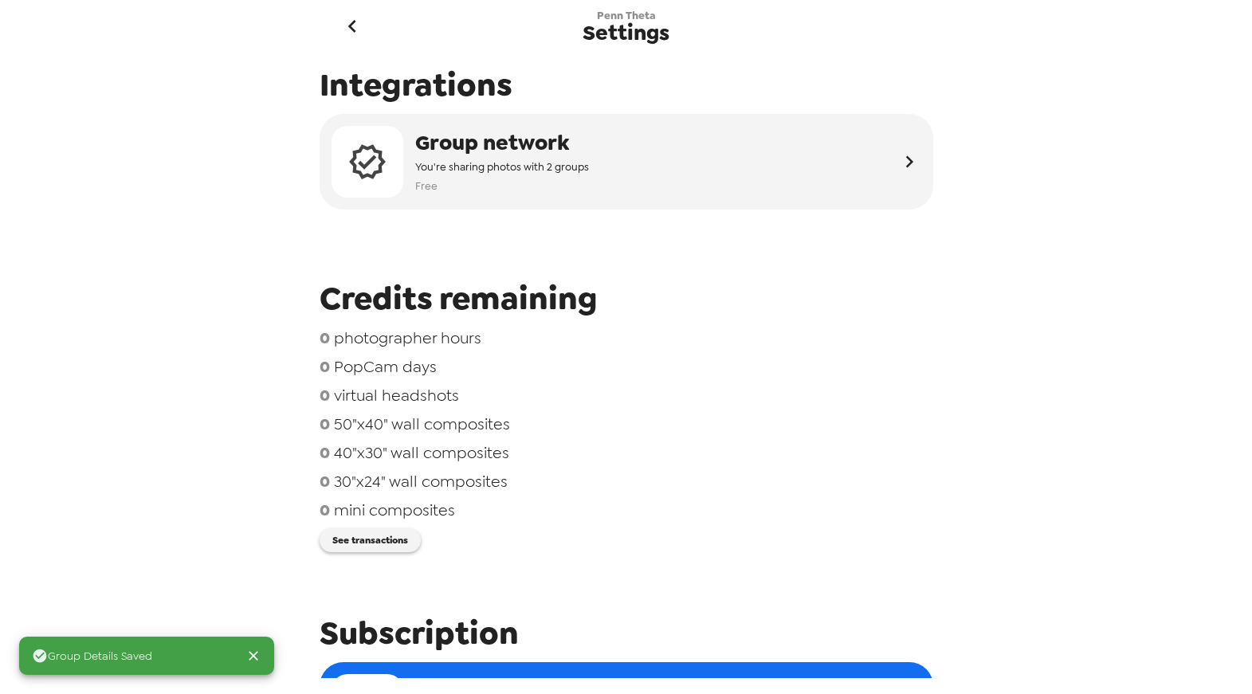
click at [342, 25] on icon "go back" at bounding box center [351, 26] width 25 height 25
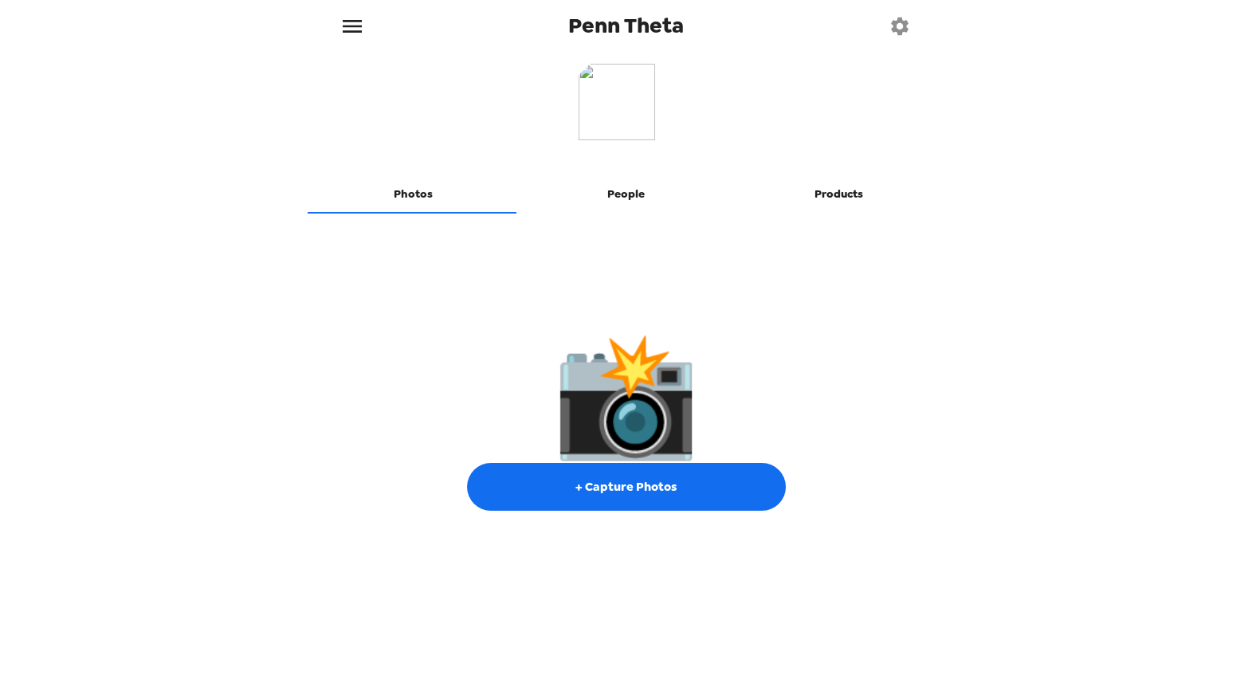
click at [610, 195] on button "People" at bounding box center [625, 194] width 213 height 38
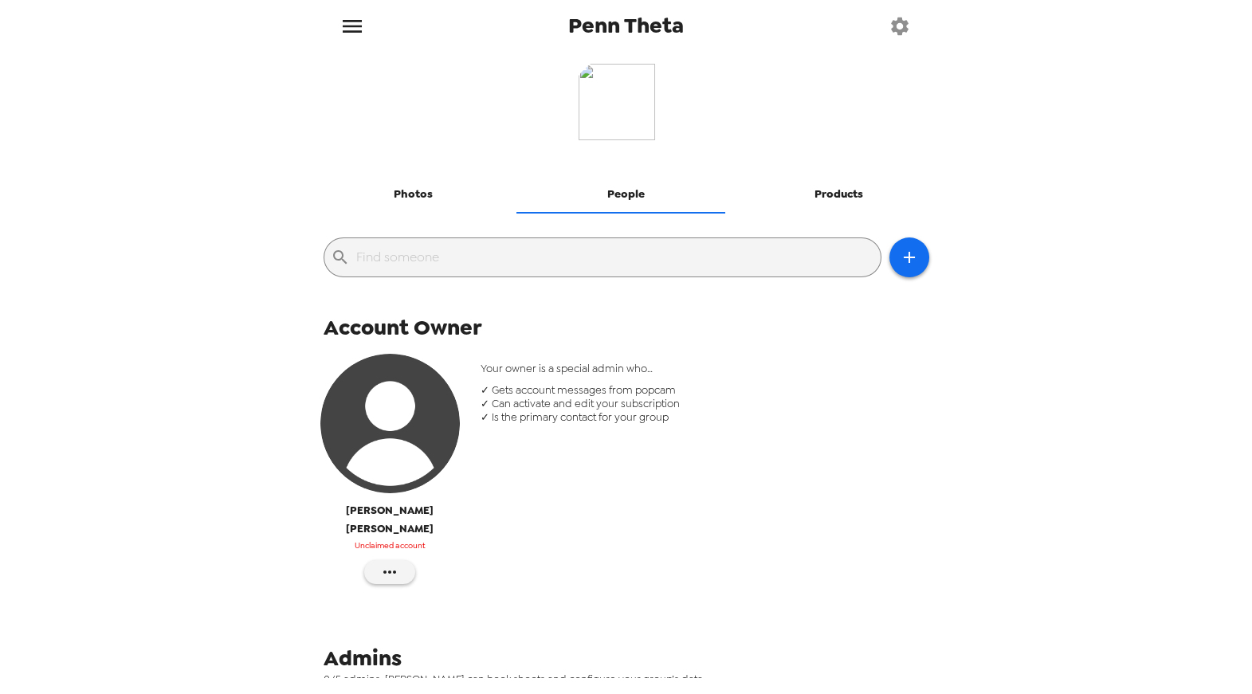
click at [828, 193] on button "Products" at bounding box center [838, 194] width 213 height 38
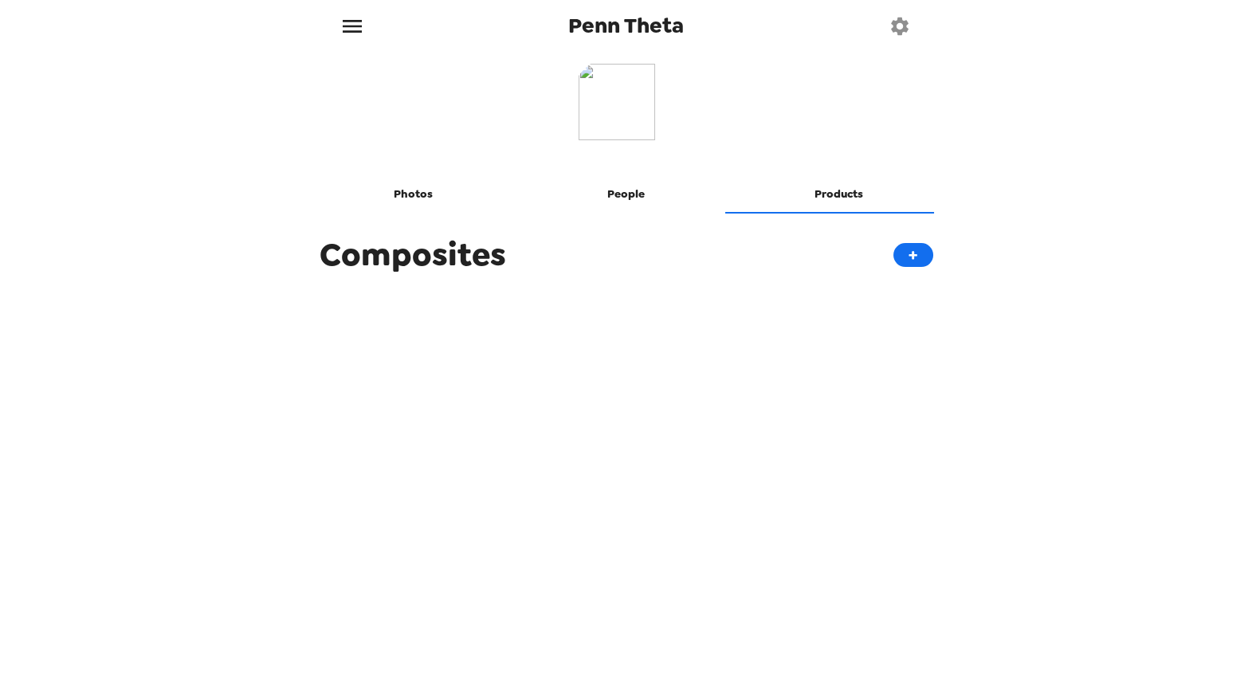
click at [594, 194] on button "People" at bounding box center [625, 194] width 213 height 38
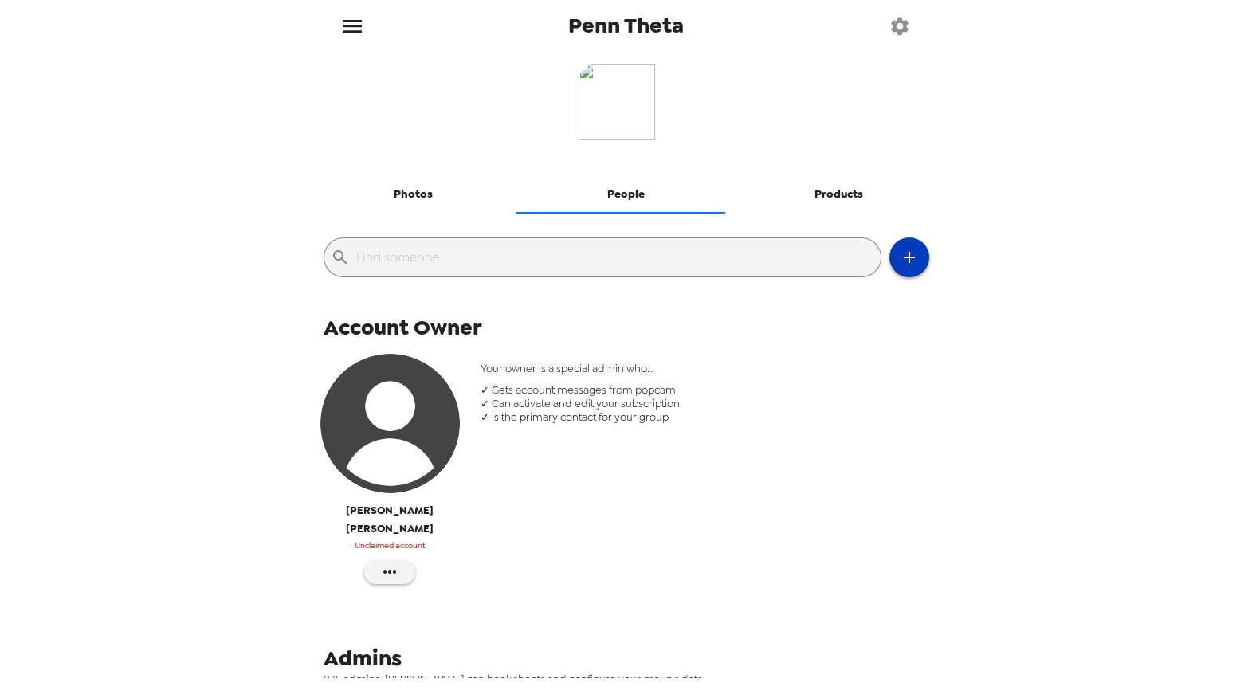
click at [900, 259] on icon "button" at bounding box center [908, 257] width 19 height 19
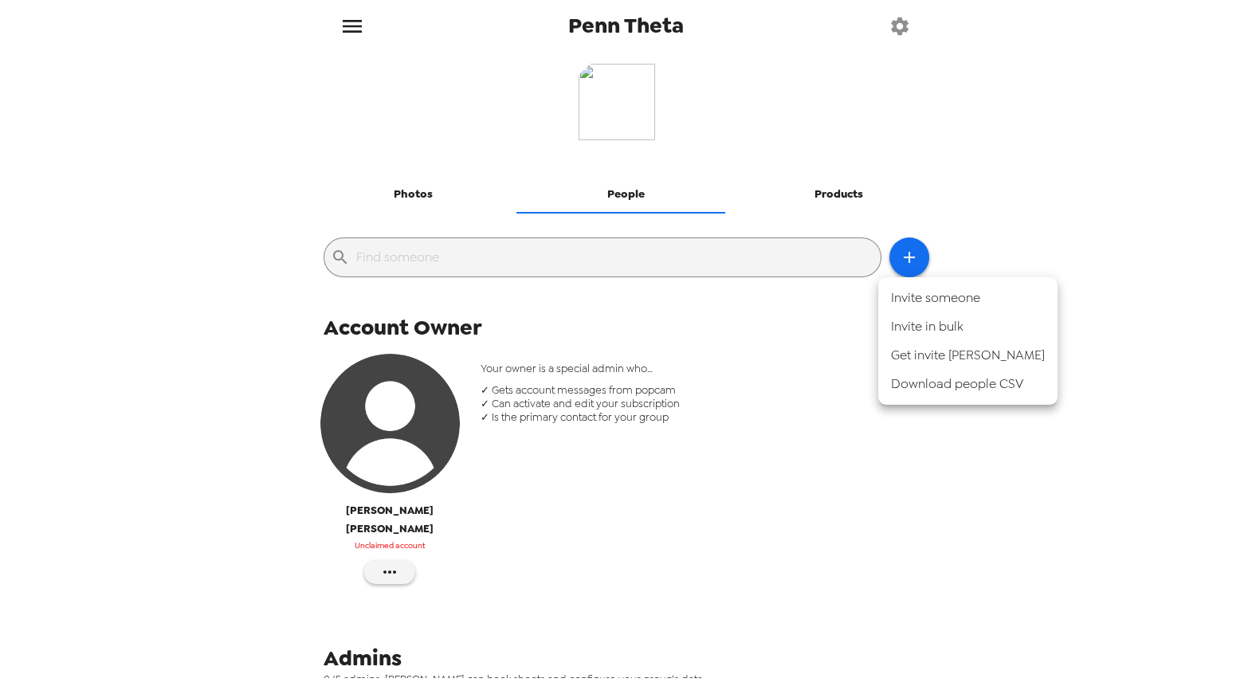
click at [799, 345] on div at bounding box center [626, 347] width 1252 height 694
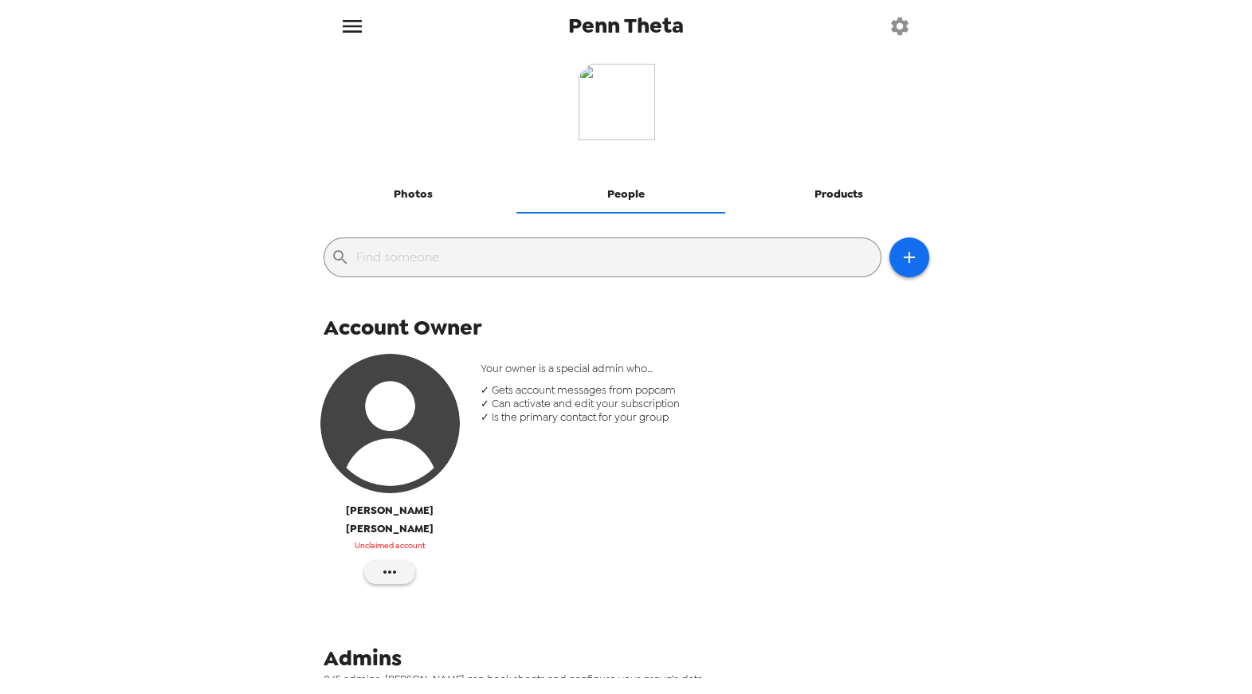
click at [829, 188] on button "Products" at bounding box center [838, 194] width 213 height 38
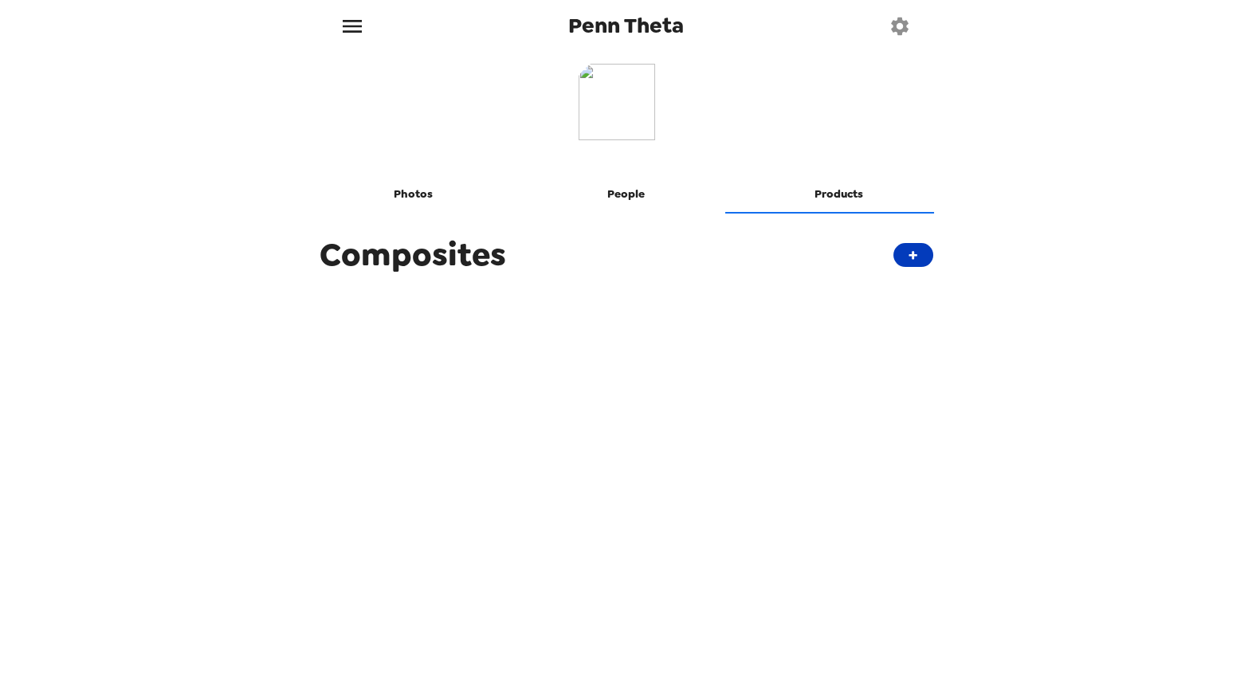
click at [903, 253] on button "+" at bounding box center [913, 255] width 40 height 24
click at [362, 29] on icon "menu" at bounding box center [351, 26] width 25 height 25
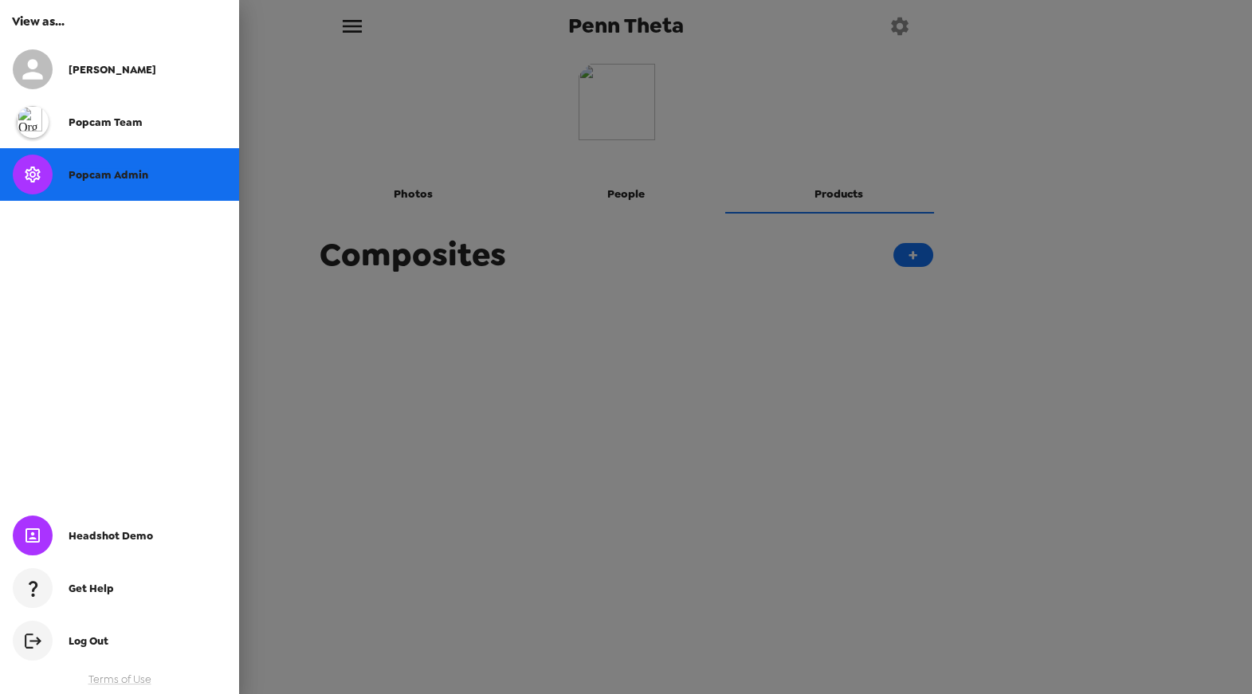
click at [361, 26] on div at bounding box center [626, 347] width 1252 height 694
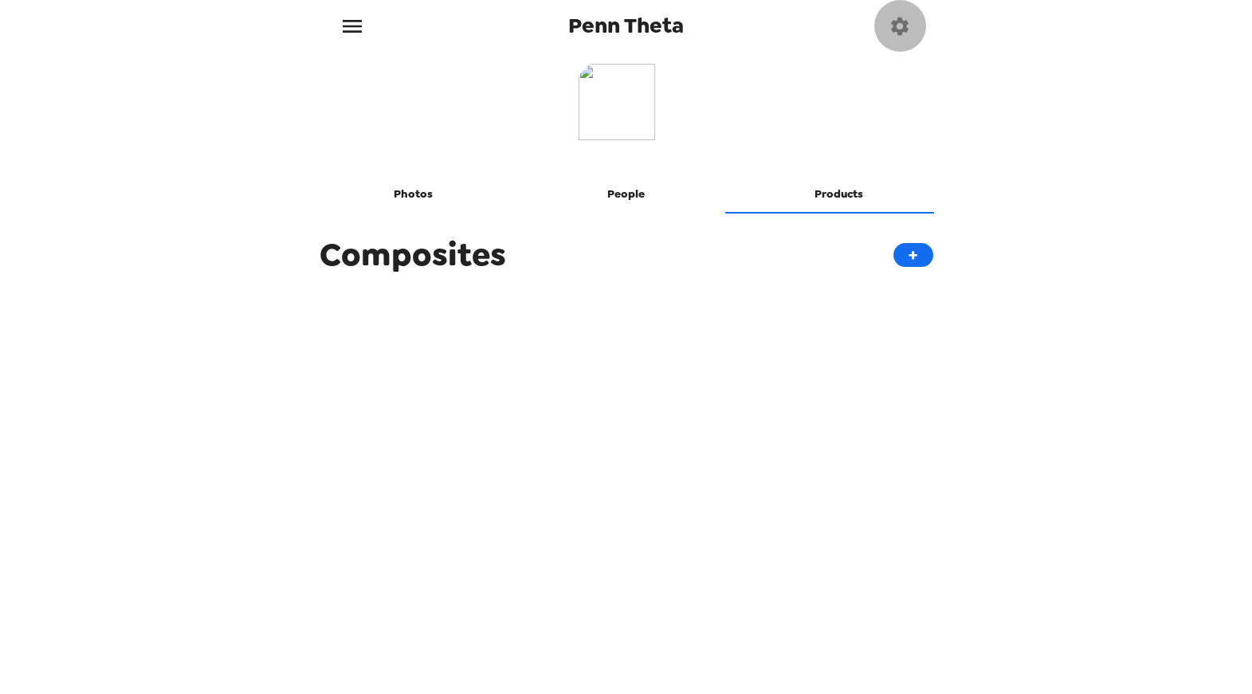
click at [905, 32] on icon "button" at bounding box center [899, 26] width 22 height 22
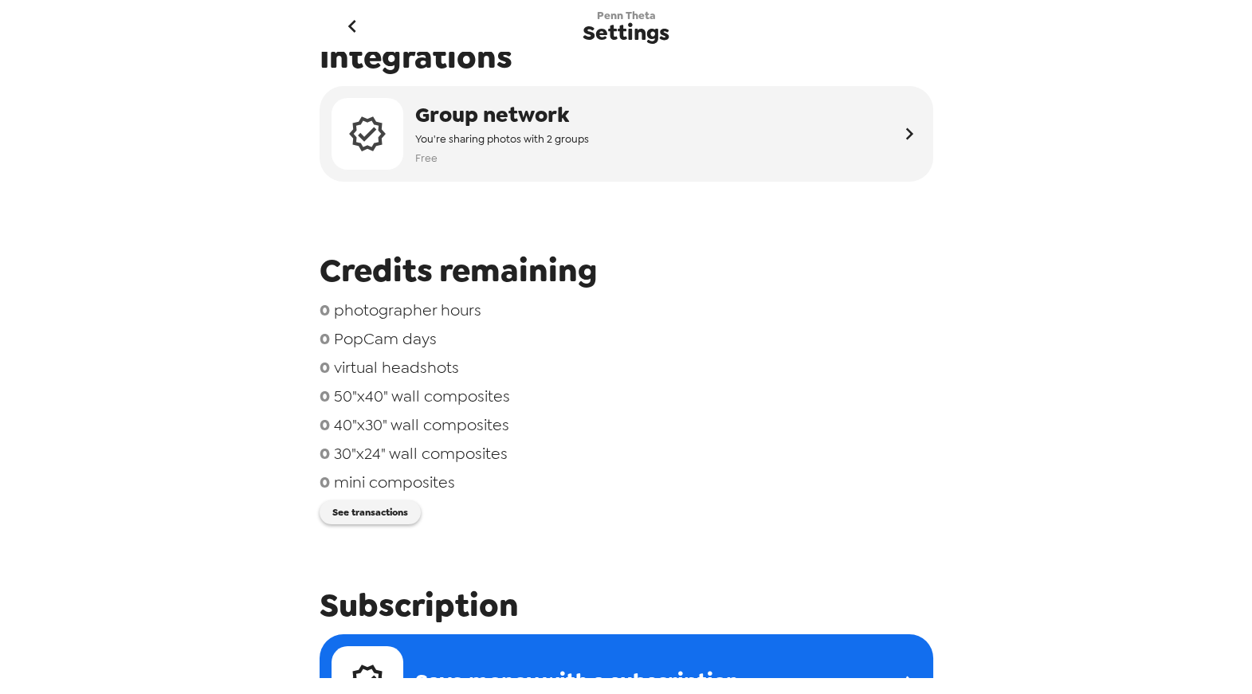
scroll to position [32, 0]
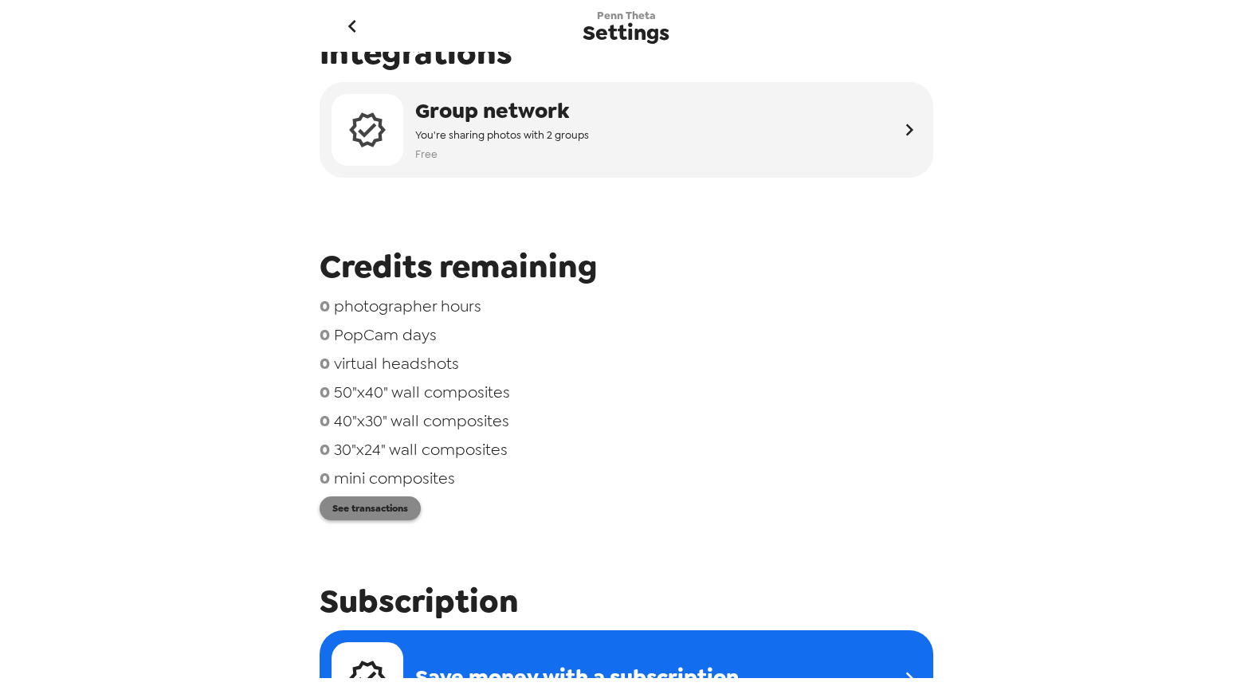
click at [386, 507] on button "See transactions" at bounding box center [369, 508] width 101 height 24
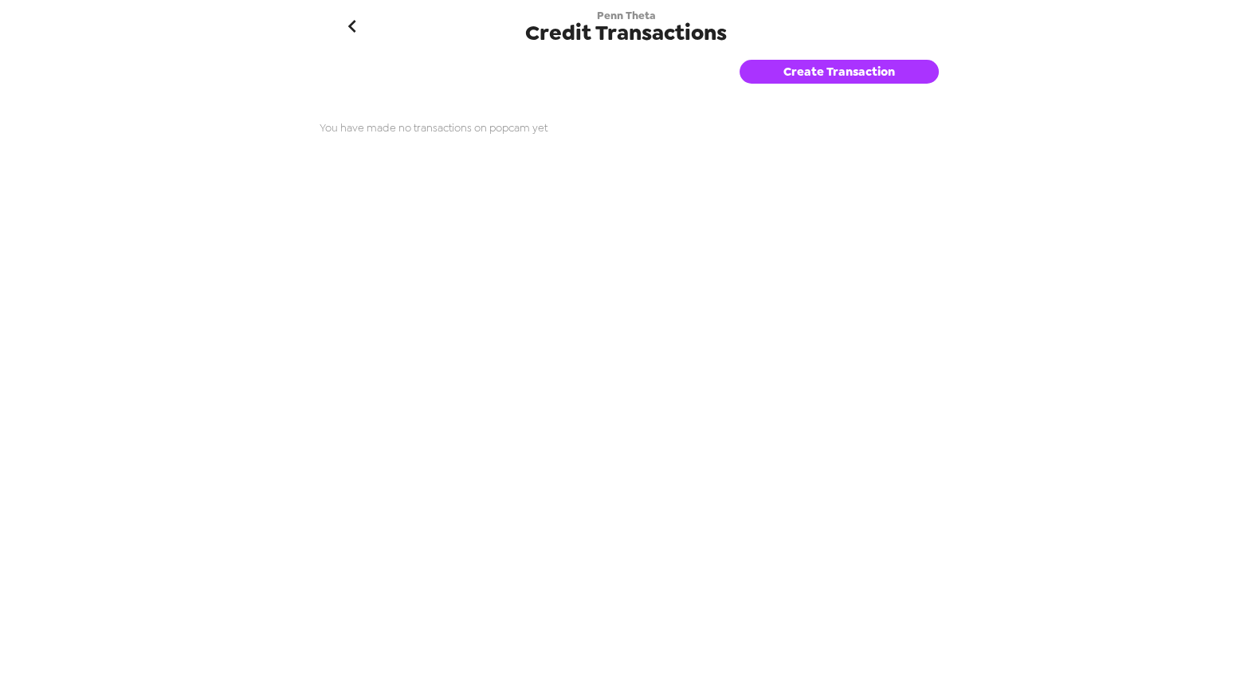
click at [850, 75] on button "Create Transaction" at bounding box center [838, 72] width 199 height 24
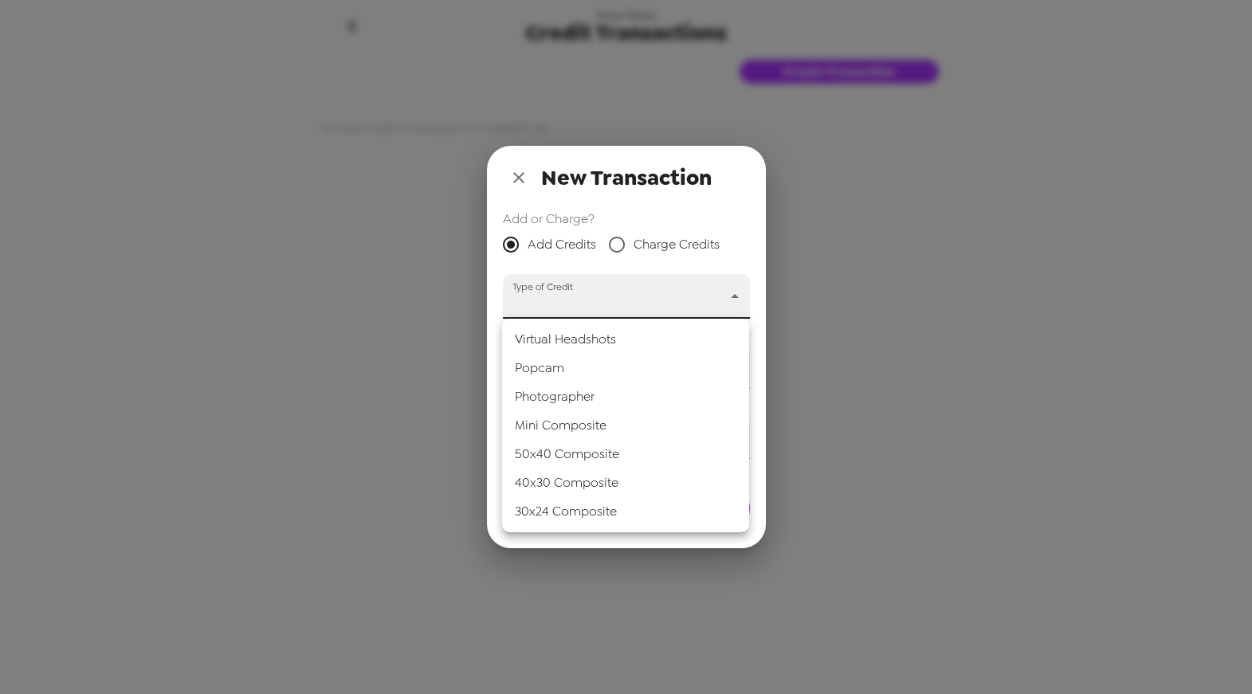
click at [660, 302] on body "Penn Theta Credit Transactions Create Transaction You have made no transactions…" at bounding box center [626, 347] width 1252 height 694
click at [644, 491] on li "40x30 Composite" at bounding box center [625, 482] width 247 height 29
type input "40-30_composite"
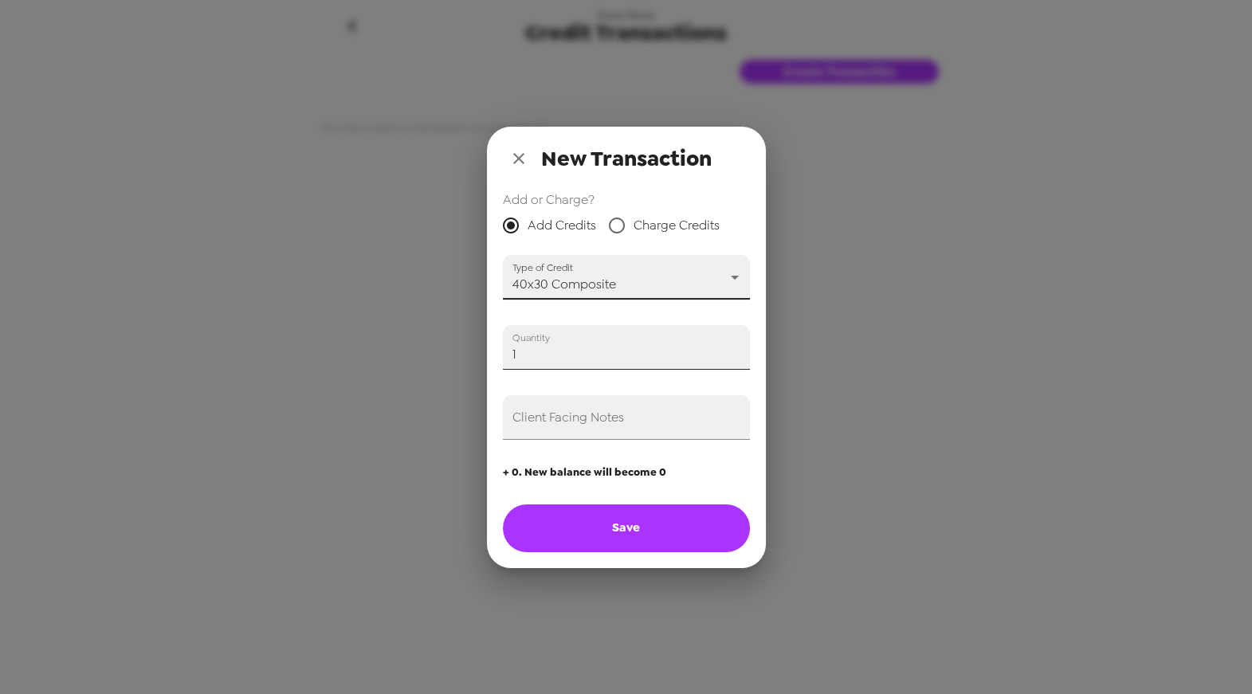
click at [734, 348] on input "1" at bounding box center [626, 347] width 247 height 45
click at [640, 518] on button "Save" at bounding box center [626, 528] width 247 height 48
type input "0"
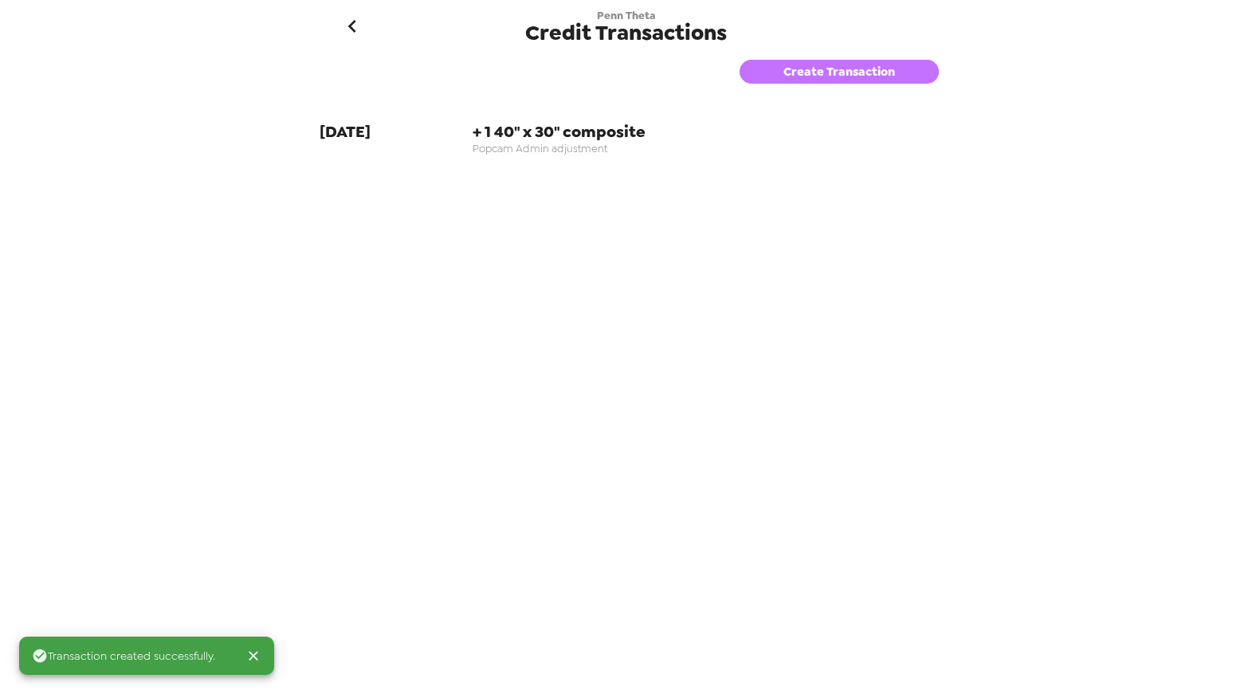
click at [850, 70] on button "Create Transaction" at bounding box center [838, 72] width 199 height 24
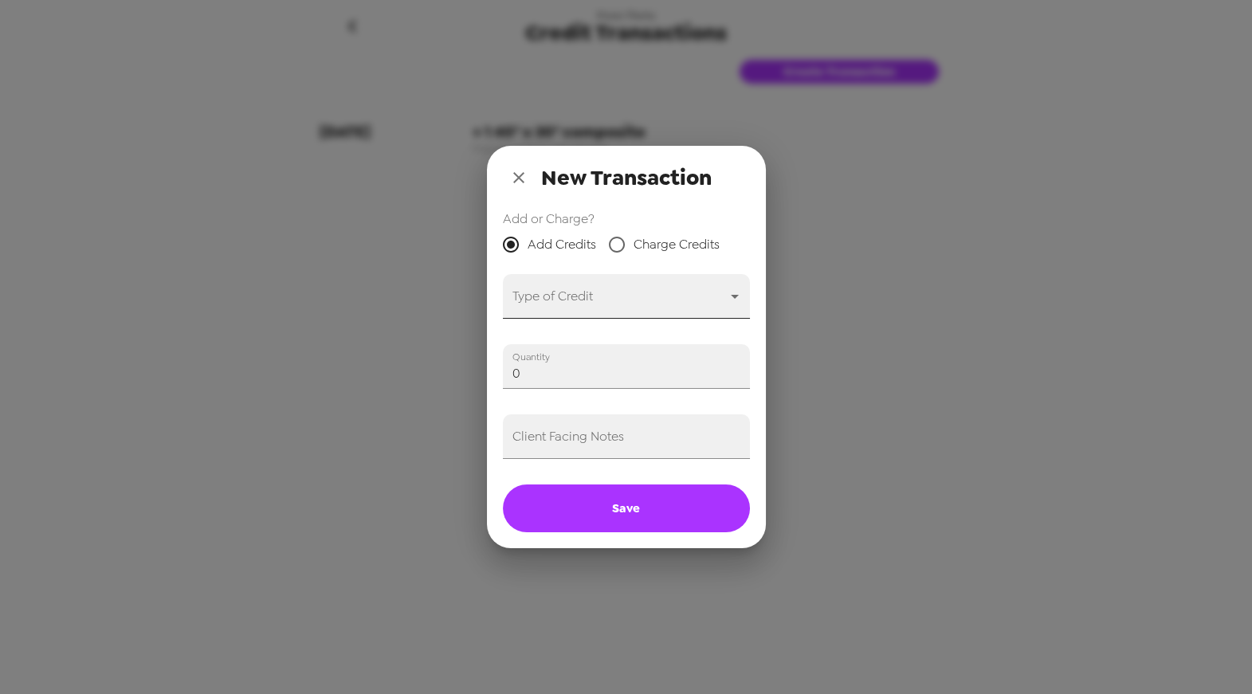
click at [695, 288] on body "Penn Theta Credit Transactions Create Transaction [DATE] + 1 40" x 30" composit…" at bounding box center [626, 347] width 1252 height 694
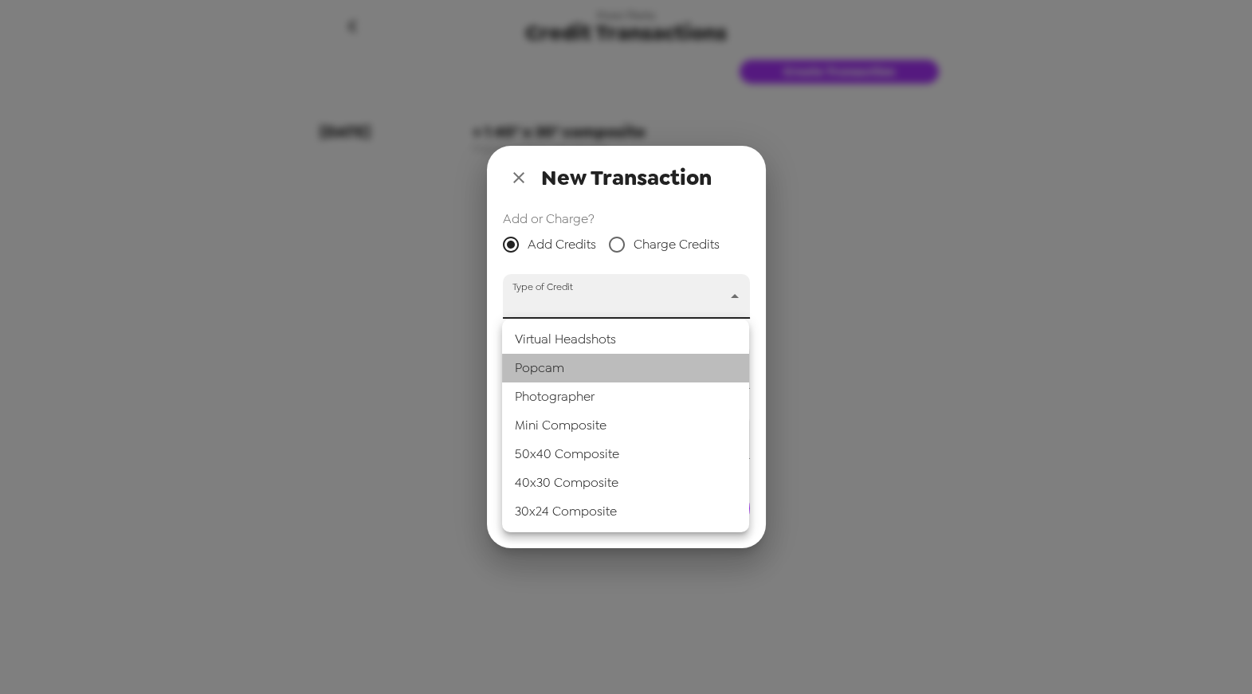
click at [620, 378] on li "Popcam" at bounding box center [625, 368] width 247 height 29
type input "popcam"
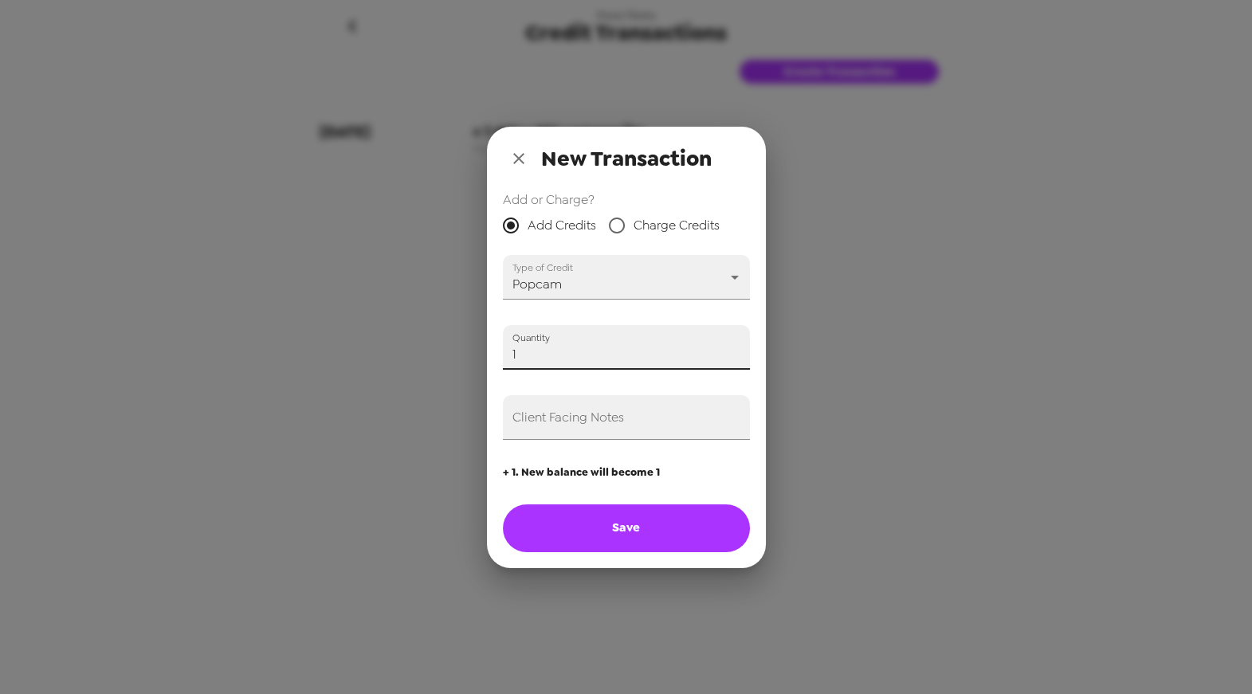
click at [735, 350] on input "1" at bounding box center [626, 347] width 247 height 45
click at [676, 519] on button "Save" at bounding box center [626, 528] width 247 height 48
type input "0"
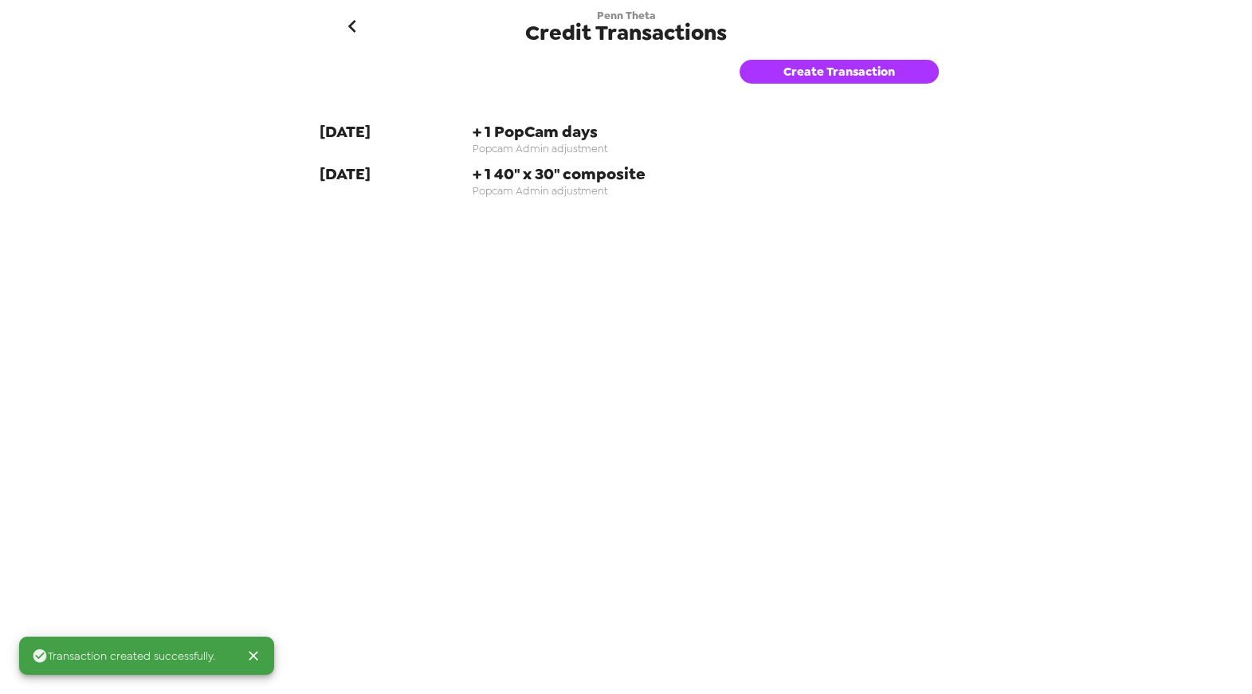
click at [835, 80] on button "Create Transaction" at bounding box center [838, 72] width 199 height 24
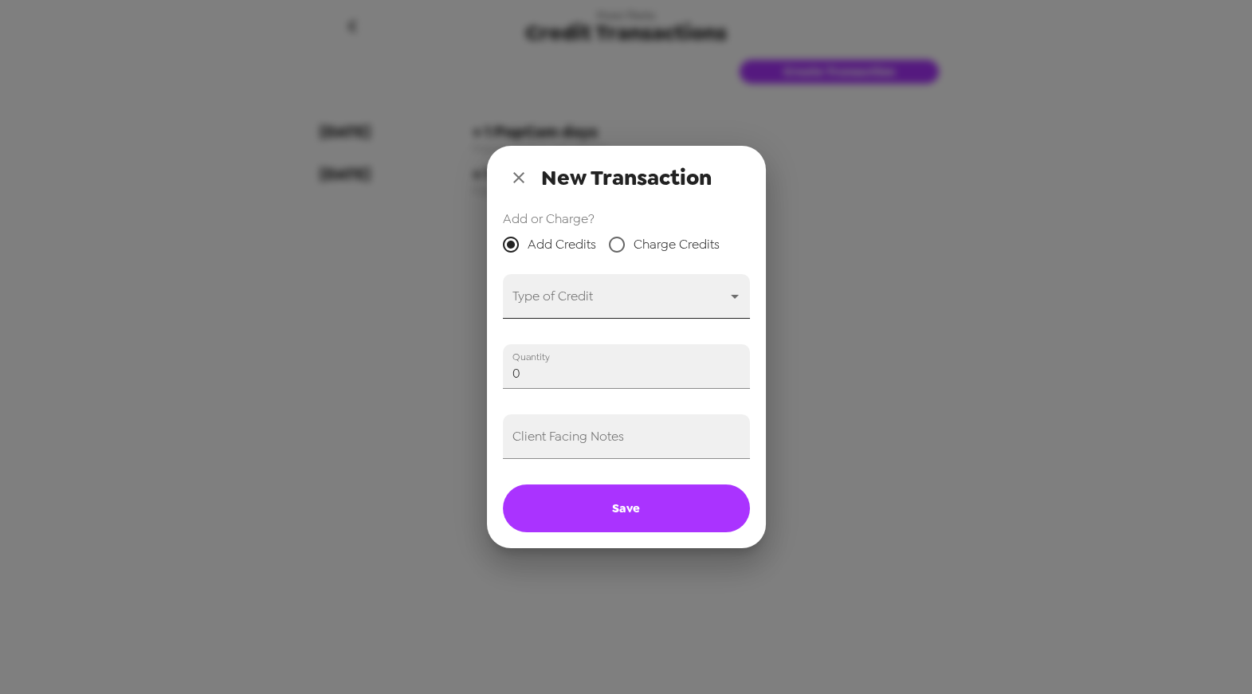
click at [598, 296] on body "Penn Theta Credit Transactions Create Transaction [DATE] + 1 PopCam days Popcam…" at bounding box center [626, 347] width 1252 height 694
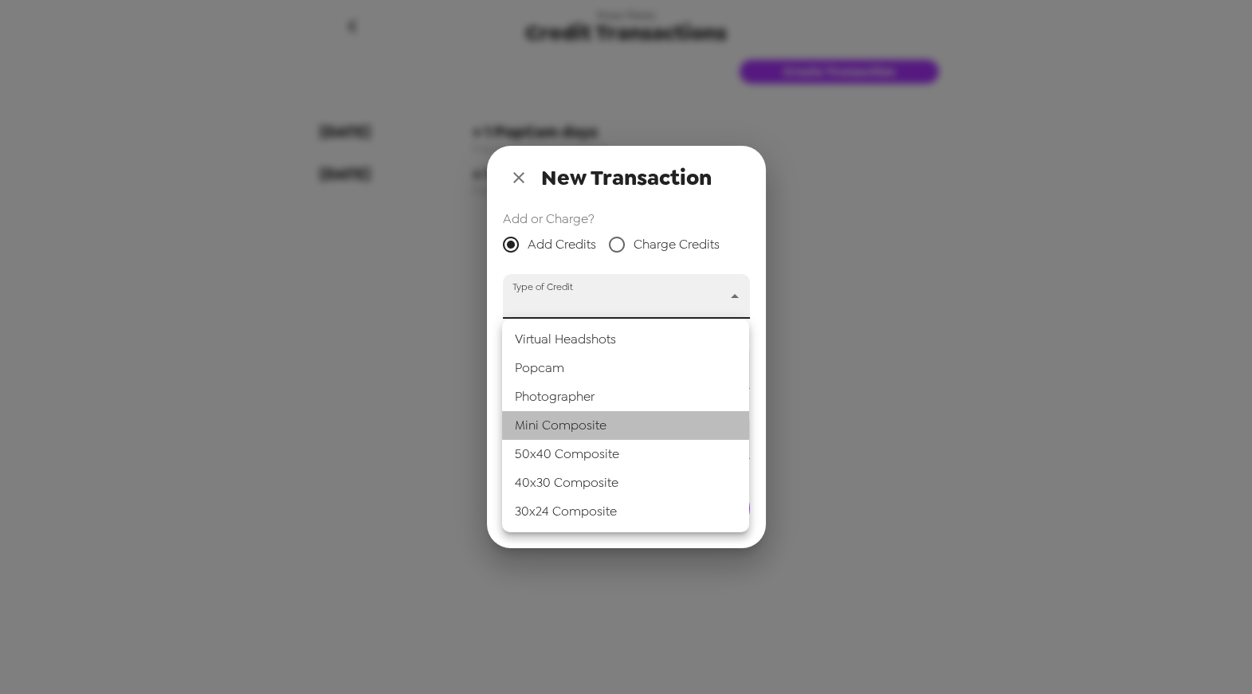
click at [582, 428] on li "Mini Composite" at bounding box center [625, 425] width 247 height 29
type input "mini_composite"
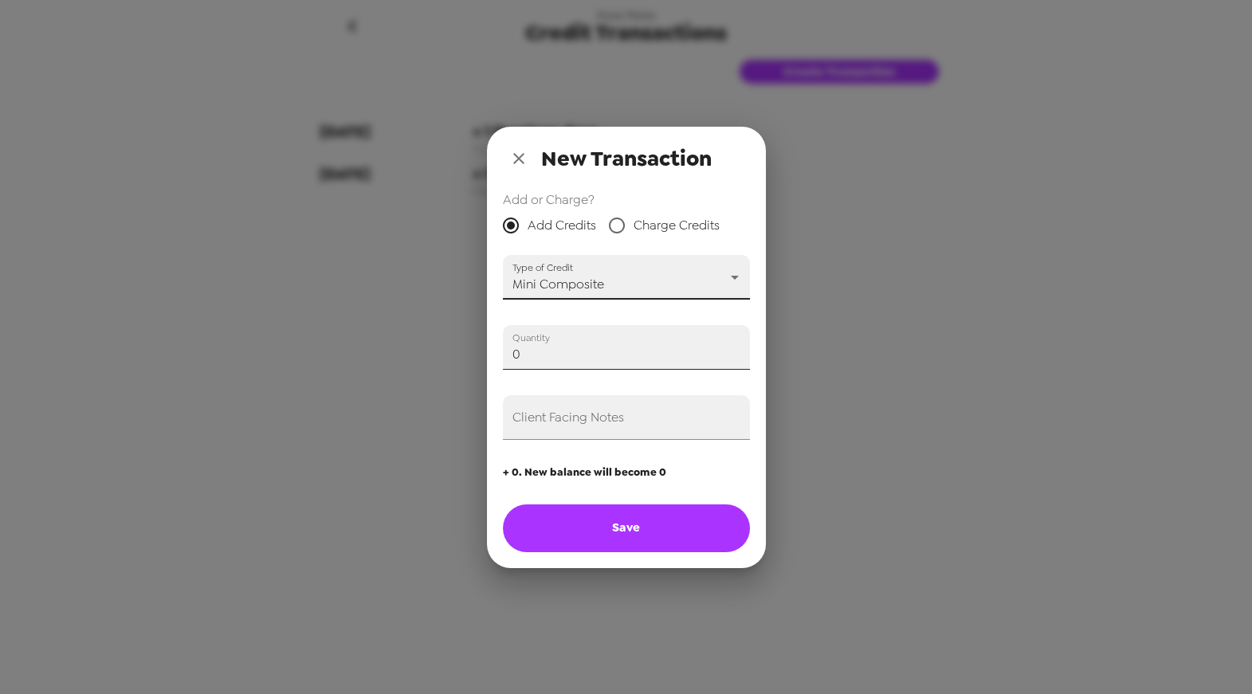
click at [624, 351] on input "0" at bounding box center [626, 347] width 247 height 45
type input "6"
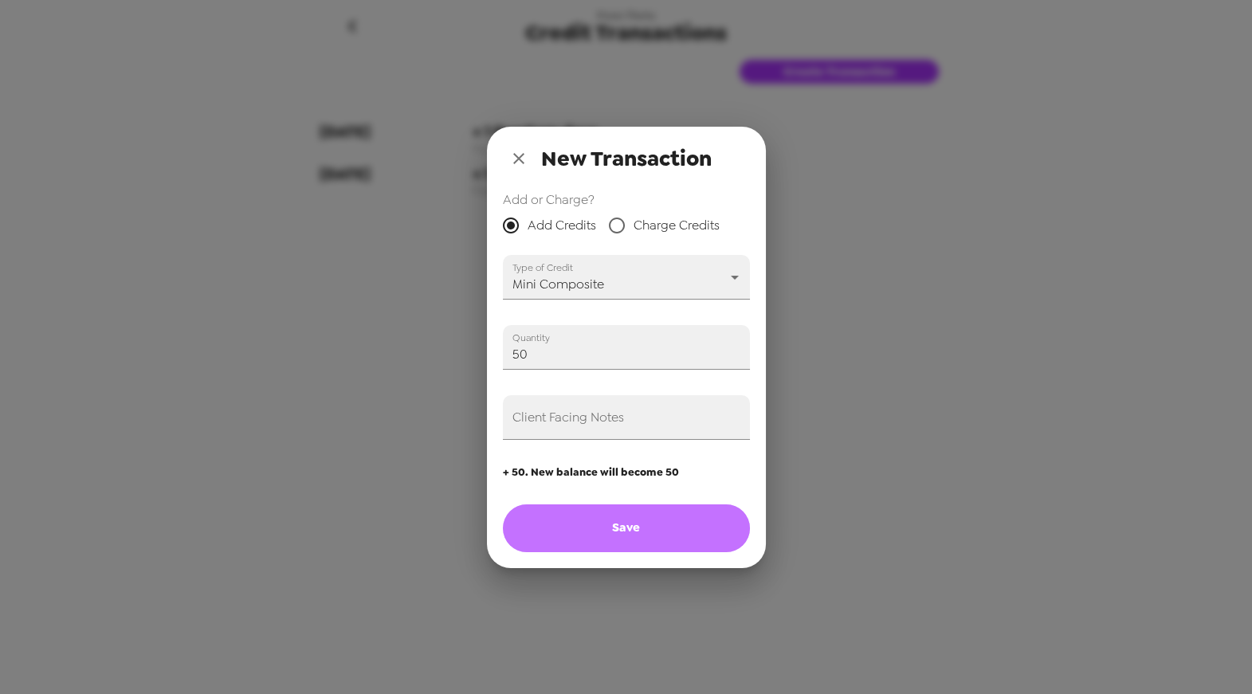
click at [677, 532] on button "Save" at bounding box center [626, 528] width 247 height 48
type input "0"
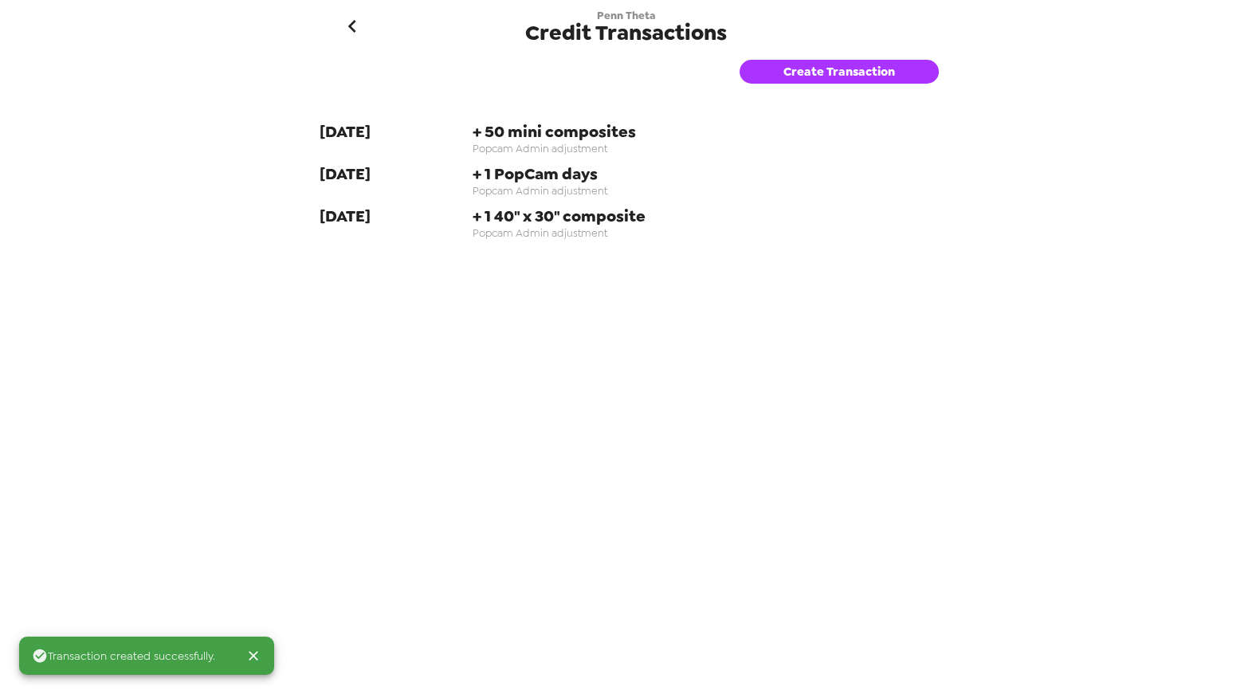
click at [357, 27] on icon "go back" at bounding box center [351, 26] width 25 height 25
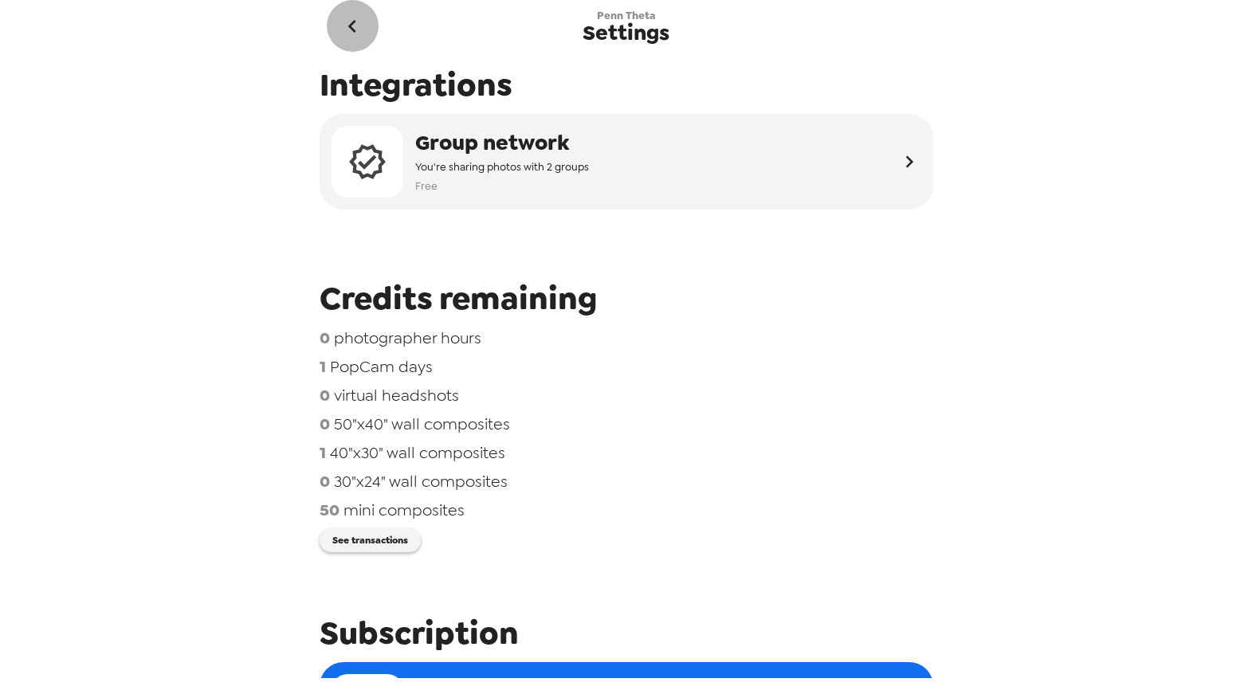
click at [347, 28] on icon "go back" at bounding box center [351, 26] width 25 height 25
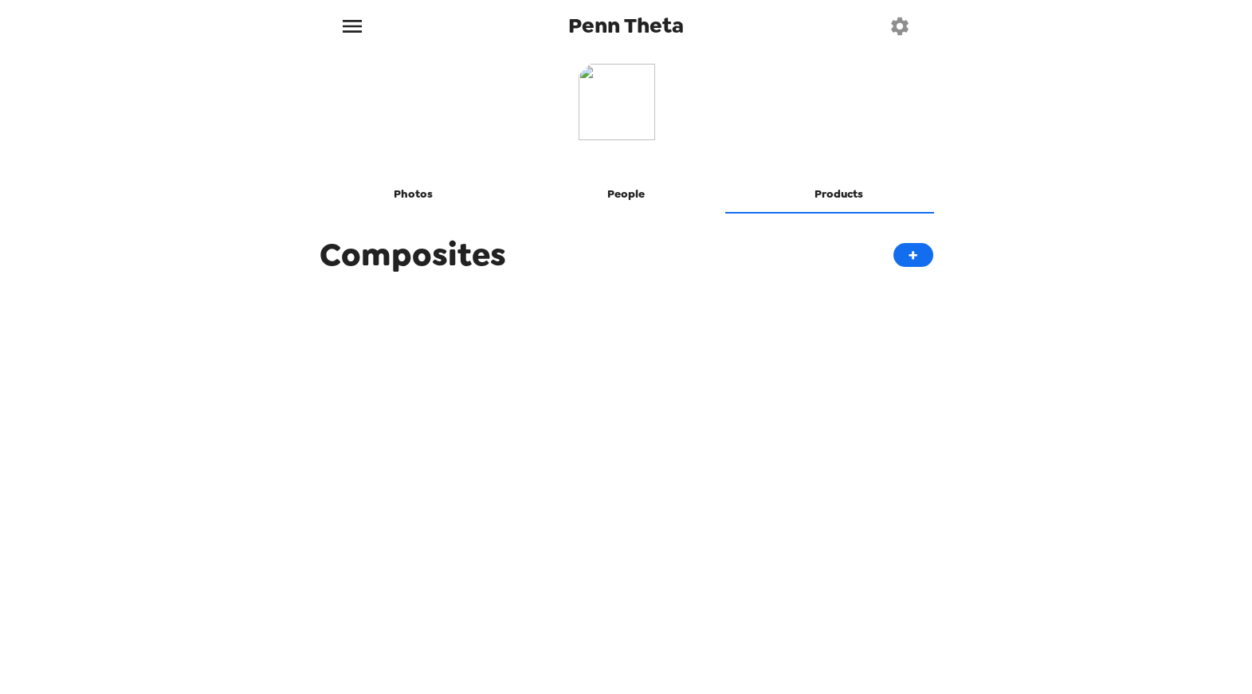
click at [622, 203] on button "People" at bounding box center [625, 194] width 213 height 38
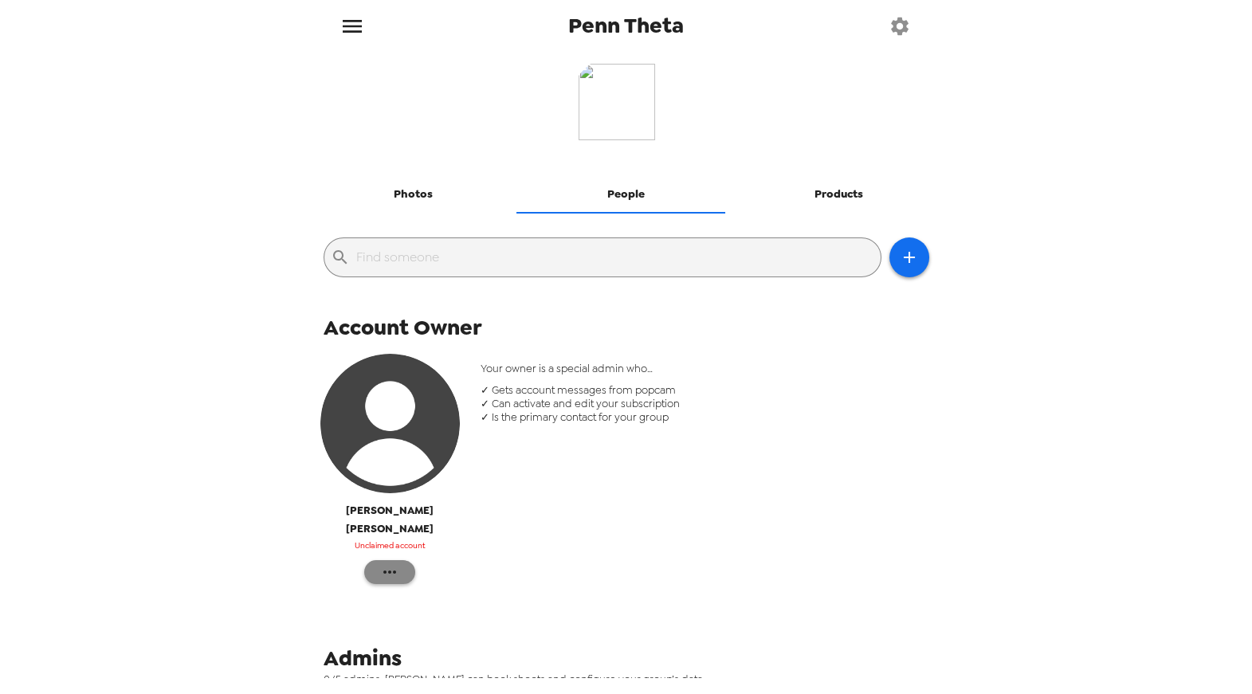
click at [386, 562] on icon "button" at bounding box center [389, 571] width 19 height 19
click at [703, 435] on div at bounding box center [626, 347] width 1252 height 694
click at [899, 261] on icon "button" at bounding box center [908, 257] width 19 height 19
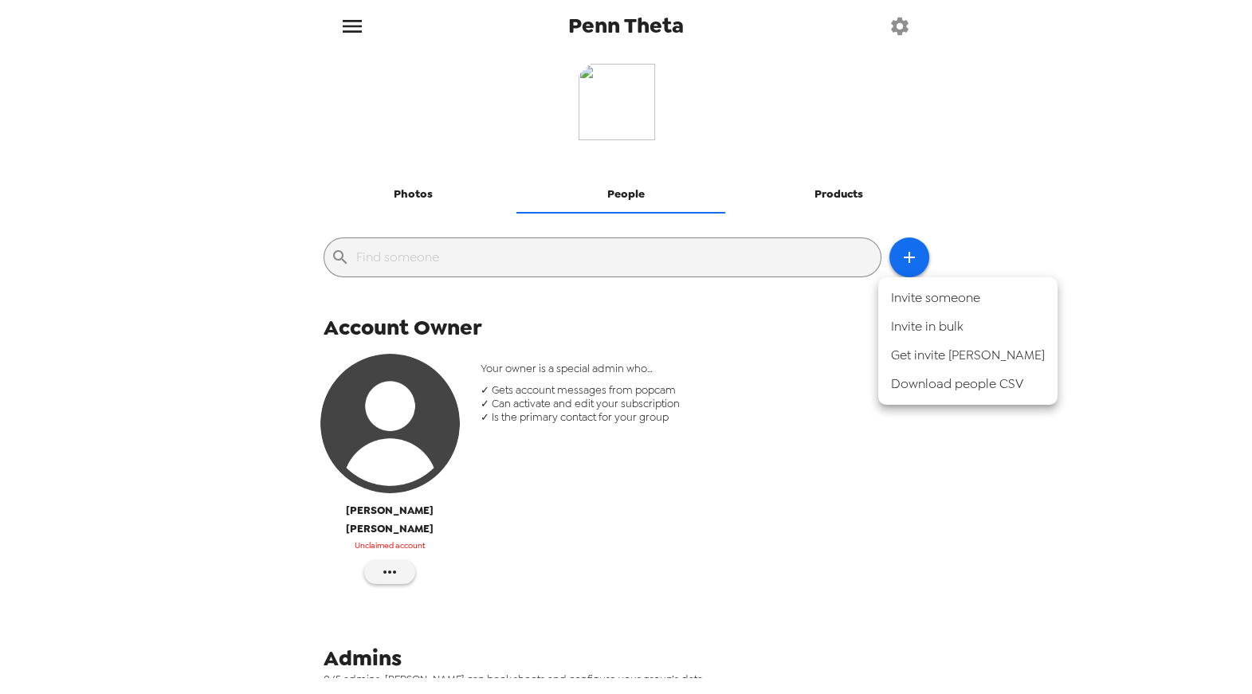
click at [573, 555] on div at bounding box center [626, 347] width 1252 height 694
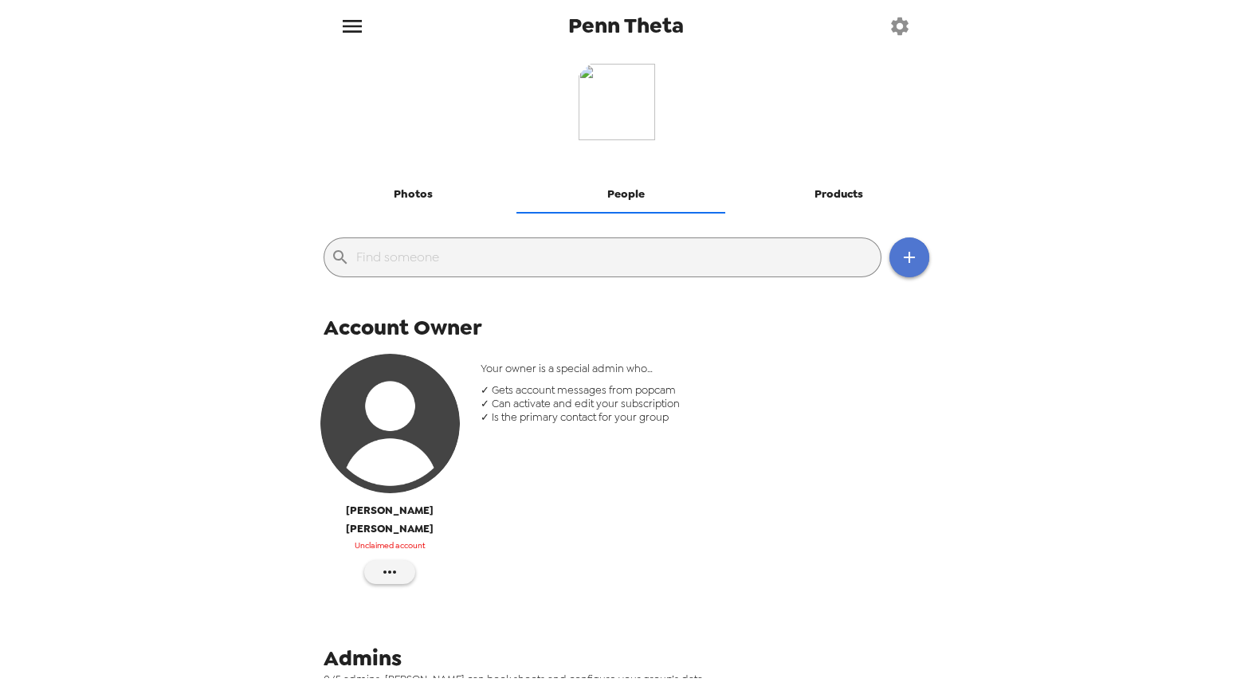
click at [894, 268] on button "button" at bounding box center [909, 257] width 40 height 40
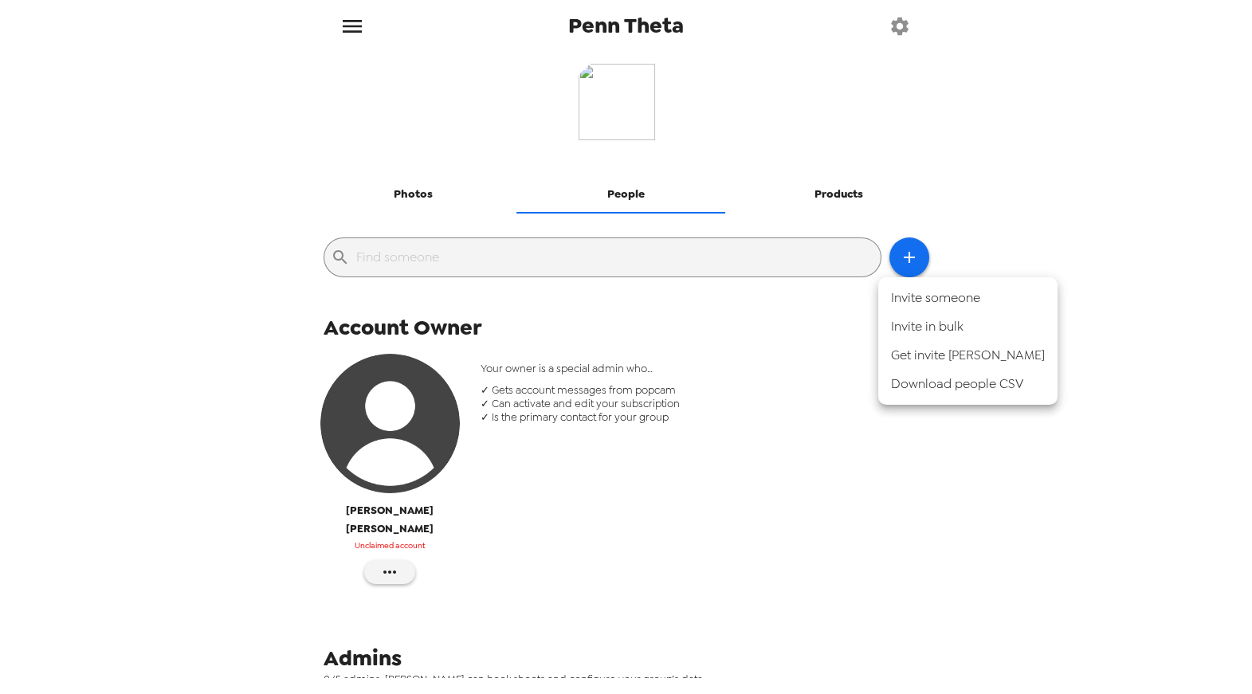
click at [901, 297] on li "Invite someone" at bounding box center [967, 298] width 179 height 29
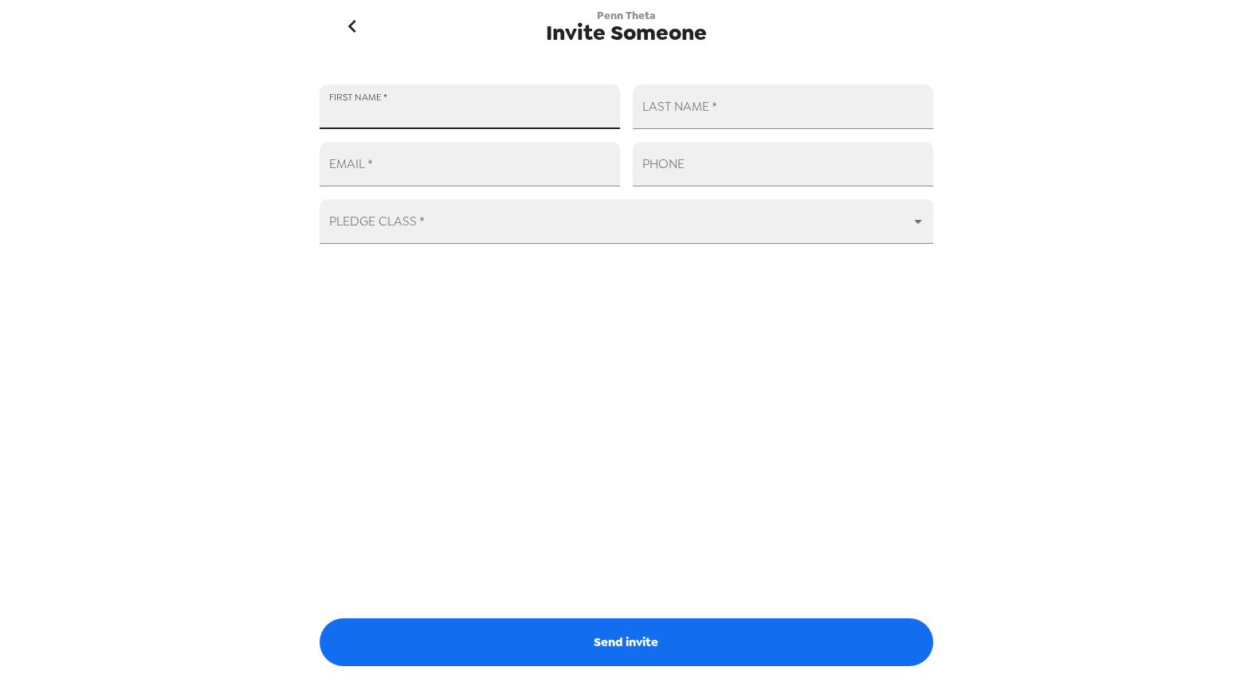
click at [485, 105] on input "FIRST NAME   *" at bounding box center [469, 106] width 300 height 45
paste input "[PERSON_NAME]"
type input "[PERSON_NAME]"
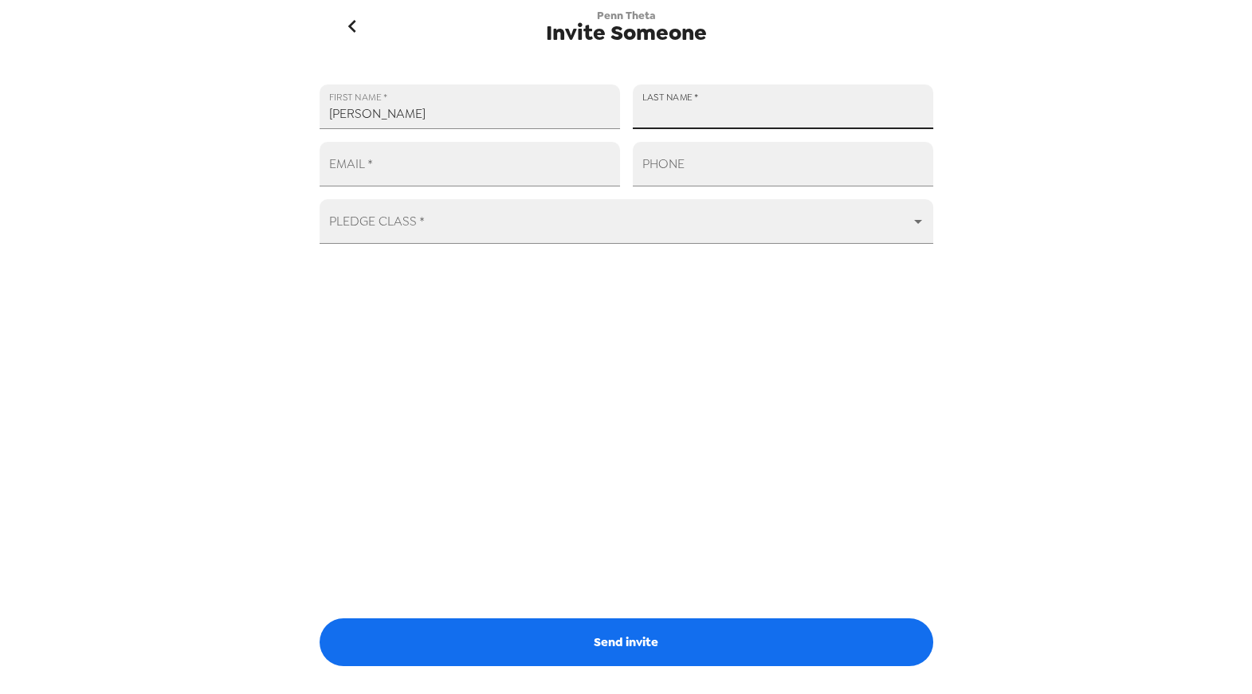
click at [722, 94] on input "LAST NAME   *" at bounding box center [783, 106] width 300 height 45
paste input "[PERSON_NAME]"
type input "[PERSON_NAME]"
click at [449, 167] on input "EMAIL   *" at bounding box center [469, 164] width 300 height 45
paste input "[EMAIL_ADDRESS][DOMAIN_NAME]"
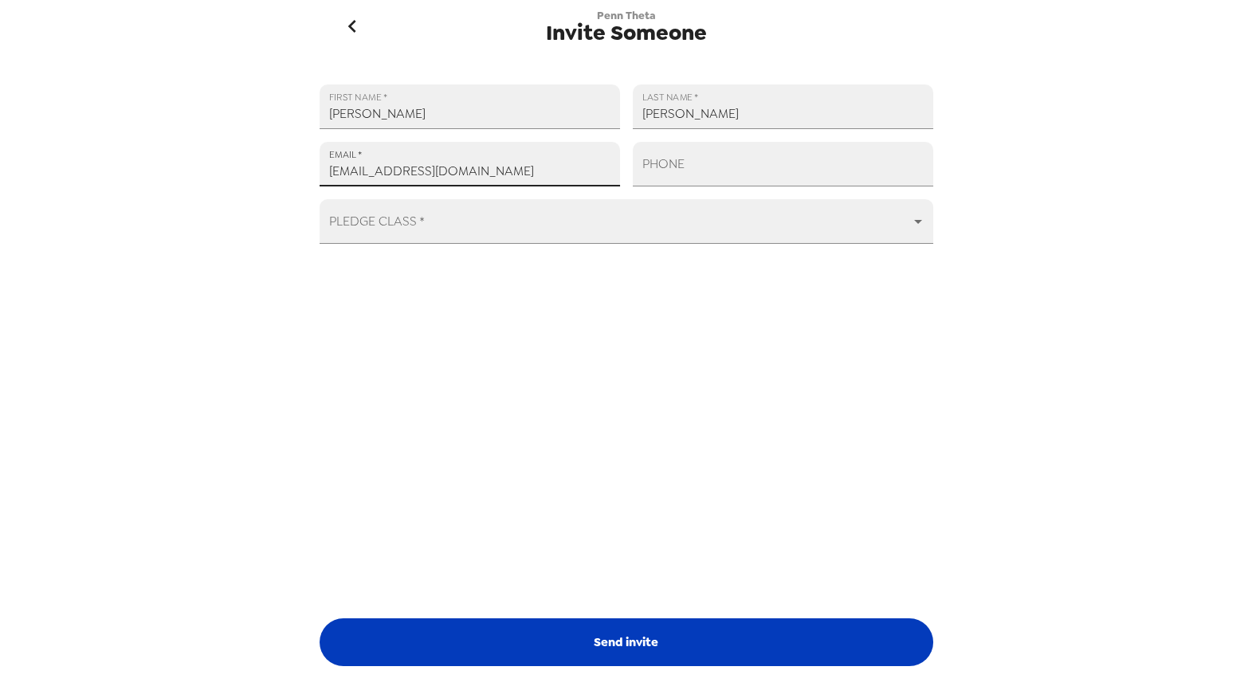
type input "[EMAIL_ADDRESS][DOMAIN_NAME]"
drag, startPoint x: 602, startPoint y: 639, endPoint x: 920, endPoint y: 395, distance: 400.6
click at [603, 639] on button "Send invite" at bounding box center [625, 642] width 613 height 48
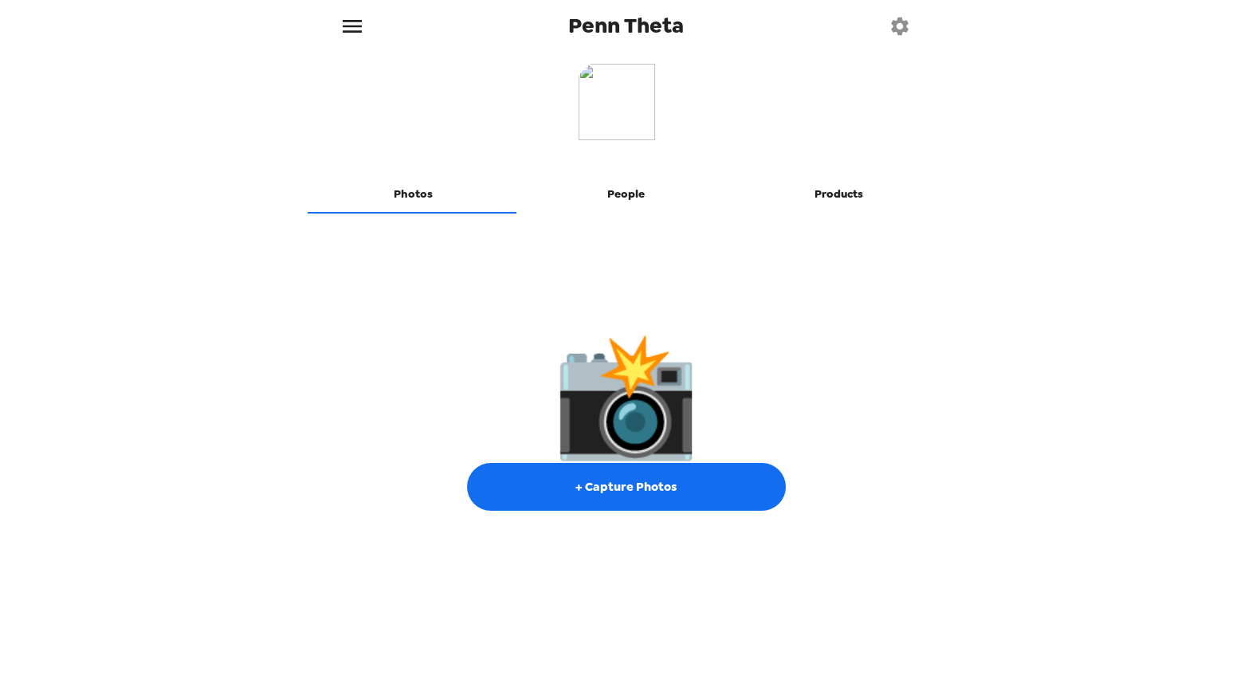
click at [629, 192] on button "People" at bounding box center [625, 194] width 213 height 38
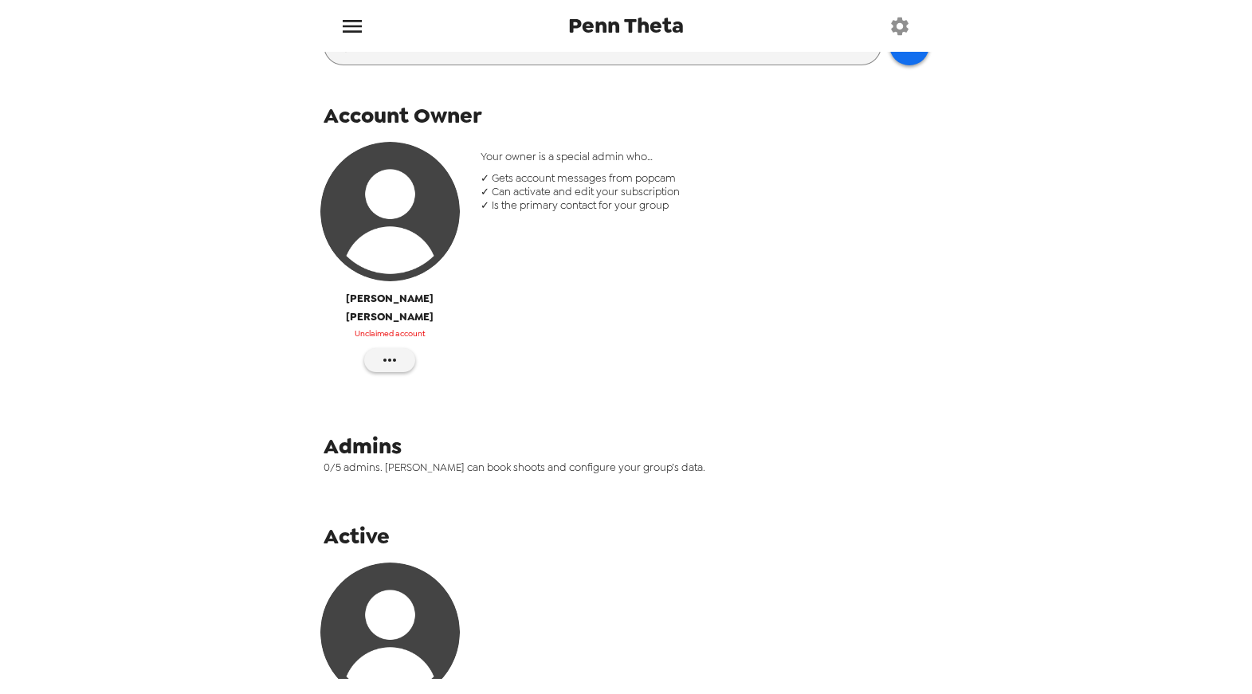
scroll to position [344, 0]
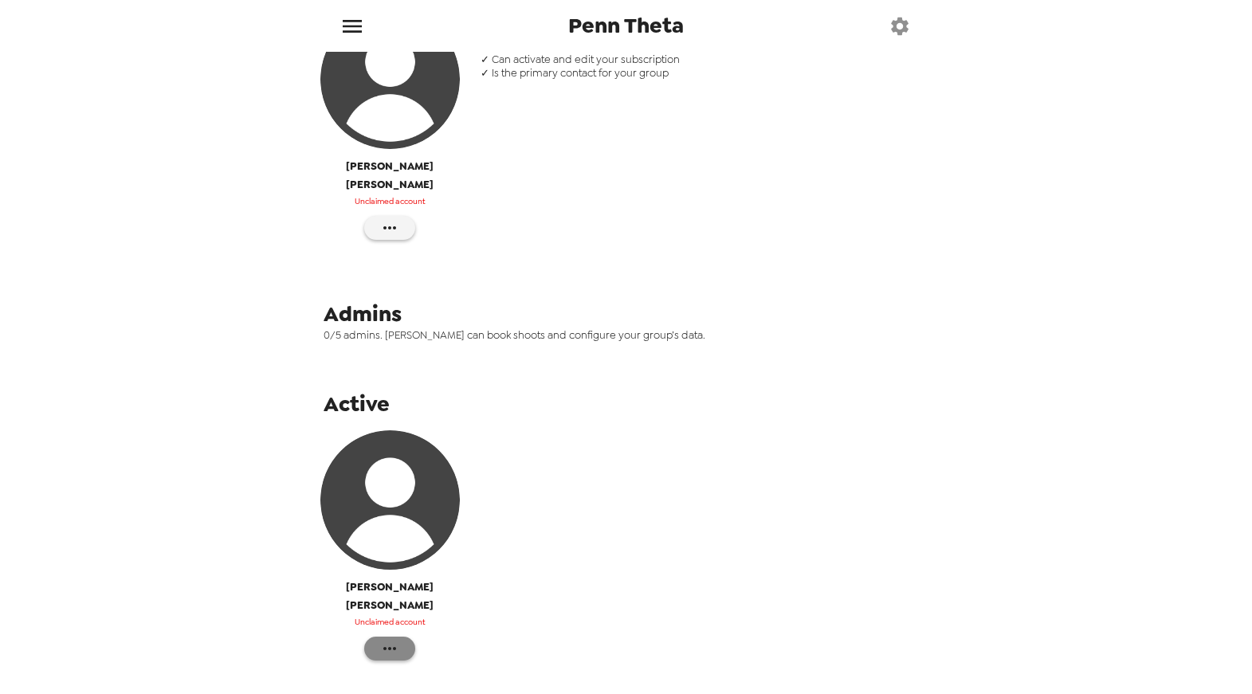
click at [391, 639] on icon "button" at bounding box center [389, 648] width 19 height 19
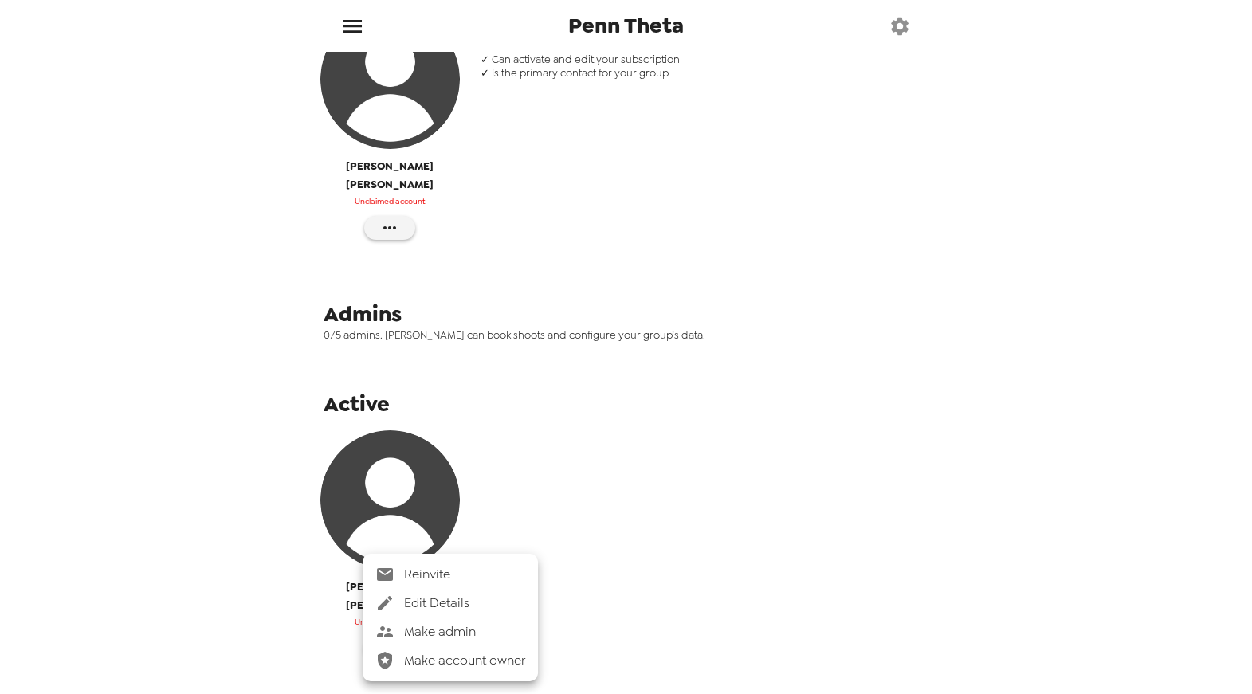
click at [421, 641] on span "Make admin" at bounding box center [464, 631] width 121 height 19
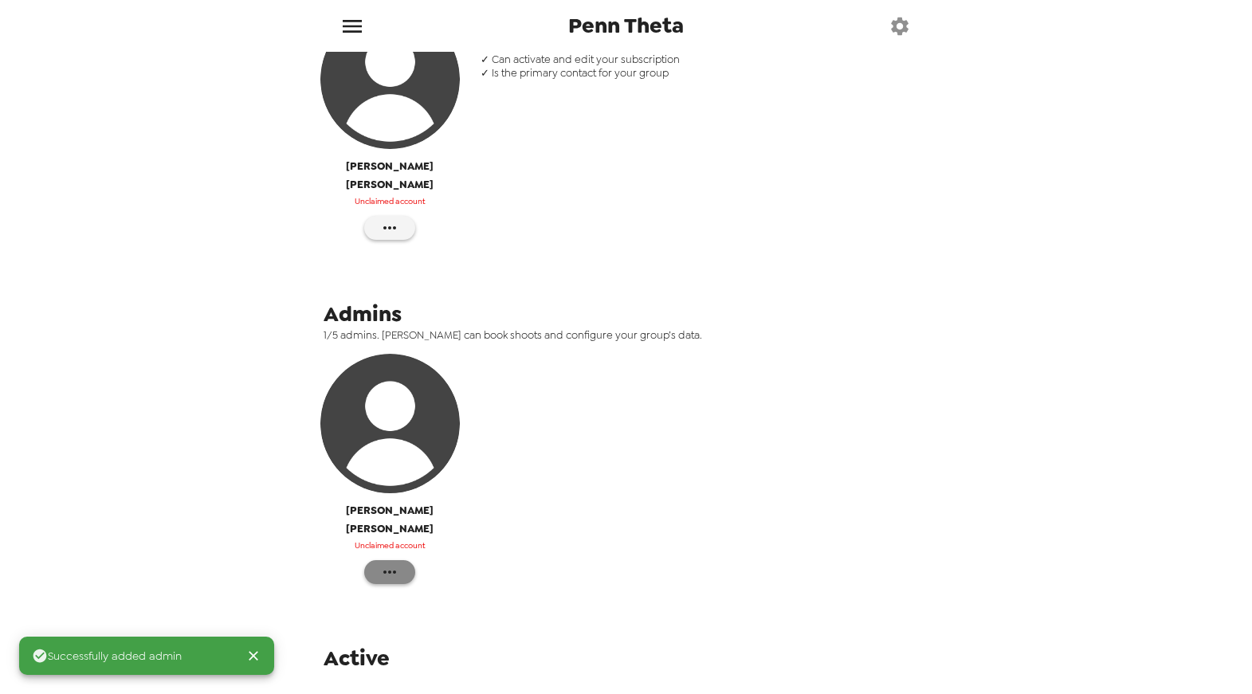
click at [390, 562] on icon "button" at bounding box center [389, 571] width 19 height 19
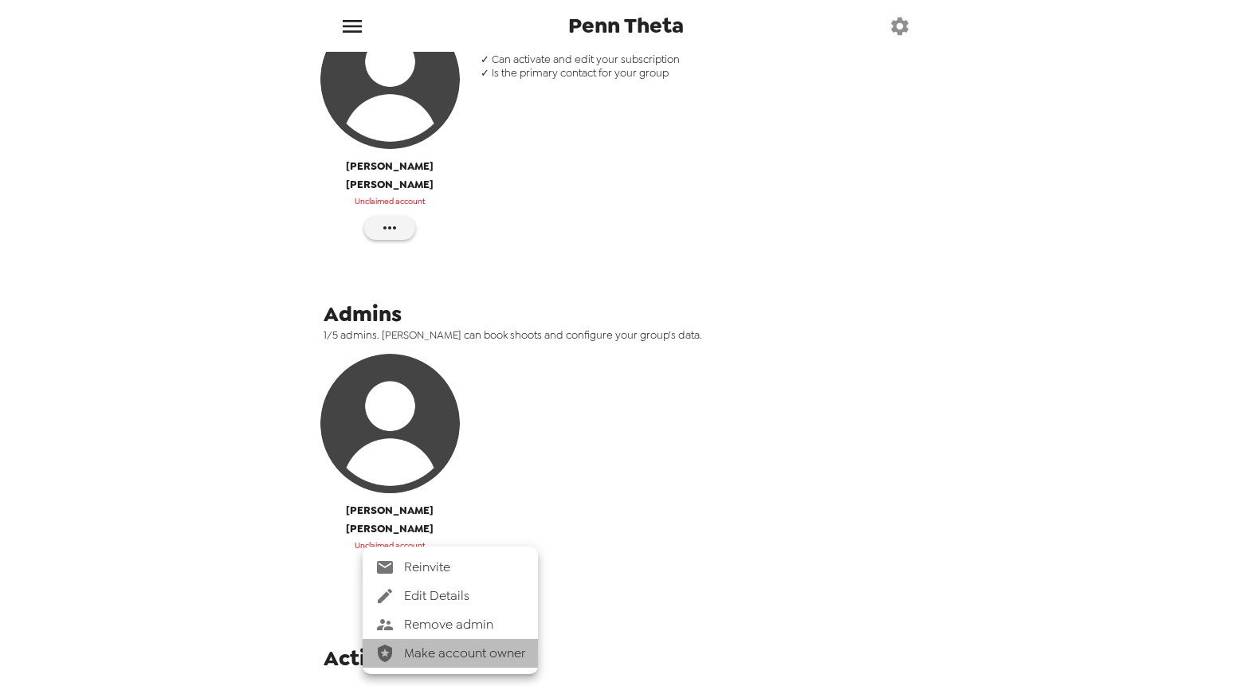
click at [424, 656] on span "Make account owner" at bounding box center [464, 653] width 121 height 19
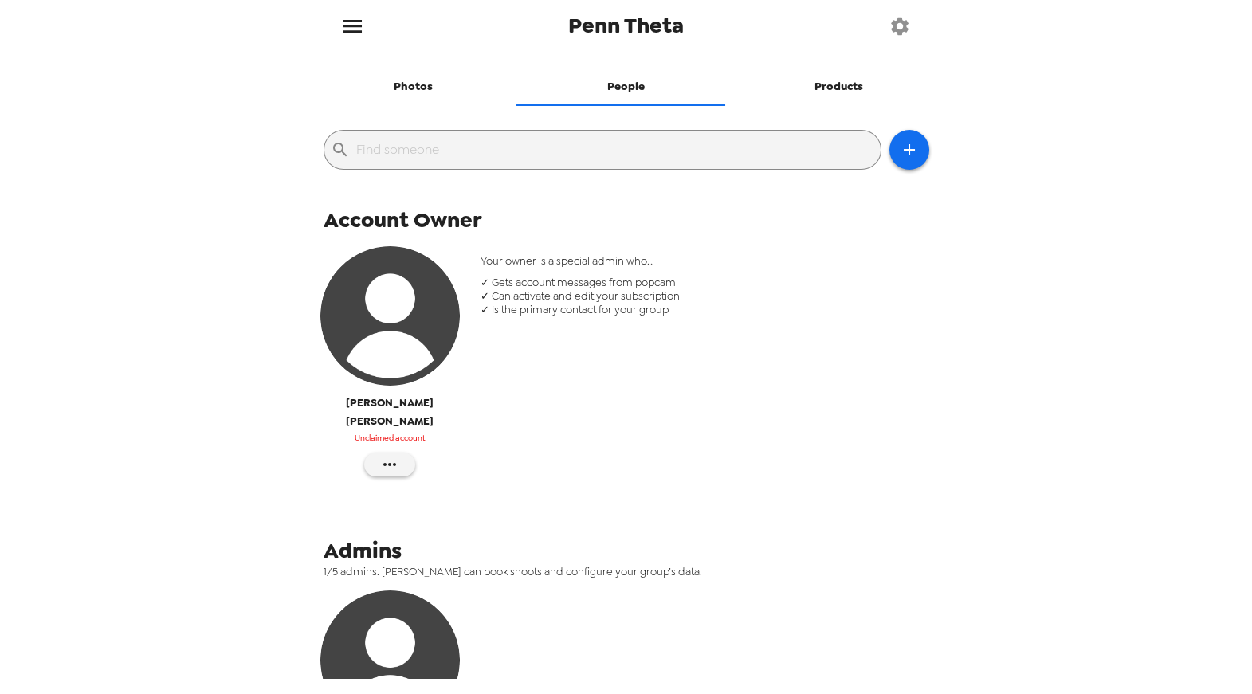
scroll to position [0, 0]
